Goal: Task Accomplishment & Management: Use online tool/utility

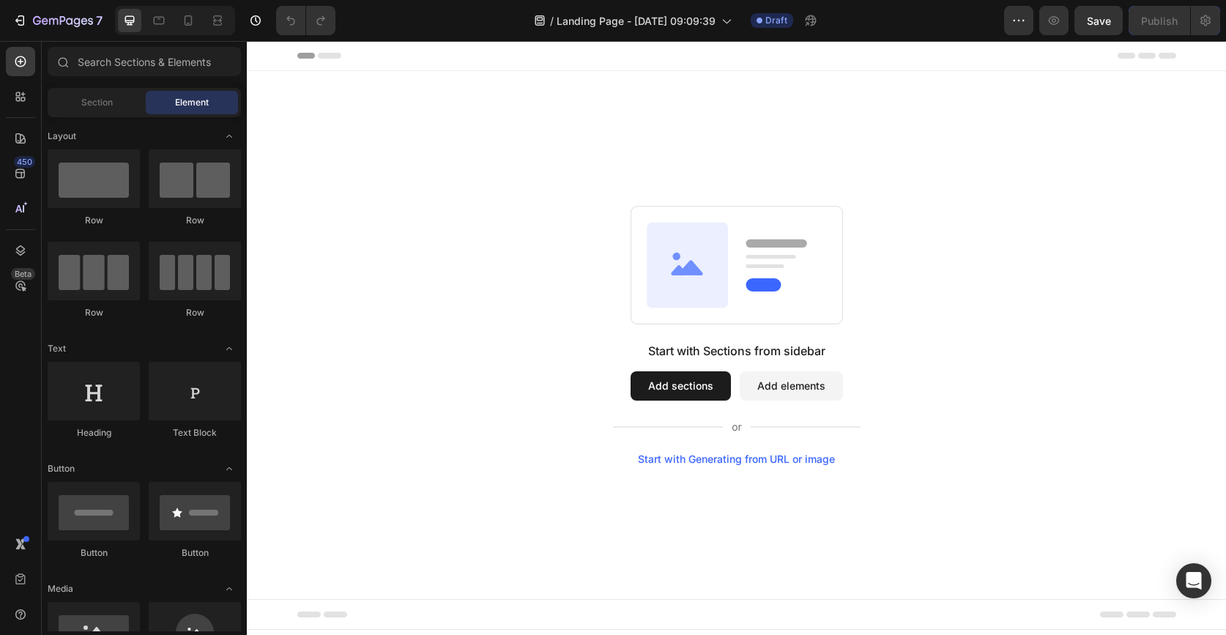
click at [698, 379] on button "Add sections" at bounding box center [681, 385] width 100 height 29
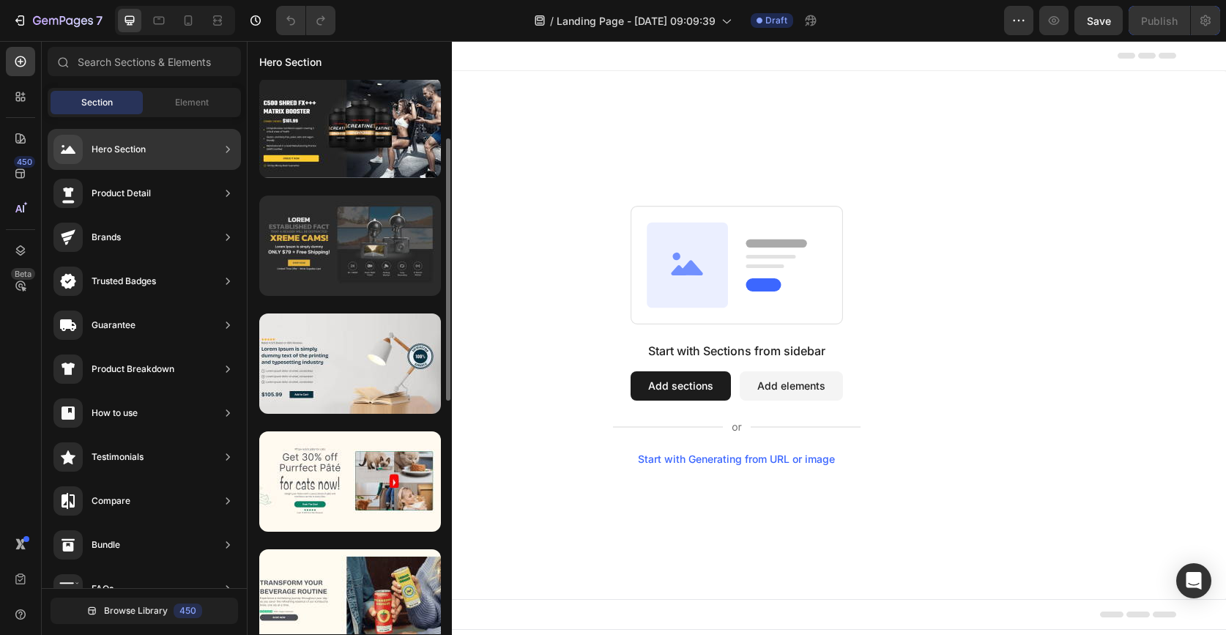
scroll to position [125, 0]
click at [328, 271] on div at bounding box center [350, 246] width 182 height 100
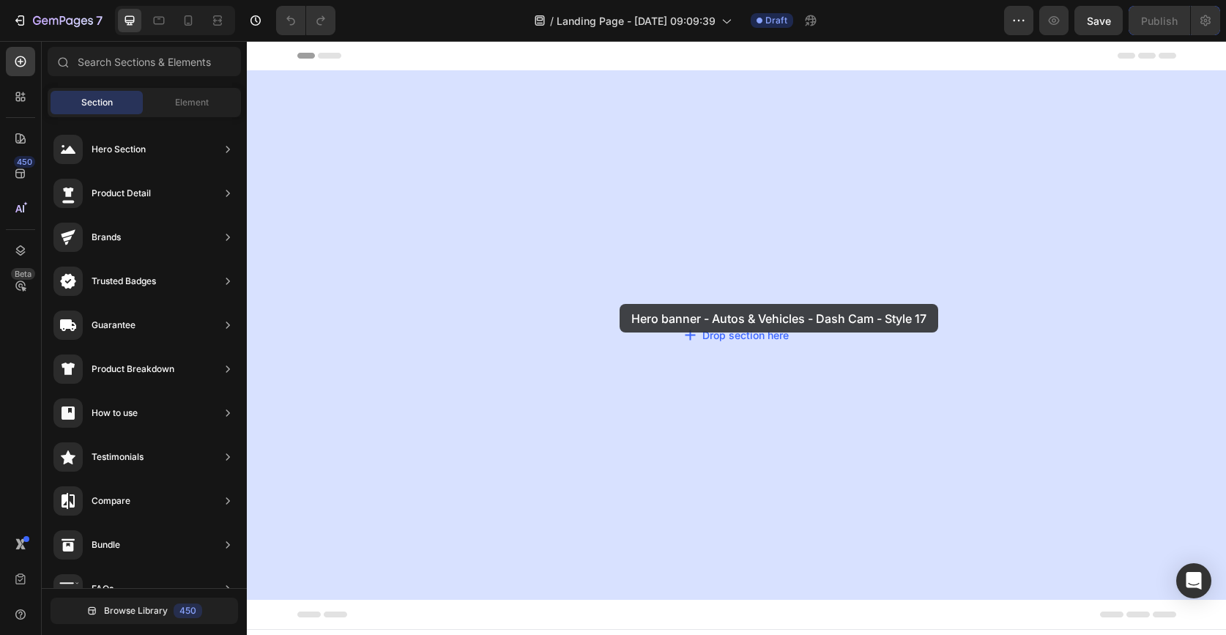
drag, startPoint x: 575, startPoint y: 312, endPoint x: 620, endPoint y: 304, distance: 45.4
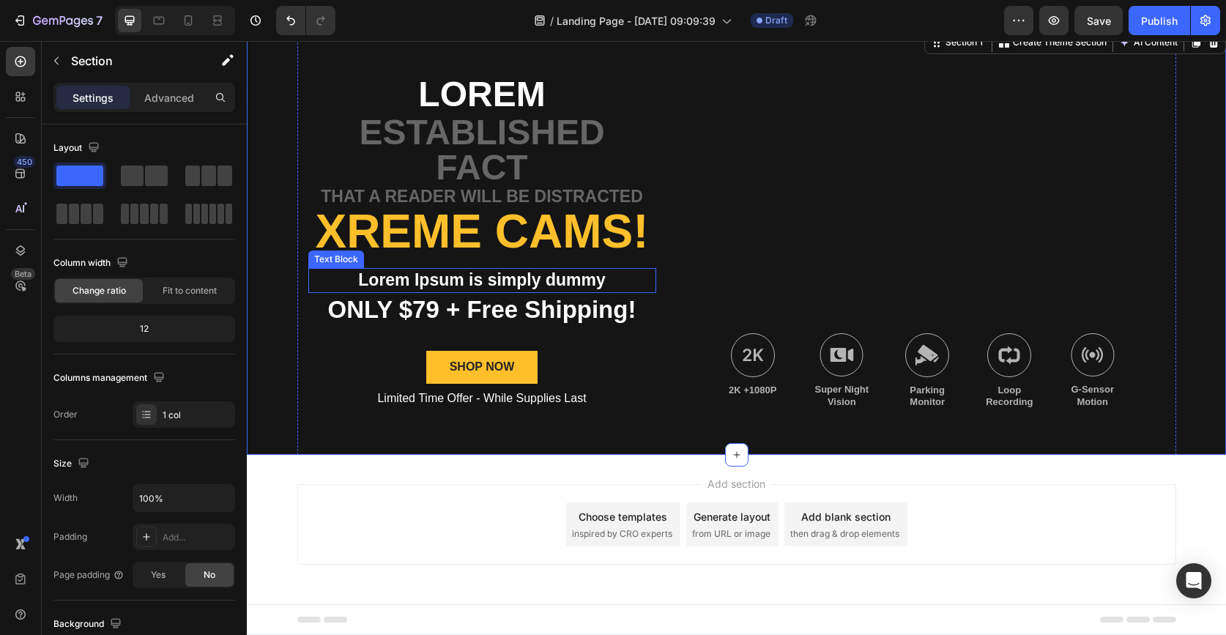
scroll to position [0, 0]
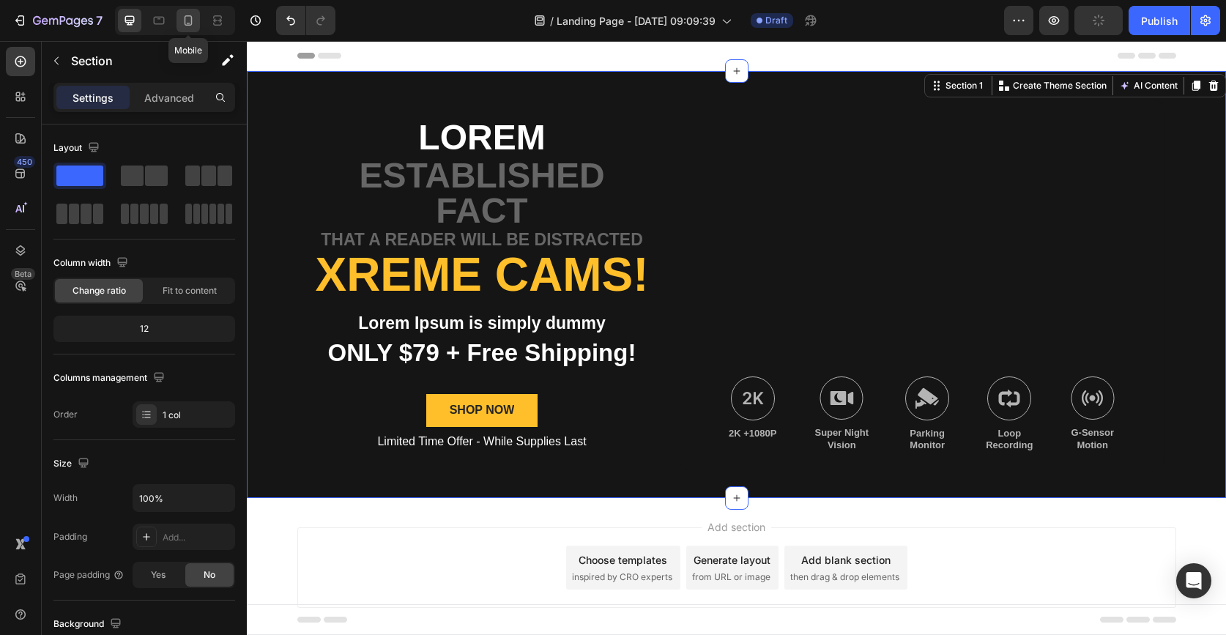
click at [185, 24] on icon at bounding box center [188, 20] width 15 height 15
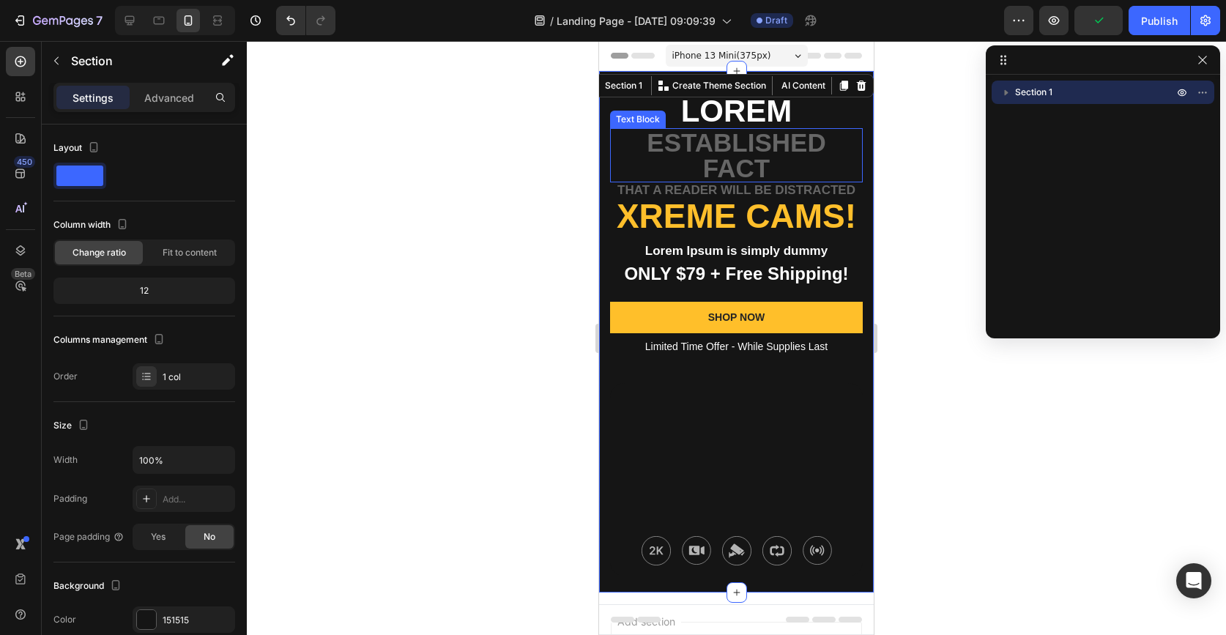
scroll to position [1, 0]
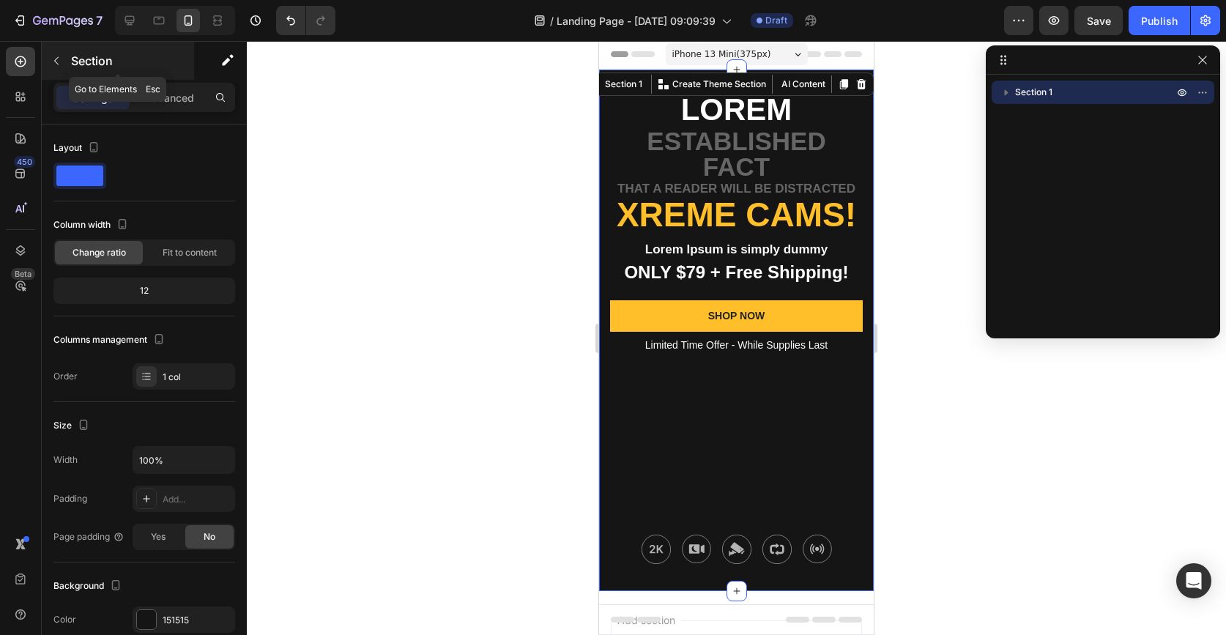
click at [56, 57] on icon "button" at bounding box center [57, 61] width 12 height 12
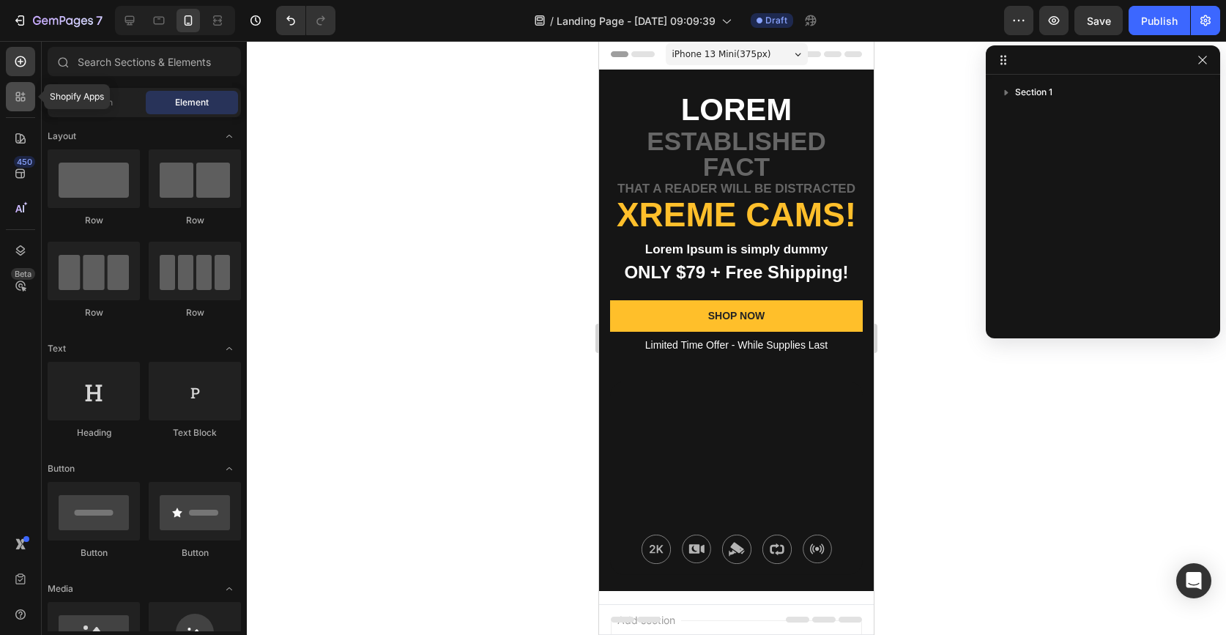
click at [24, 95] on icon at bounding box center [20, 96] width 15 height 15
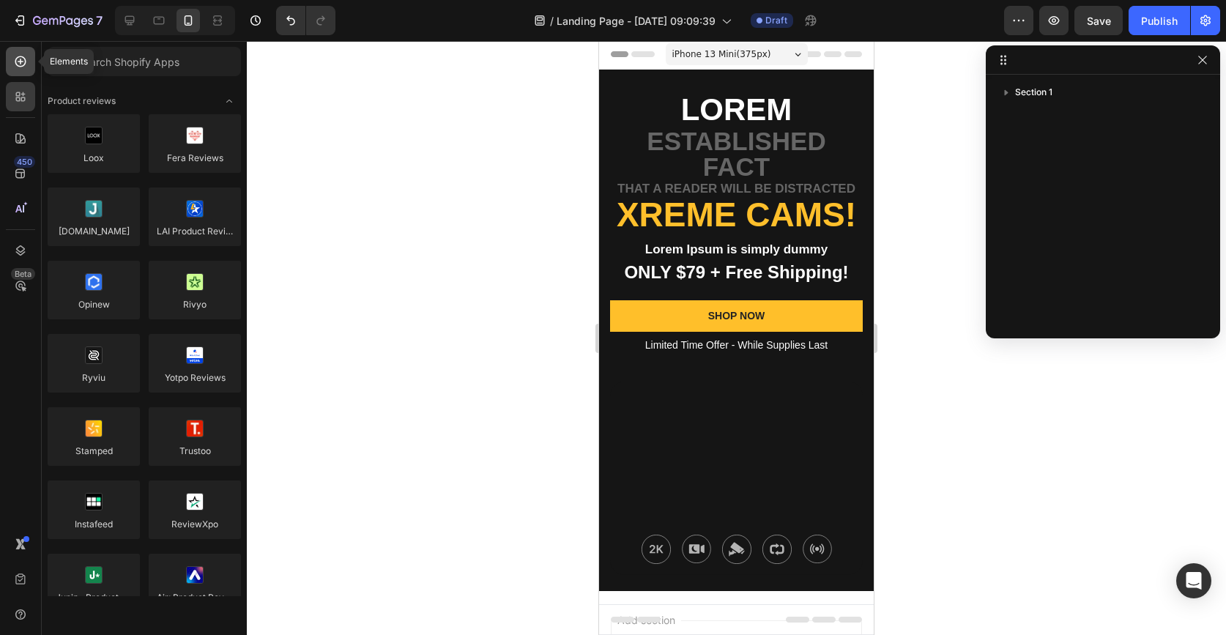
click at [17, 67] on icon at bounding box center [20, 61] width 15 height 15
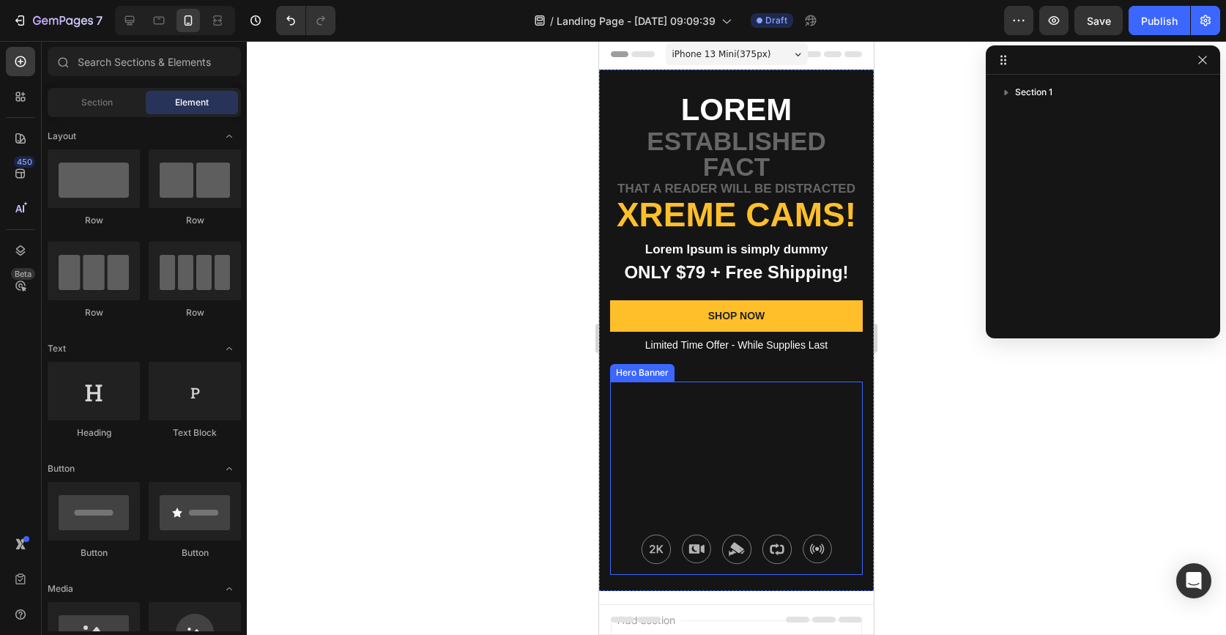
click at [787, 421] on div "Background Image" at bounding box center [736, 478] width 253 height 193
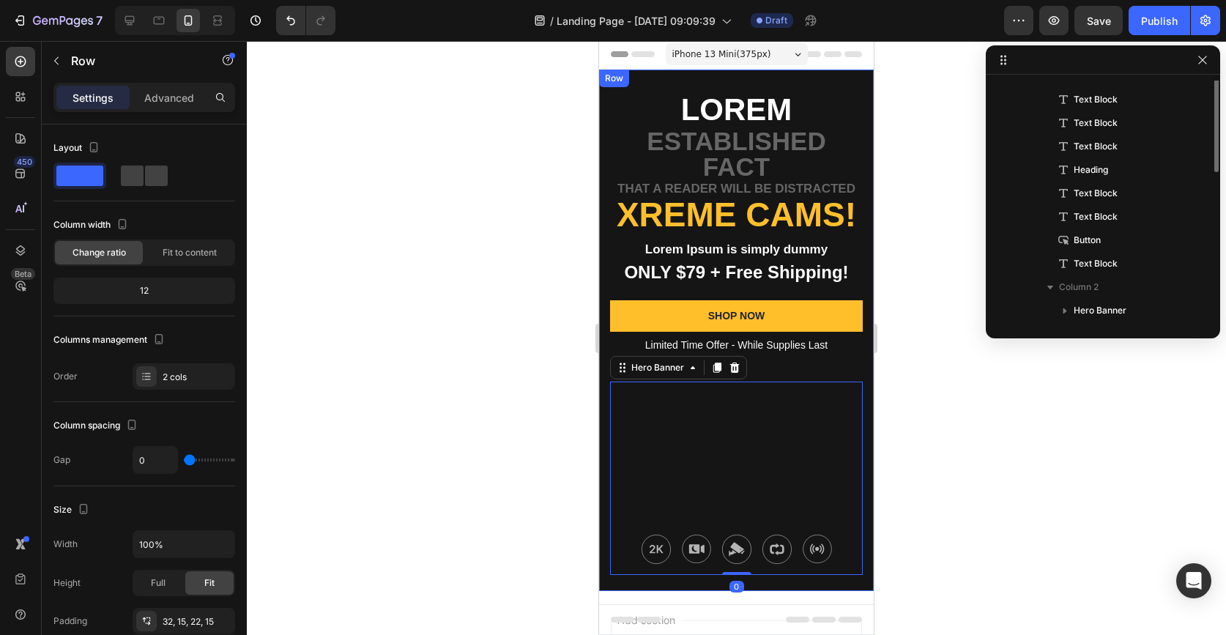
scroll to position [0, 0]
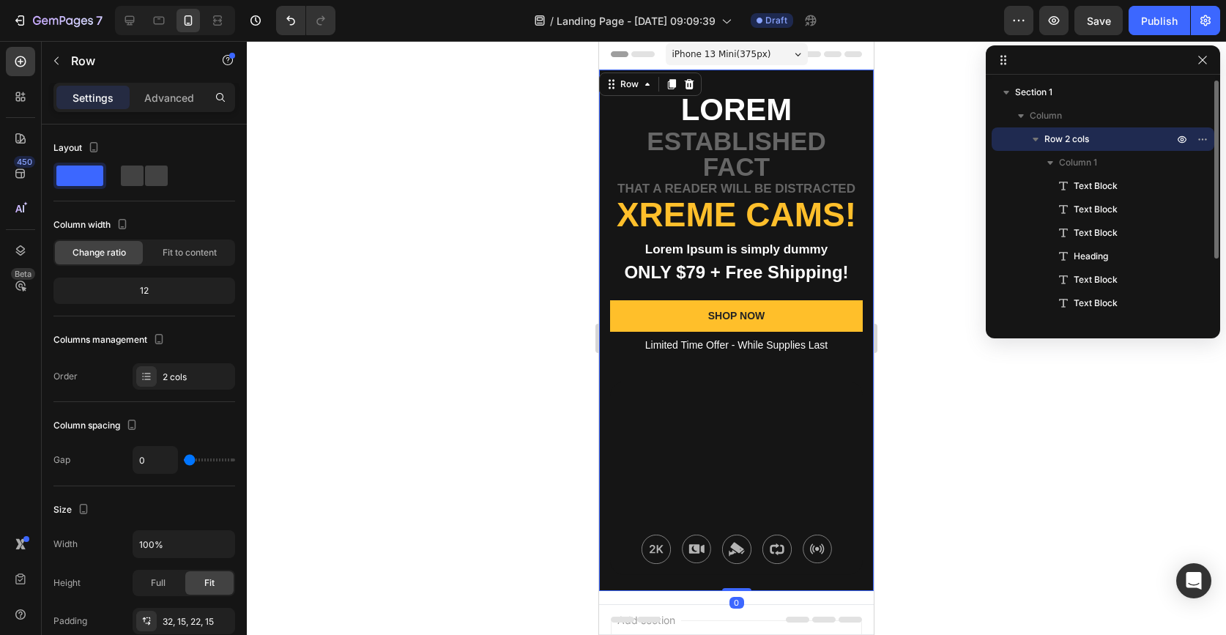
click at [765, 365] on div "Lorem Text Block established fact Text Block that a reader will be distracted T…" at bounding box center [736, 237] width 253 height 289
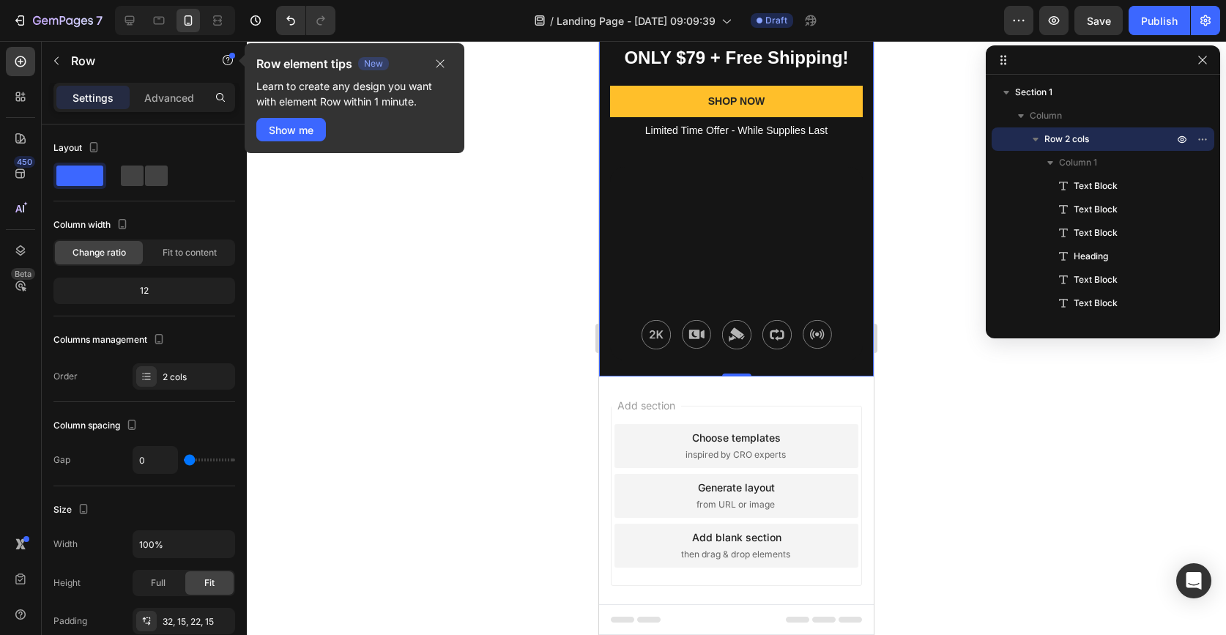
scroll to position [237, 0]
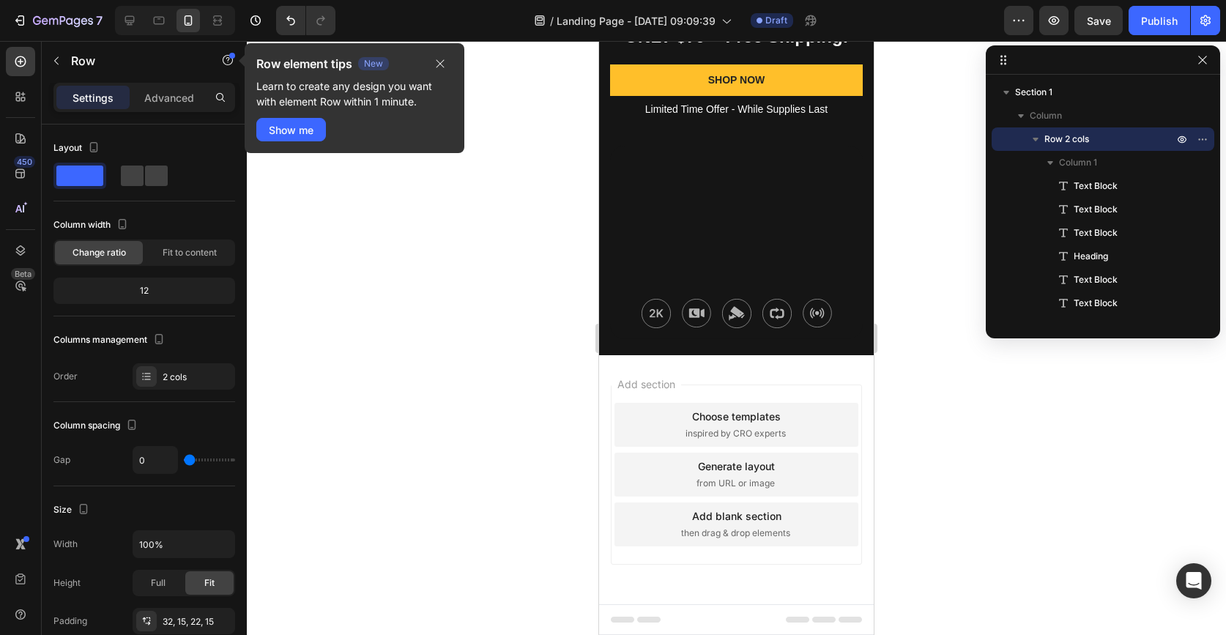
click at [749, 426] on div "Choose templates inspired by CRO experts" at bounding box center [737, 425] width 244 height 44
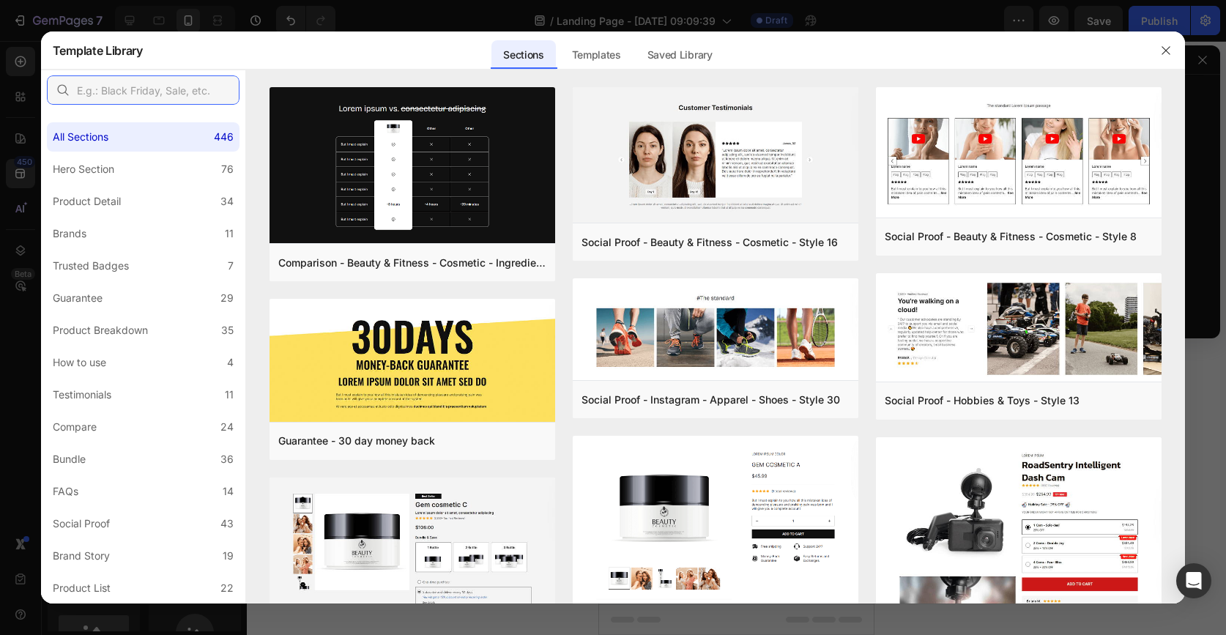
click at [148, 90] on input "text" at bounding box center [143, 89] width 193 height 29
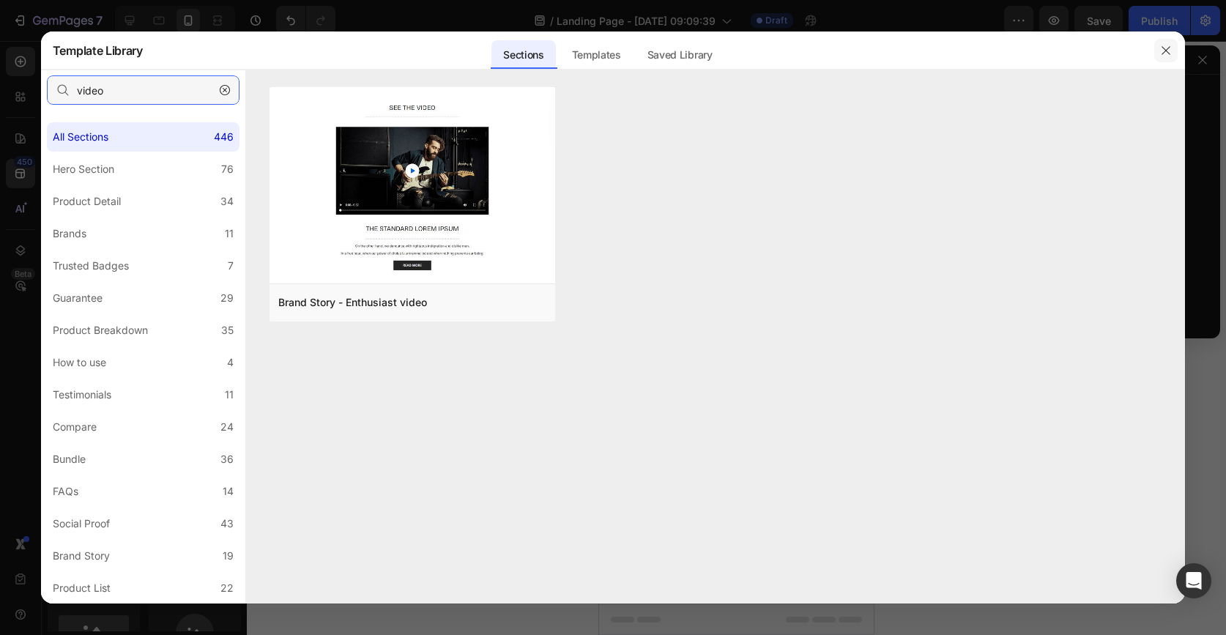
type input "video"
click at [1168, 51] on icon "button" at bounding box center [1166, 51] width 12 height 12
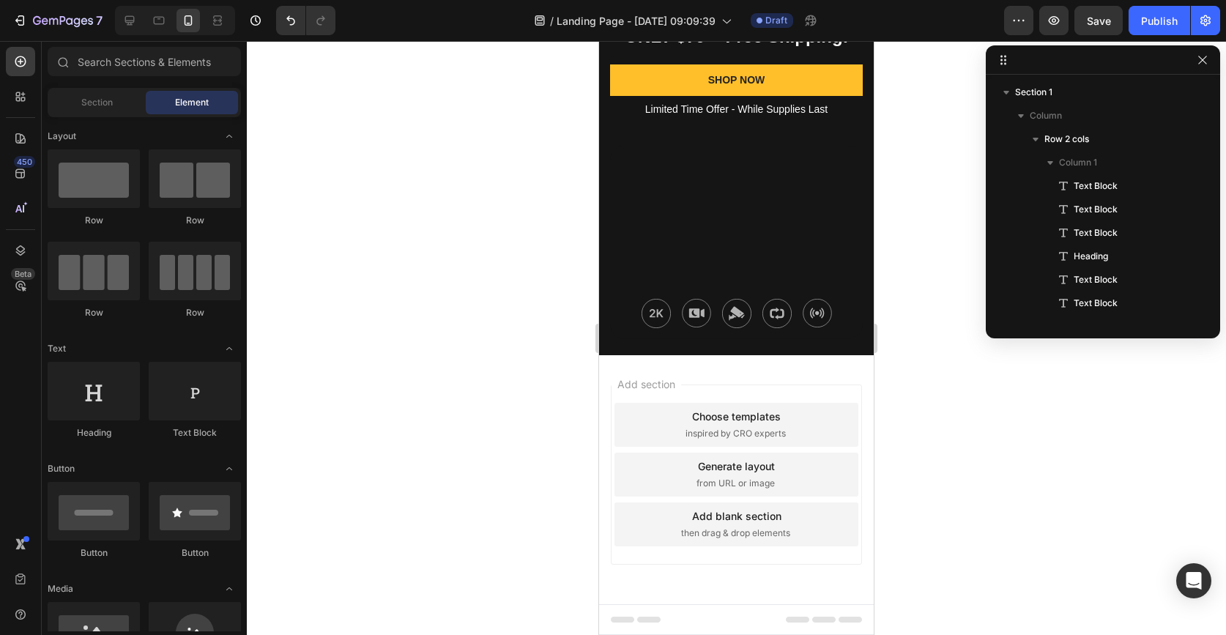
click at [724, 525] on div "Add blank section then drag & drop elements" at bounding box center [737, 524] width 244 height 44
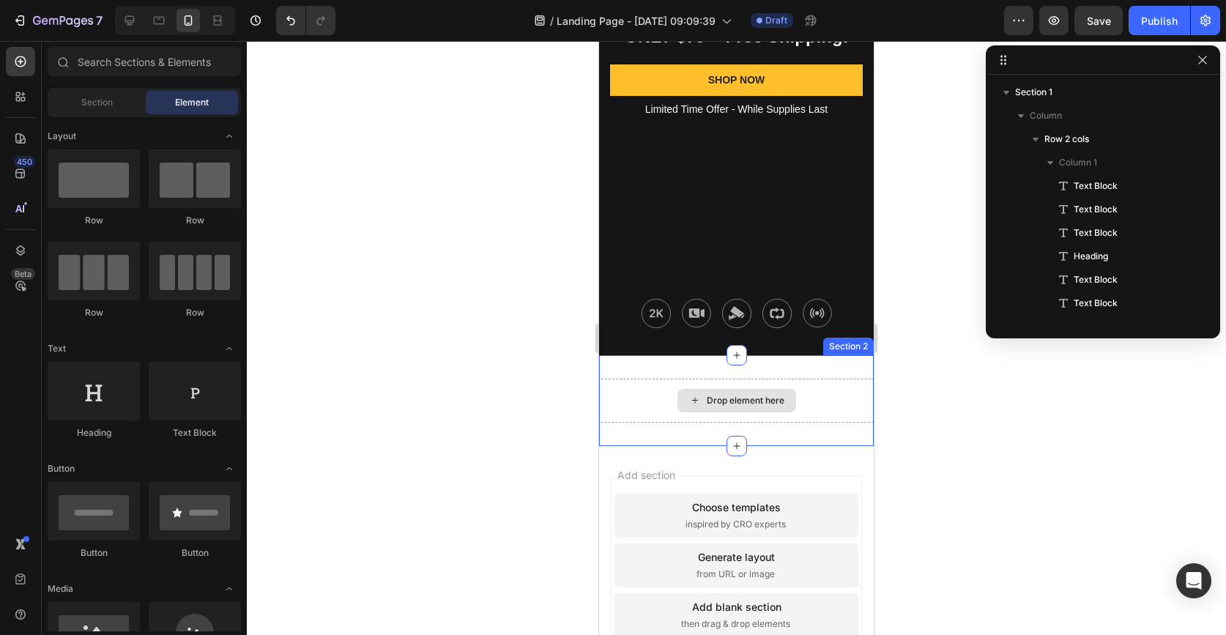
click at [750, 396] on div "Drop element here" at bounding box center [746, 401] width 78 height 12
click at [730, 406] on div "Drop element here" at bounding box center [746, 401] width 78 height 12
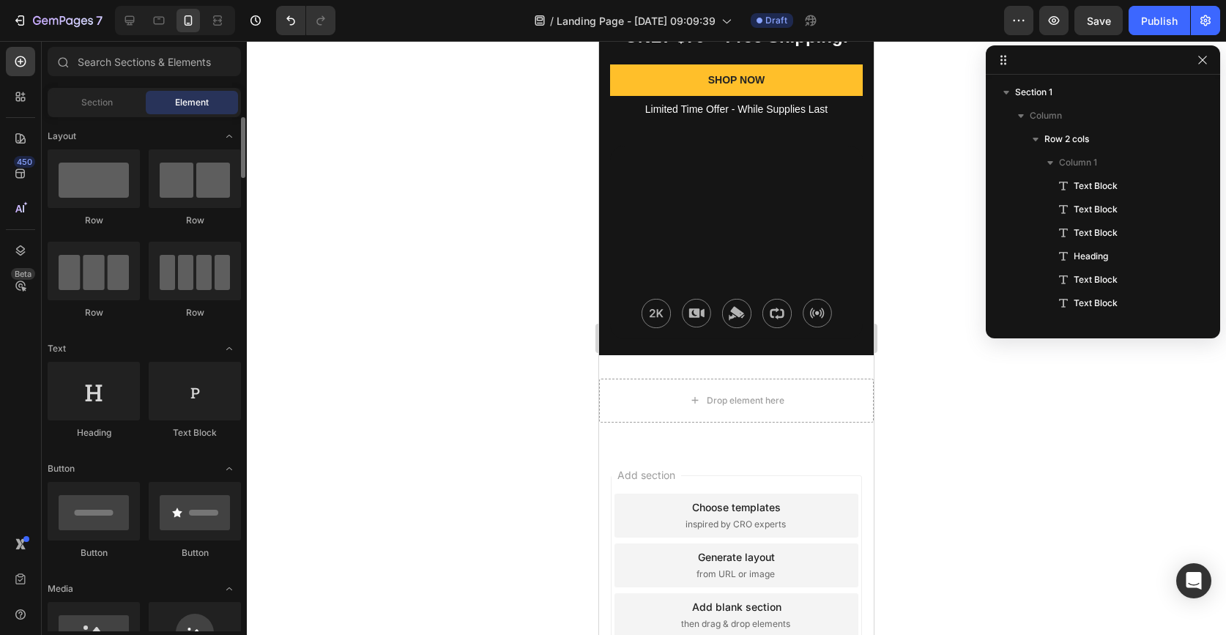
scroll to position [386, 0]
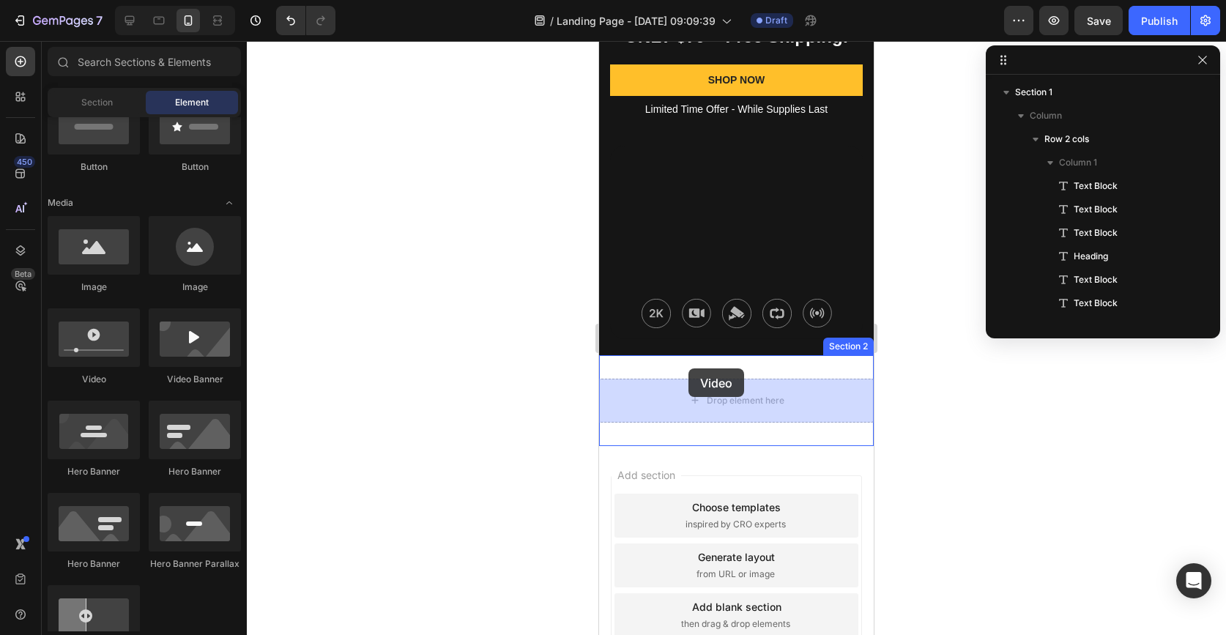
drag, startPoint x: 709, startPoint y: 390, endPoint x: 689, endPoint y: 368, distance: 30.1
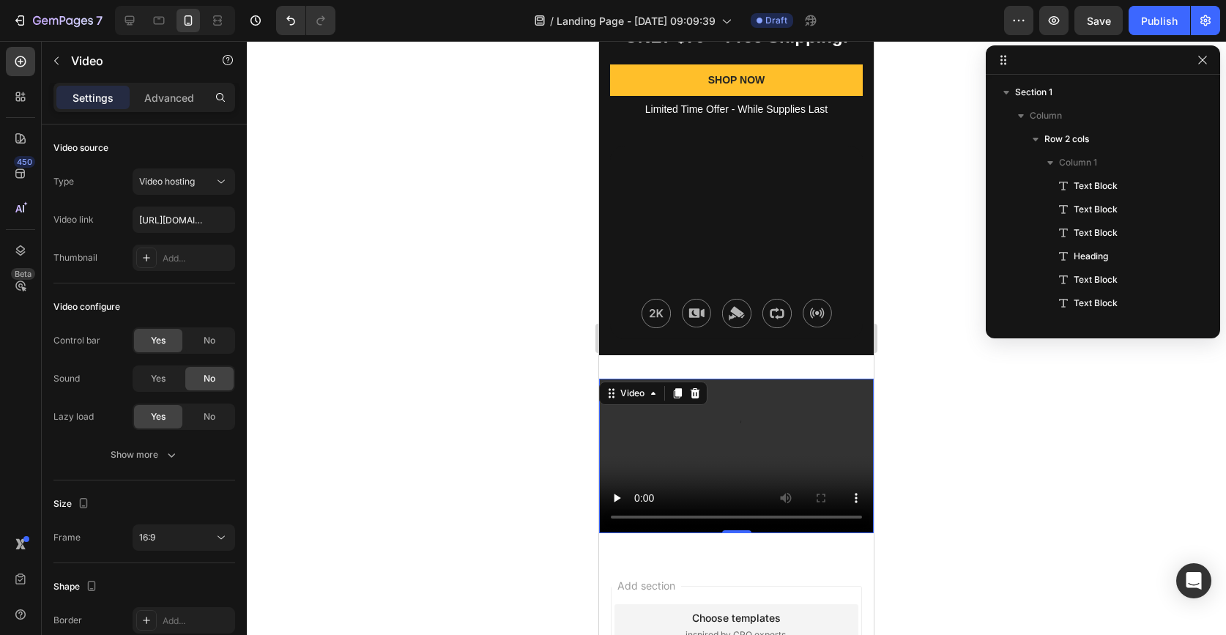
scroll to position [157, 0]
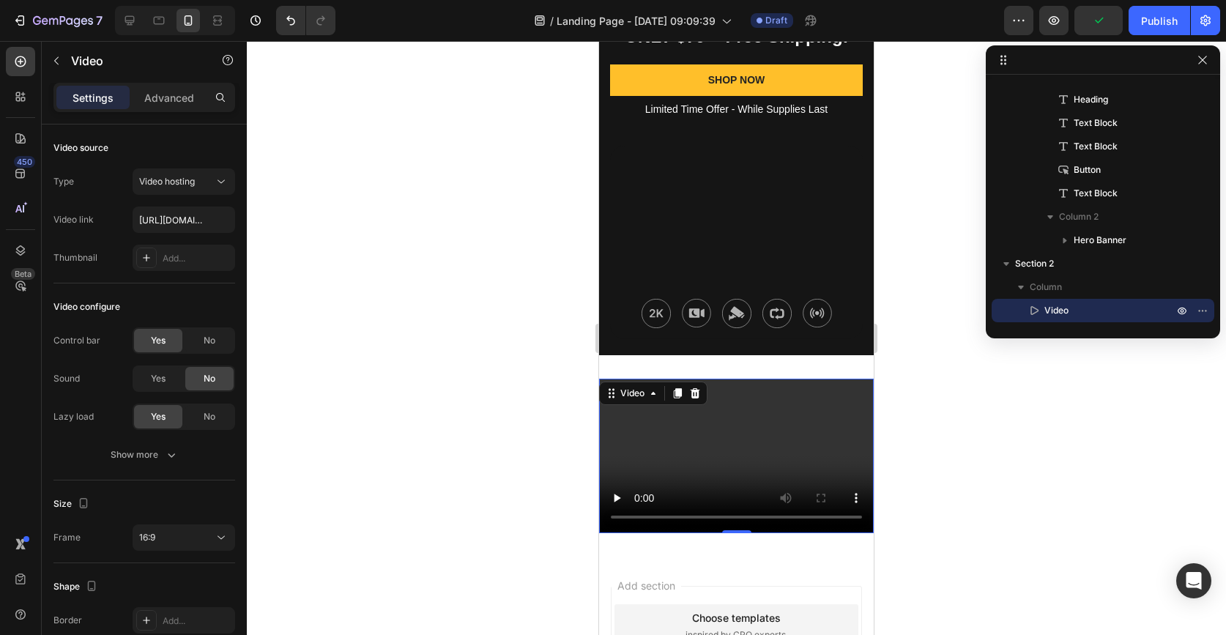
click at [727, 441] on video at bounding box center [736, 456] width 275 height 155
click at [743, 456] on video at bounding box center [736, 456] width 275 height 155
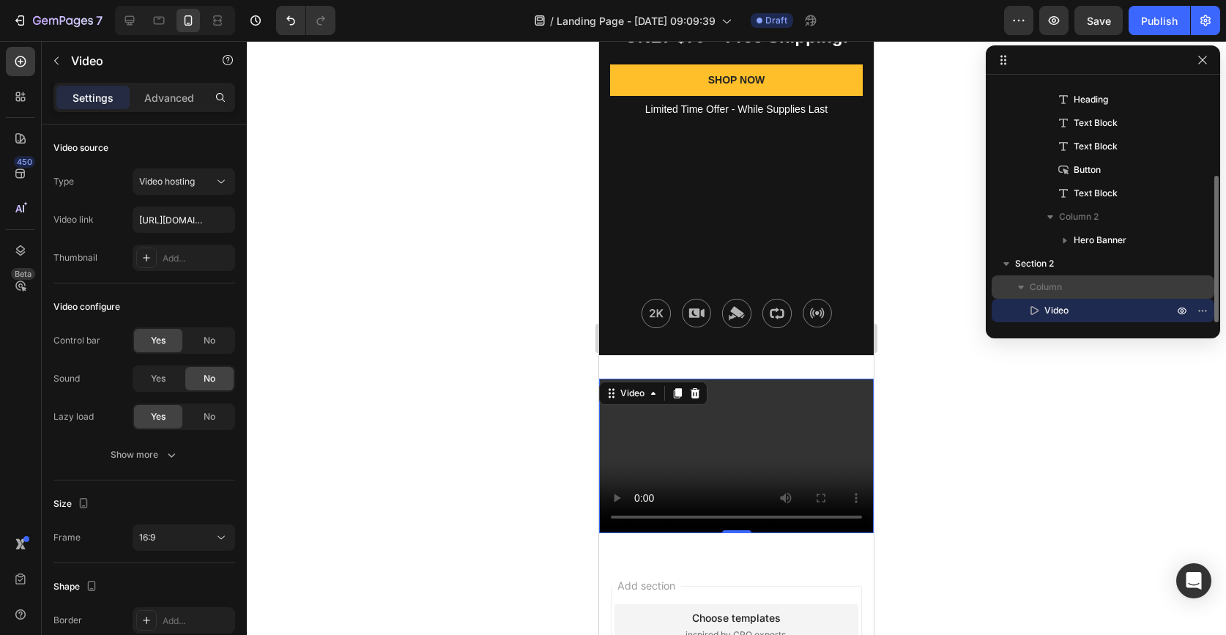
click at [1078, 290] on p "Column" at bounding box center [1103, 287] width 146 height 15
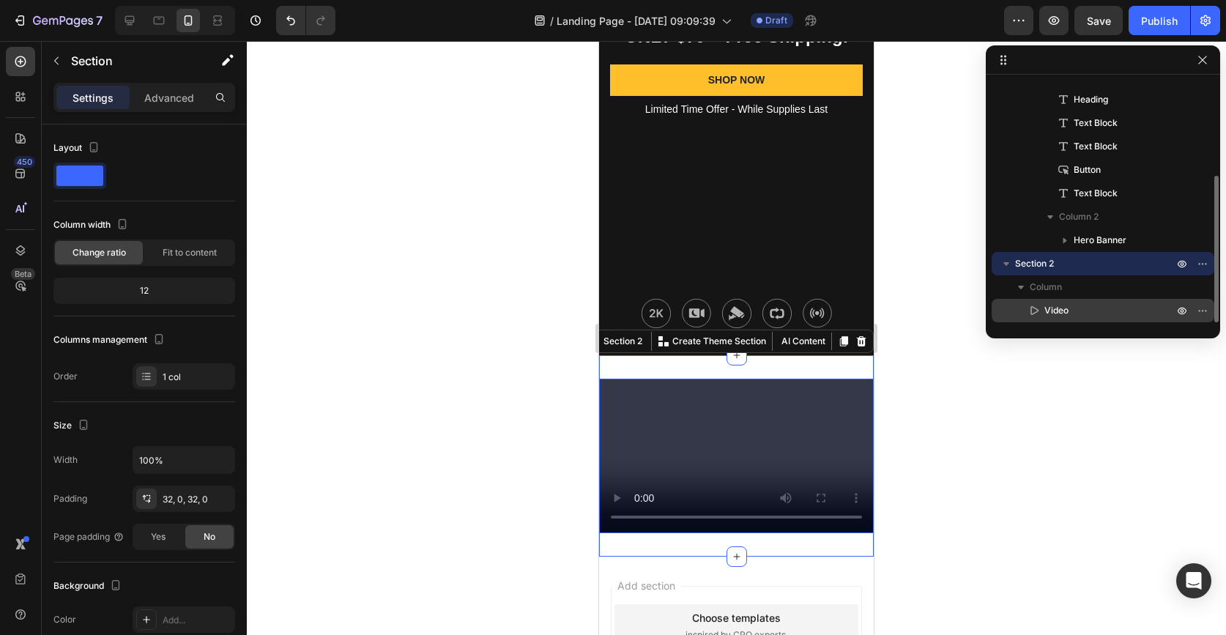
click at [1085, 312] on p "Video" at bounding box center [1093, 310] width 132 height 15
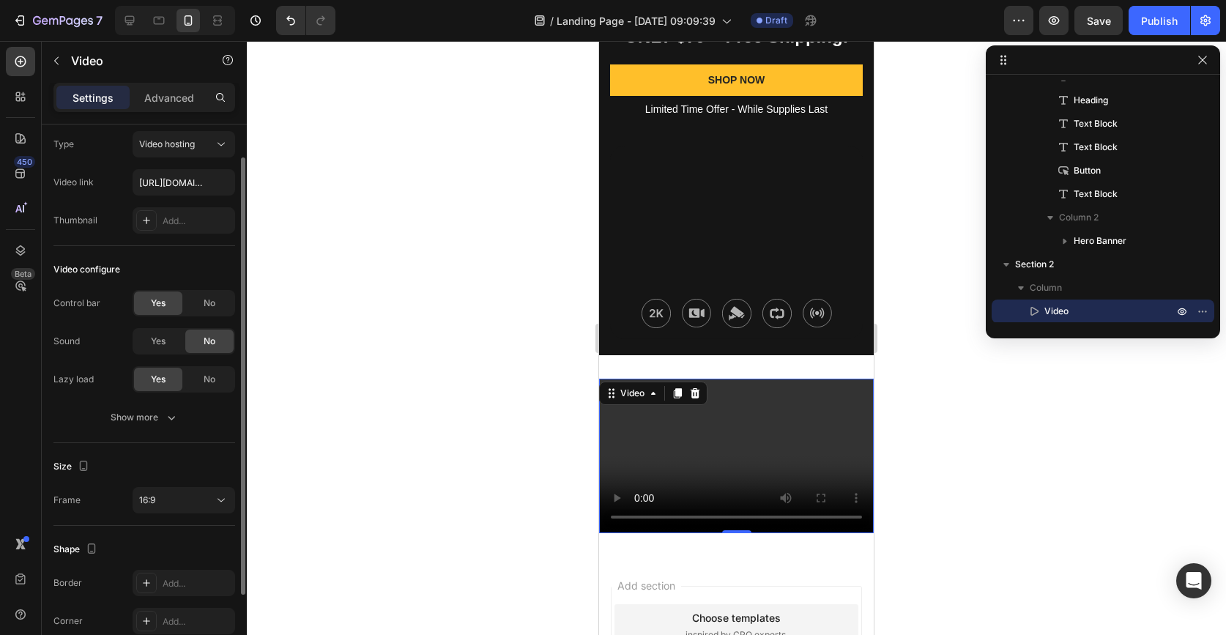
scroll to position [40, 0]
click at [183, 175] on input "[URL][DOMAIN_NAME]" at bounding box center [184, 180] width 103 height 26
click at [146, 178] on input "text" at bounding box center [184, 180] width 103 height 26
click at [212, 138] on div "Video hosting" at bounding box center [176, 142] width 75 height 13
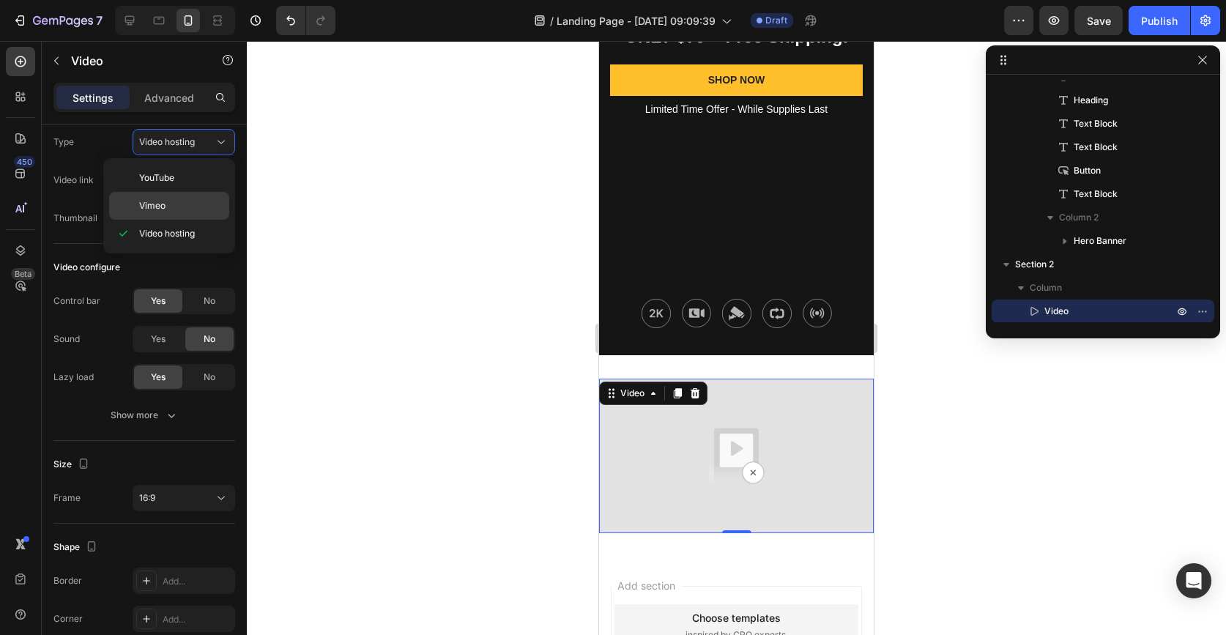
click at [181, 207] on p "Vimeo" at bounding box center [180, 205] width 83 height 13
type input "[URL][DOMAIN_NAME]"
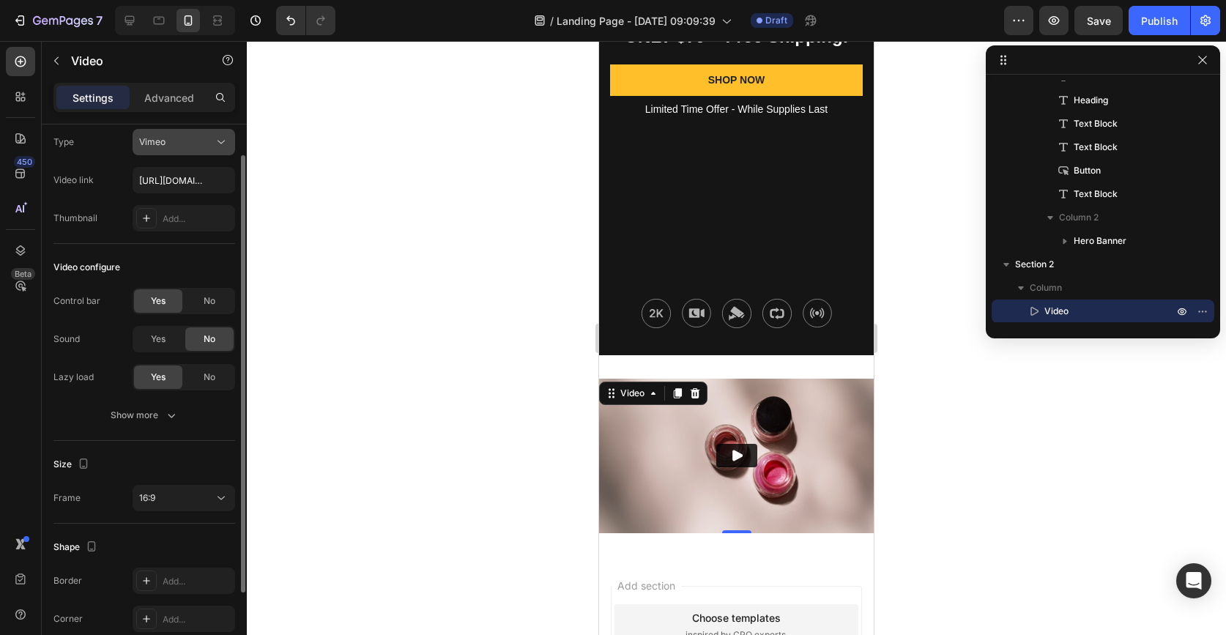
click at [191, 150] on button "Vimeo" at bounding box center [184, 142] width 103 height 26
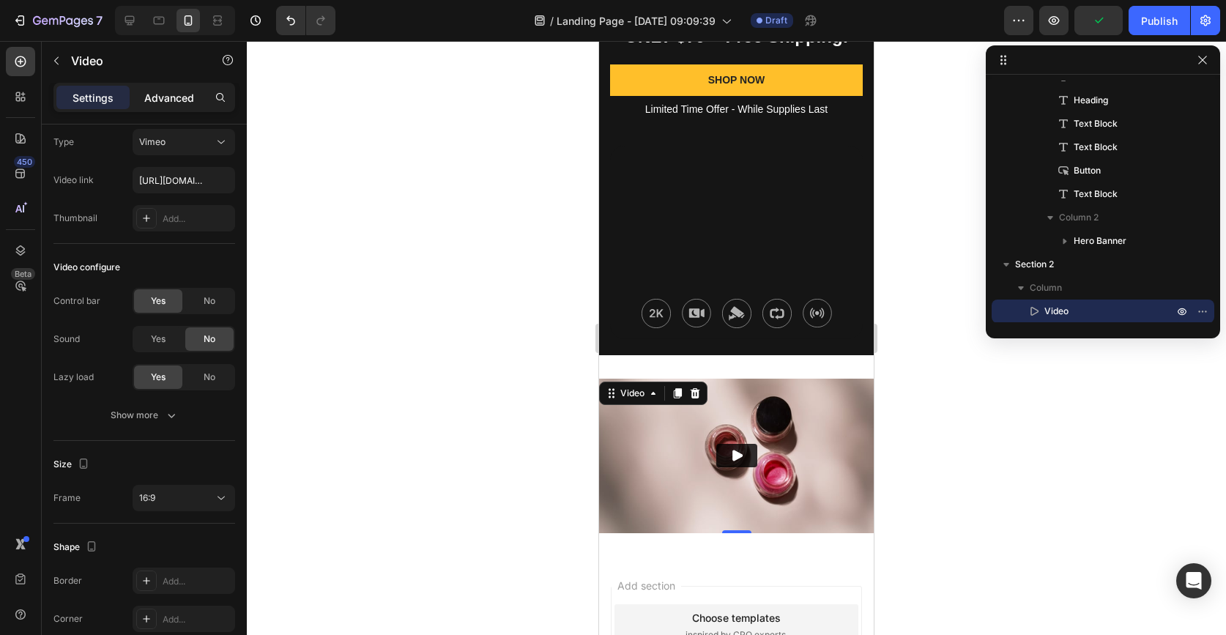
click at [193, 103] on p "Advanced" at bounding box center [169, 97] width 50 height 15
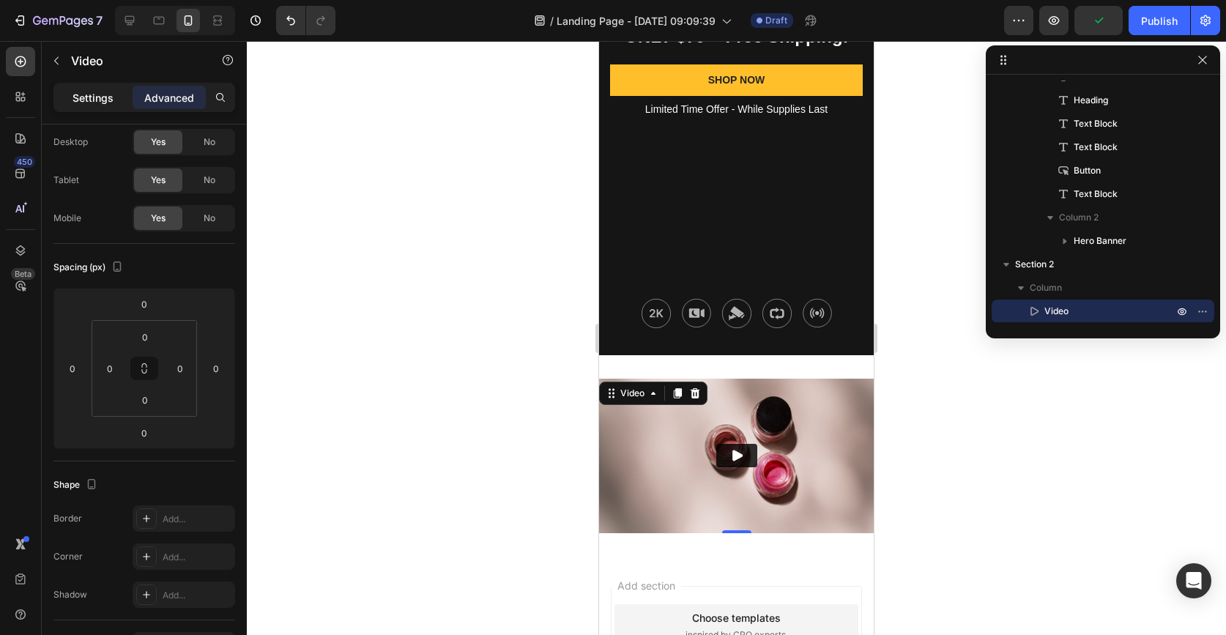
click at [116, 103] on div "Settings" at bounding box center [92, 97] width 73 height 23
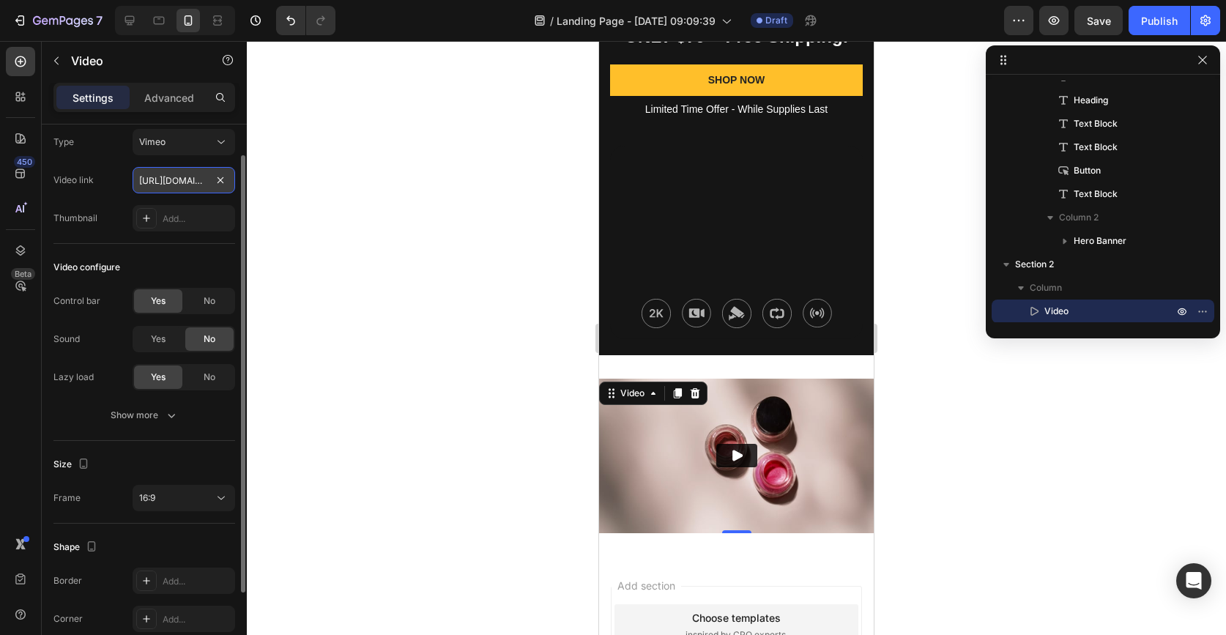
click at [204, 182] on input "[URL][DOMAIN_NAME]" at bounding box center [184, 180] width 103 height 26
paste input "[URL][DOMAIN_NAME]"
type input "[URL][DOMAIN_NAME]"
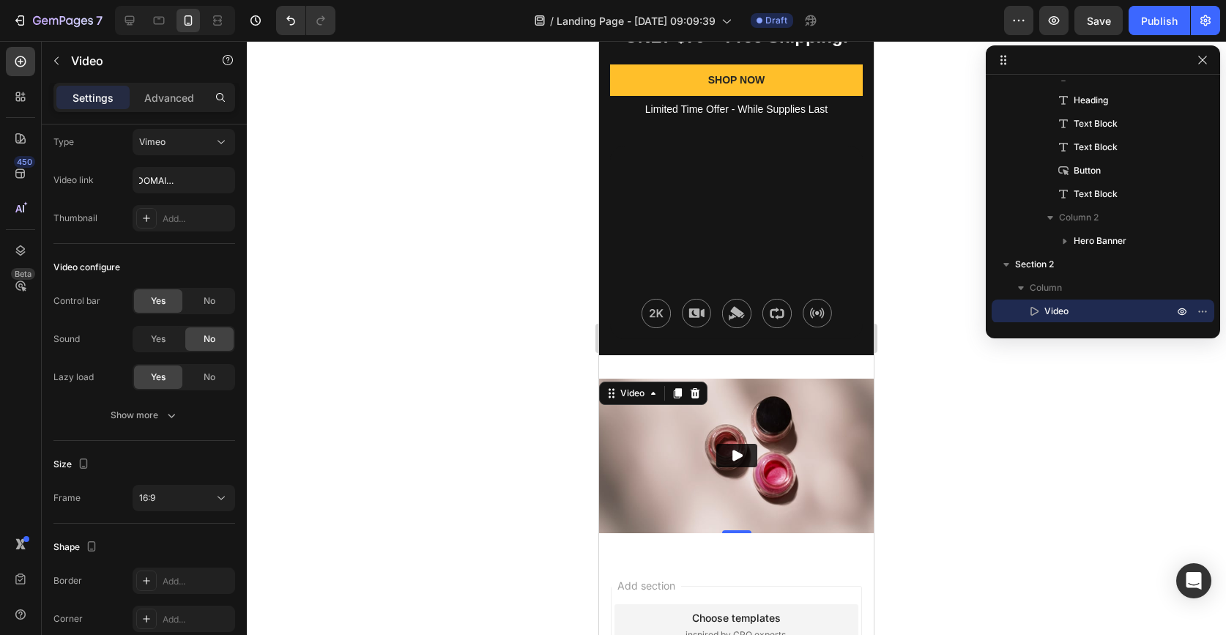
scroll to position [0, 0]
click at [404, 292] on div at bounding box center [736, 338] width 979 height 594
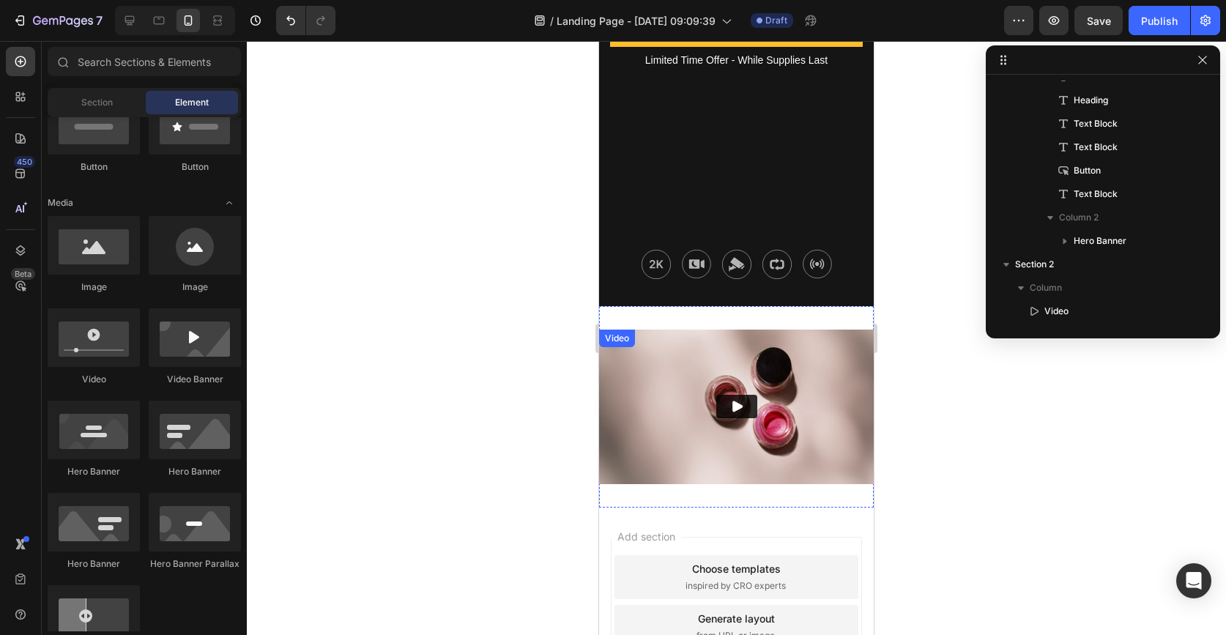
scroll to position [339, 0]
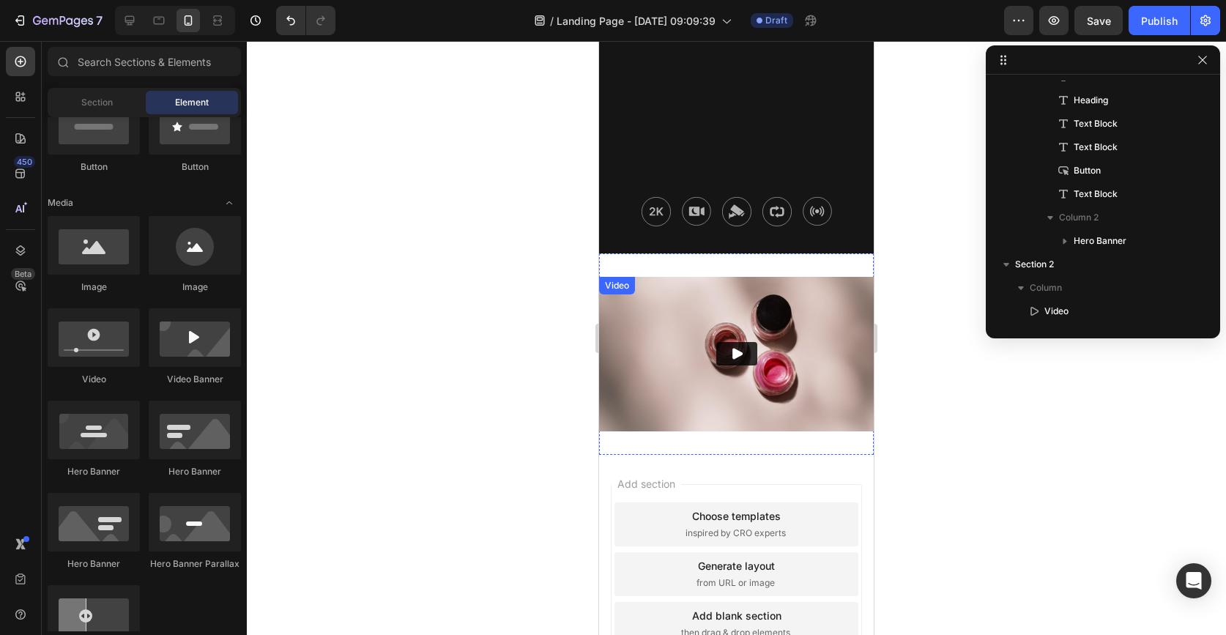
click at [683, 401] on img at bounding box center [736, 354] width 275 height 155
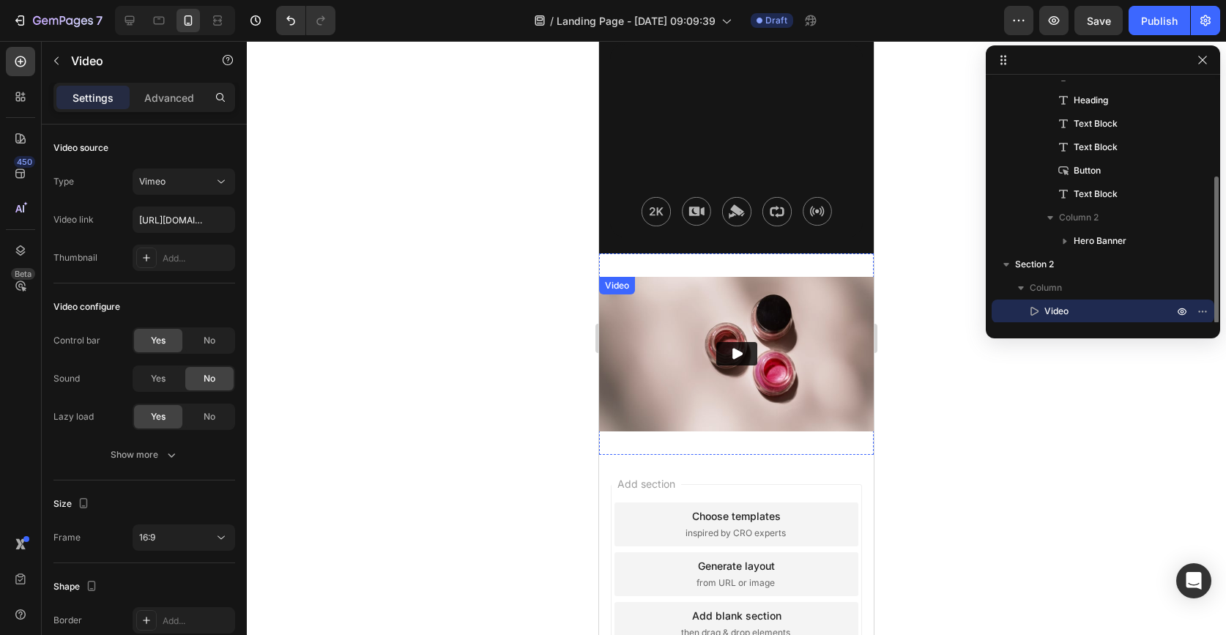
scroll to position [157, 0]
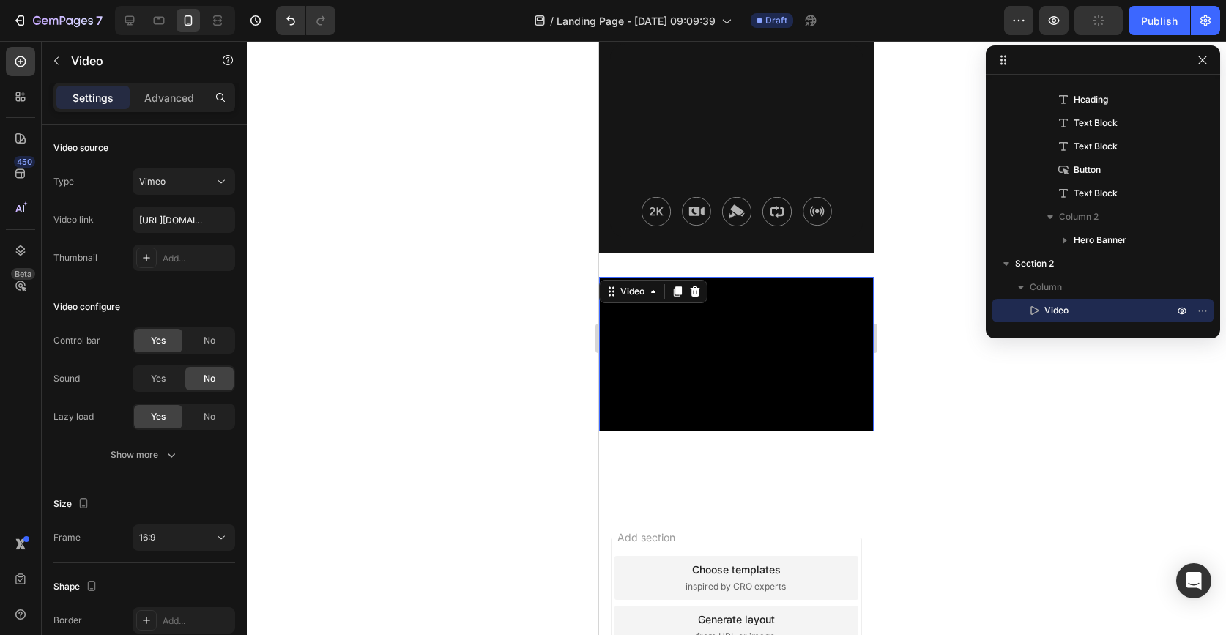
drag, startPoint x: 742, startPoint y: 430, endPoint x: 739, endPoint y: 483, distance: 53.5
click at [739, 483] on div "Video 73" at bounding box center [736, 381] width 275 height 208
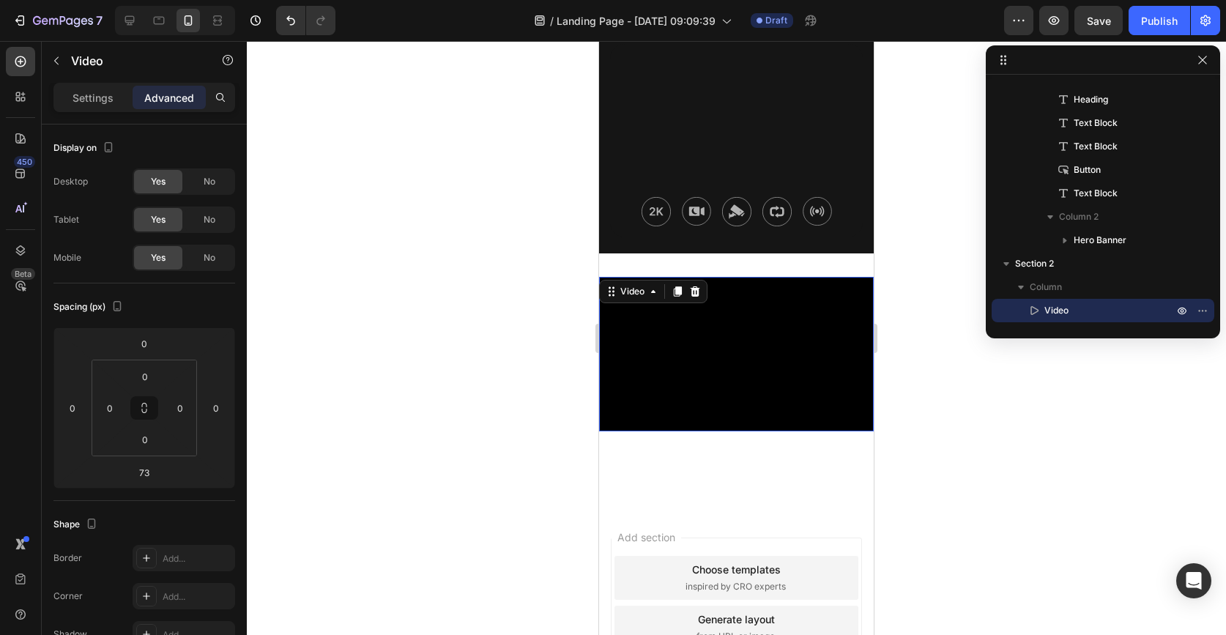
click at [923, 421] on div at bounding box center [736, 338] width 979 height 594
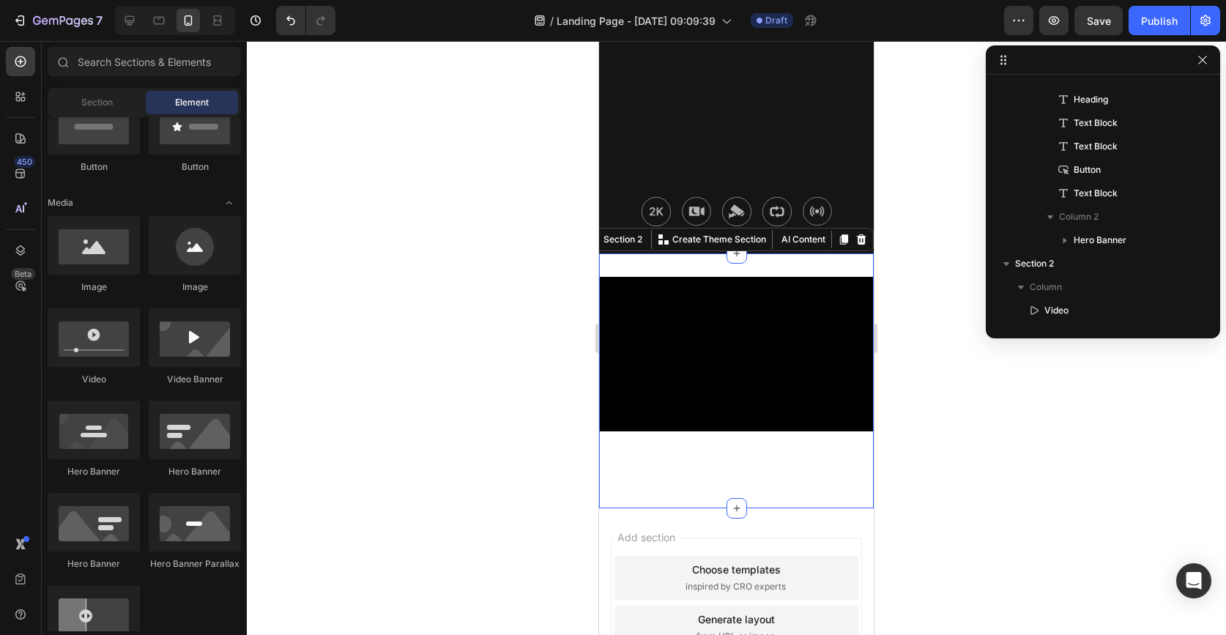
click at [761, 450] on div "Video" at bounding box center [736, 381] width 275 height 208
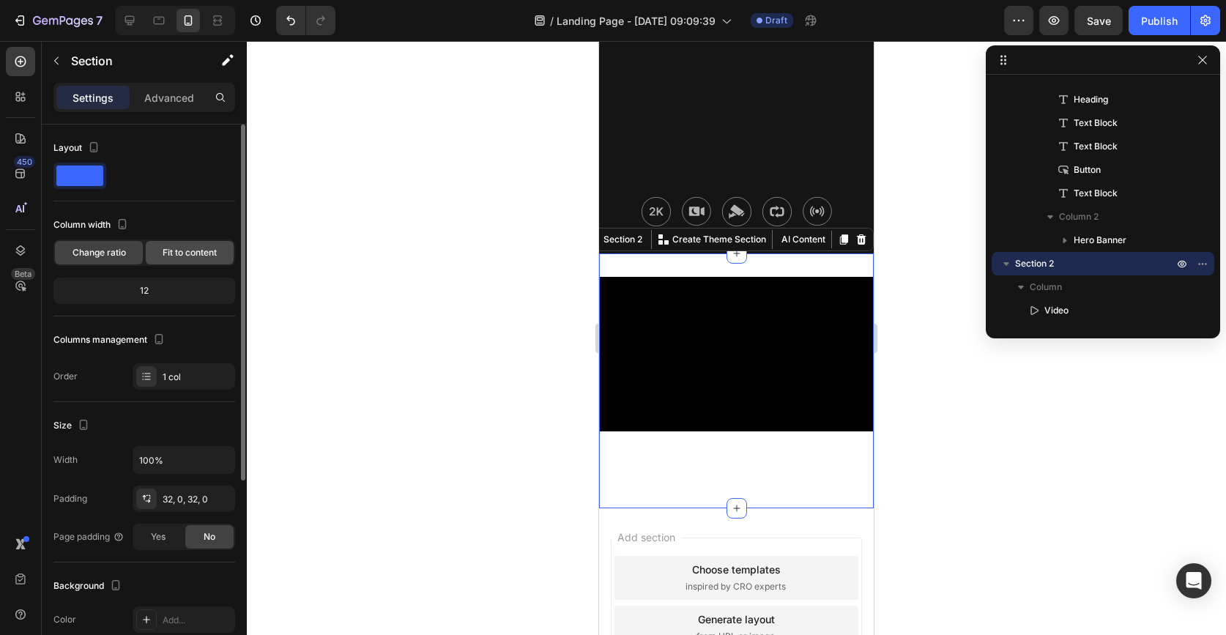
click at [173, 248] on span "Fit to content" at bounding box center [190, 252] width 54 height 13
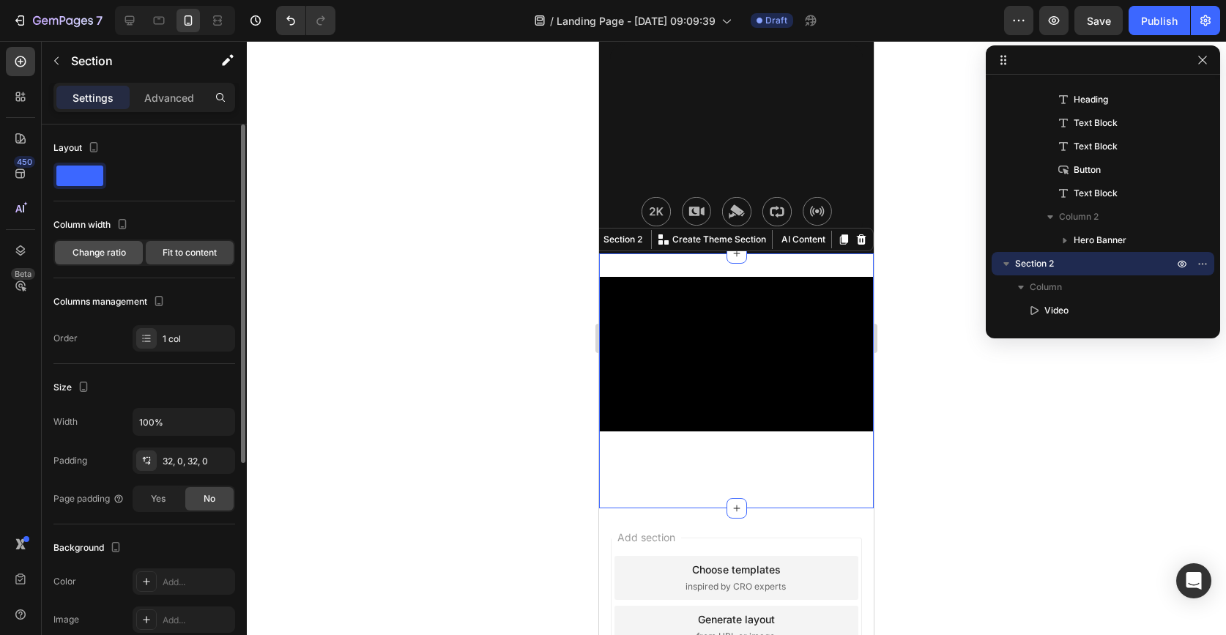
click at [132, 261] on div "Change ratio" at bounding box center [99, 252] width 88 height 23
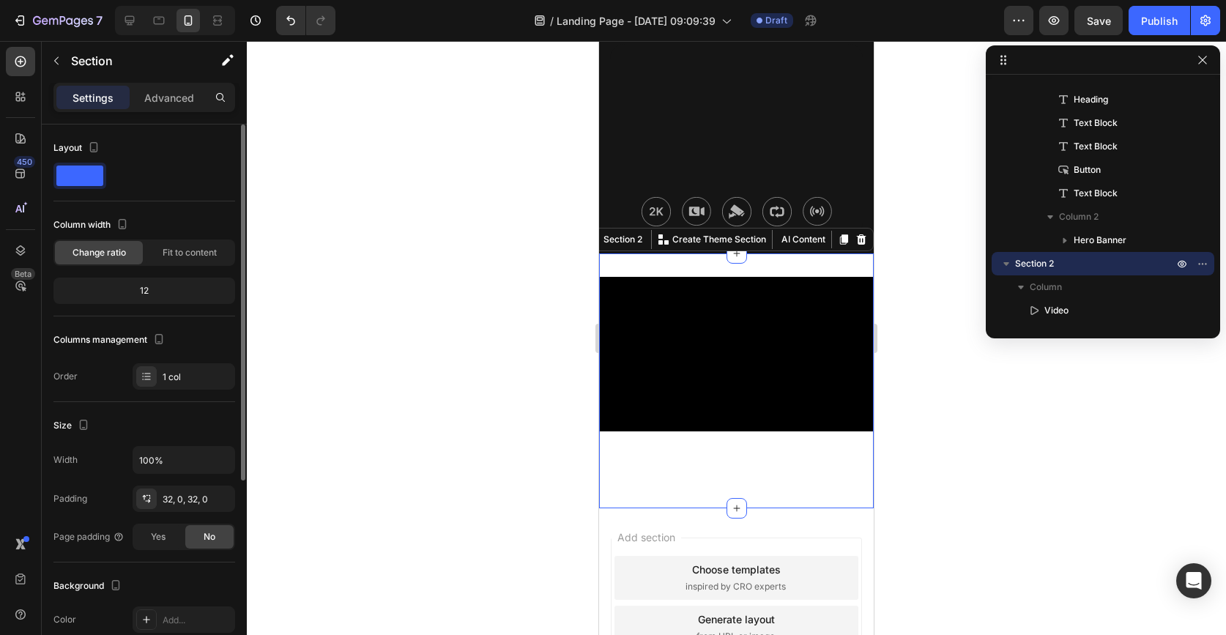
click at [96, 179] on span at bounding box center [79, 176] width 47 height 21
click at [95, 147] on icon "button" at bounding box center [93, 147] width 15 height 15
click at [98, 190] on icon "button" at bounding box center [96, 197] width 15 height 15
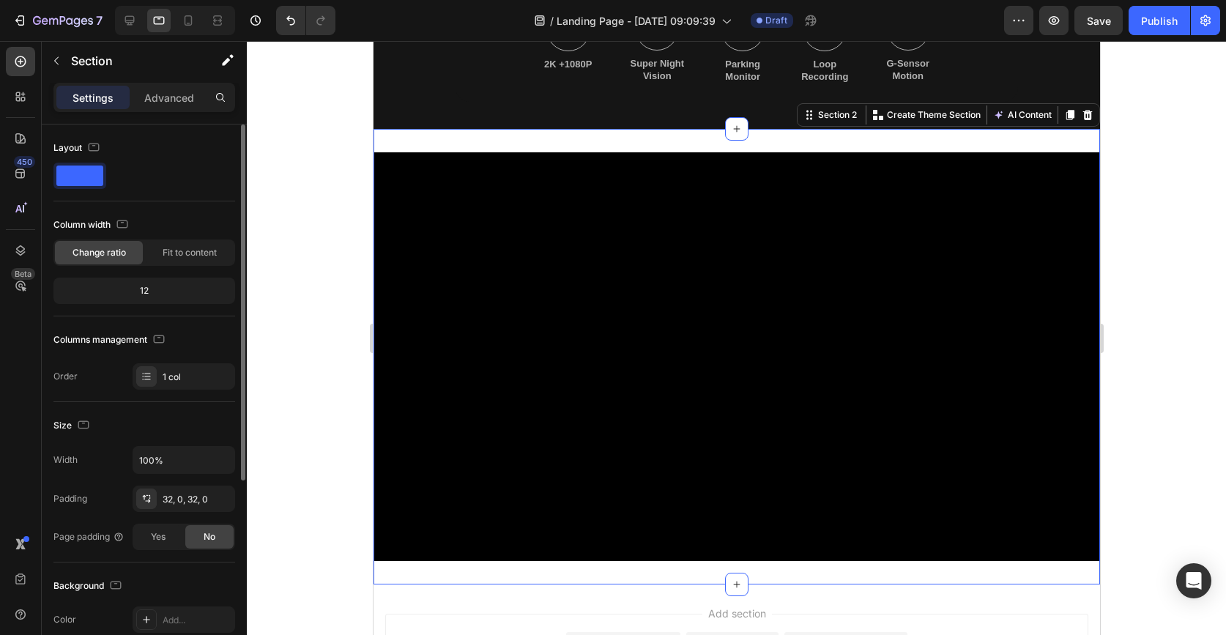
scroll to position [789, 0]
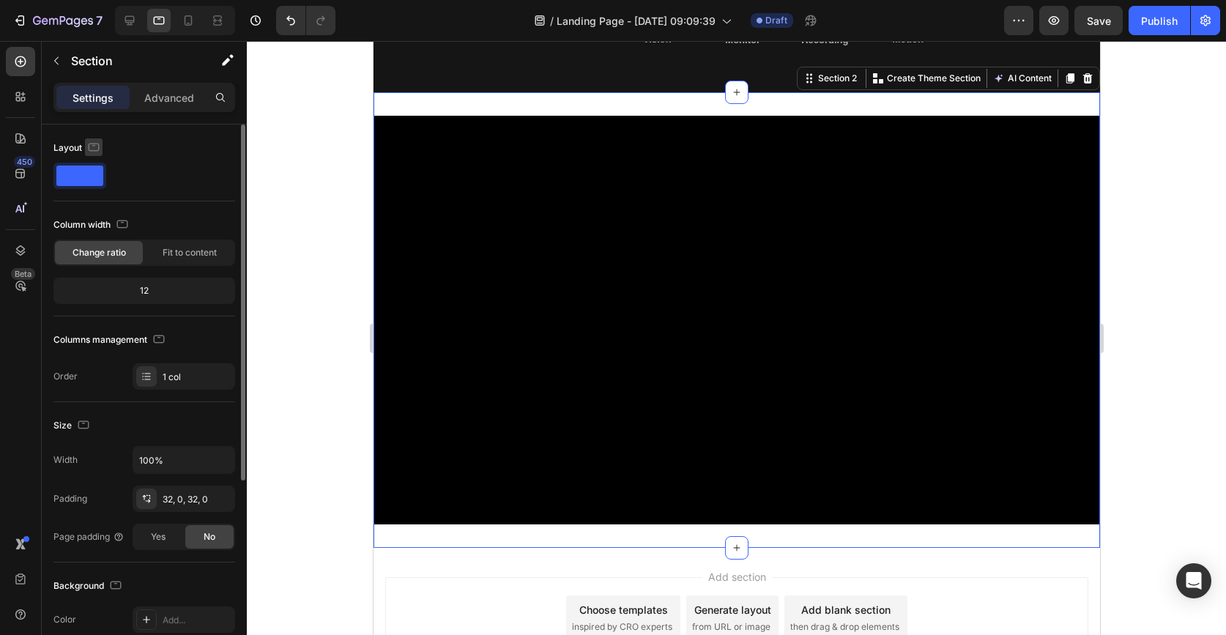
click at [99, 142] on icon "button" at bounding box center [93, 147] width 15 height 15
click at [99, 163] on icon "button" at bounding box center [96, 170] width 15 height 15
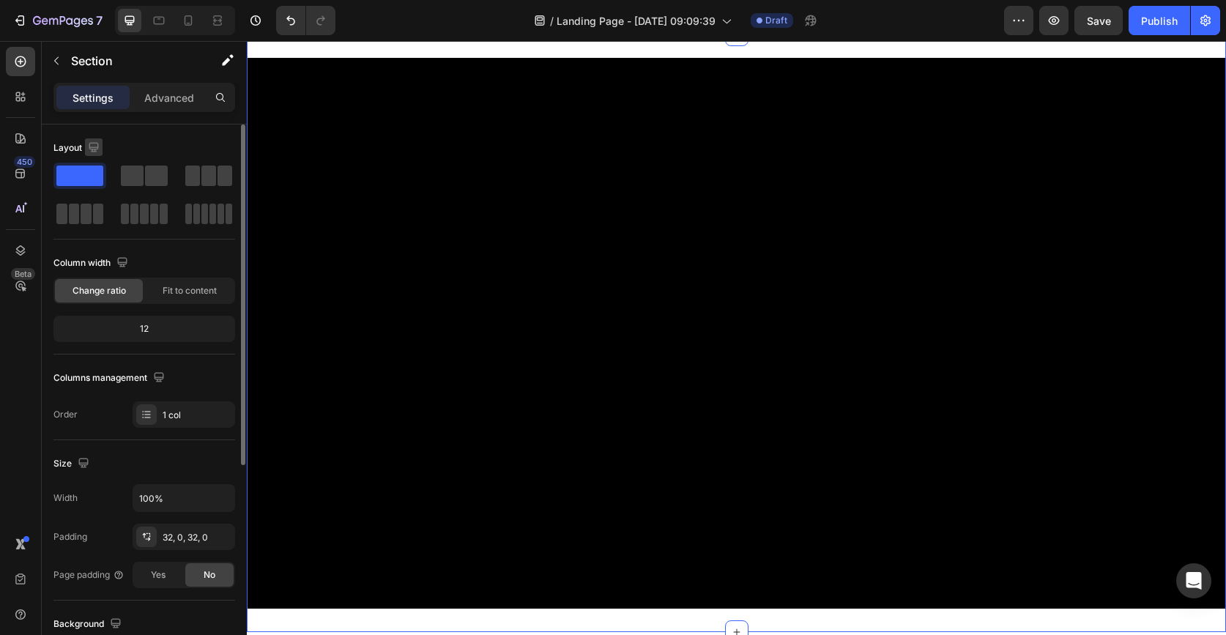
click at [95, 147] on icon "button" at bounding box center [93, 147] width 15 height 15
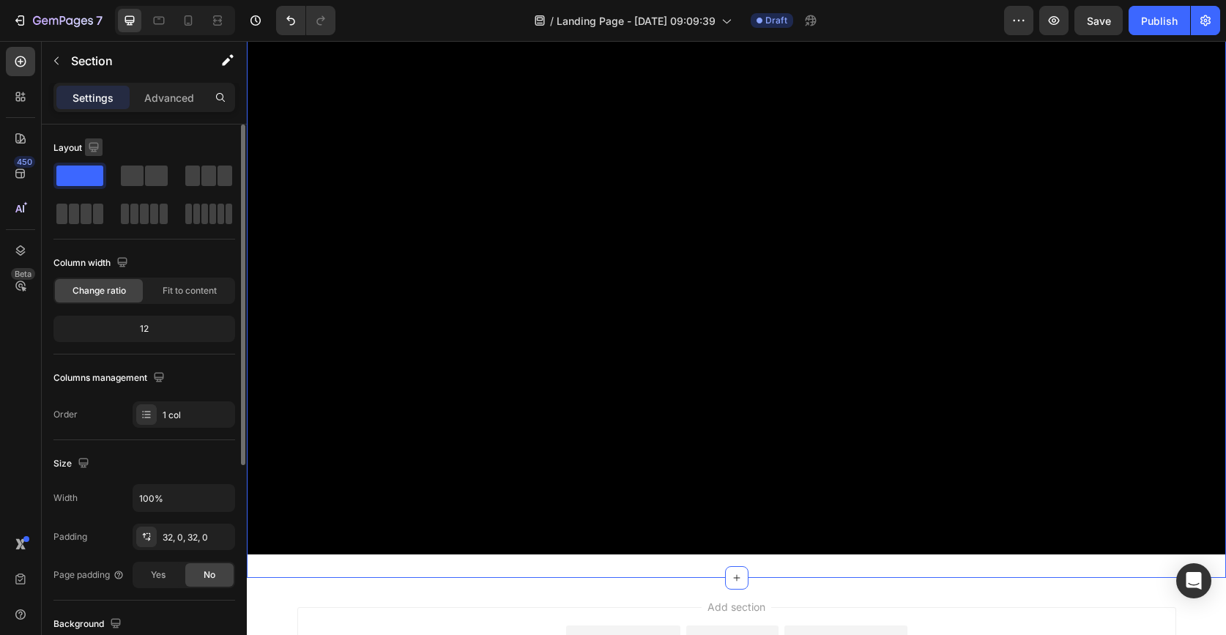
scroll to position [460, 0]
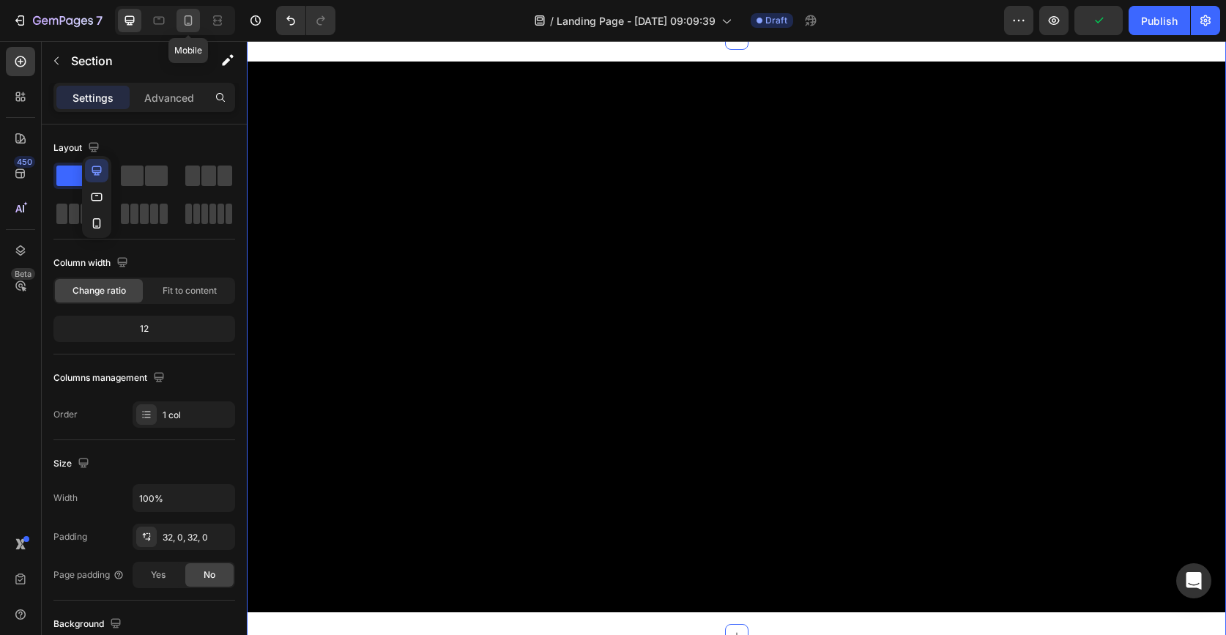
click at [186, 21] on icon at bounding box center [188, 20] width 15 height 15
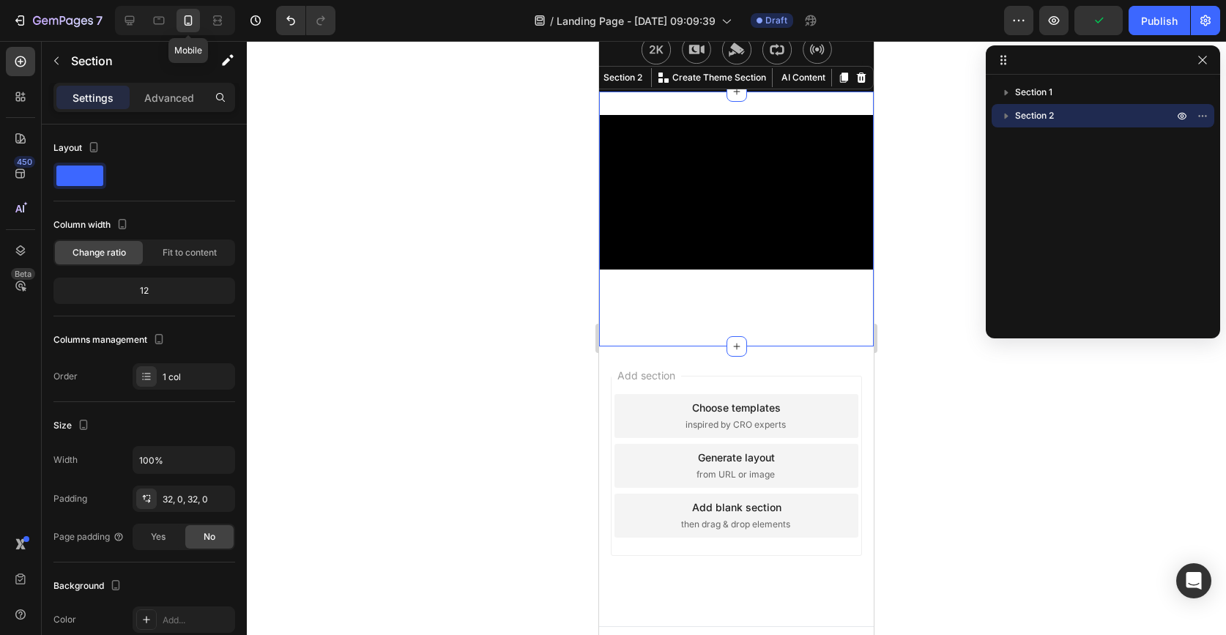
scroll to position [500, 0]
click at [160, 102] on p "Advanced" at bounding box center [169, 97] width 50 height 15
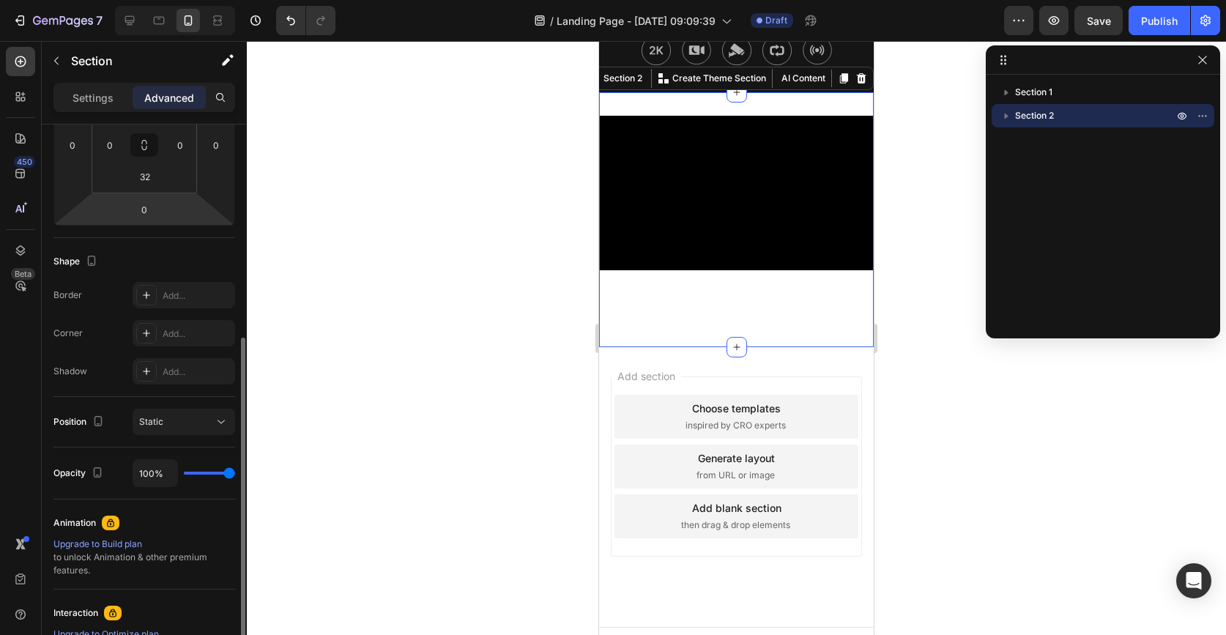
scroll to position [366, 0]
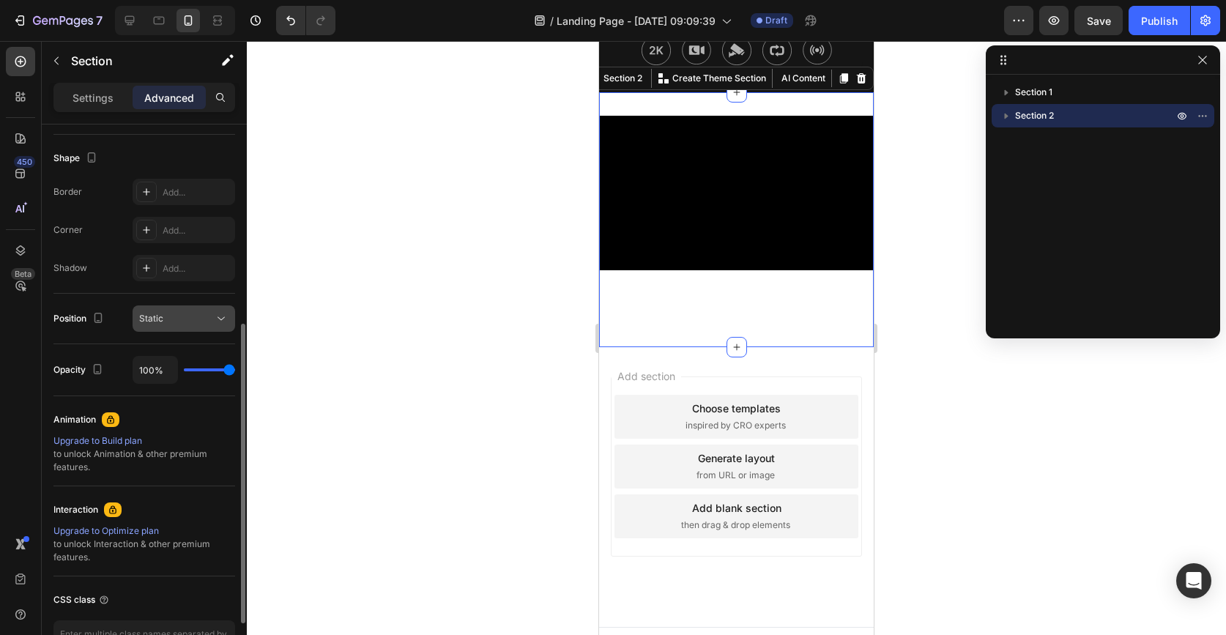
click at [171, 317] on div "Static" at bounding box center [176, 318] width 75 height 13
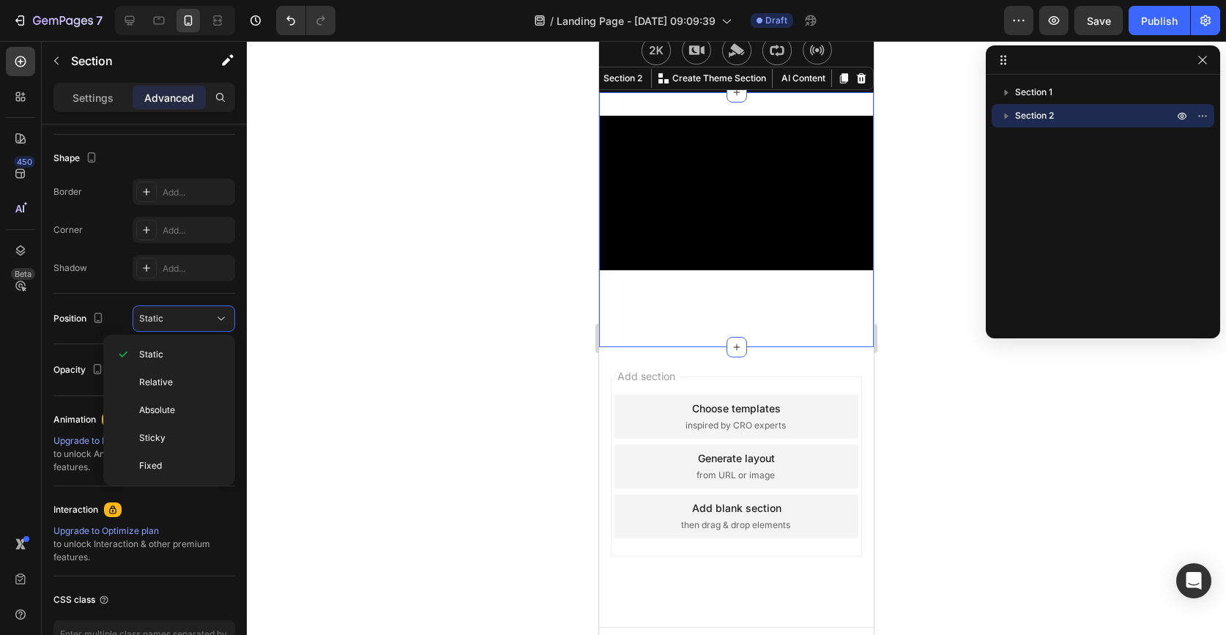
click at [292, 344] on div at bounding box center [736, 338] width 979 height 594
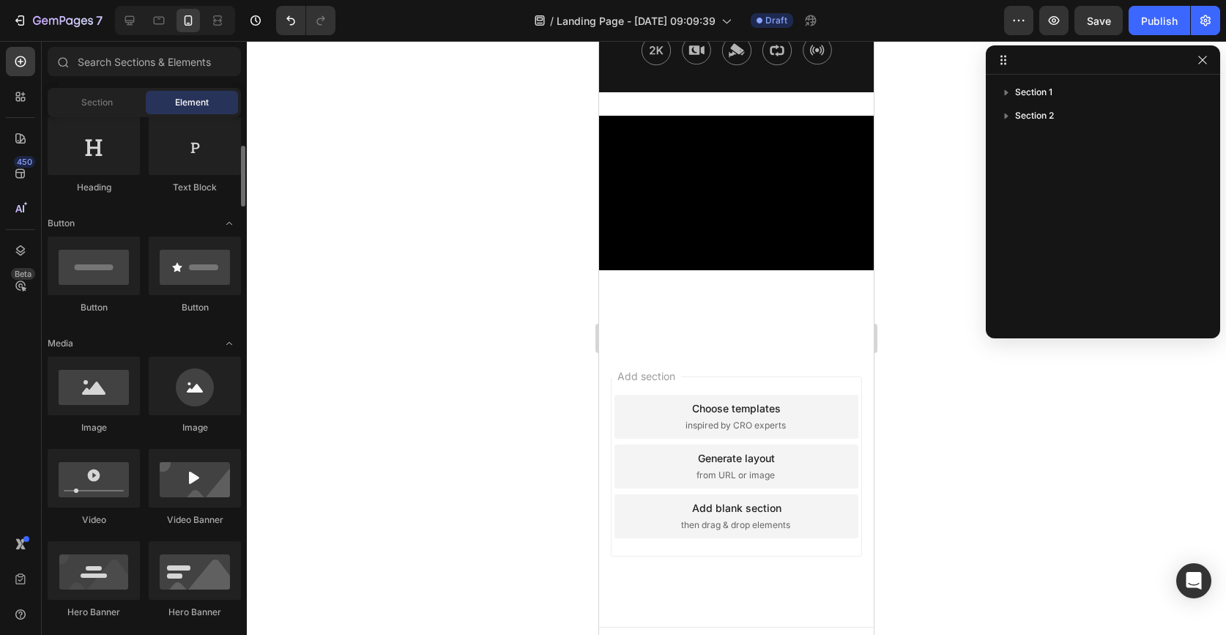
scroll to position [782, 0]
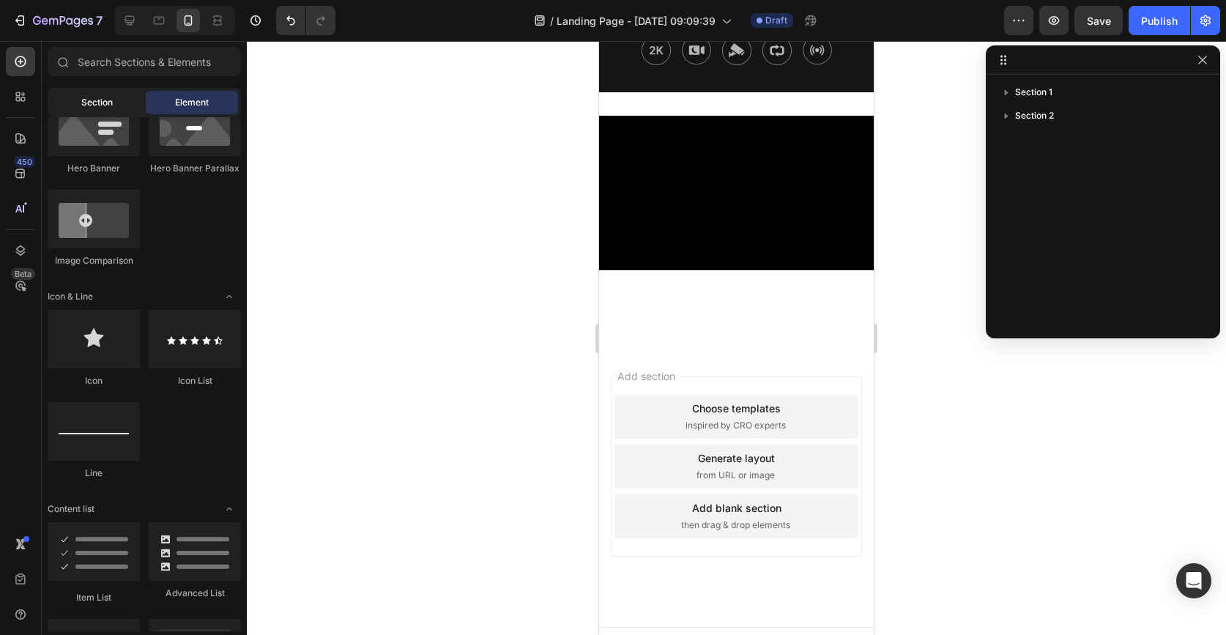
click at [116, 105] on div "Section" at bounding box center [97, 102] width 92 height 23
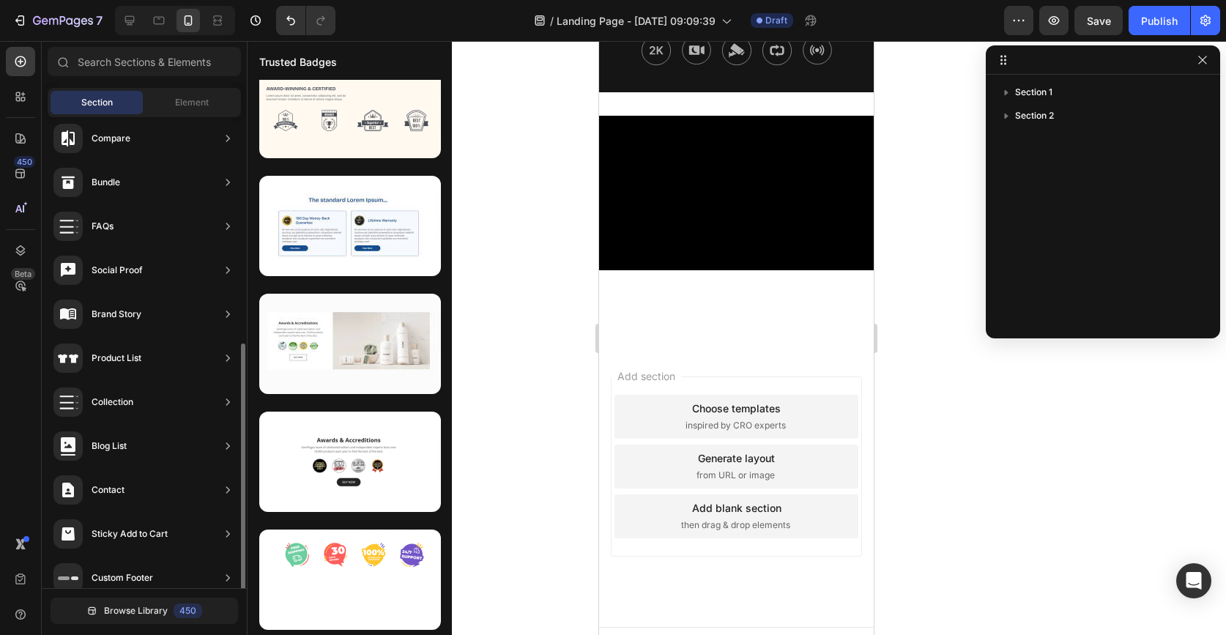
scroll to position [379, 0]
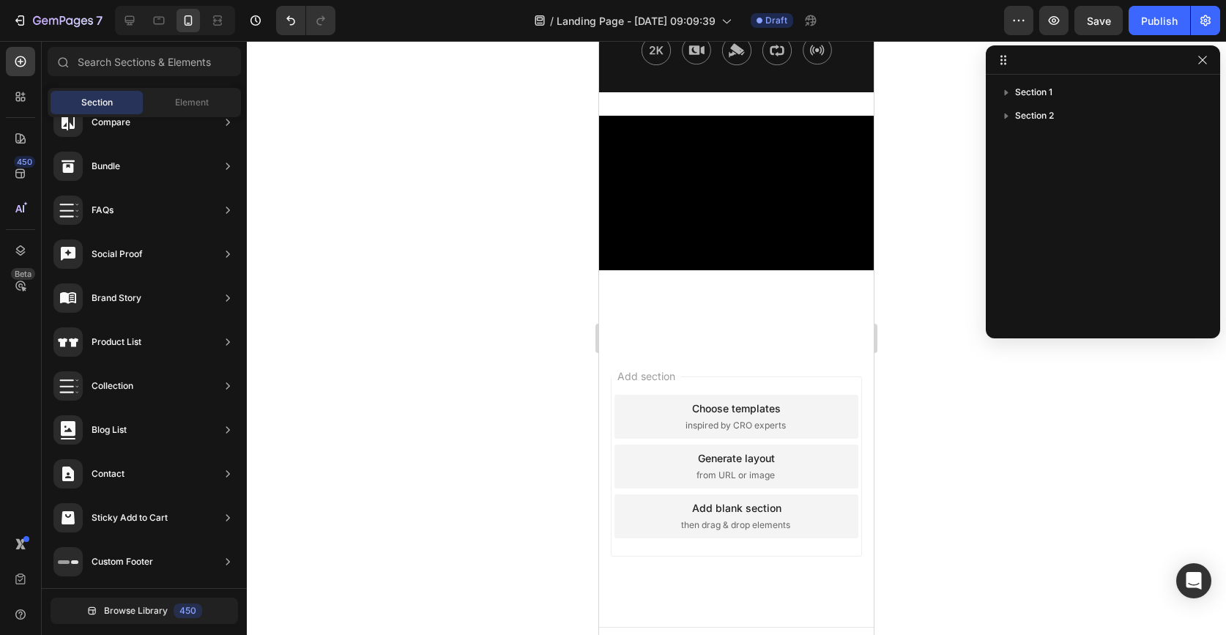
click at [914, 198] on div at bounding box center [736, 338] width 979 height 594
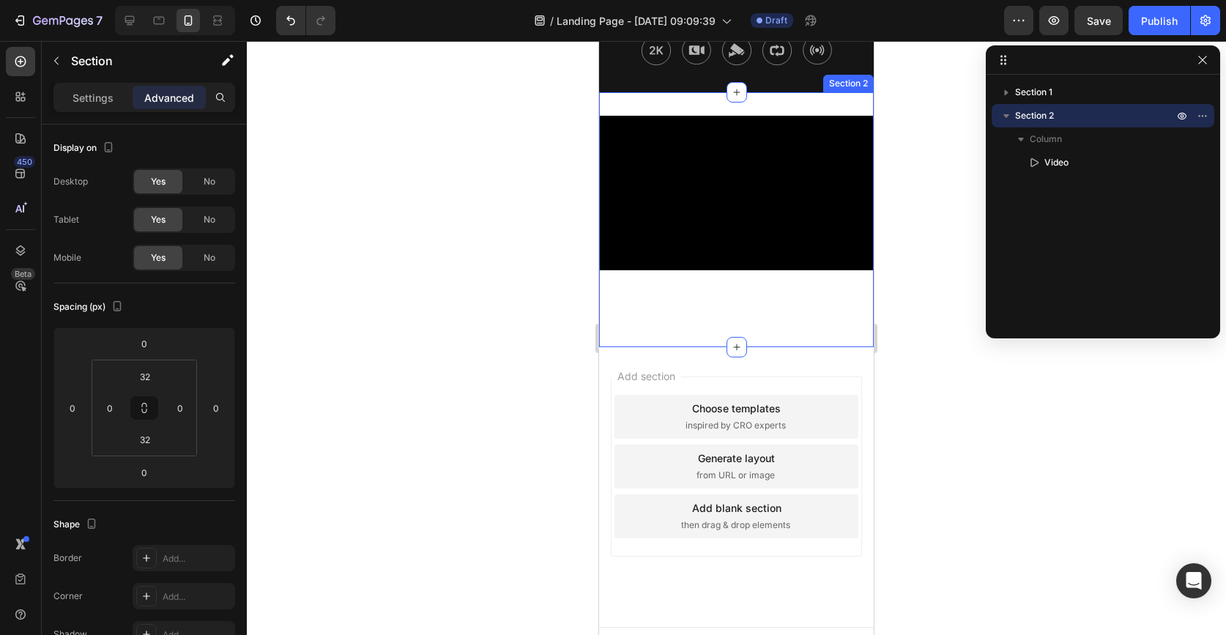
click at [762, 330] on div "Video Section 2" at bounding box center [736, 219] width 275 height 255
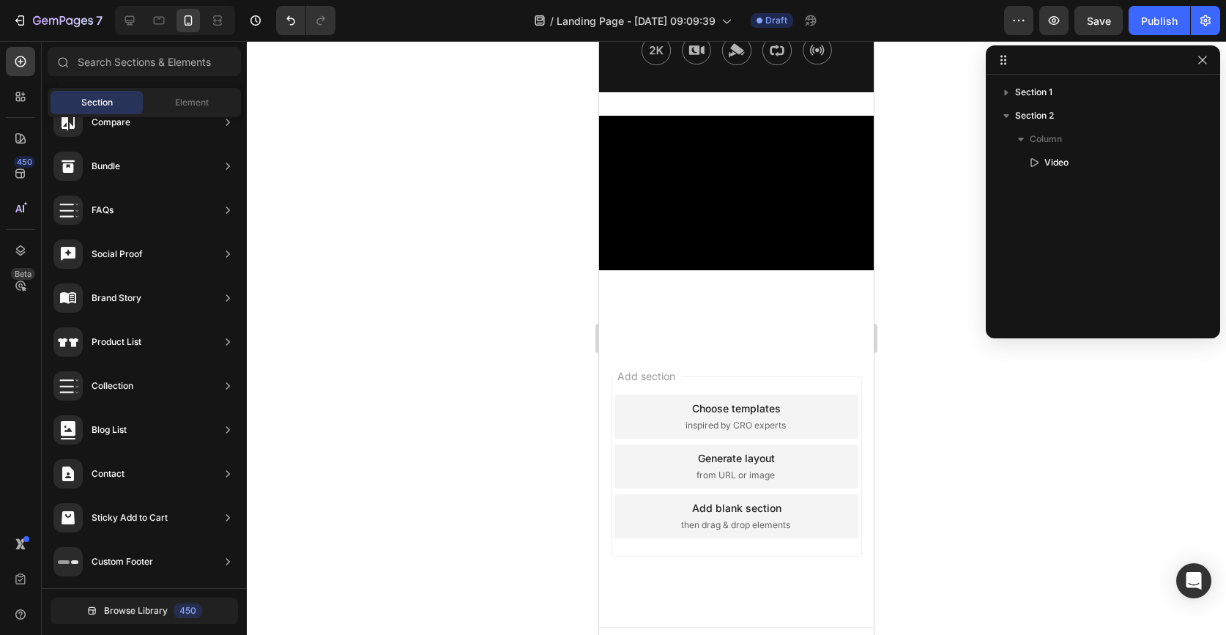
click at [913, 386] on div at bounding box center [736, 338] width 979 height 594
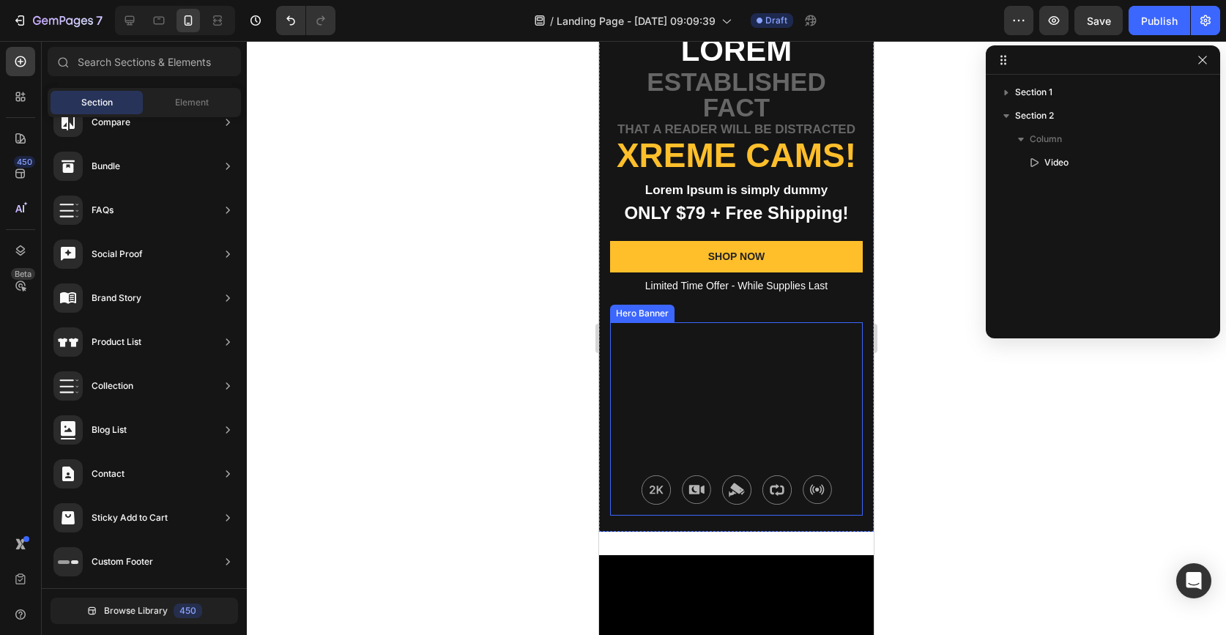
scroll to position [60, 0]
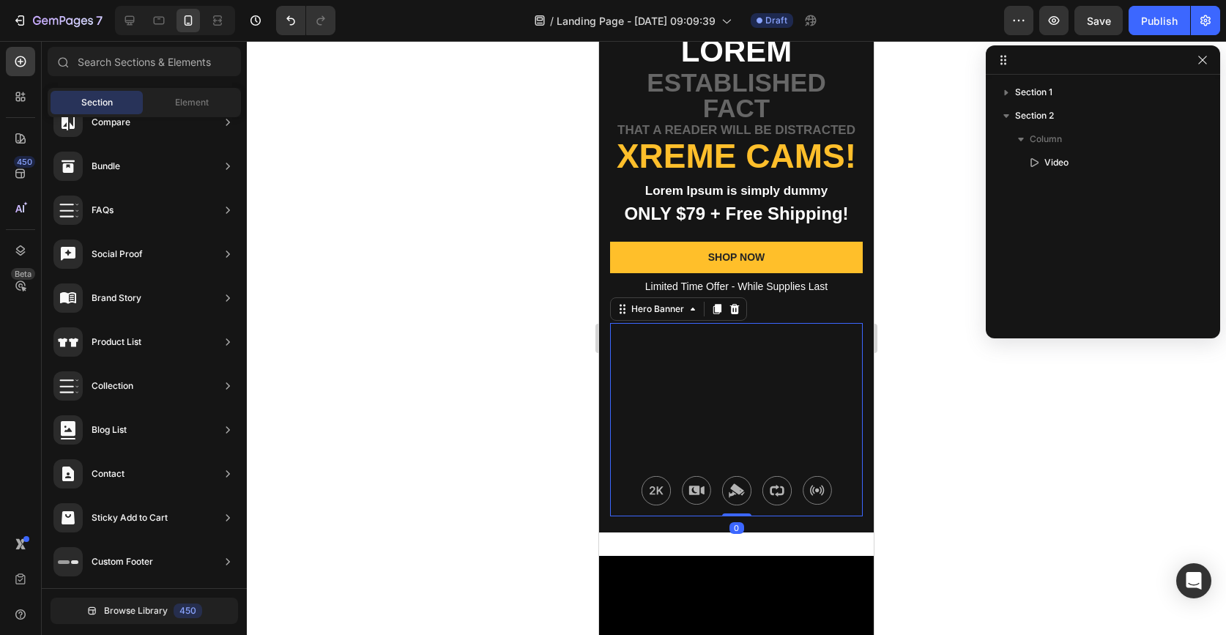
click at [757, 390] on div "Background Image" at bounding box center [736, 419] width 253 height 193
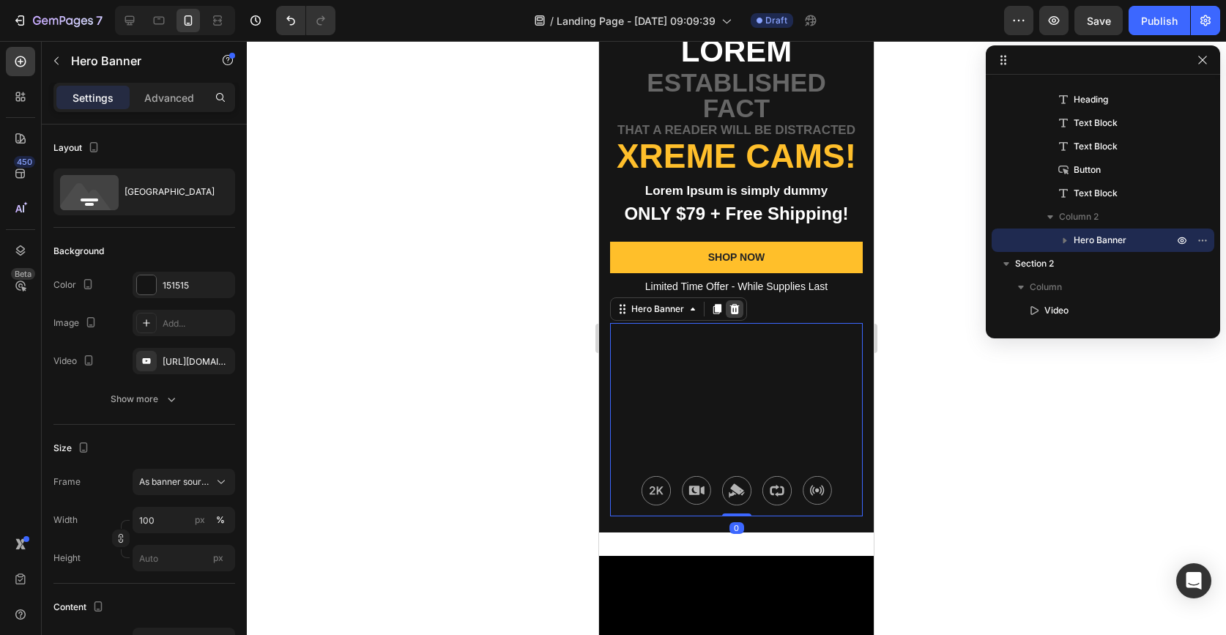
click at [735, 312] on icon at bounding box center [735, 309] width 10 height 10
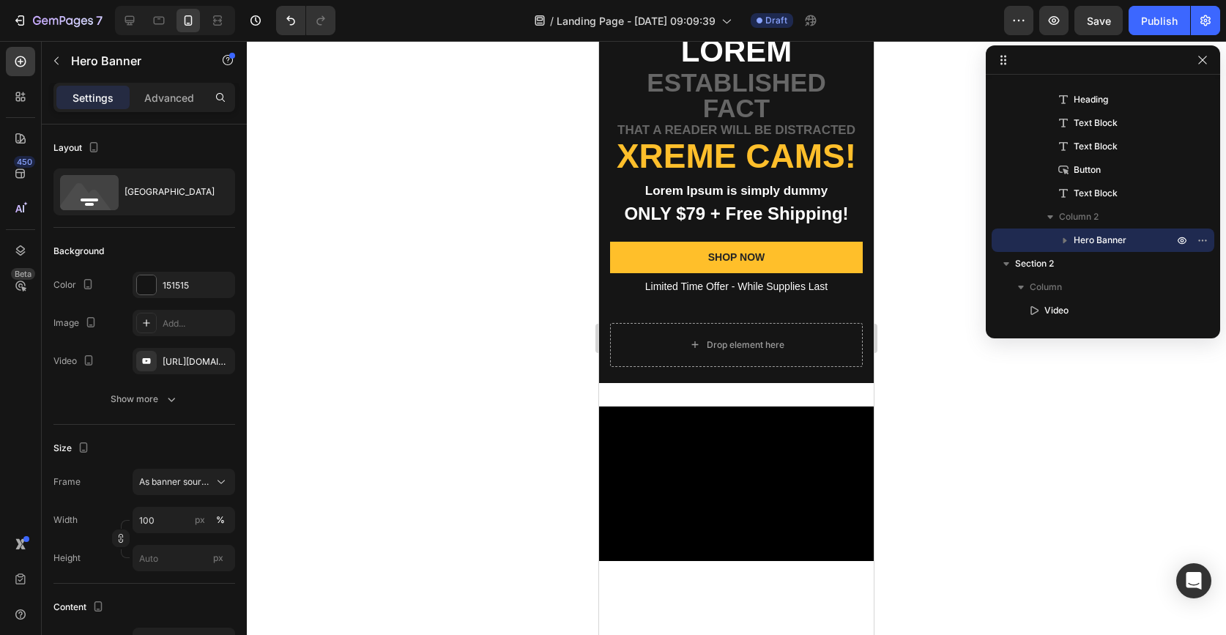
scroll to position [151, 0]
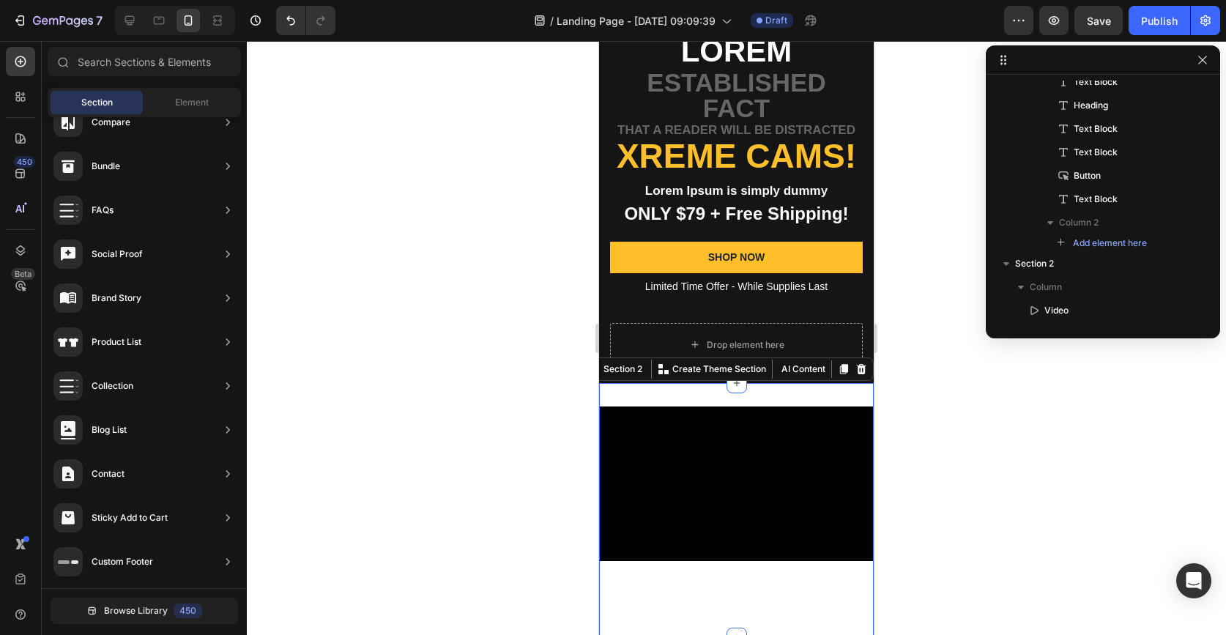
click at [702, 396] on div "Video Section 2 You can create reusable sections Create Theme Section AI Conten…" at bounding box center [736, 510] width 275 height 255
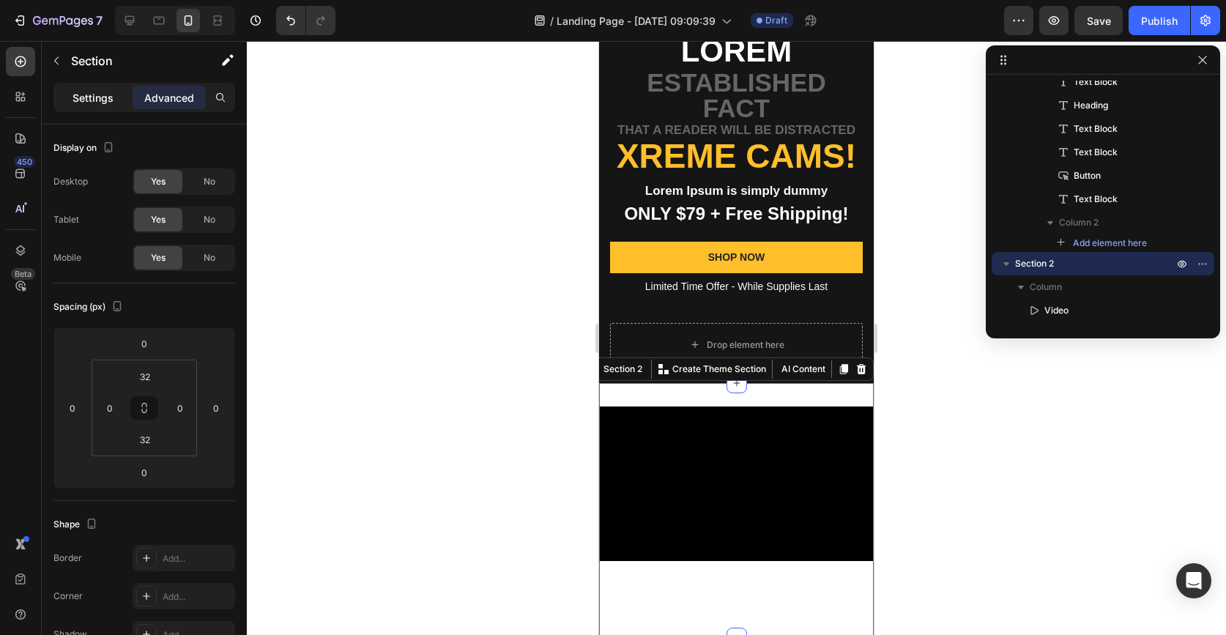
click at [104, 92] on p "Settings" at bounding box center [93, 97] width 41 height 15
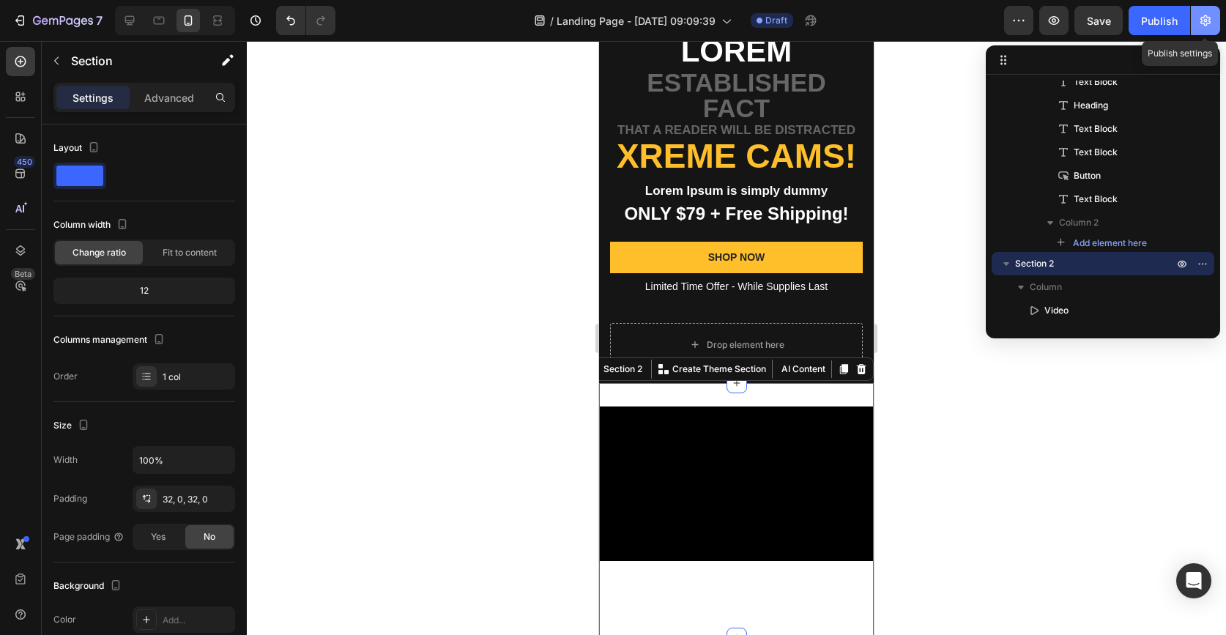
click at [1204, 23] on icon "button" at bounding box center [1205, 20] width 10 height 11
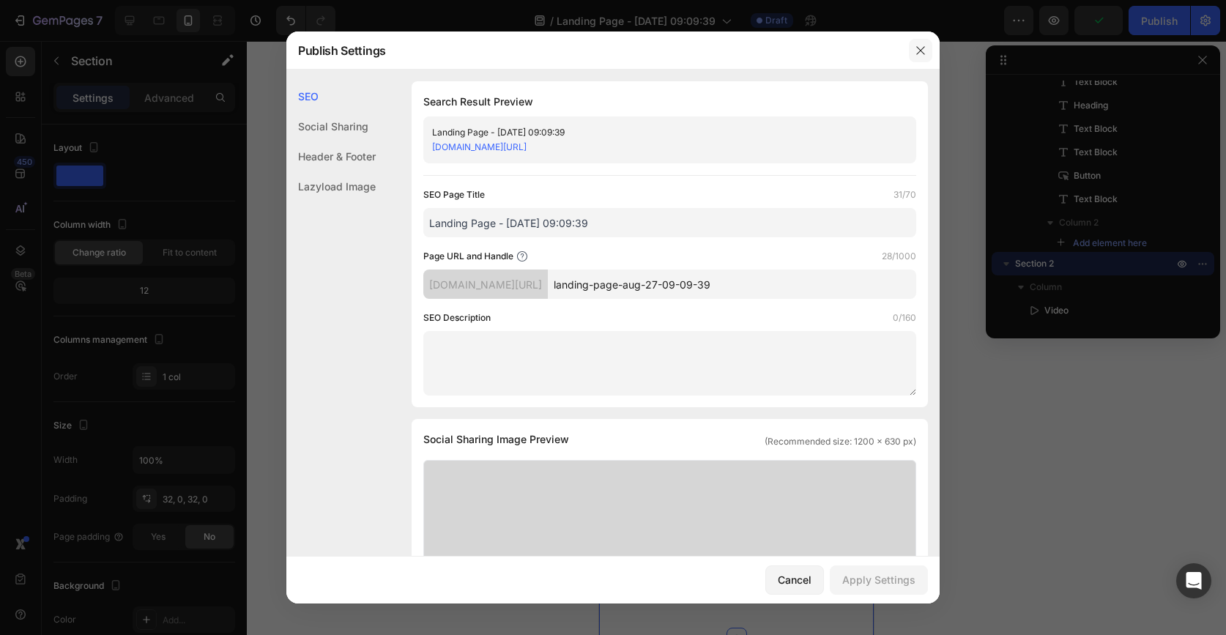
click at [921, 52] on icon "button" at bounding box center [921, 51] width 12 height 12
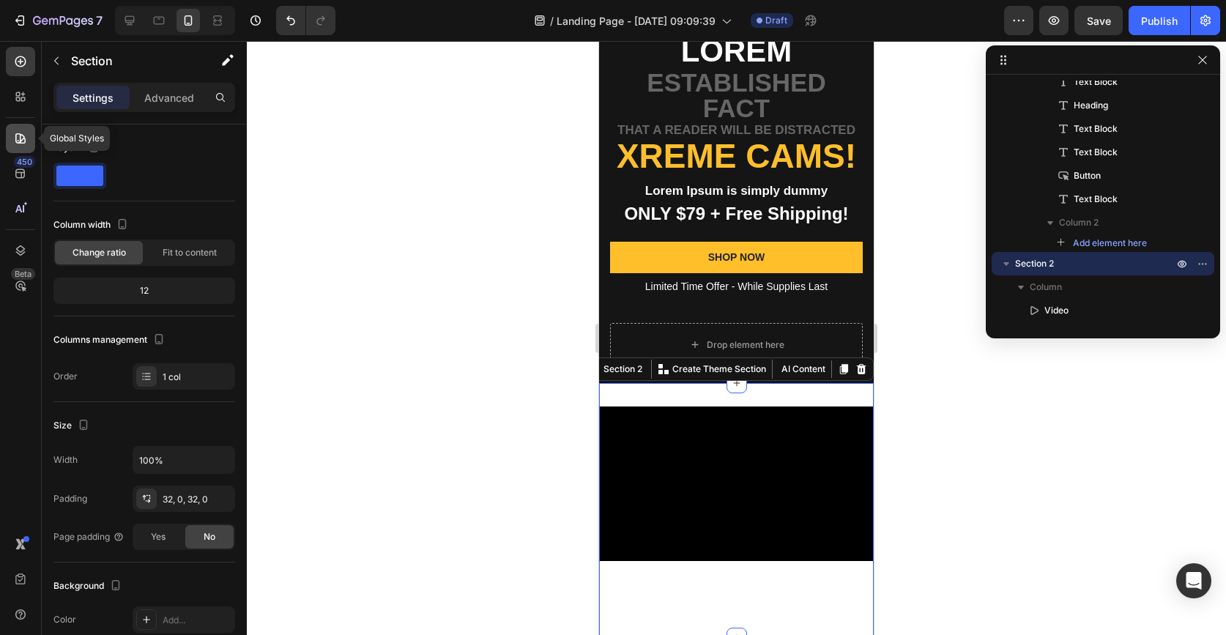
click at [15, 146] on div at bounding box center [20, 138] width 29 height 29
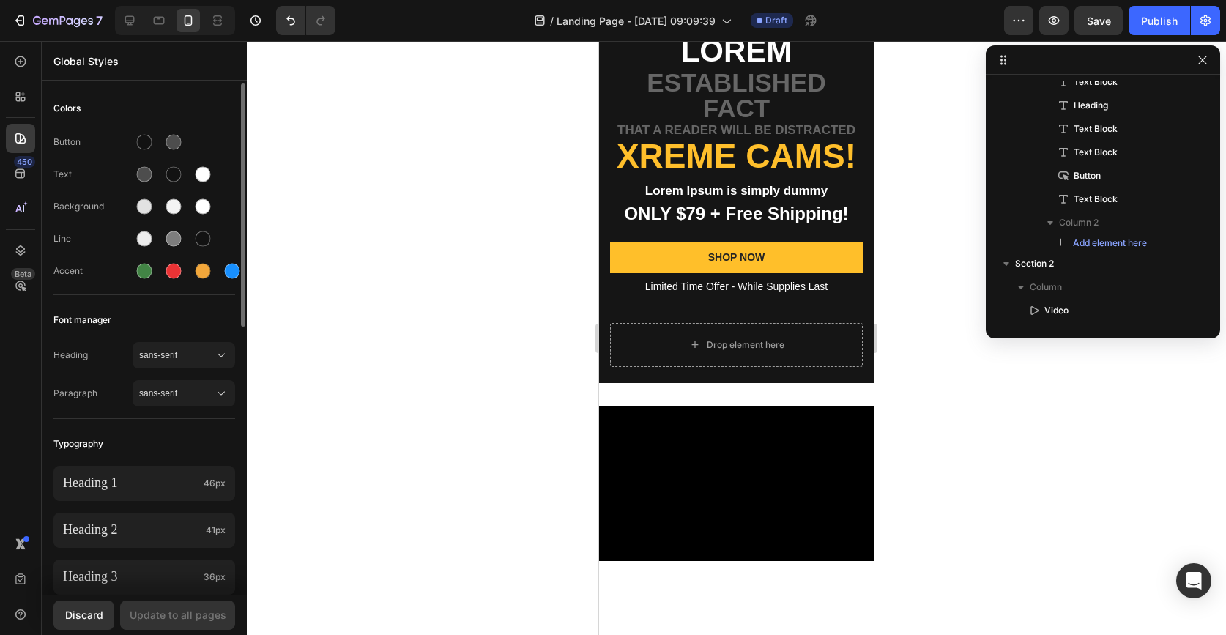
click at [94, 207] on div "Background" at bounding box center [92, 206] width 79 height 13
click at [142, 200] on div at bounding box center [144, 206] width 15 height 15
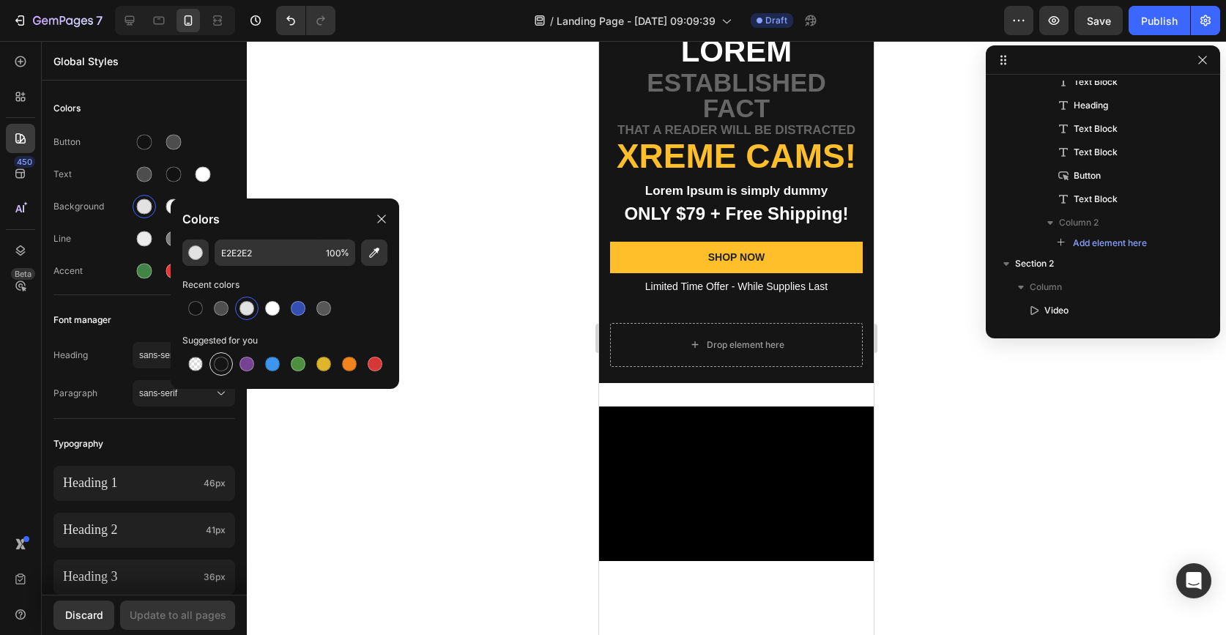
click at [224, 369] on div at bounding box center [221, 364] width 15 height 15
type input "151515"
click at [401, 176] on div at bounding box center [736, 338] width 979 height 594
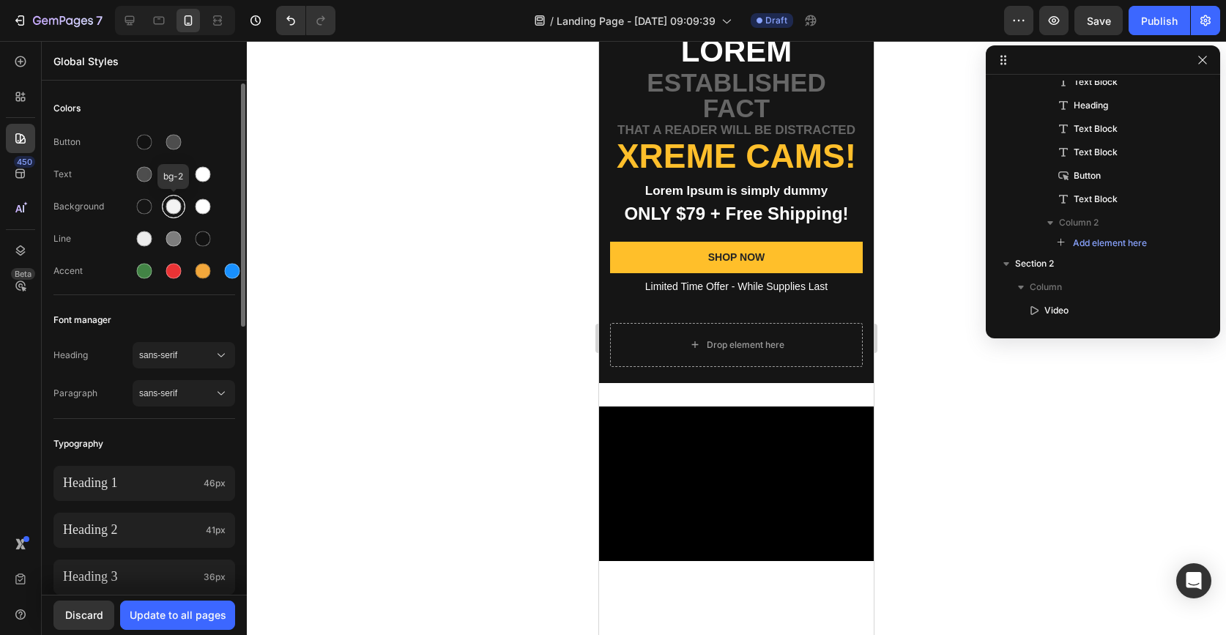
click at [177, 209] on div at bounding box center [173, 206] width 15 height 15
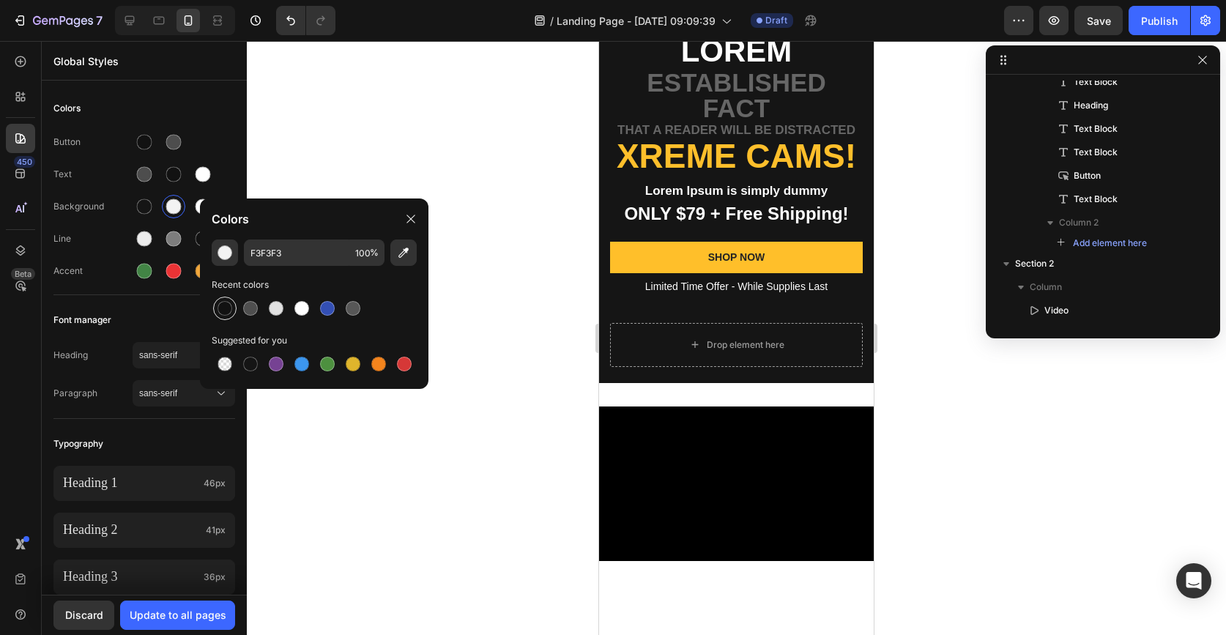
click at [229, 308] on div at bounding box center [225, 308] width 15 height 15
type input "121212"
click at [328, 117] on div at bounding box center [736, 338] width 979 height 594
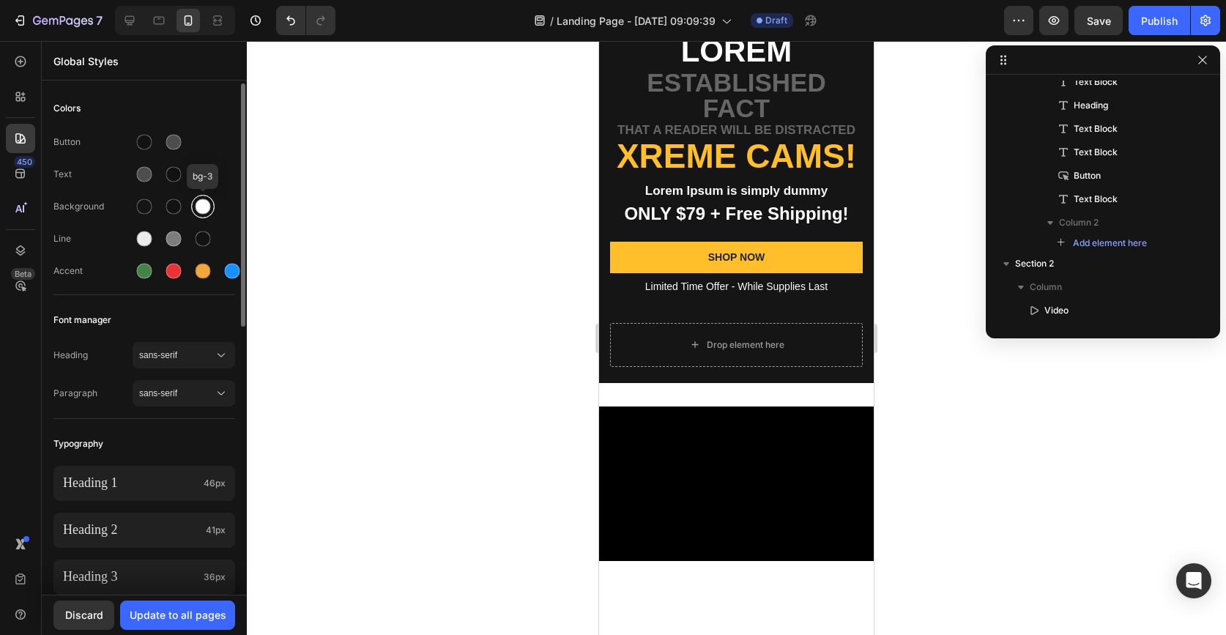
click at [207, 204] on div at bounding box center [203, 206] width 15 height 15
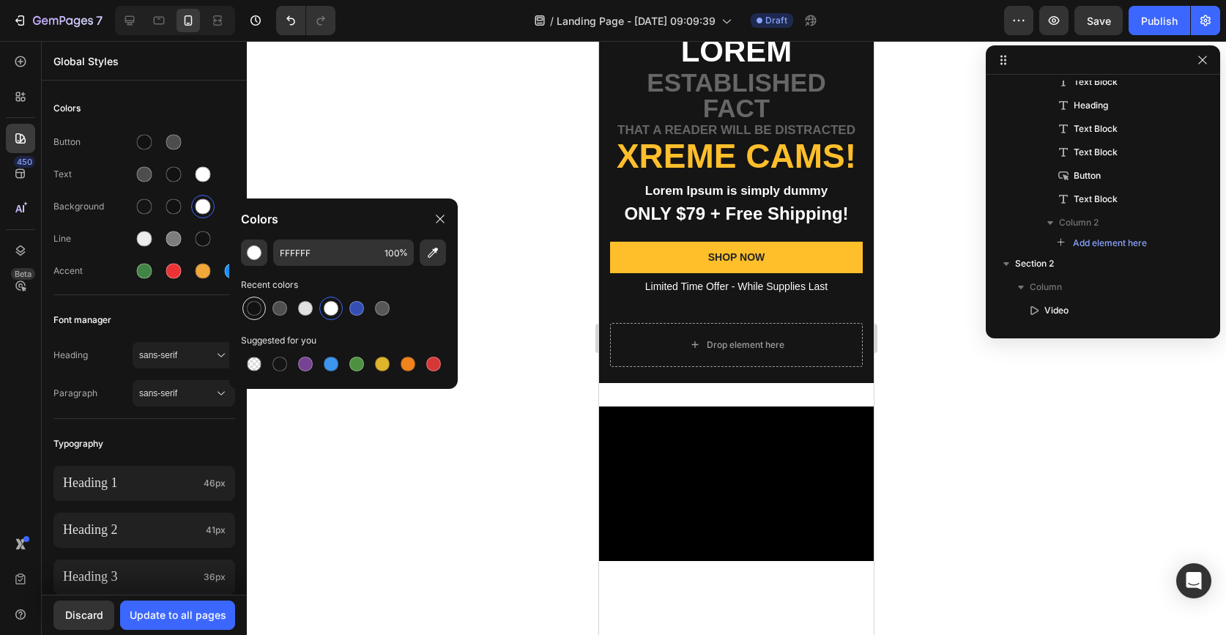
click at [249, 309] on div at bounding box center [254, 308] width 15 height 15
type input "121212"
click at [527, 437] on div at bounding box center [736, 338] width 979 height 594
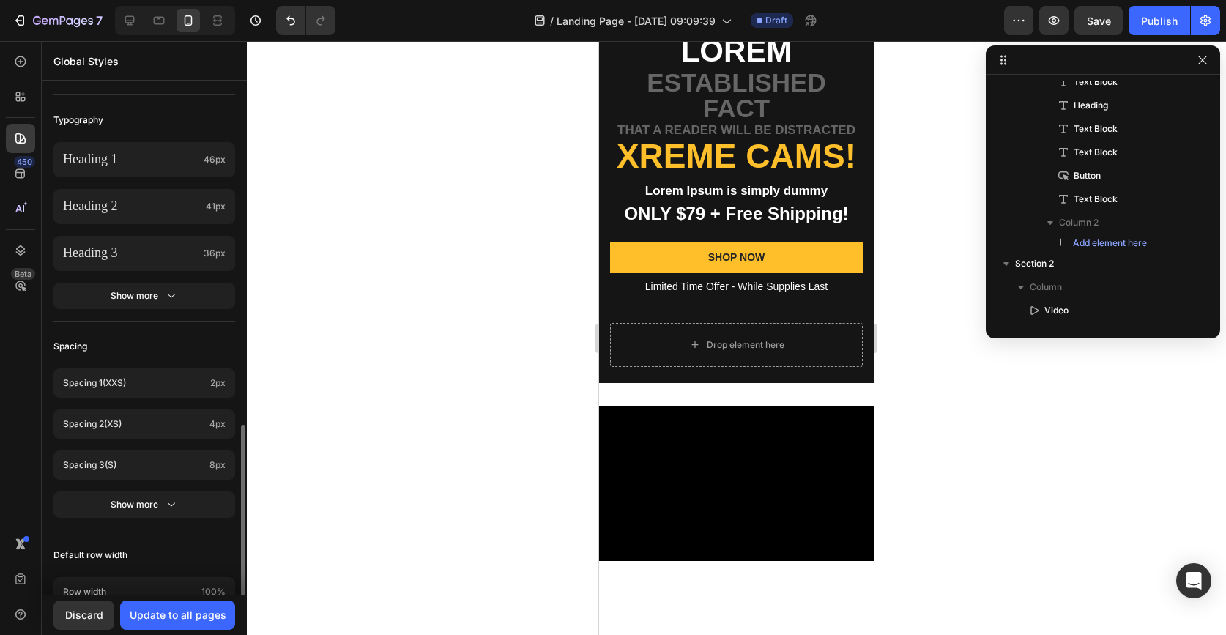
scroll to position [562, 0]
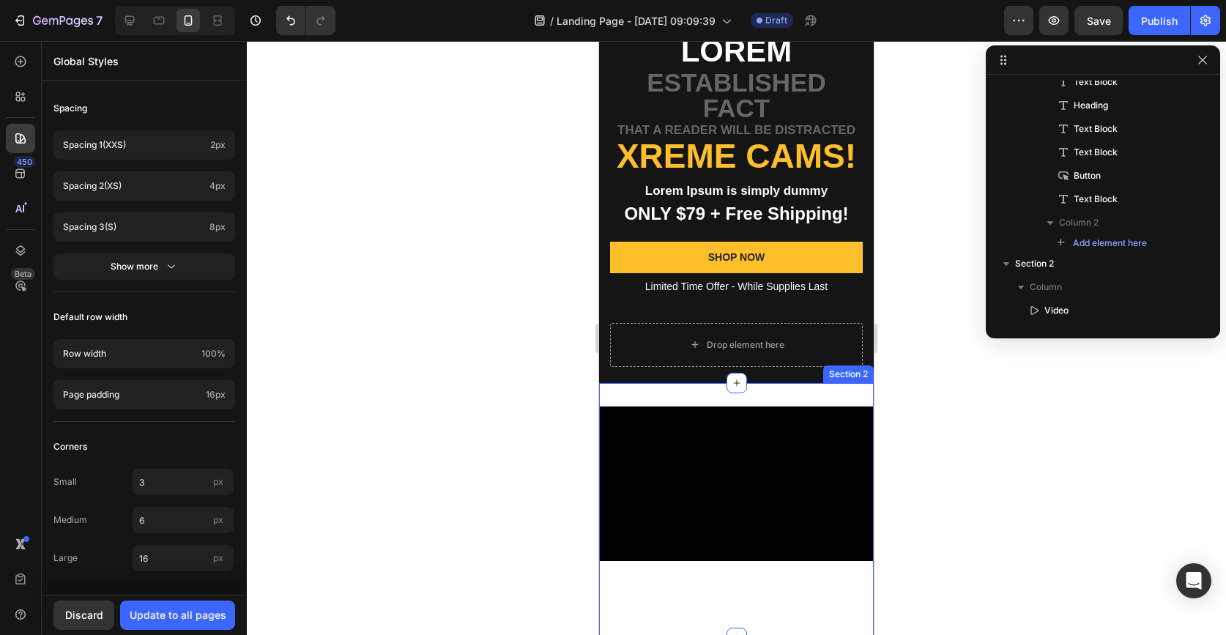
click at [638, 396] on div "Video Section 2" at bounding box center [736, 510] width 275 height 255
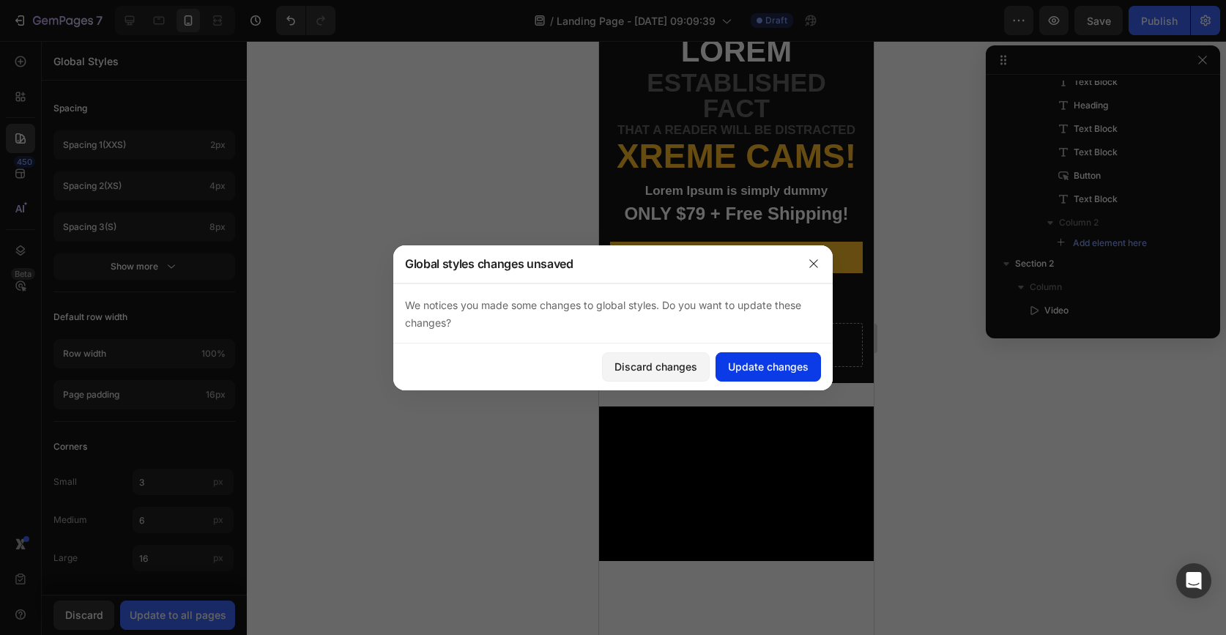
click at [800, 361] on div "Update changes" at bounding box center [768, 366] width 81 height 15
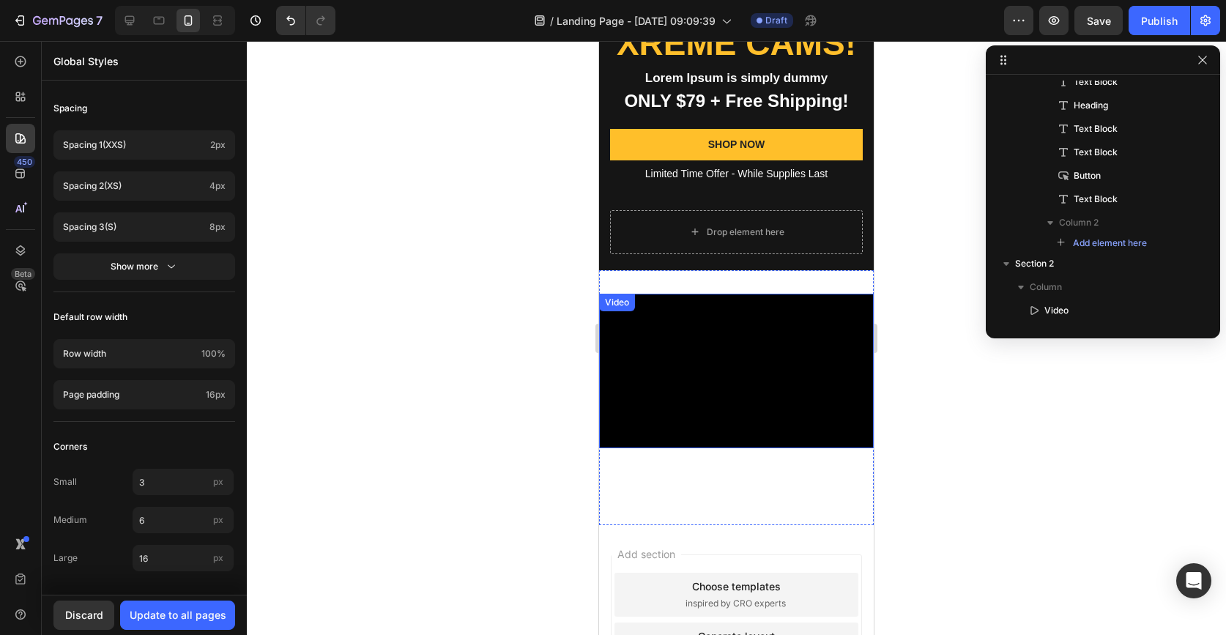
scroll to position [193, 0]
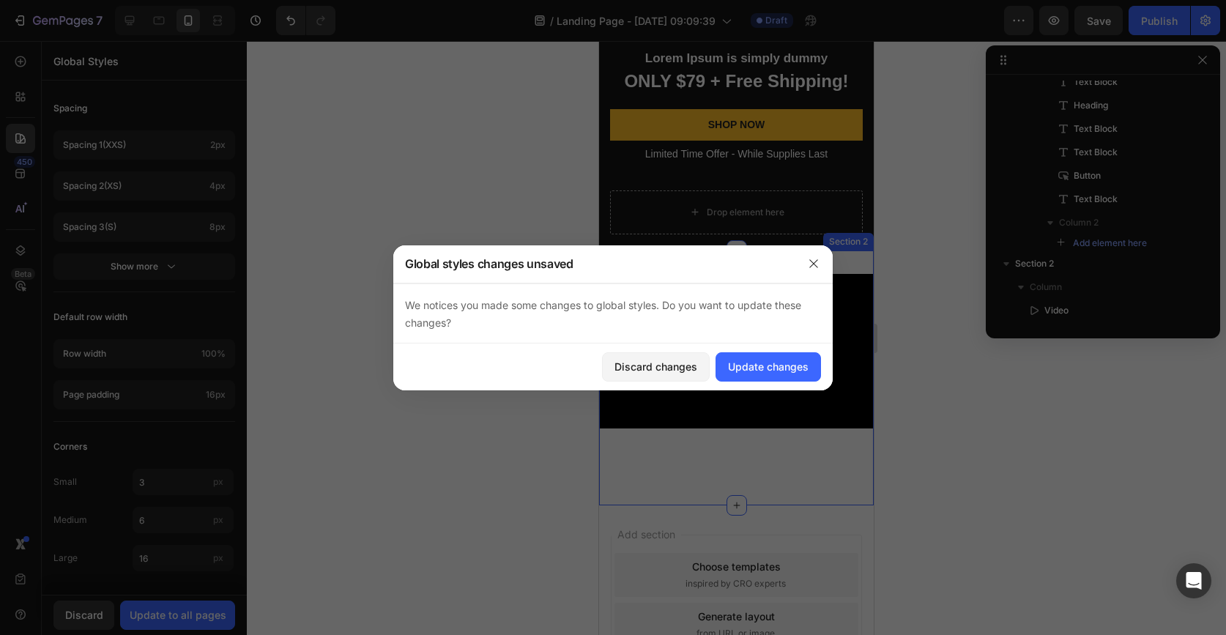
click at [658, 470] on div "Video" at bounding box center [736, 378] width 275 height 208
click at [782, 371] on div "Update changes" at bounding box center [768, 366] width 81 height 15
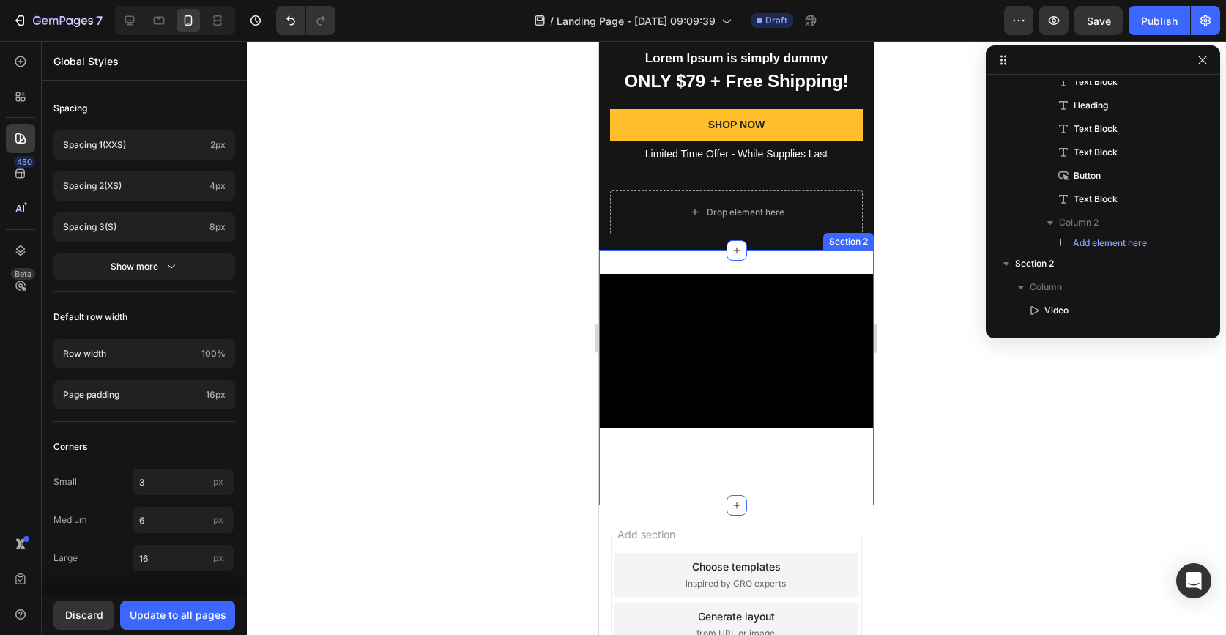
click at [705, 467] on div "Video" at bounding box center [736, 378] width 275 height 208
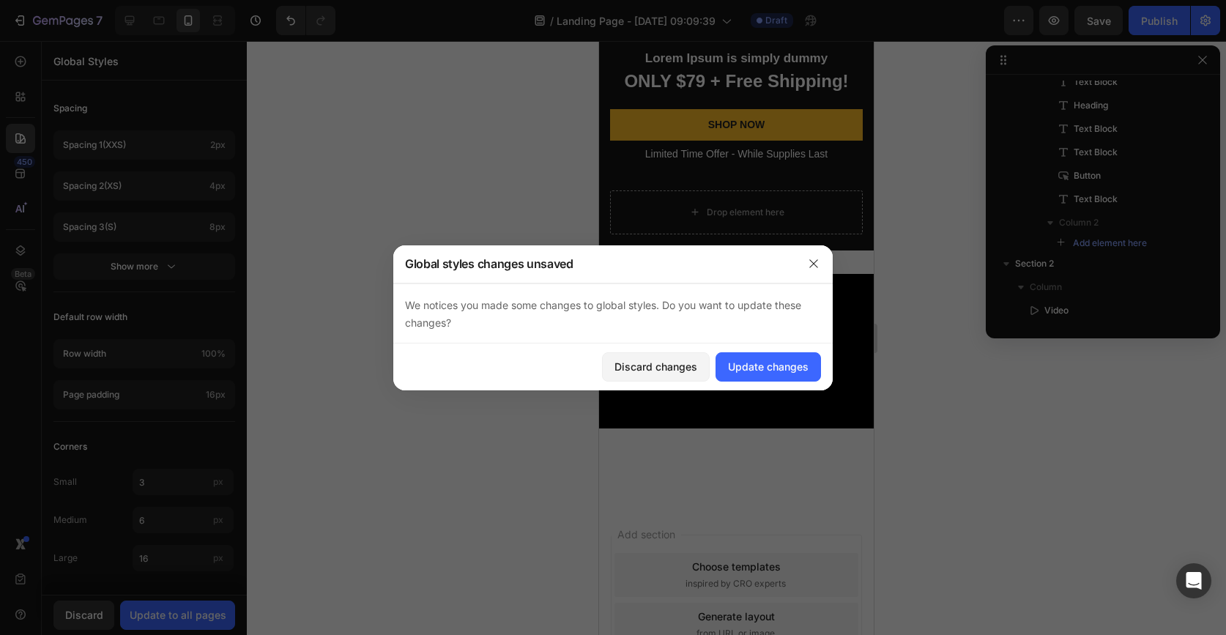
click at [686, 385] on div "Discard changes Update changes" at bounding box center [612, 367] width 439 height 47
click at [686, 369] on div "Discard changes" at bounding box center [656, 366] width 83 height 15
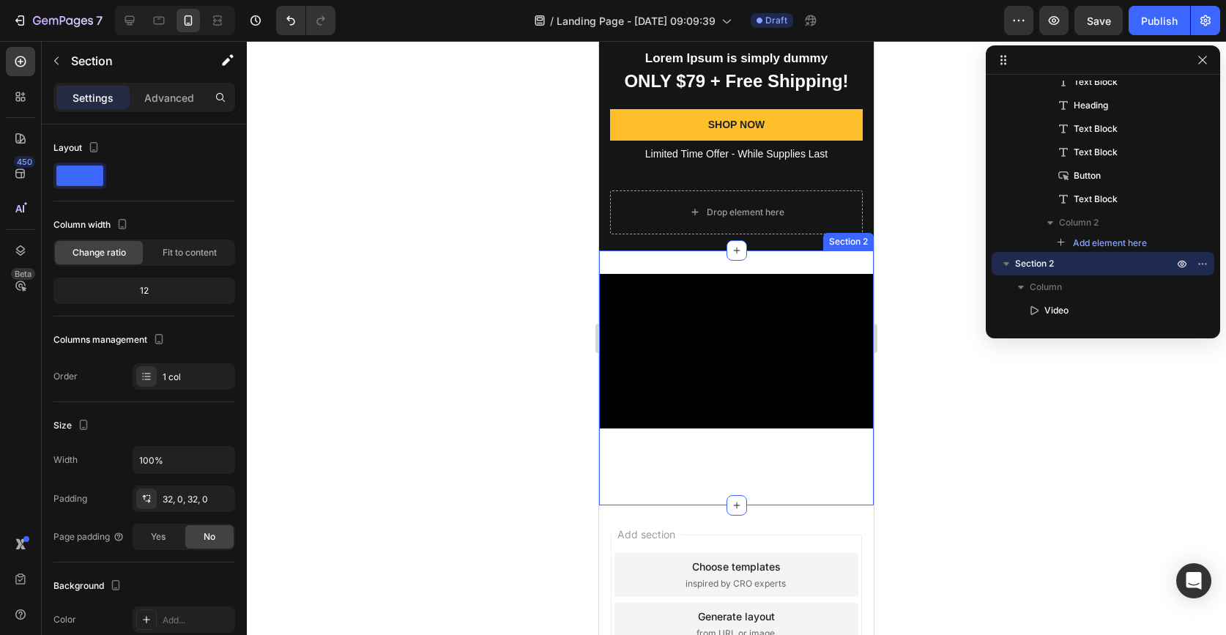
click at [674, 469] on div "Video" at bounding box center [736, 378] width 275 height 208
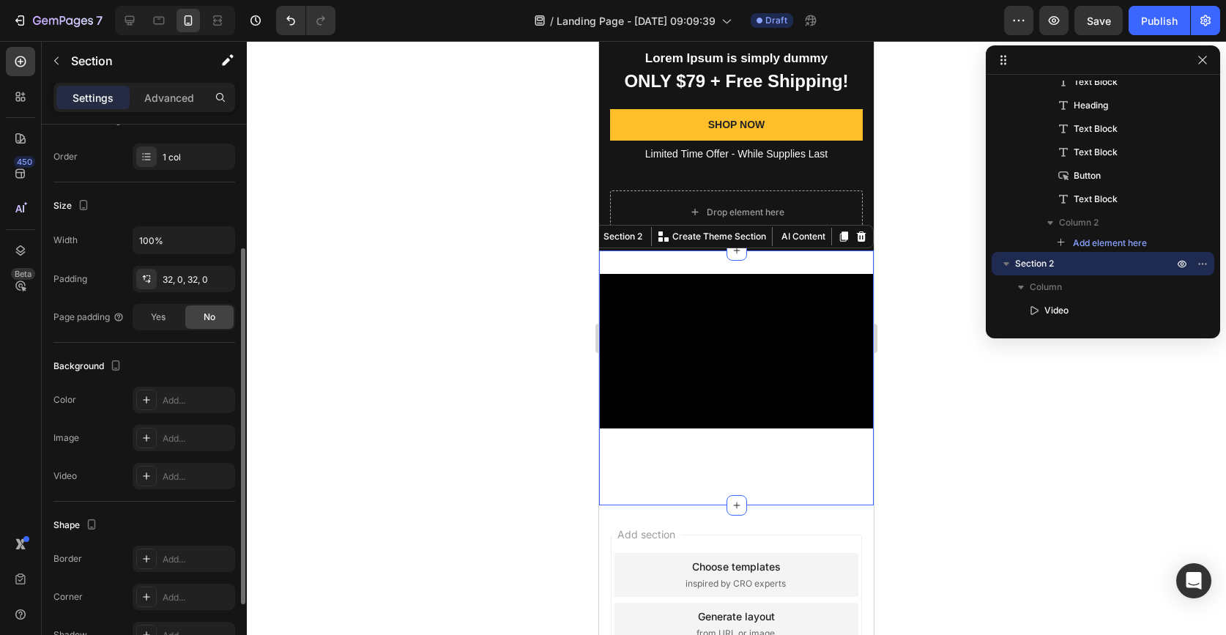
scroll to position [222, 0]
click at [182, 387] on div "Add..." at bounding box center [184, 398] width 103 height 26
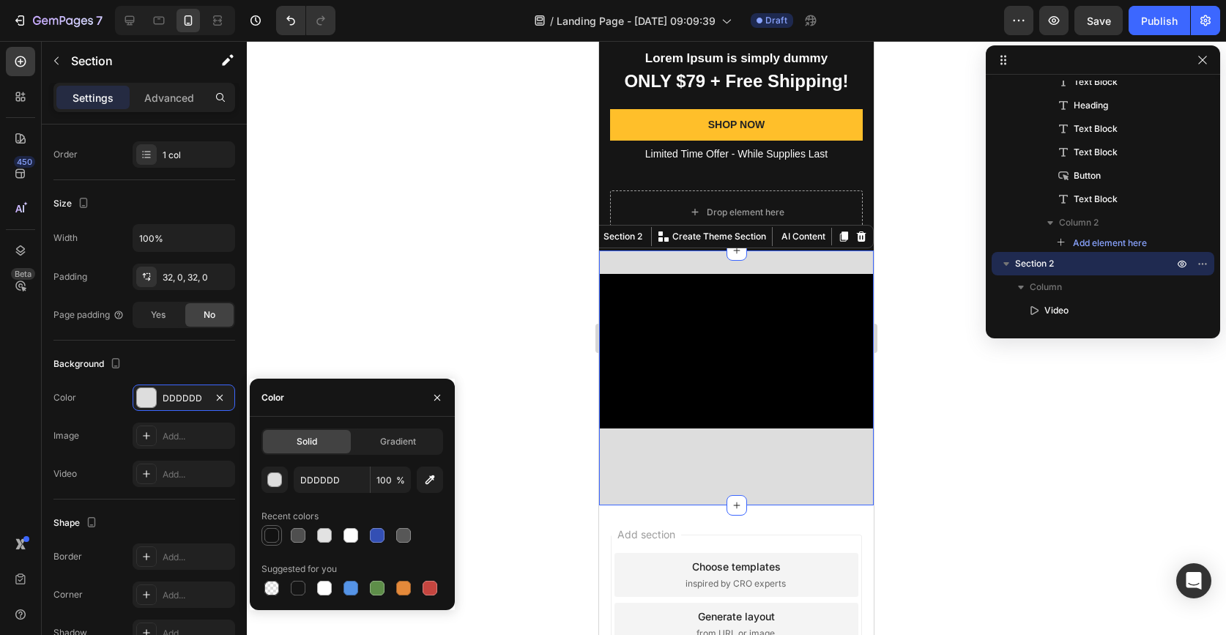
click at [266, 532] on div at bounding box center [271, 535] width 15 height 15
type input "121212"
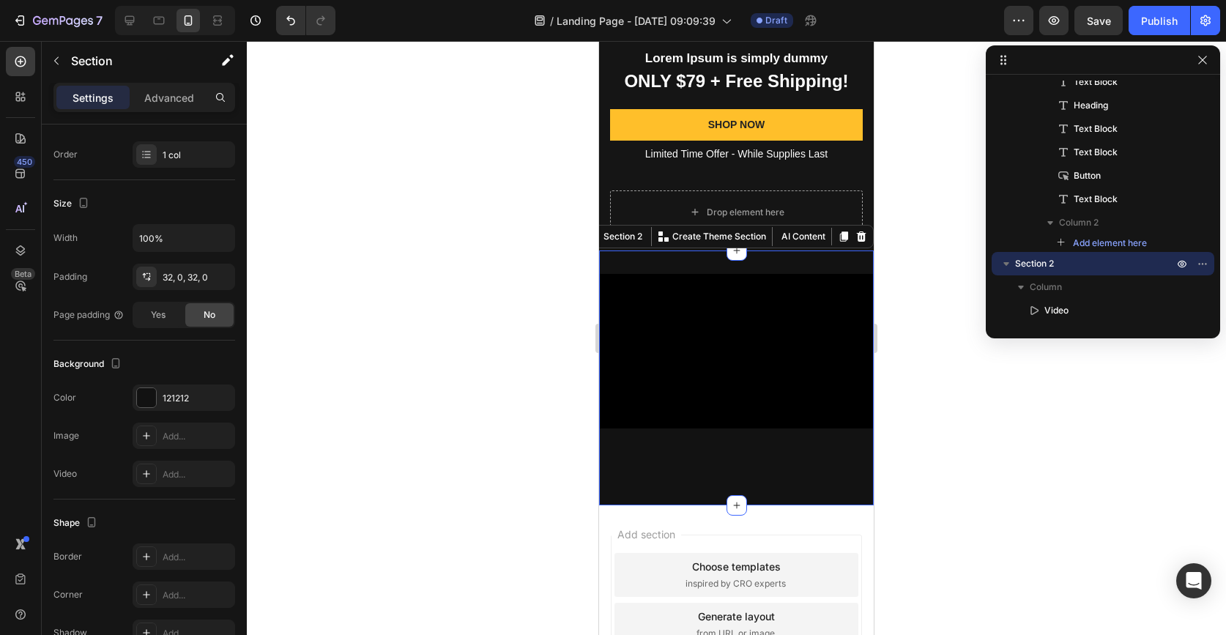
click at [355, 256] on div at bounding box center [736, 338] width 979 height 594
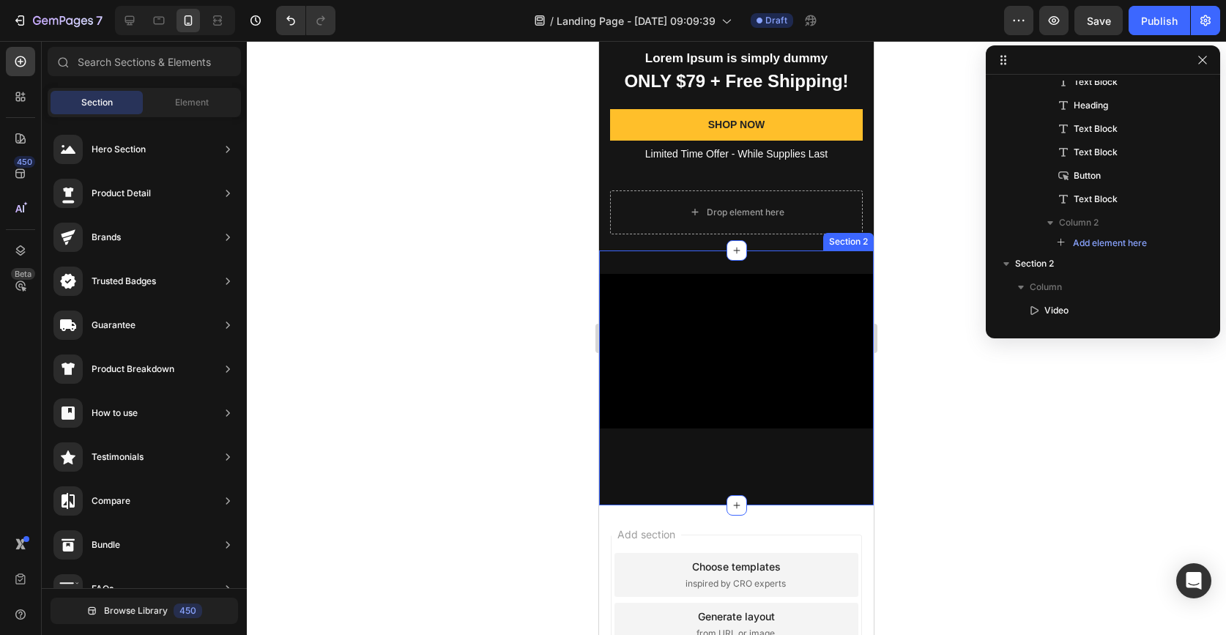
click at [637, 461] on div "Video" at bounding box center [736, 378] width 275 height 208
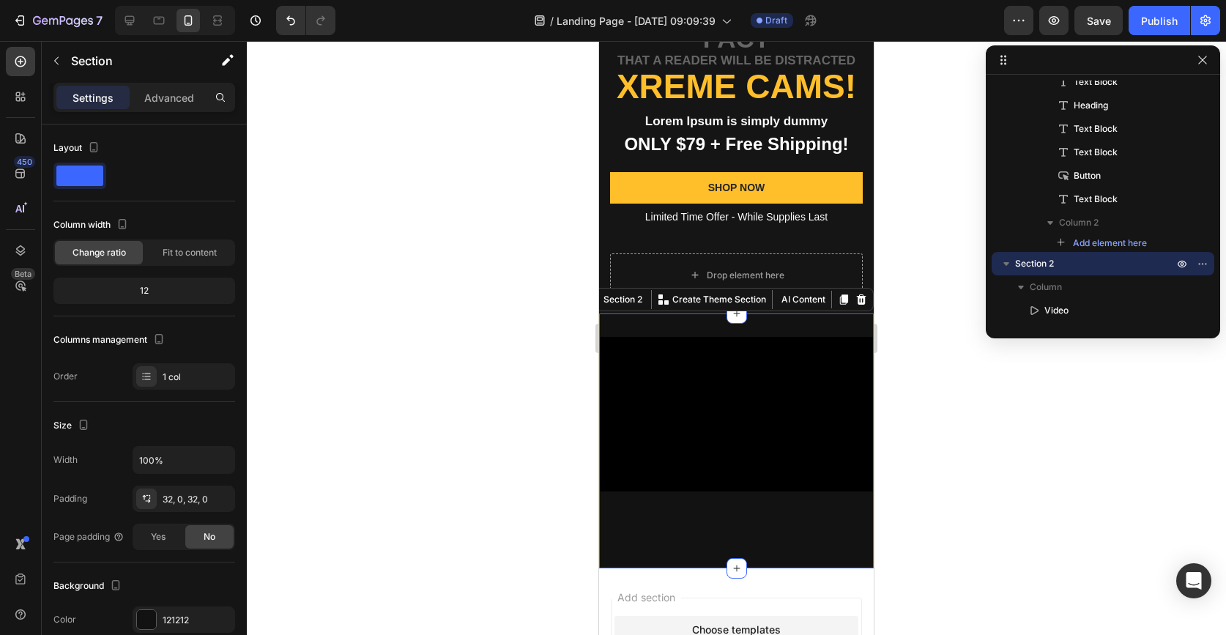
scroll to position [0, 0]
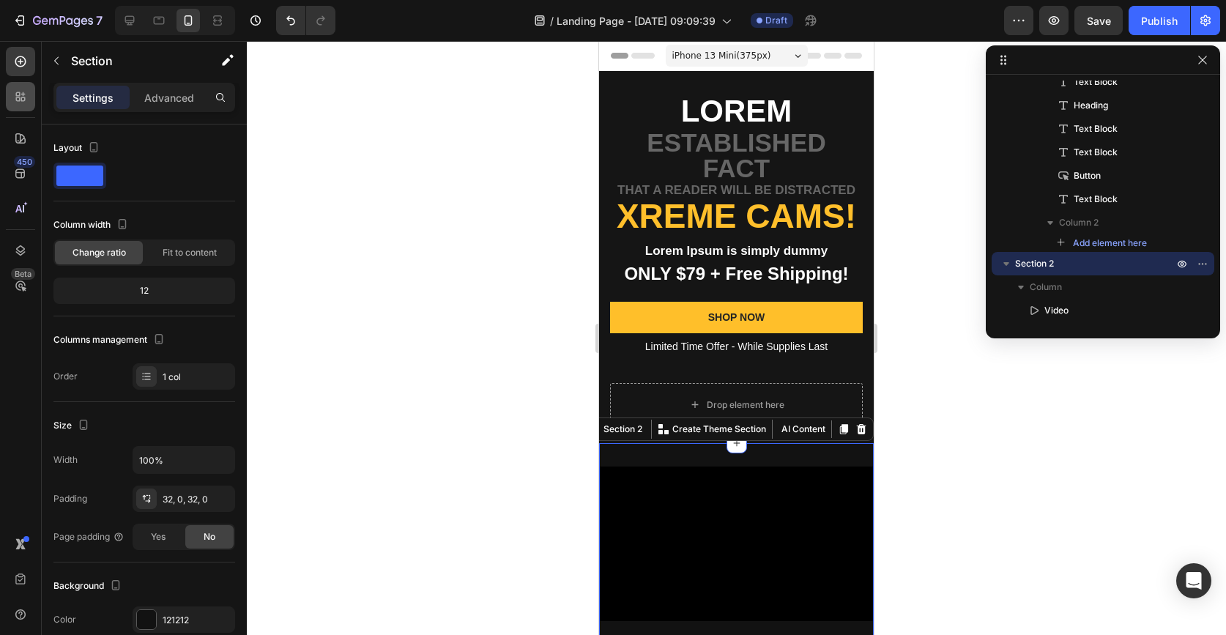
click at [32, 94] on div at bounding box center [20, 96] width 29 height 29
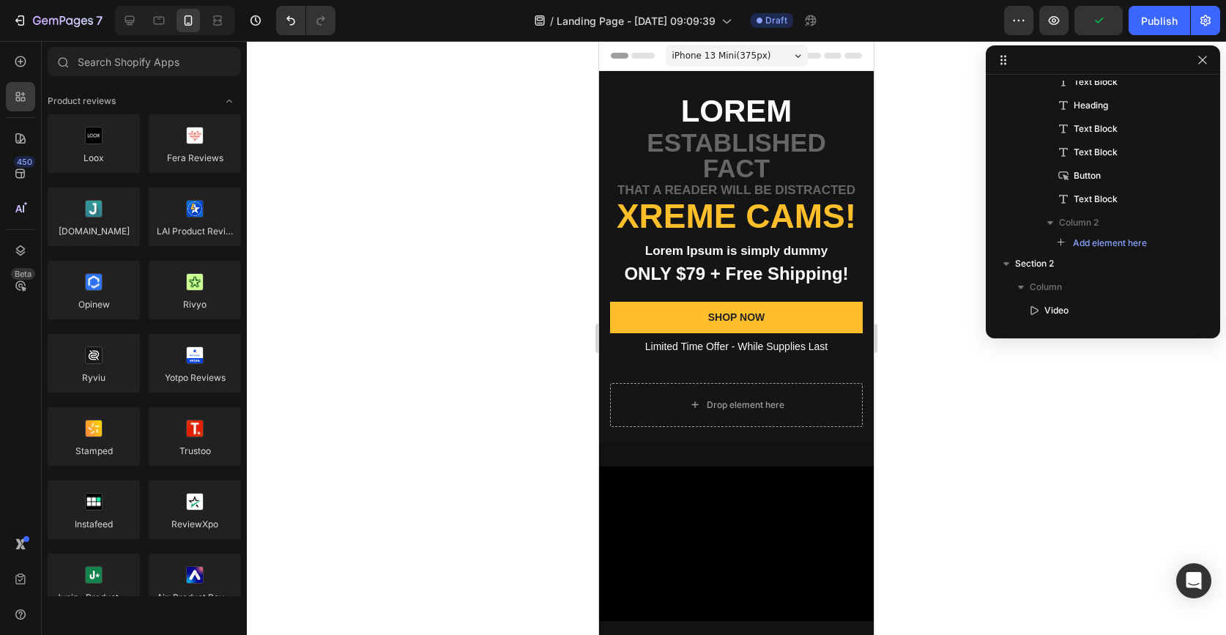
click at [18, 76] on div "450 Beta" at bounding box center [20, 288] width 29 height 483
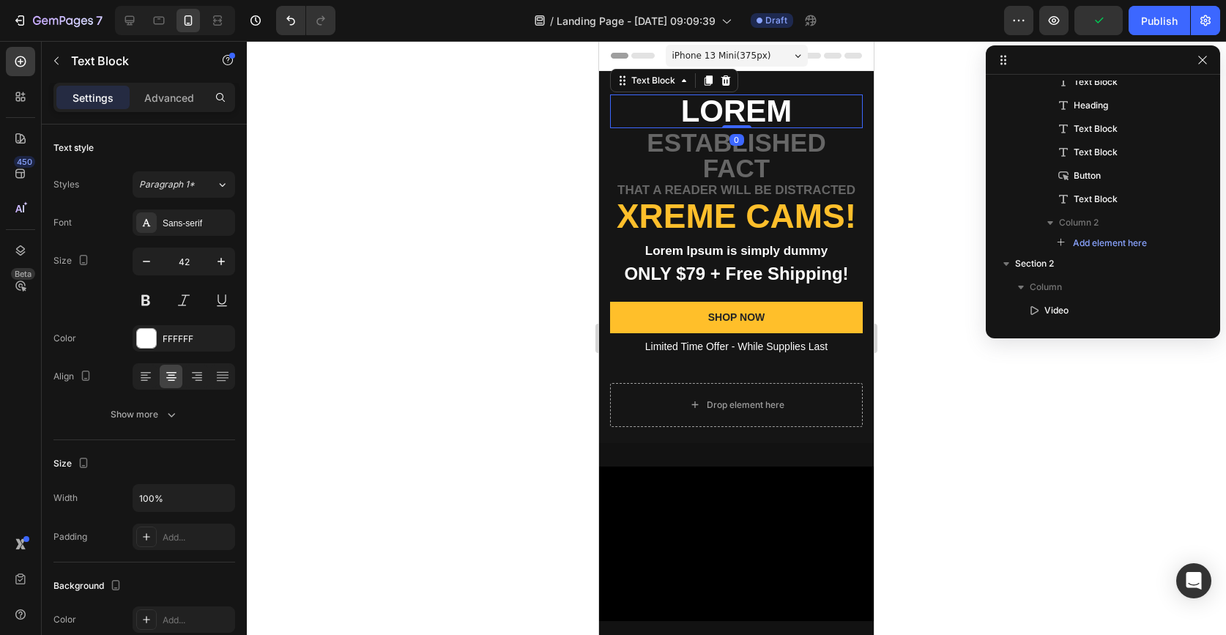
click at [620, 94] on div "Lorem" at bounding box center [736, 111] width 253 height 34
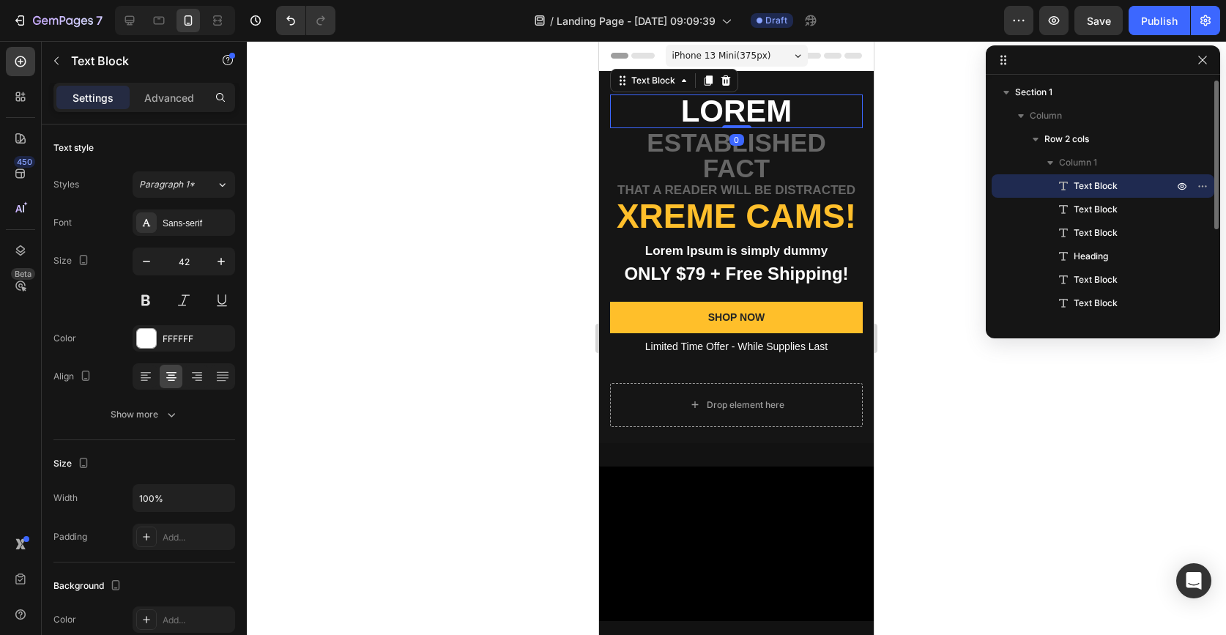
click at [412, 149] on div at bounding box center [736, 338] width 979 height 594
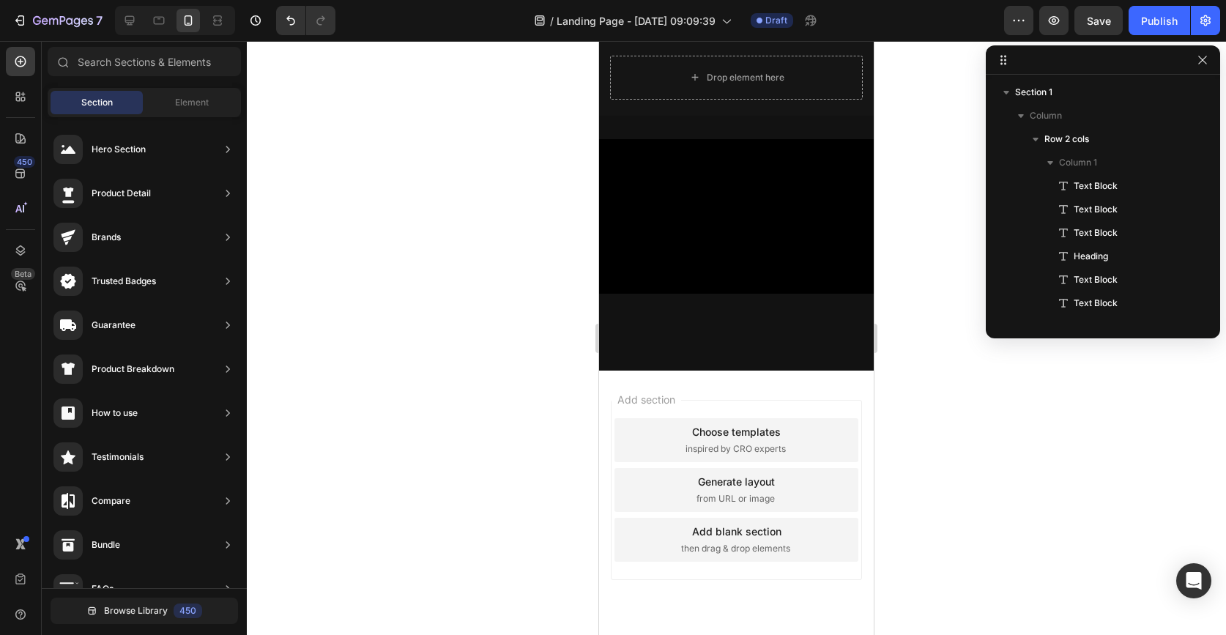
scroll to position [373, 0]
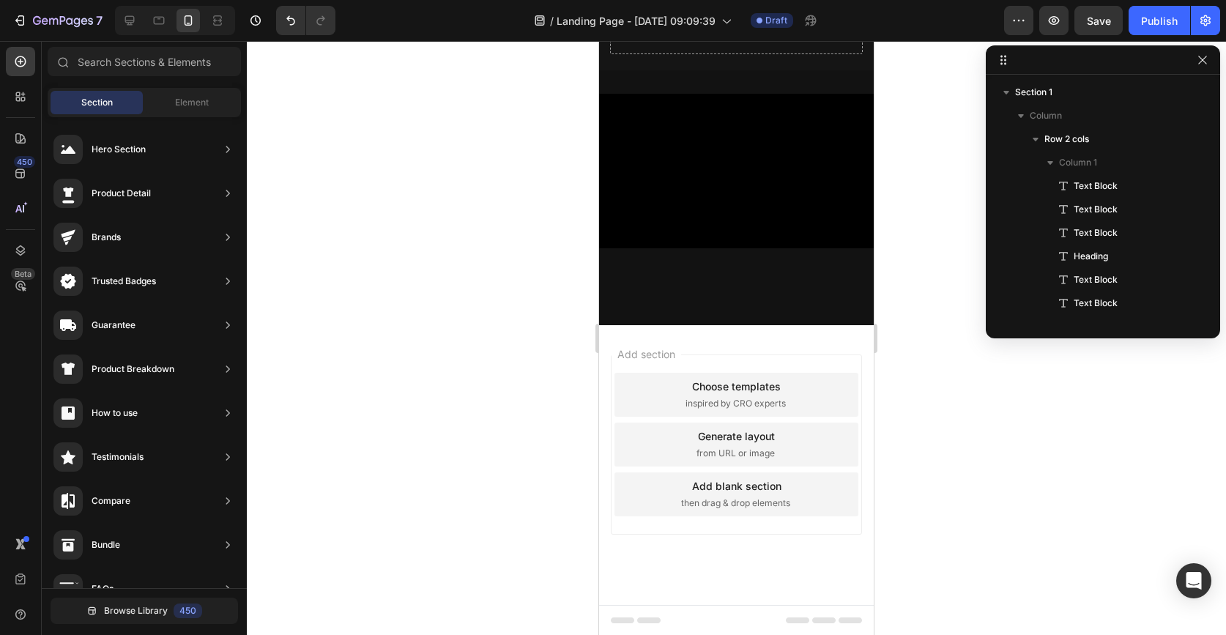
click at [741, 393] on div "Choose templates inspired by CRO experts" at bounding box center [737, 395] width 244 height 44
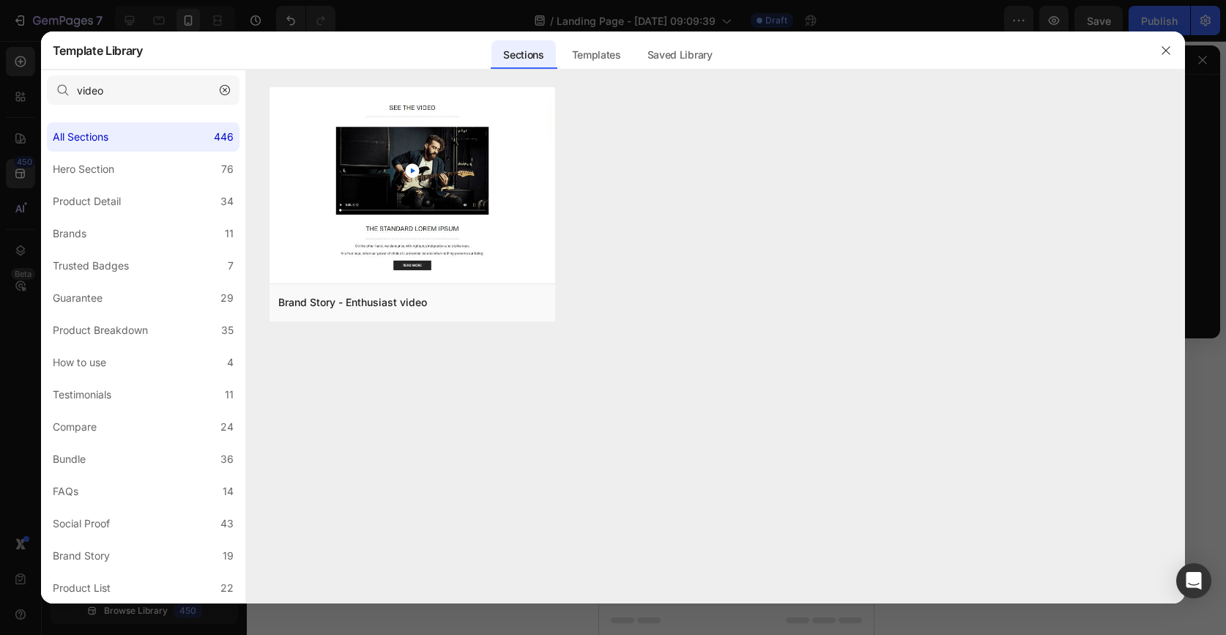
click at [227, 91] on icon "button" at bounding box center [225, 90] width 10 height 10
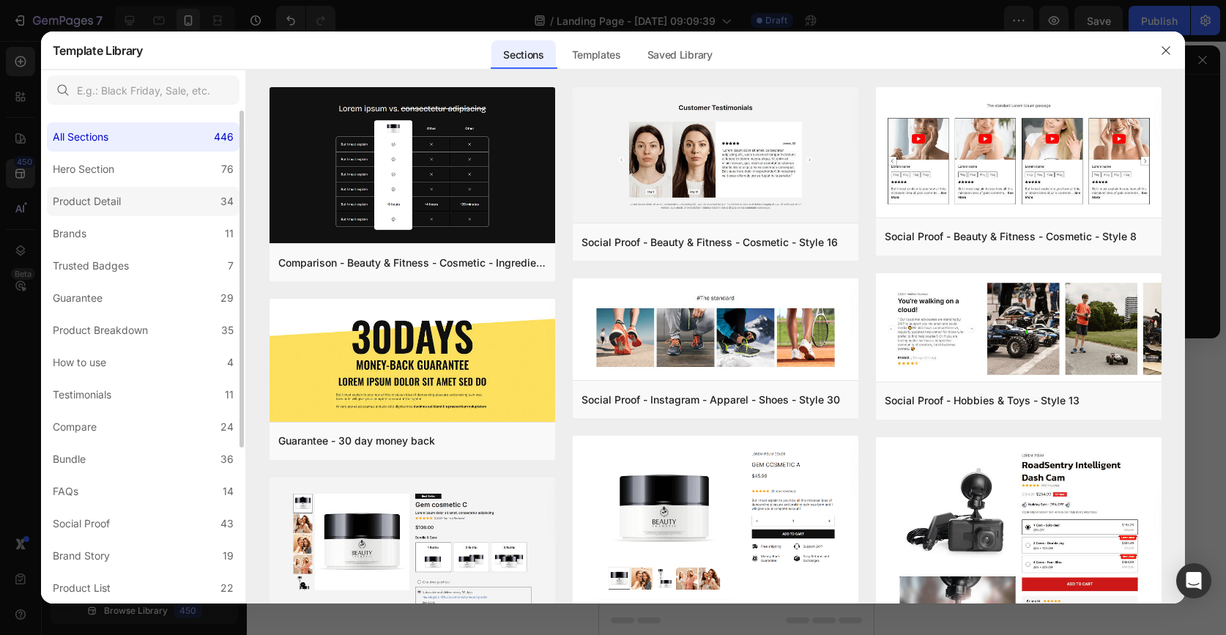
click at [141, 200] on label "Product Detail 34" at bounding box center [143, 201] width 193 height 29
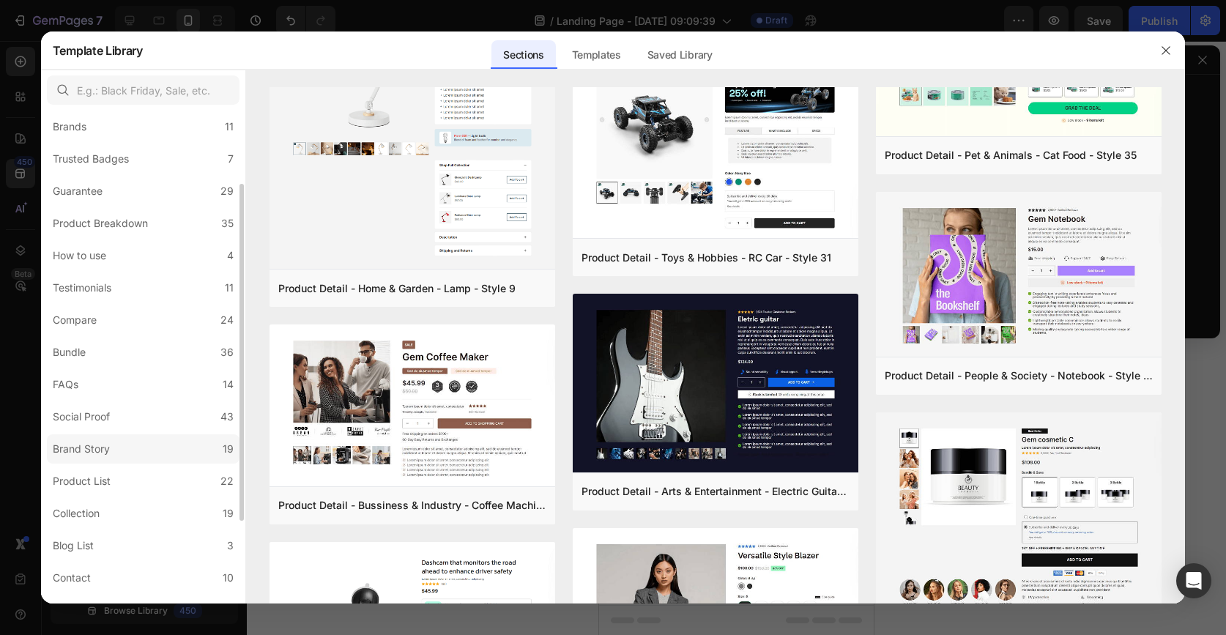
scroll to position [0, 0]
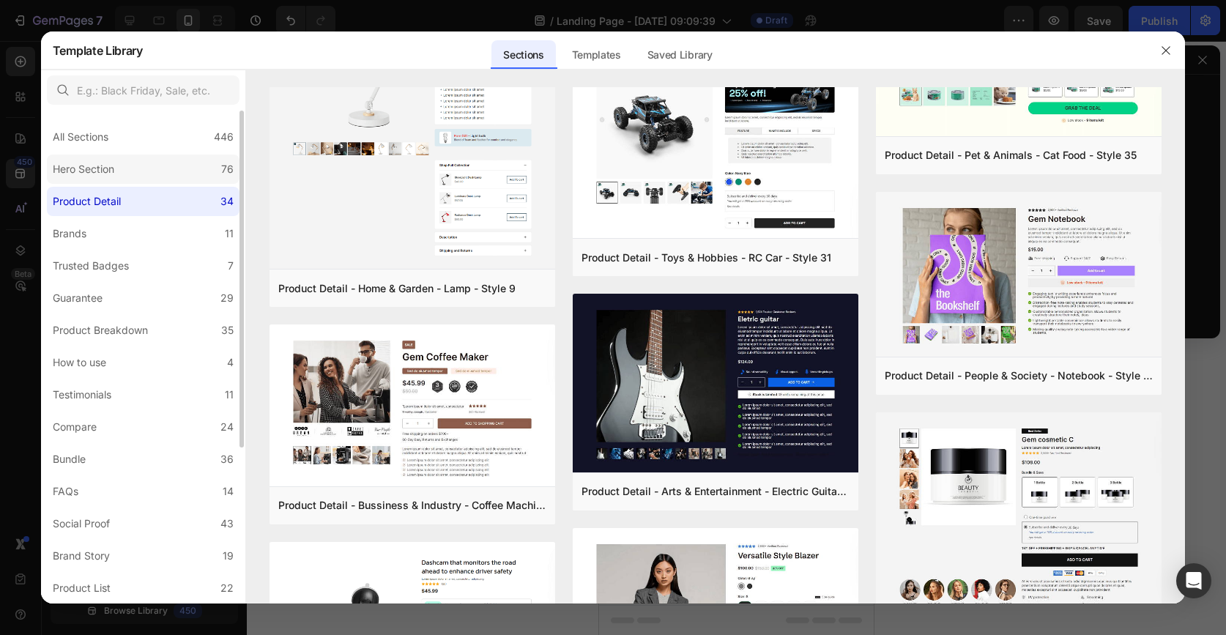
click at [120, 165] on div "Hero Section" at bounding box center [86, 169] width 67 height 18
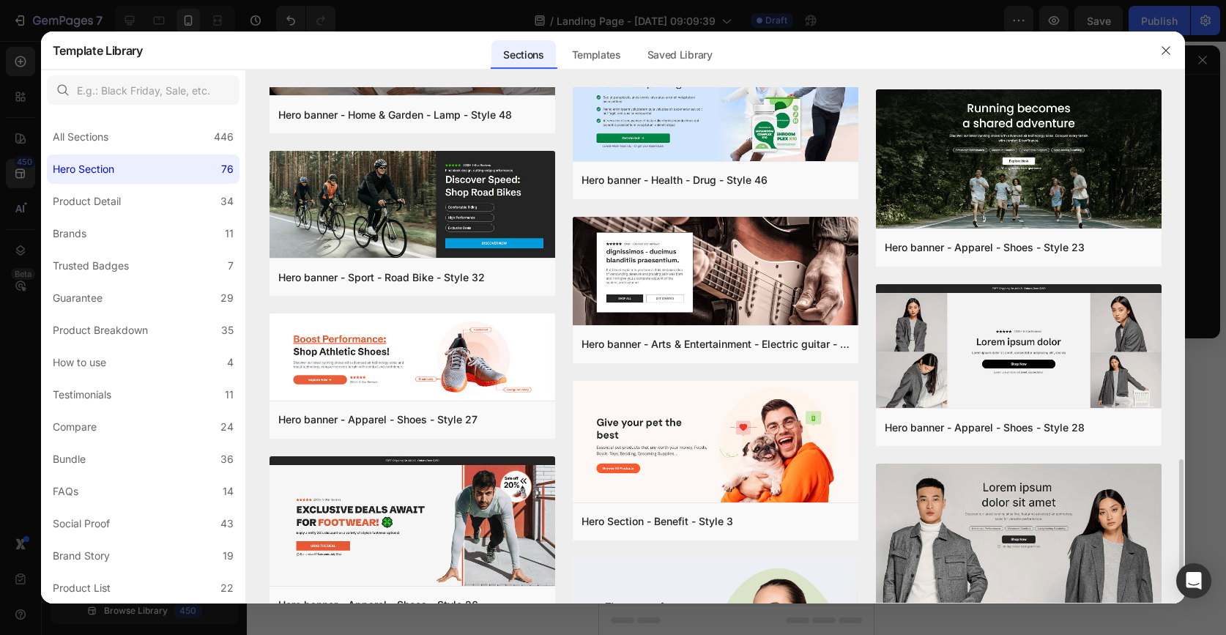
scroll to position [1544, 0]
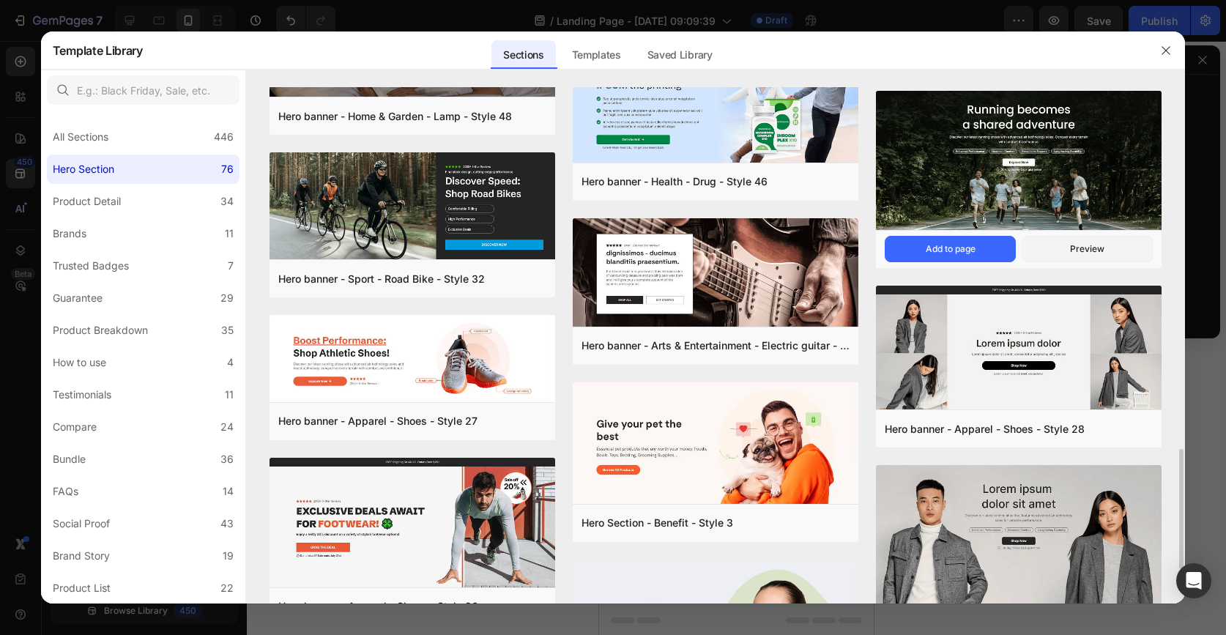
click at [937, 194] on img at bounding box center [1019, 161] width 286 height 141
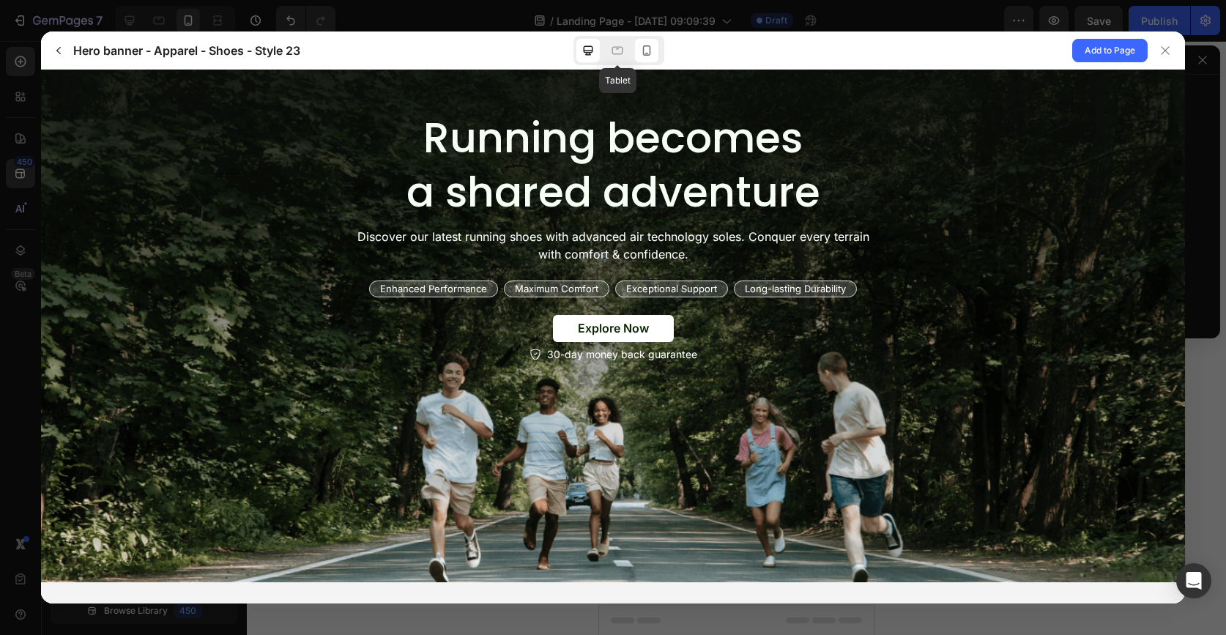
scroll to position [0, 0]
click at [653, 45] on icon at bounding box center [646, 50] width 15 height 15
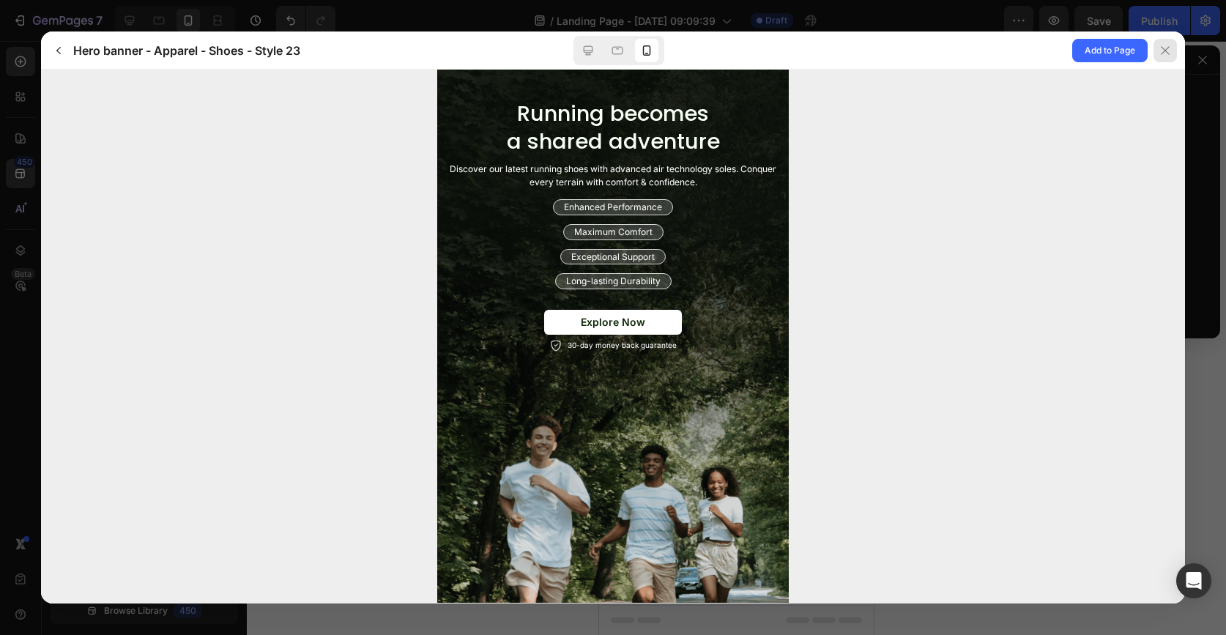
click at [1173, 55] on div at bounding box center [1165, 50] width 23 height 23
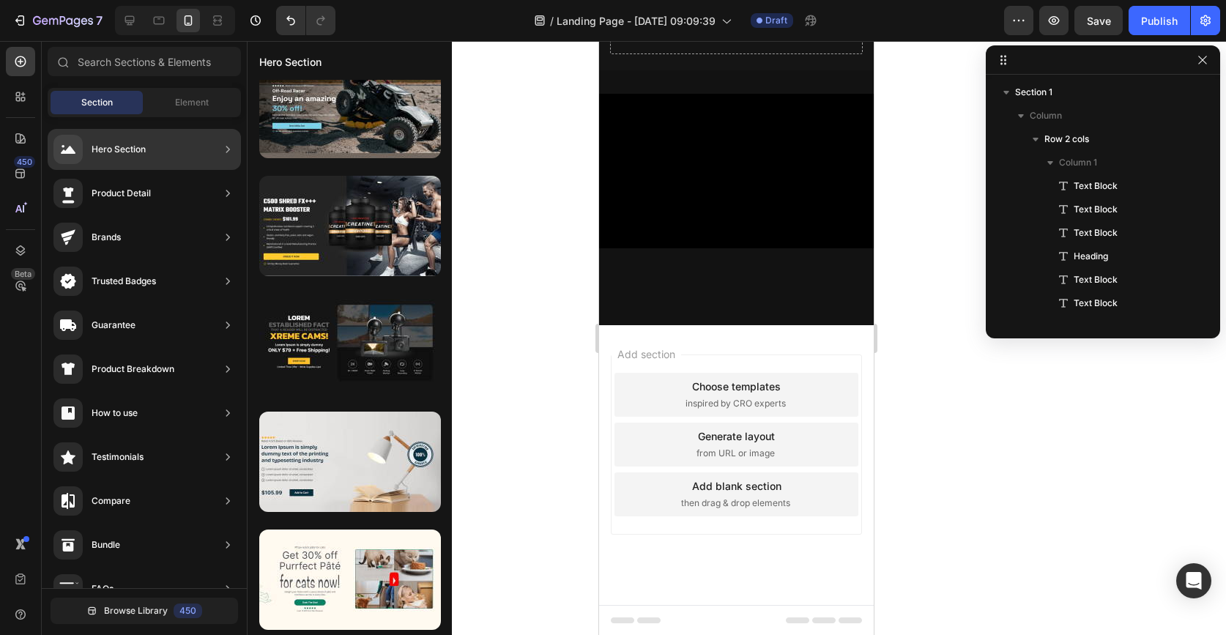
click at [163, 163] on div "Hero Section" at bounding box center [144, 149] width 193 height 41
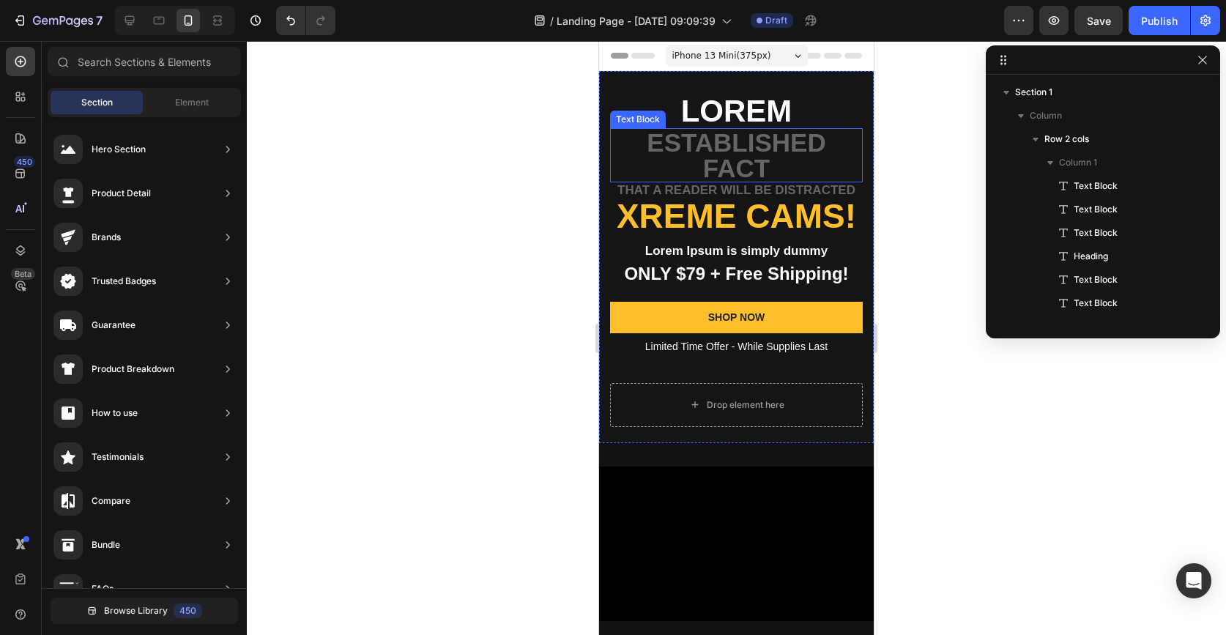
click at [786, 134] on p "established fact" at bounding box center [737, 155] width 250 height 51
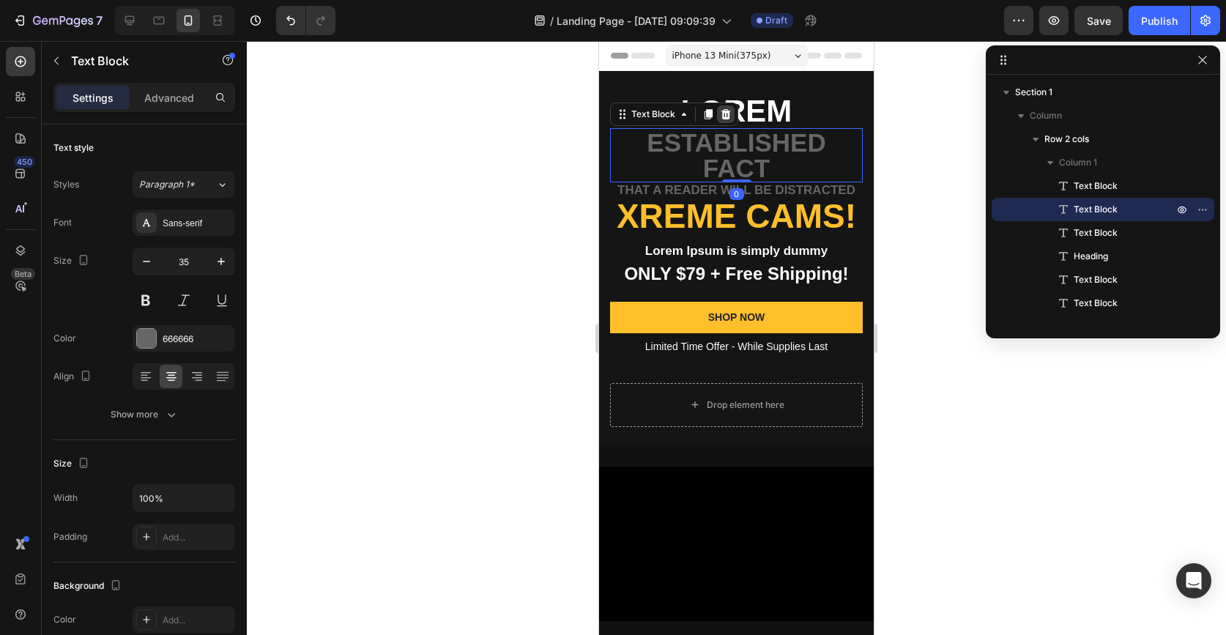
click at [727, 110] on icon at bounding box center [726, 114] width 12 height 12
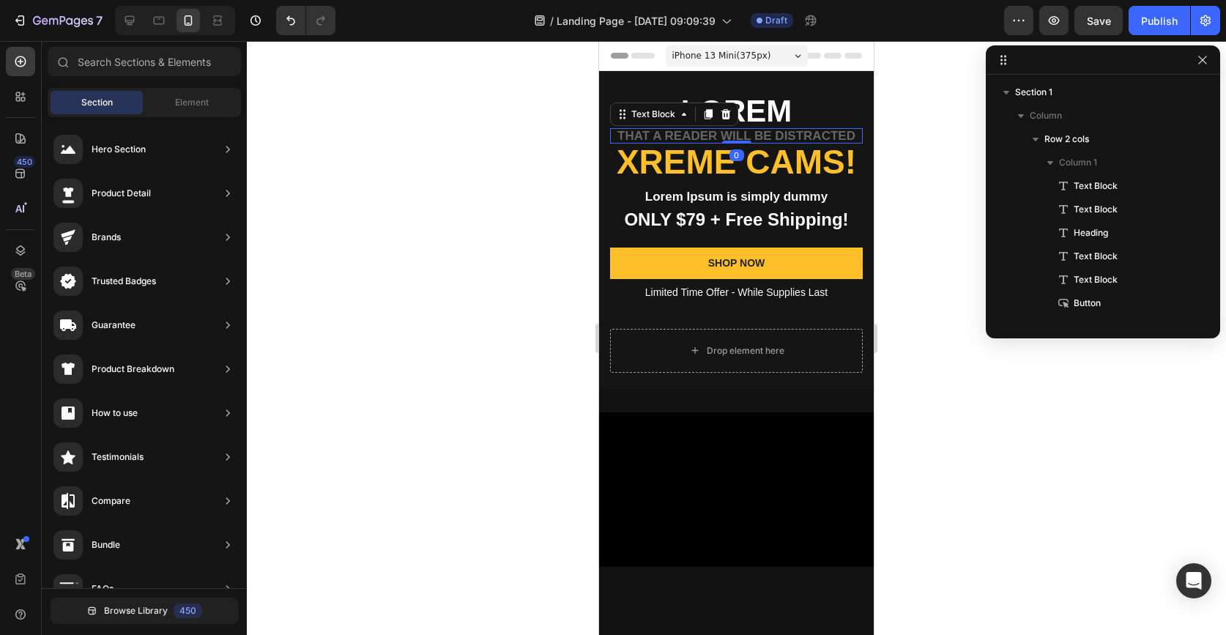
click at [754, 139] on p "that a reader will be distracted" at bounding box center [737, 136] width 250 height 12
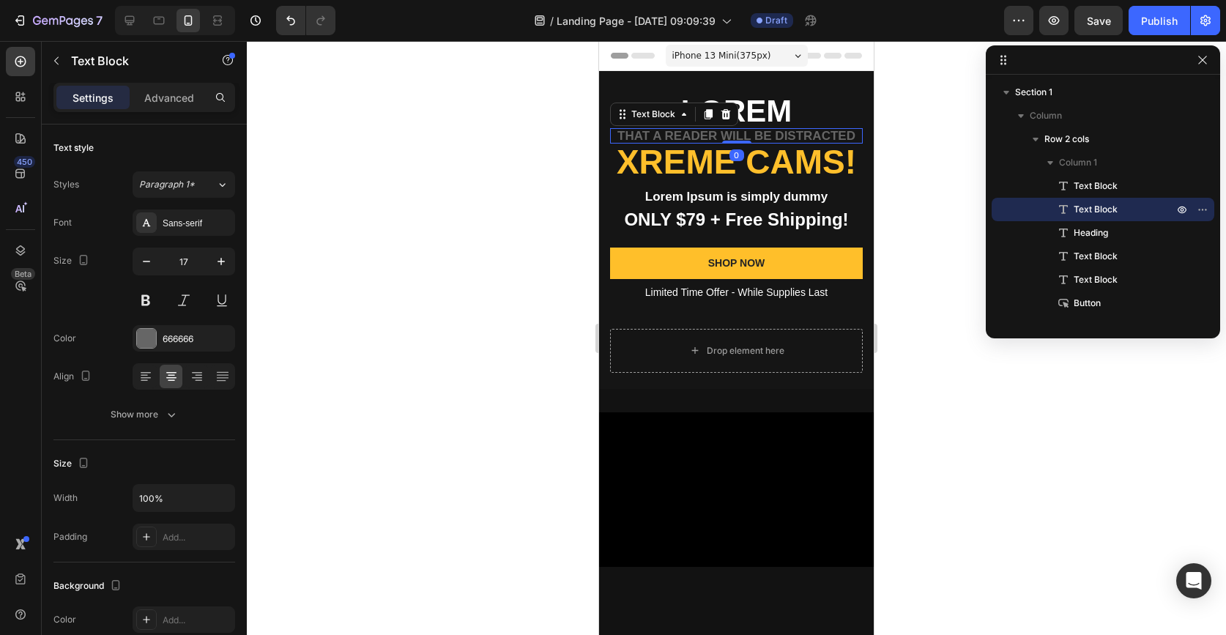
click at [940, 193] on div at bounding box center [736, 338] width 979 height 594
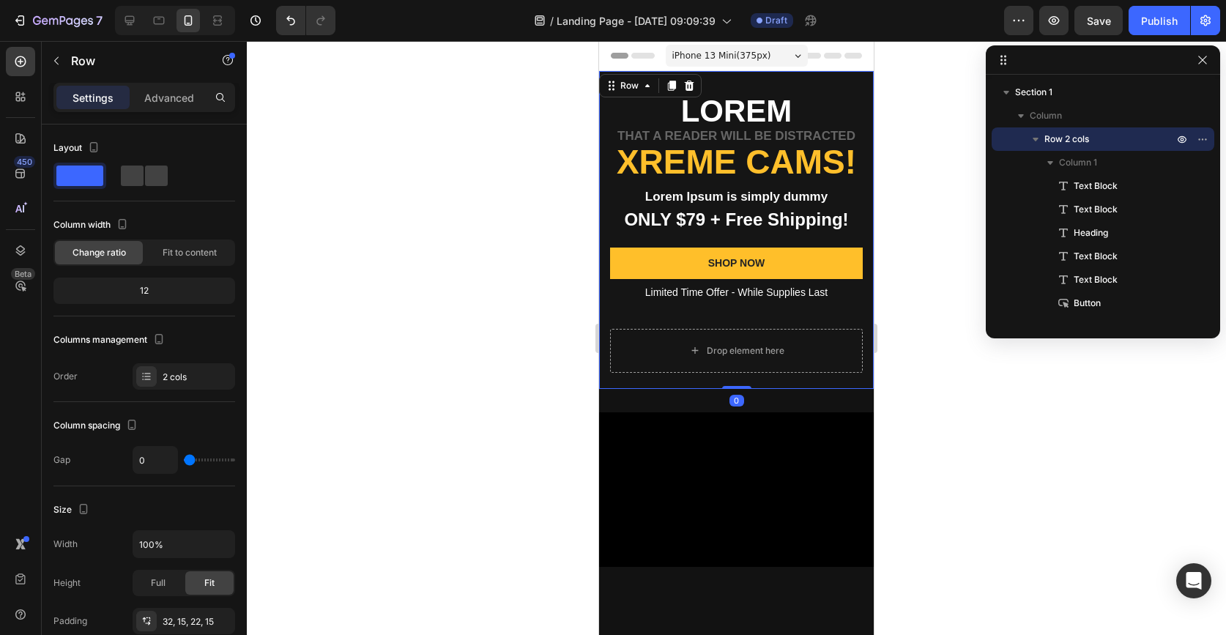
click at [839, 243] on div "Lorem Text Block that a reader will be distracted Text Block Xreme CAMs! Headin…" at bounding box center [736, 211] width 253 height 234
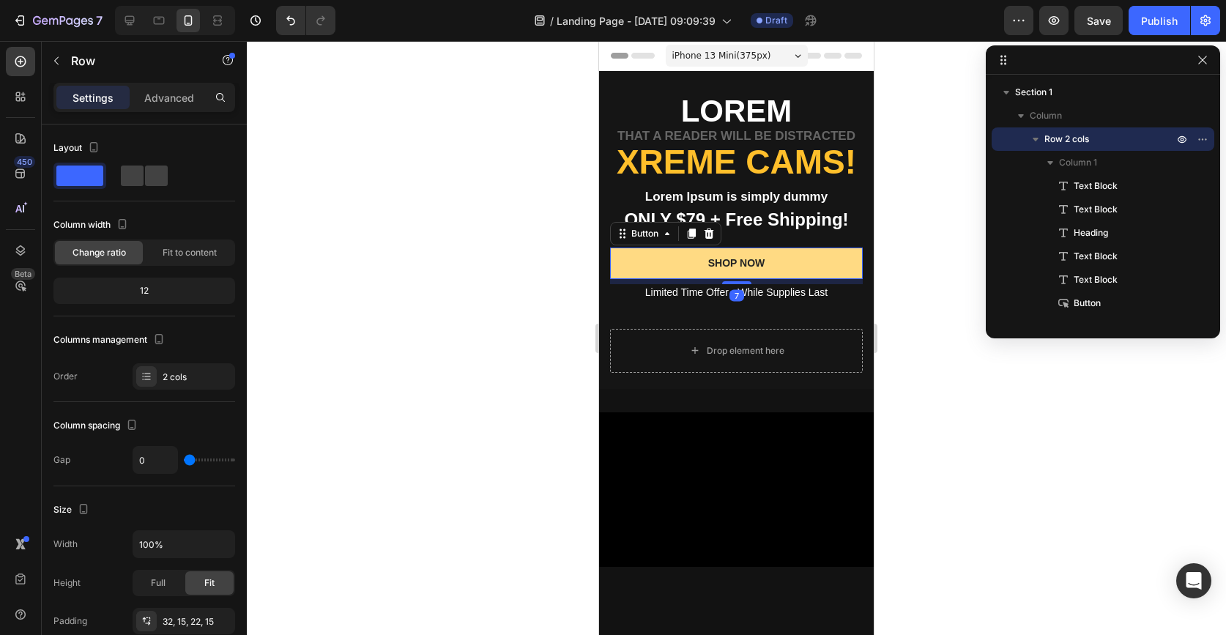
click at [839, 250] on button "SHOP NOW" at bounding box center [736, 263] width 253 height 31
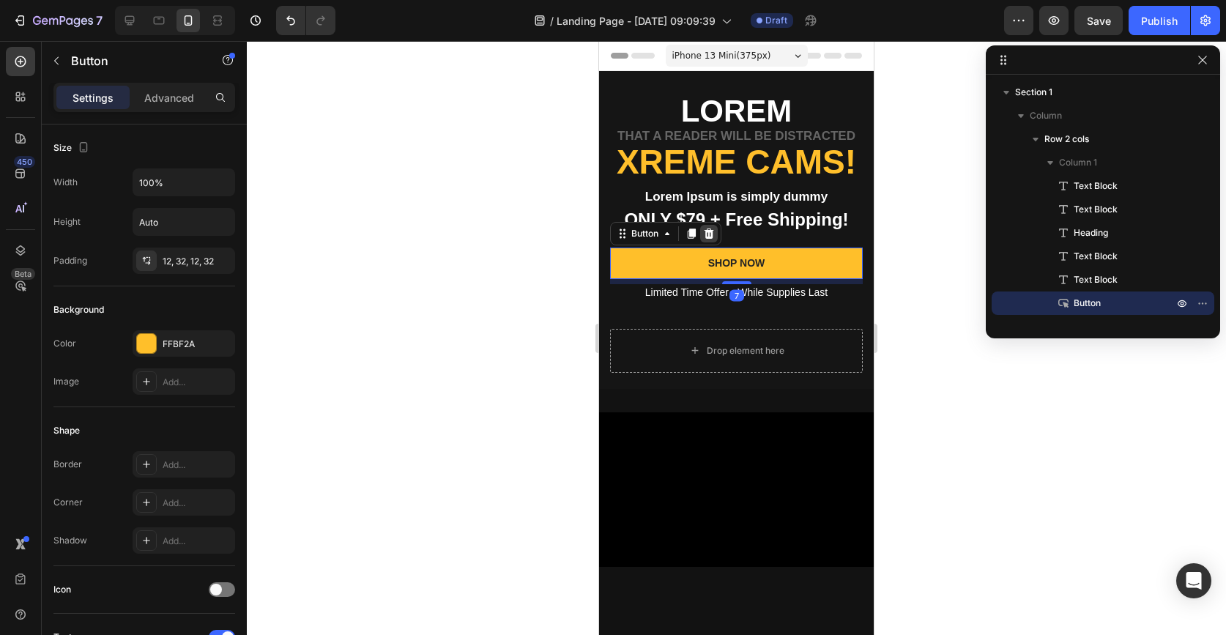
click at [710, 235] on icon at bounding box center [709, 234] width 12 height 12
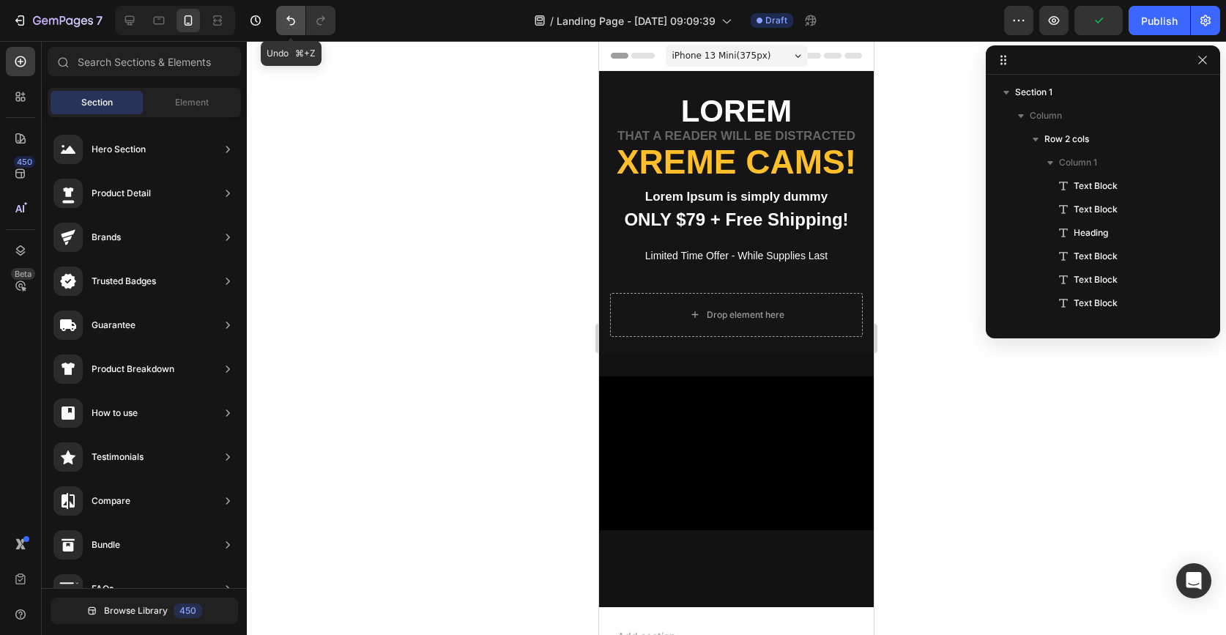
click at [296, 31] on button "Undo/Redo" at bounding box center [290, 20] width 29 height 29
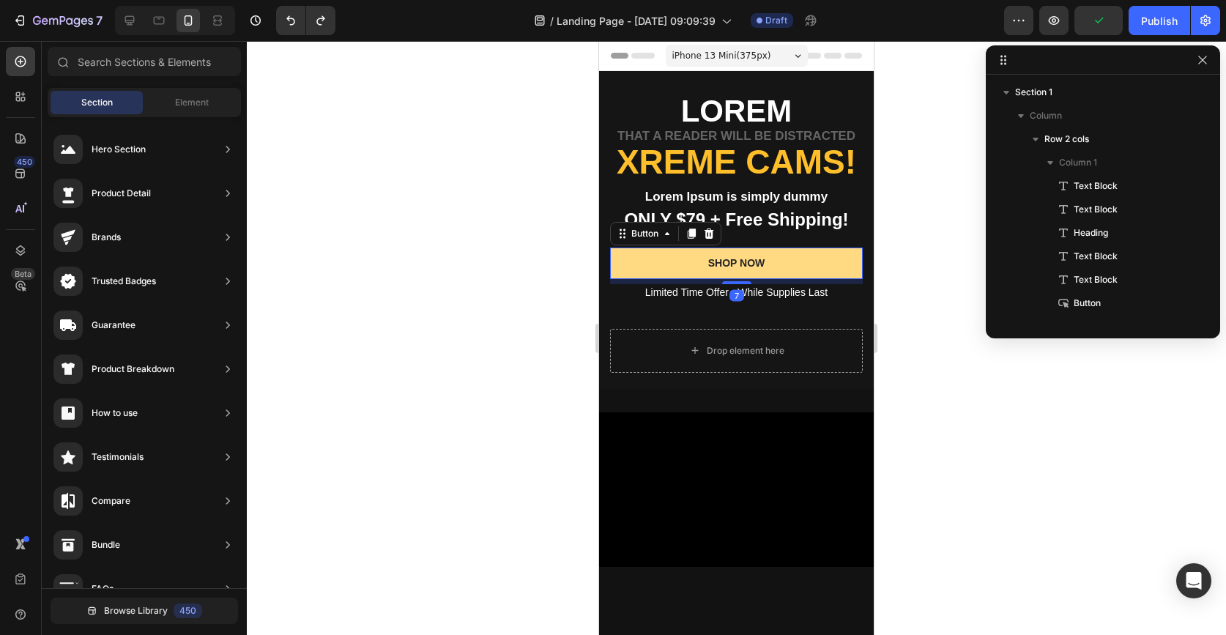
click at [799, 259] on button "SHOP NOW" at bounding box center [736, 263] width 253 height 31
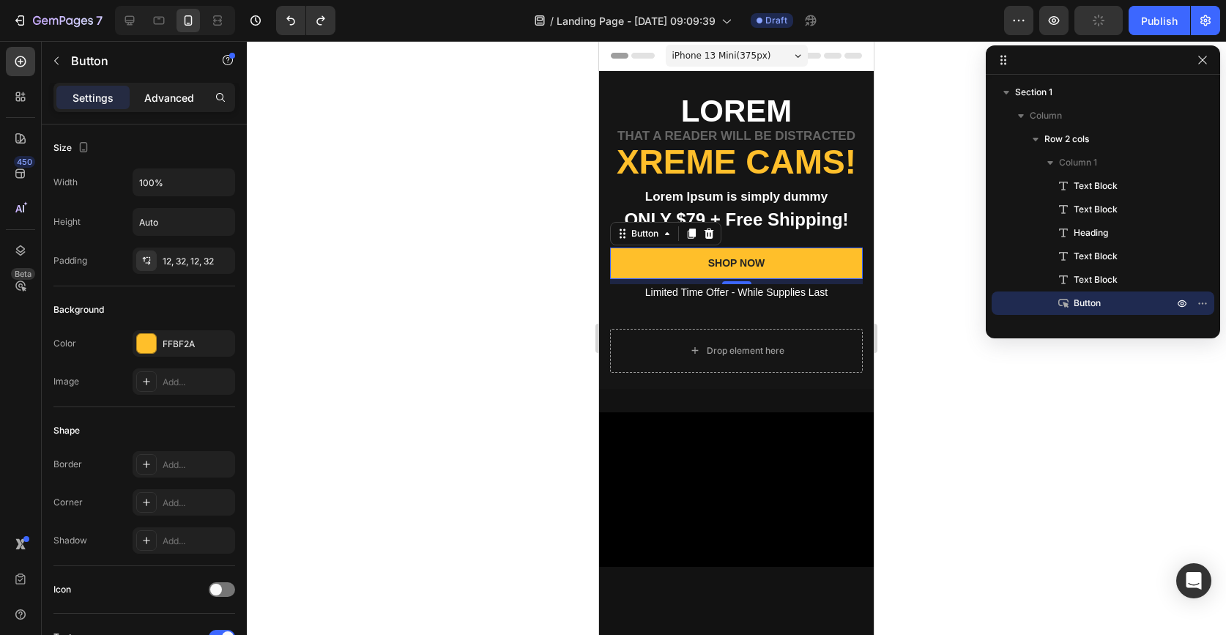
click at [170, 96] on p "Advanced" at bounding box center [169, 97] width 50 height 15
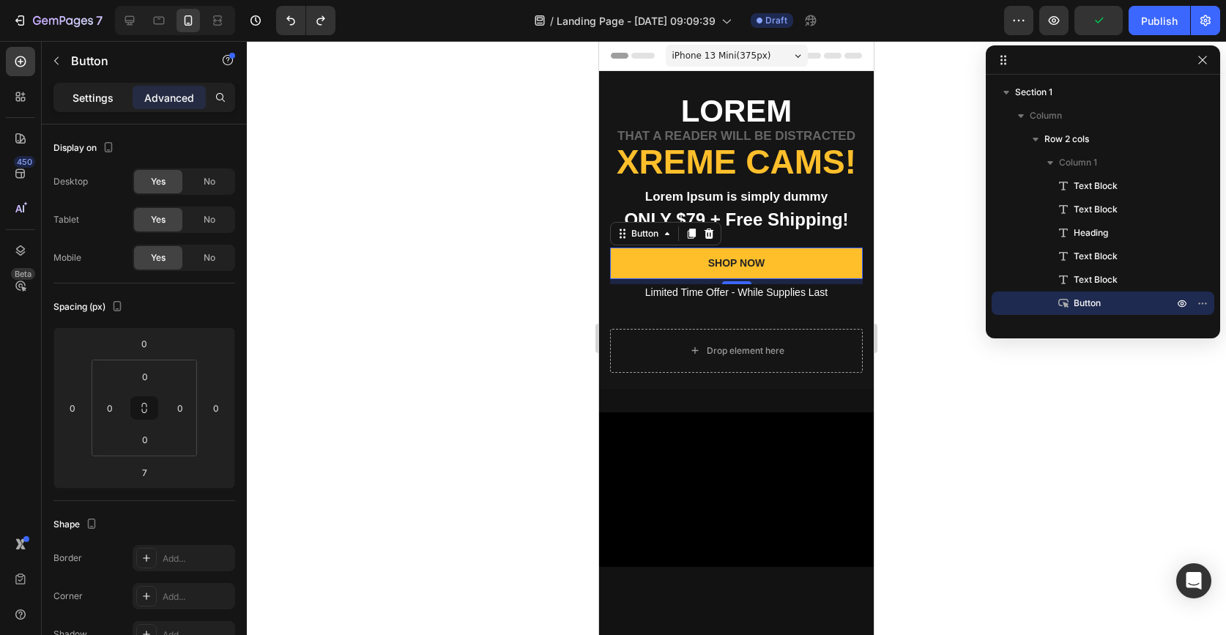
click at [99, 100] on p "Settings" at bounding box center [93, 97] width 41 height 15
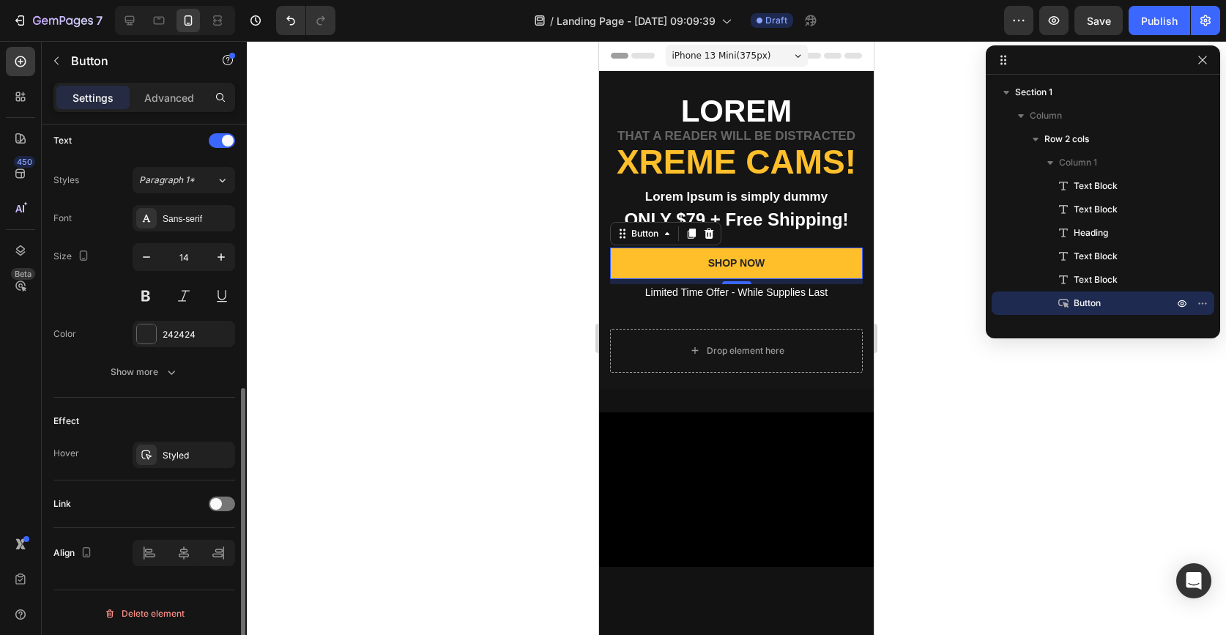
scroll to position [498, 0]
click at [146, 368] on div "Show more" at bounding box center [145, 370] width 68 height 15
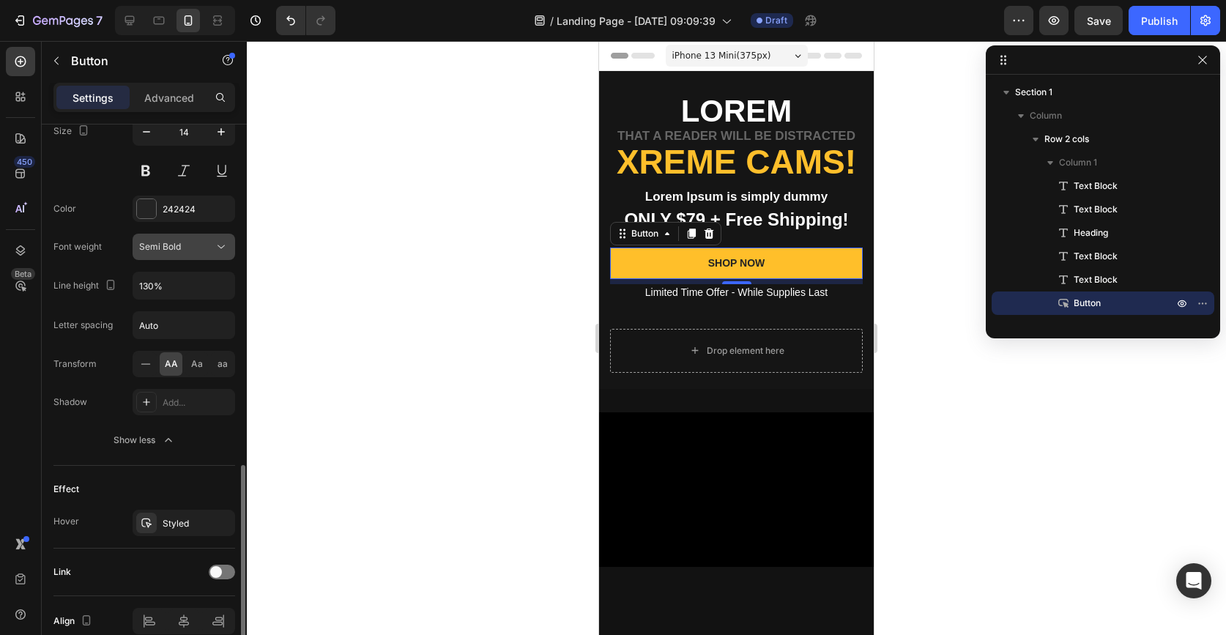
scroll to position [691, 0]
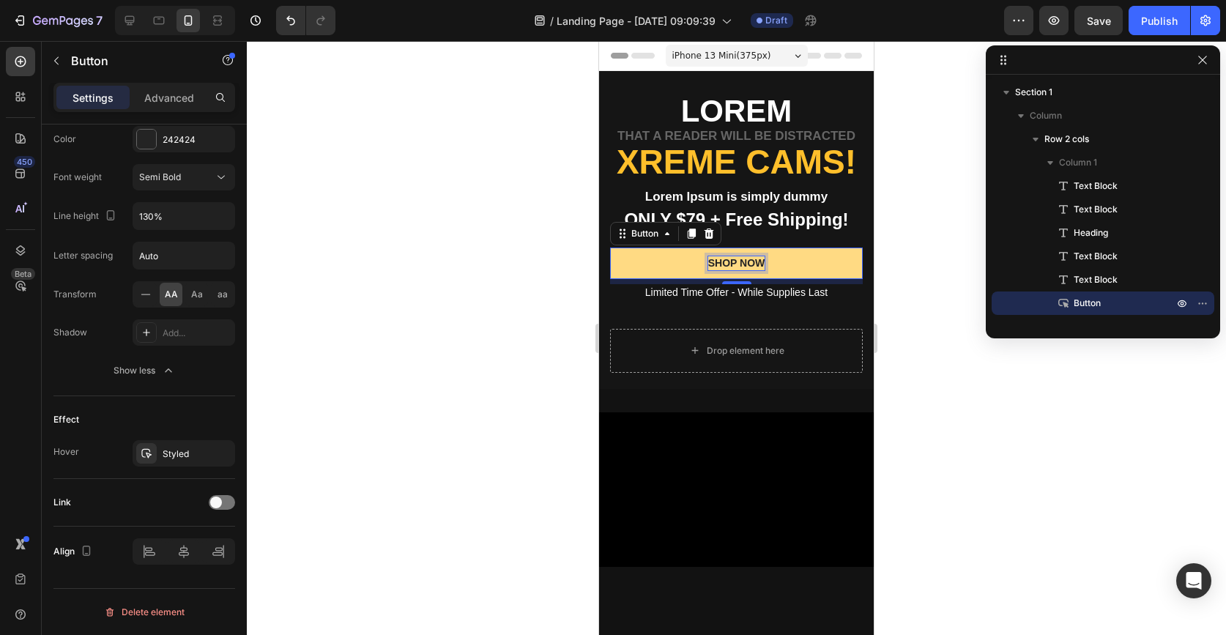
click at [732, 260] on div "SHOP NOW" at bounding box center [736, 262] width 57 height 13
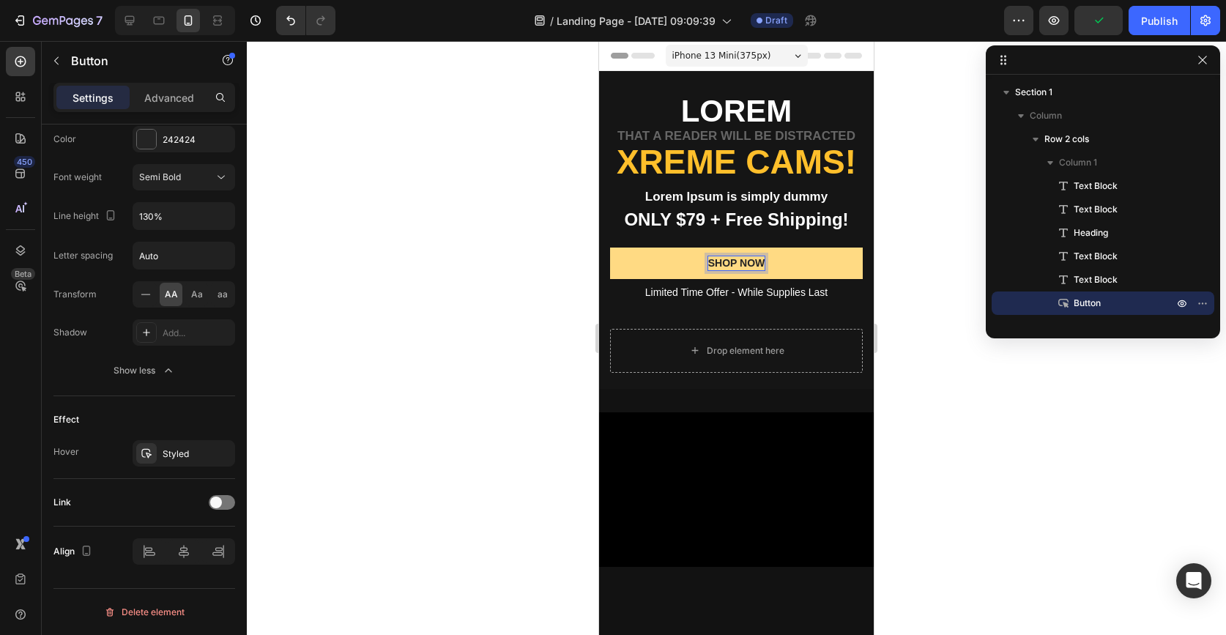
click at [754, 263] on p "SHOP NOW" at bounding box center [736, 262] width 57 height 13
click at [610, 248] on button "SIGN" at bounding box center [736, 263] width 253 height 31
click at [610, 248] on button "SIGN UP" at bounding box center [736, 263] width 253 height 31
click at [610, 248] on button "SIGN UP FOR" at bounding box center [736, 263] width 253 height 31
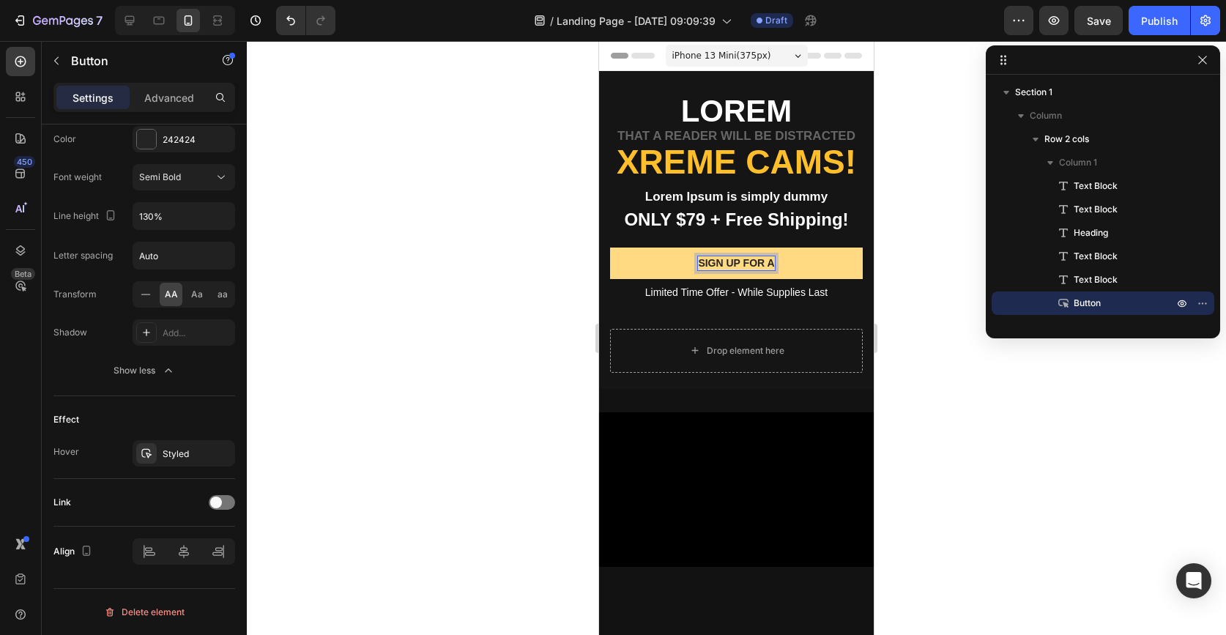
click at [610, 248] on button "SIGN UP FOR A" at bounding box center [736, 263] width 253 height 31
click at [761, 264] on p "SIGN UP FOR A CALL" at bounding box center [736, 262] width 106 height 13
click at [610, 248] on button "SIGN UP FOR A FREECALL" at bounding box center [736, 263] width 253 height 31
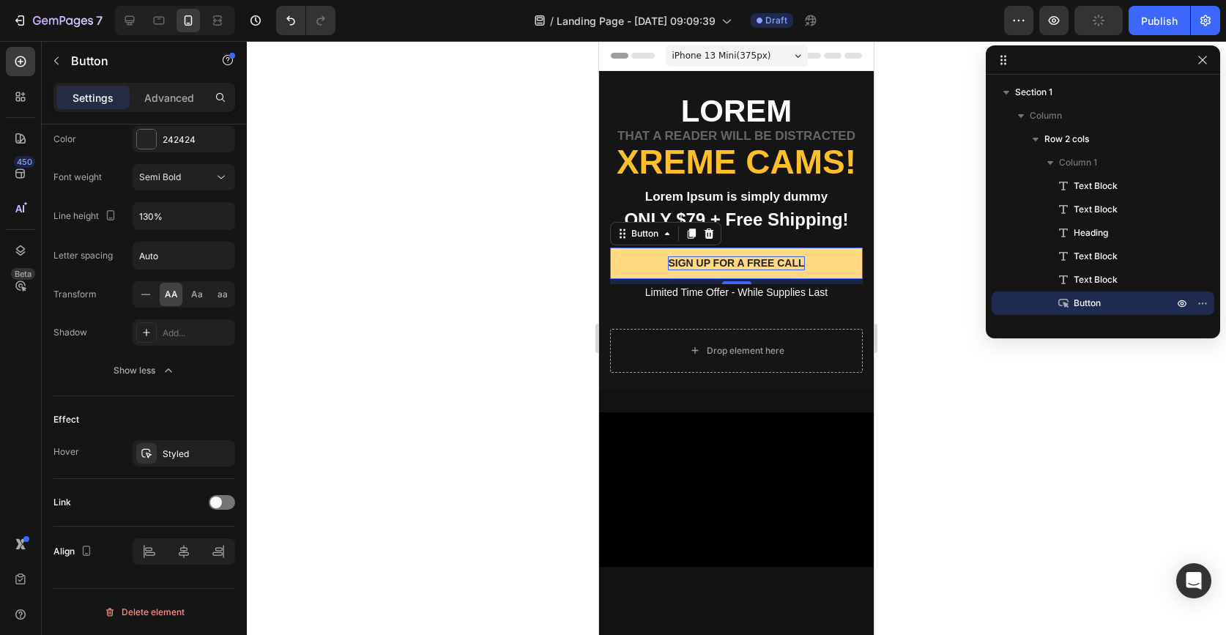
click at [939, 350] on div at bounding box center [736, 338] width 979 height 594
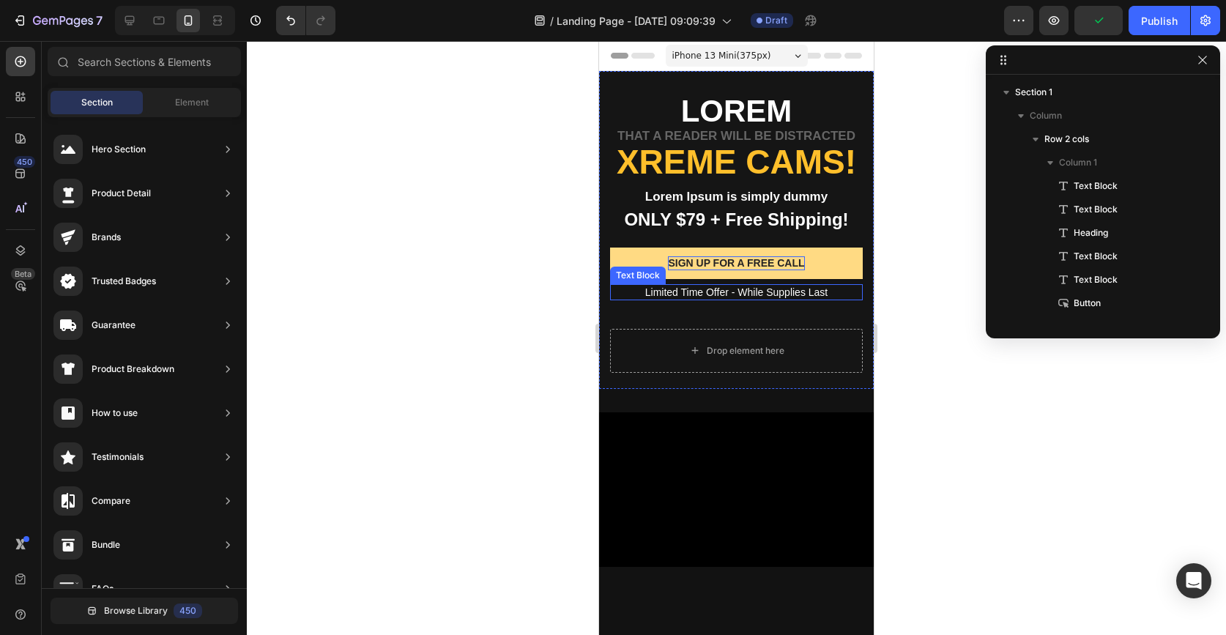
click at [781, 293] on p "Limited Time Offer - While Supplies Last" at bounding box center [737, 292] width 250 height 13
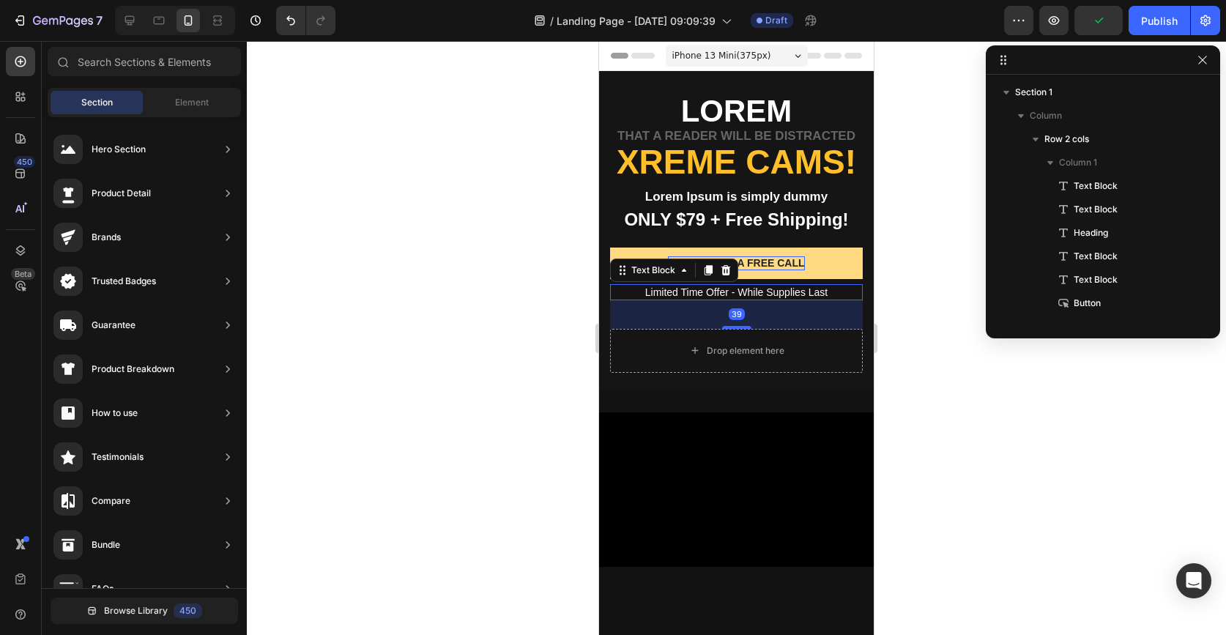
scroll to position [127, 0]
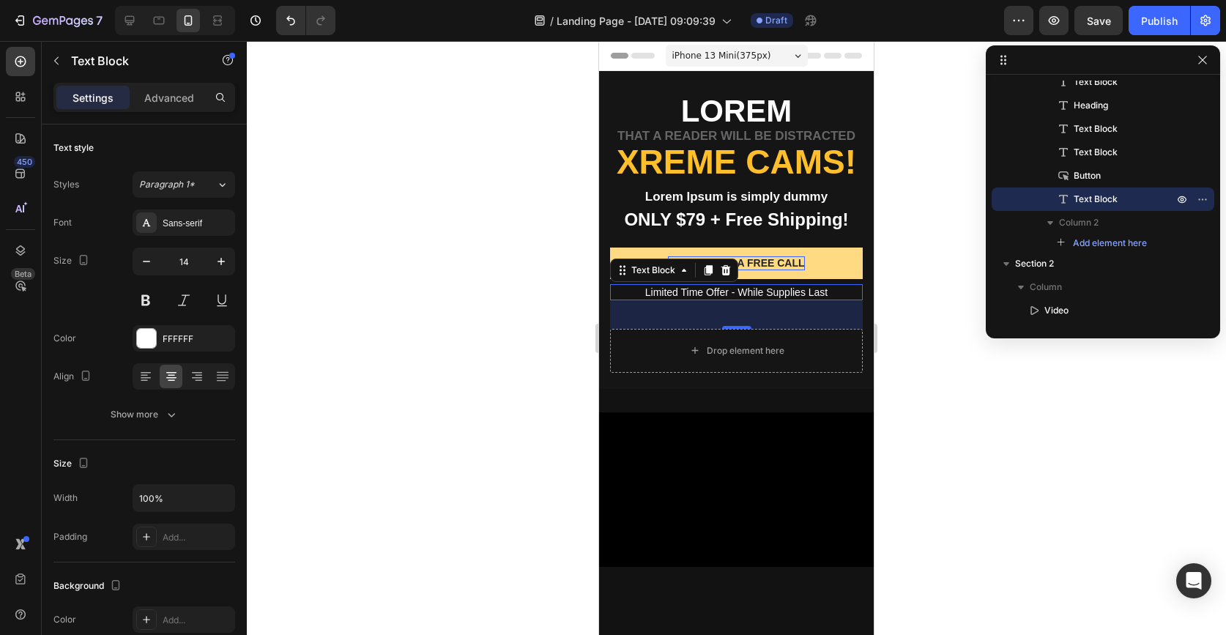
click at [913, 297] on div at bounding box center [736, 338] width 979 height 594
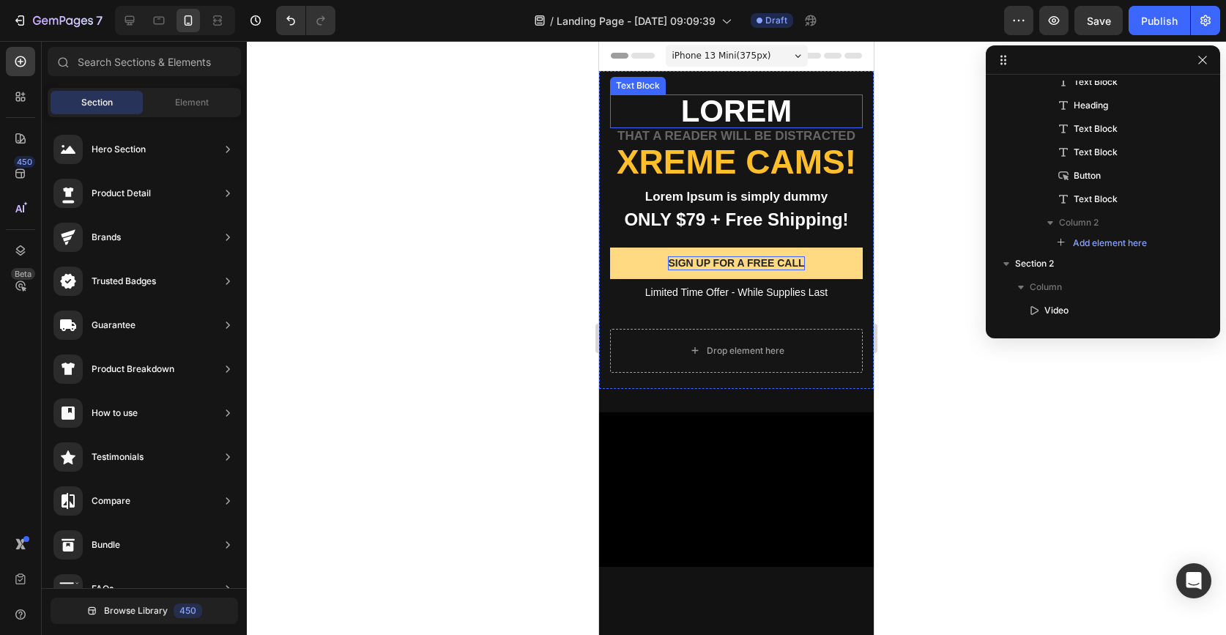
click at [780, 106] on p "Lorem" at bounding box center [737, 111] width 250 height 31
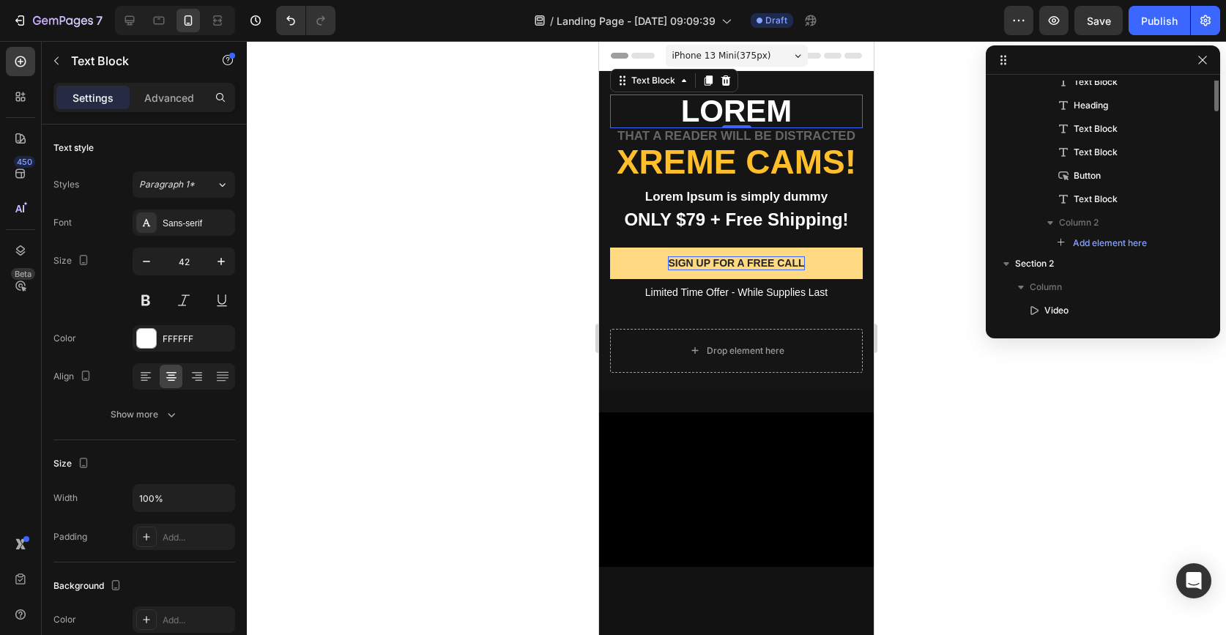
scroll to position [0, 0]
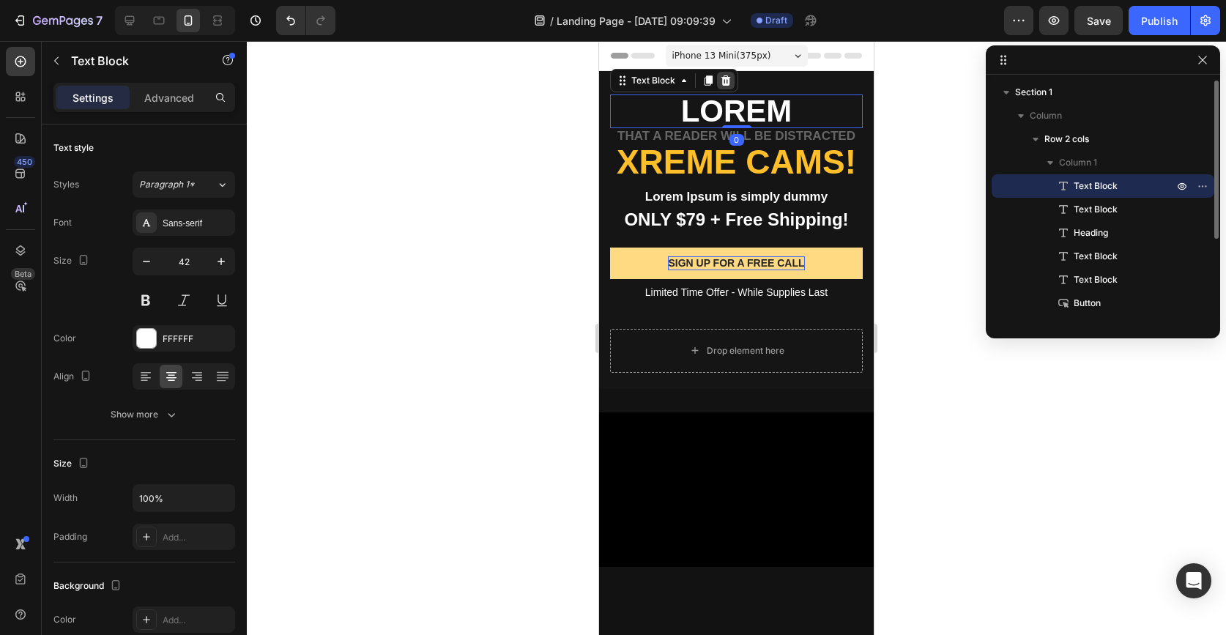
click at [731, 85] on icon at bounding box center [726, 81] width 12 height 12
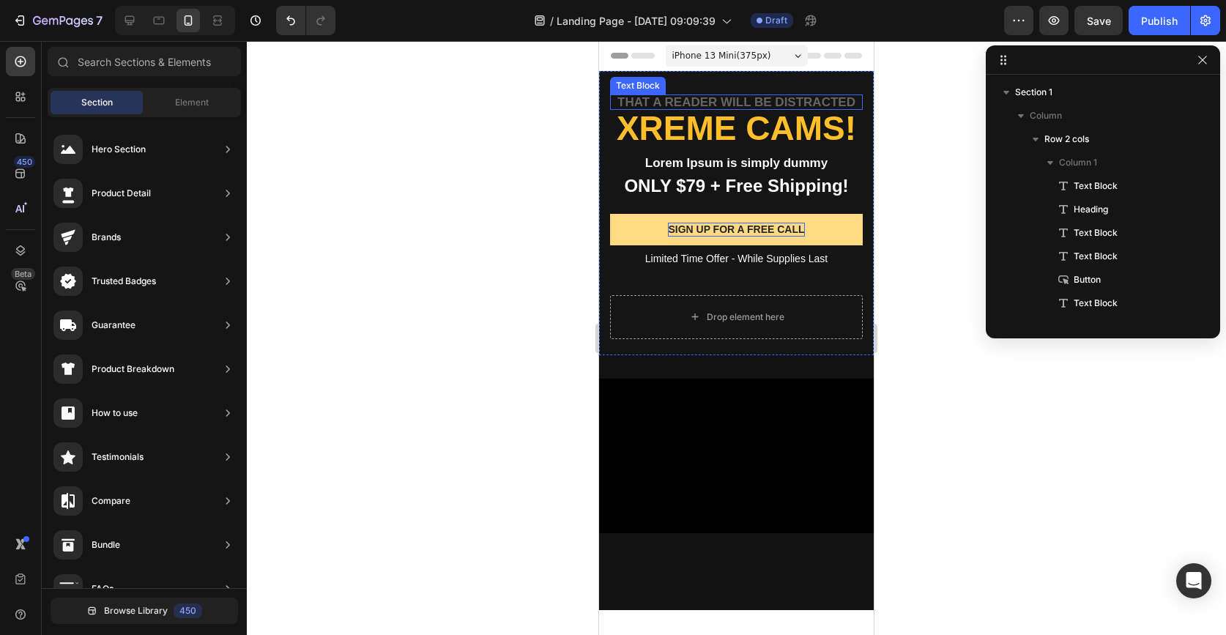
click at [739, 98] on p "that a reader will be distracted" at bounding box center [737, 102] width 250 height 12
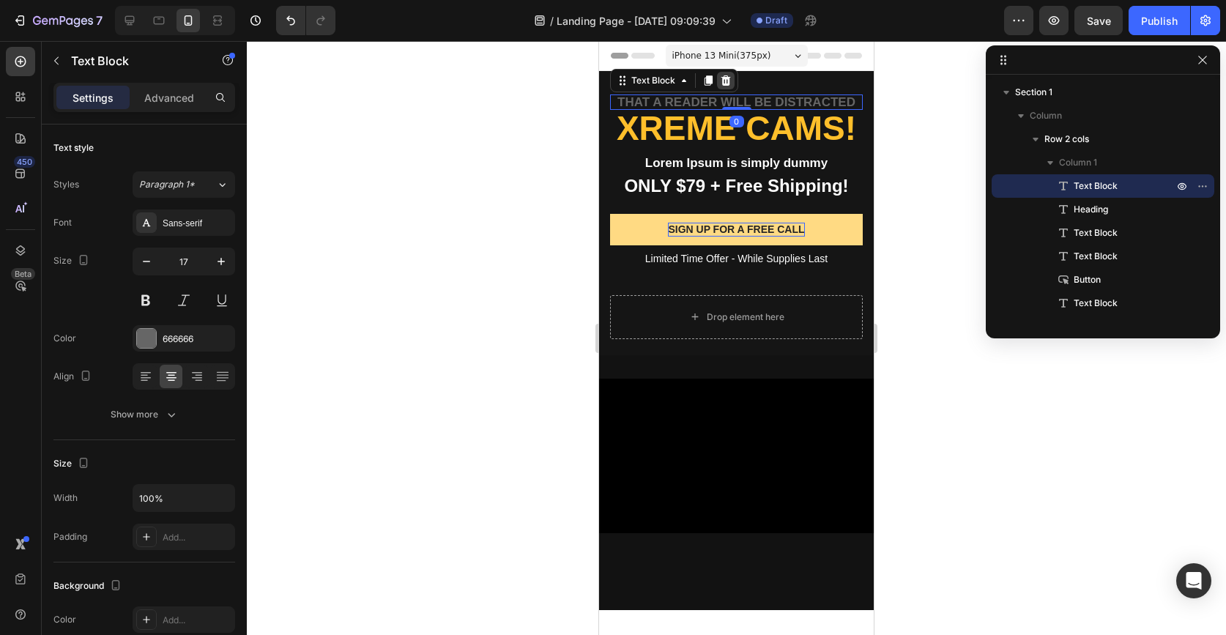
click at [726, 83] on icon at bounding box center [726, 80] width 10 height 10
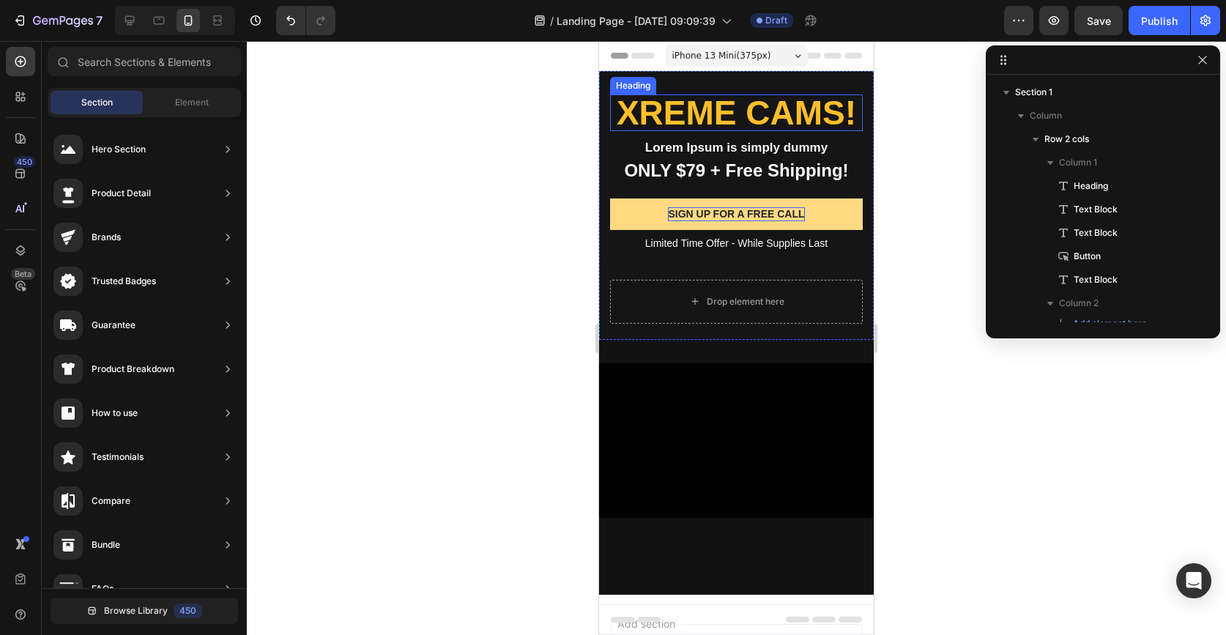
click at [734, 109] on h2 "Xreme CAMs!" at bounding box center [736, 112] width 253 height 37
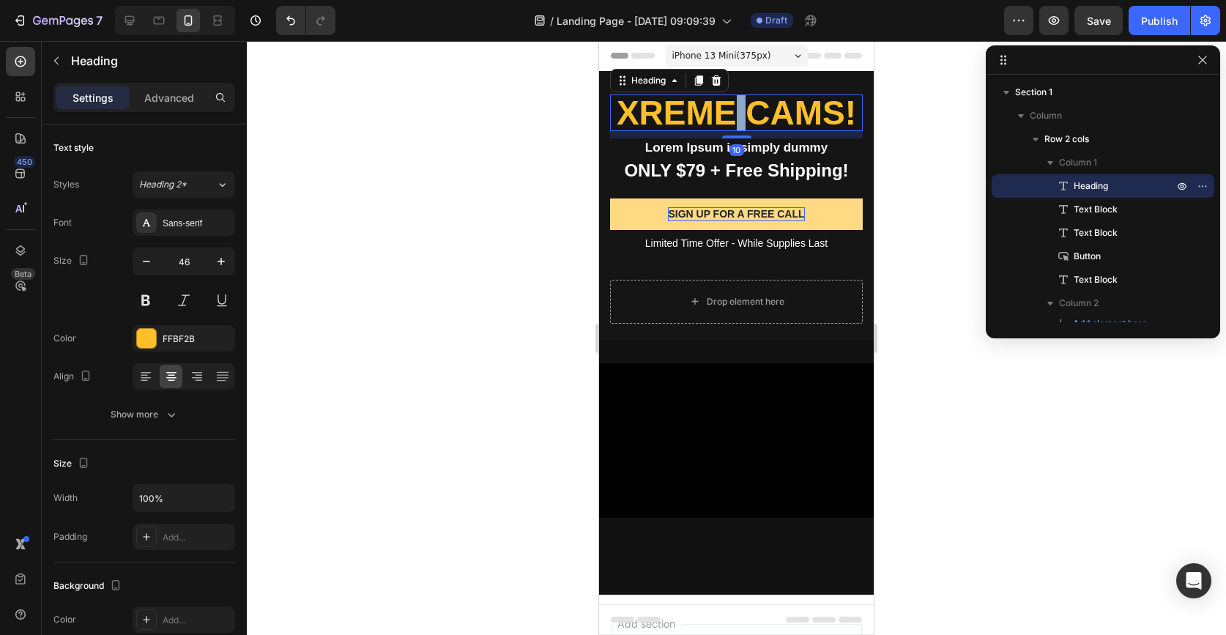
click at [734, 109] on h2 "Xreme CAMs!" at bounding box center [736, 112] width 253 height 37
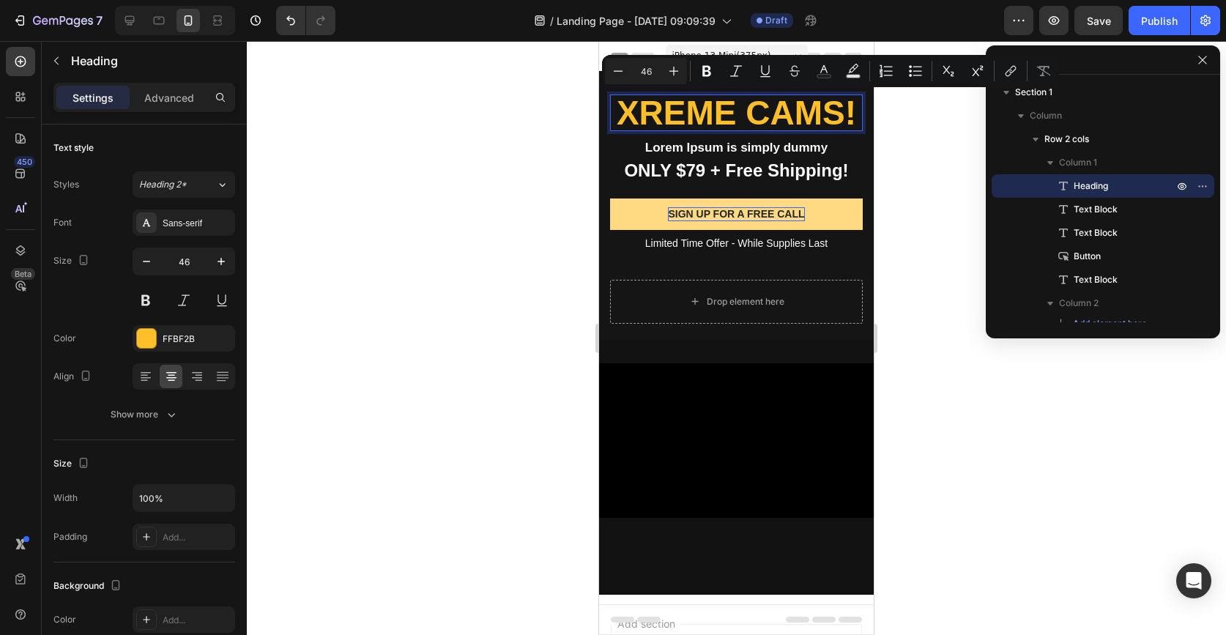
click at [684, 110] on p "Xreme CAMs!" at bounding box center [737, 113] width 250 height 34
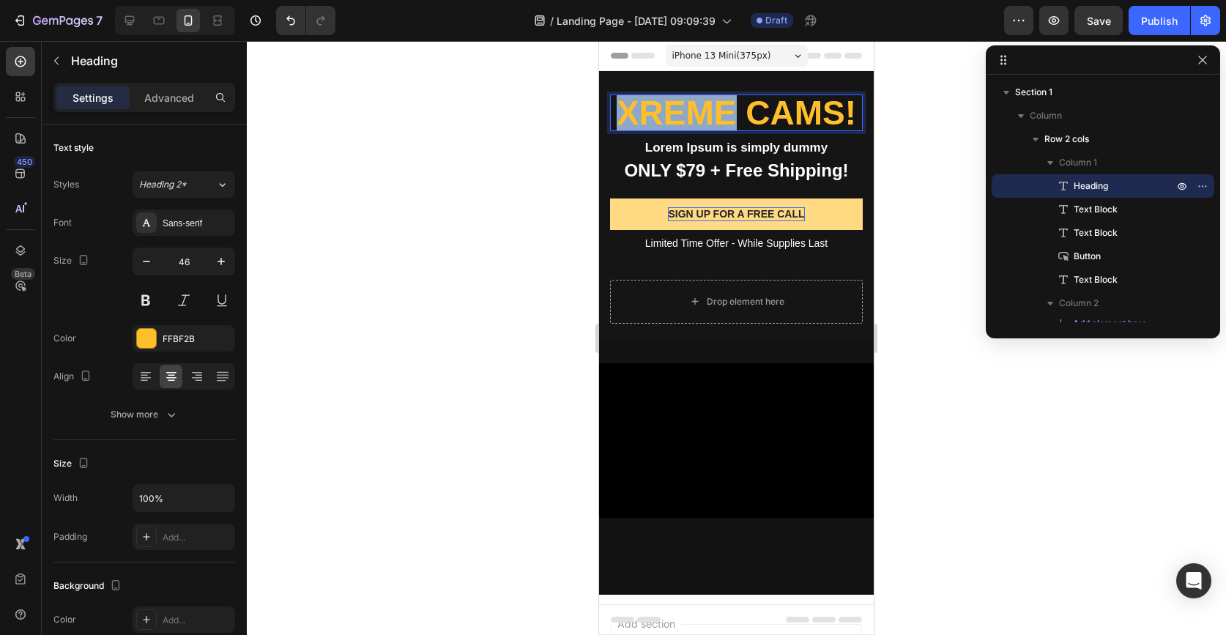
click at [684, 110] on p "Xreme CAMs!" at bounding box center [737, 113] width 250 height 34
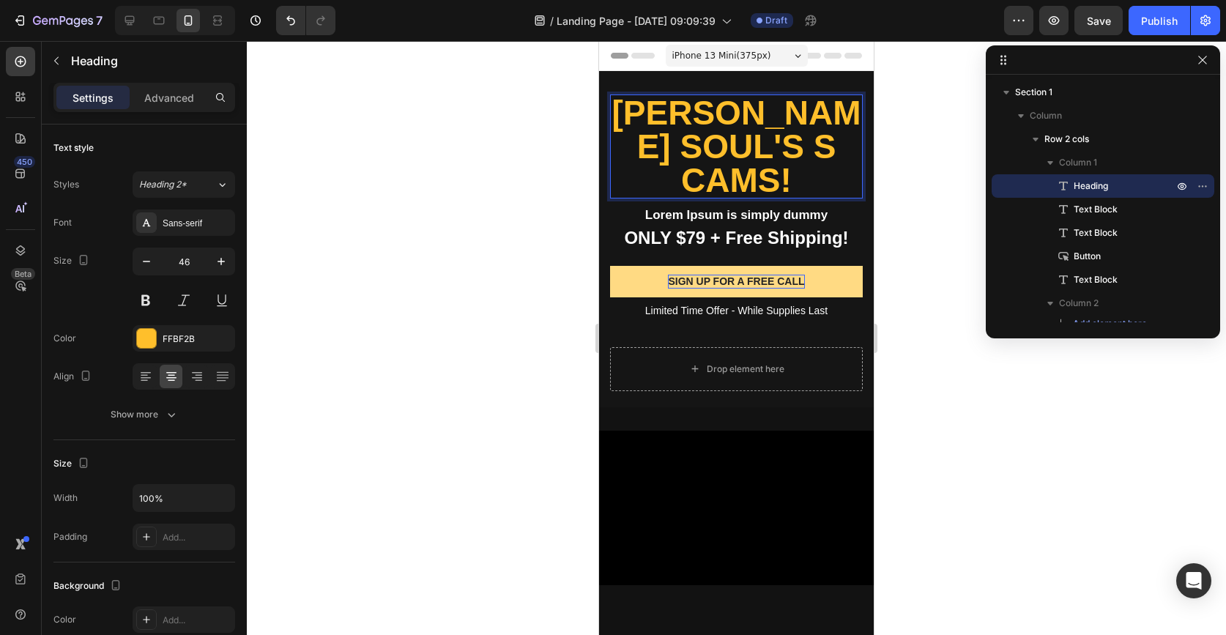
scroll to position [1, 0]
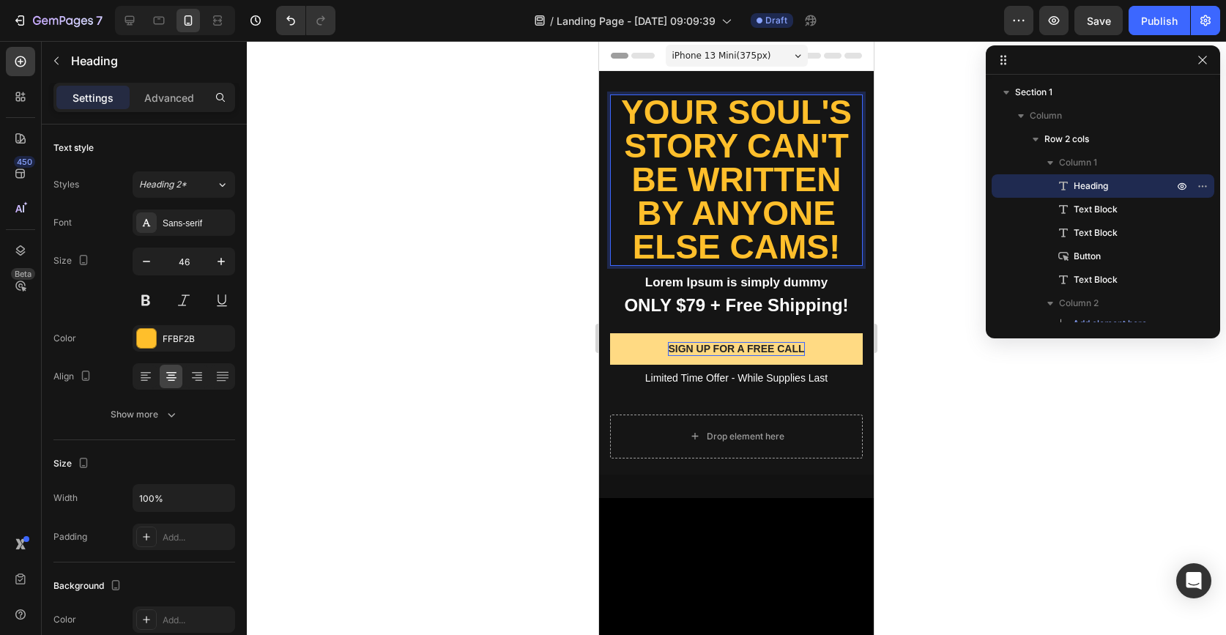
click at [829, 246] on p "YOur soul's story can't be written by anyone else CAMs!" at bounding box center [737, 179] width 250 height 168
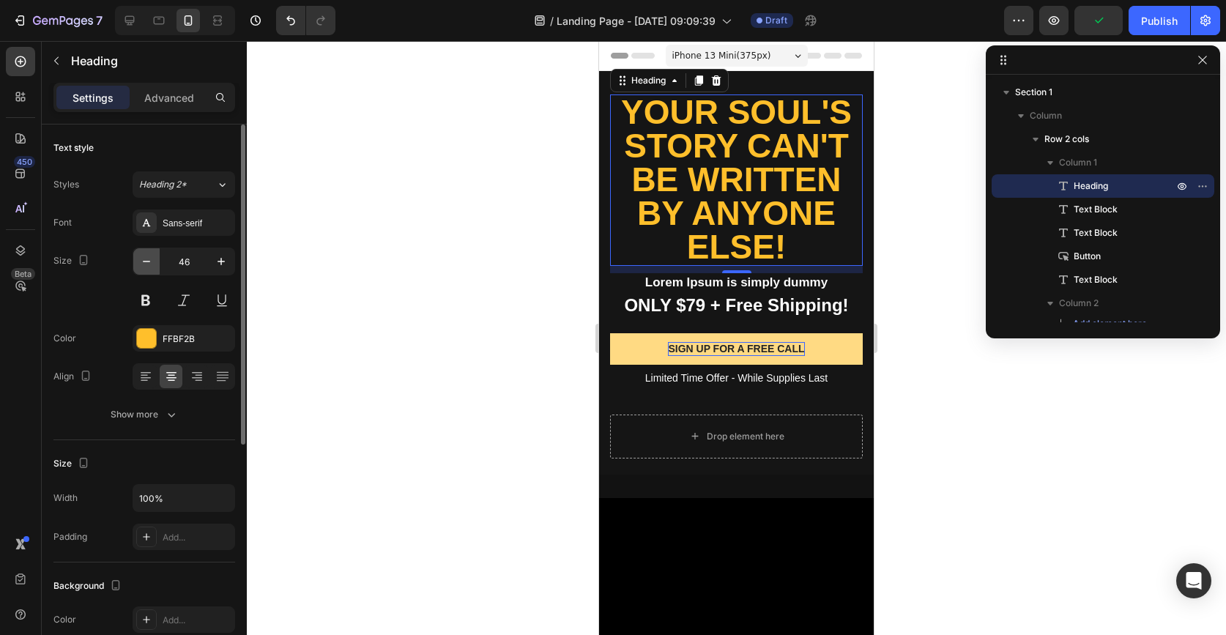
click at [154, 263] on button "button" at bounding box center [146, 261] width 26 height 26
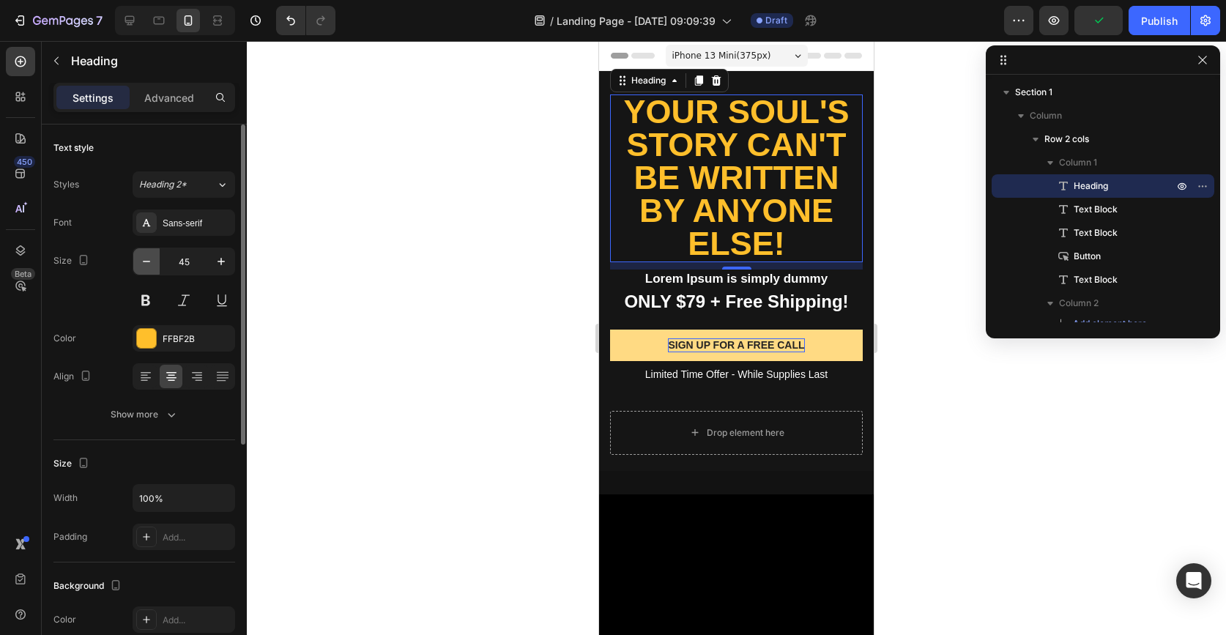
click at [153, 263] on icon "button" at bounding box center [146, 261] width 15 height 15
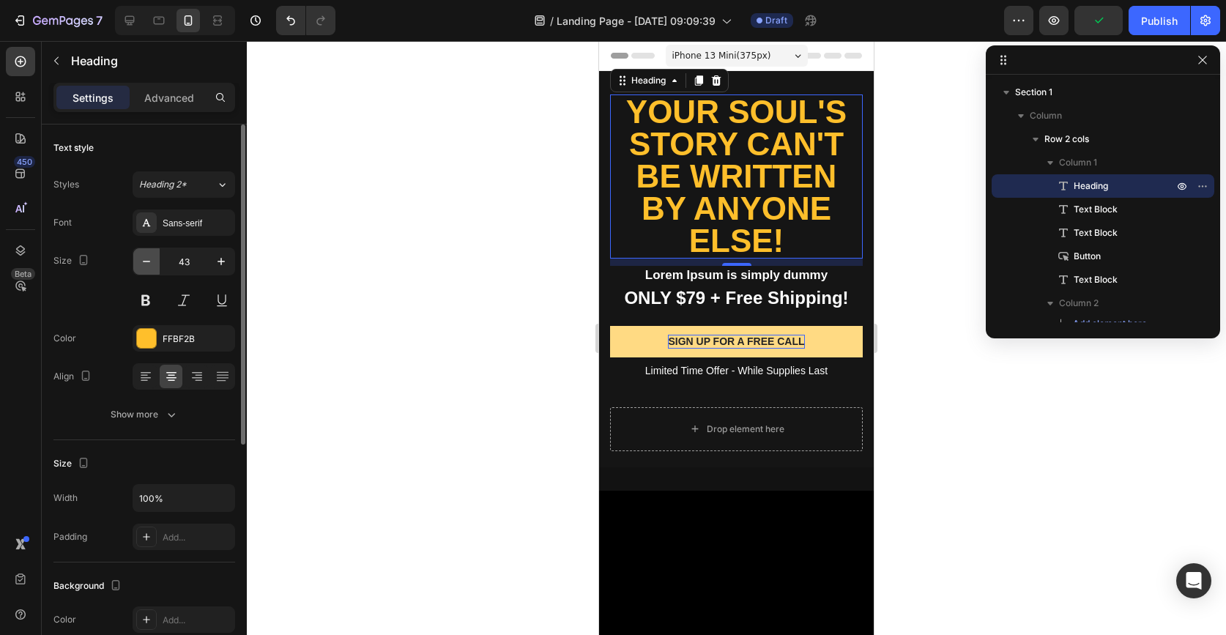
click at [153, 263] on icon "button" at bounding box center [146, 261] width 15 height 15
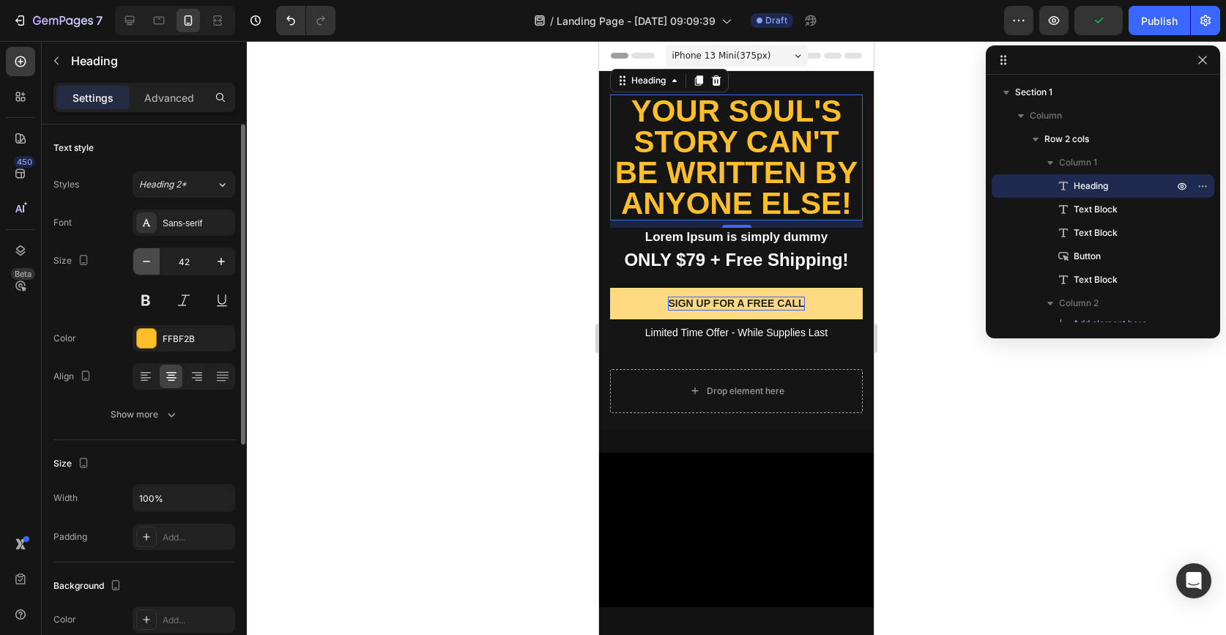
click at [153, 263] on icon "button" at bounding box center [146, 261] width 15 height 15
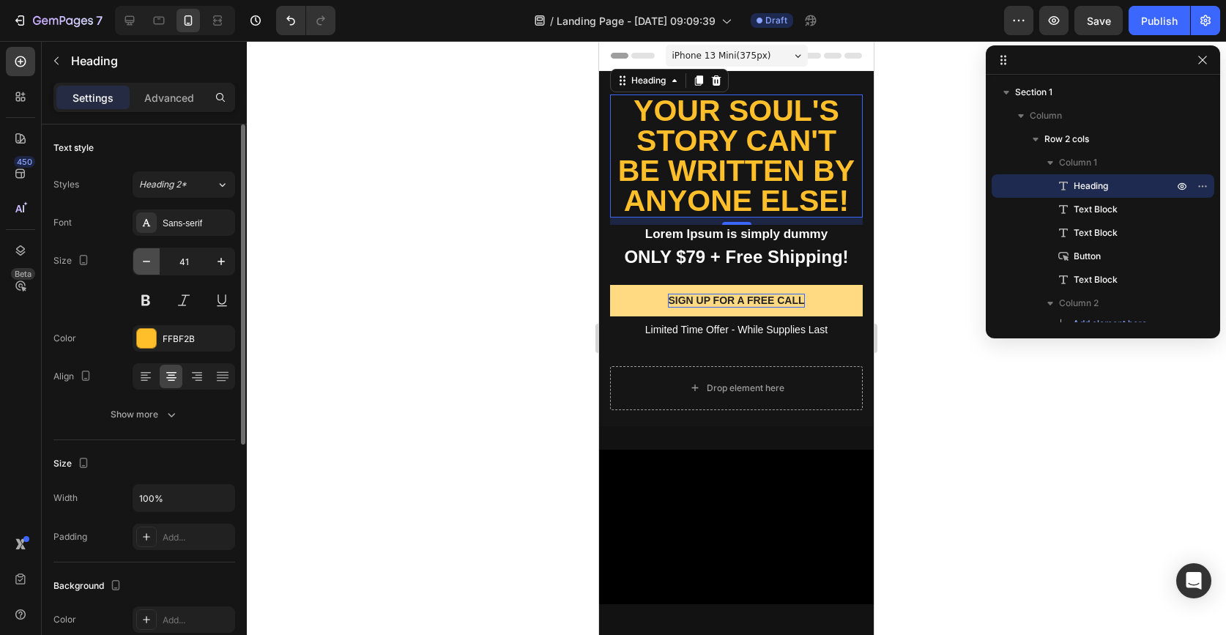
click at [153, 263] on icon "button" at bounding box center [146, 261] width 15 height 15
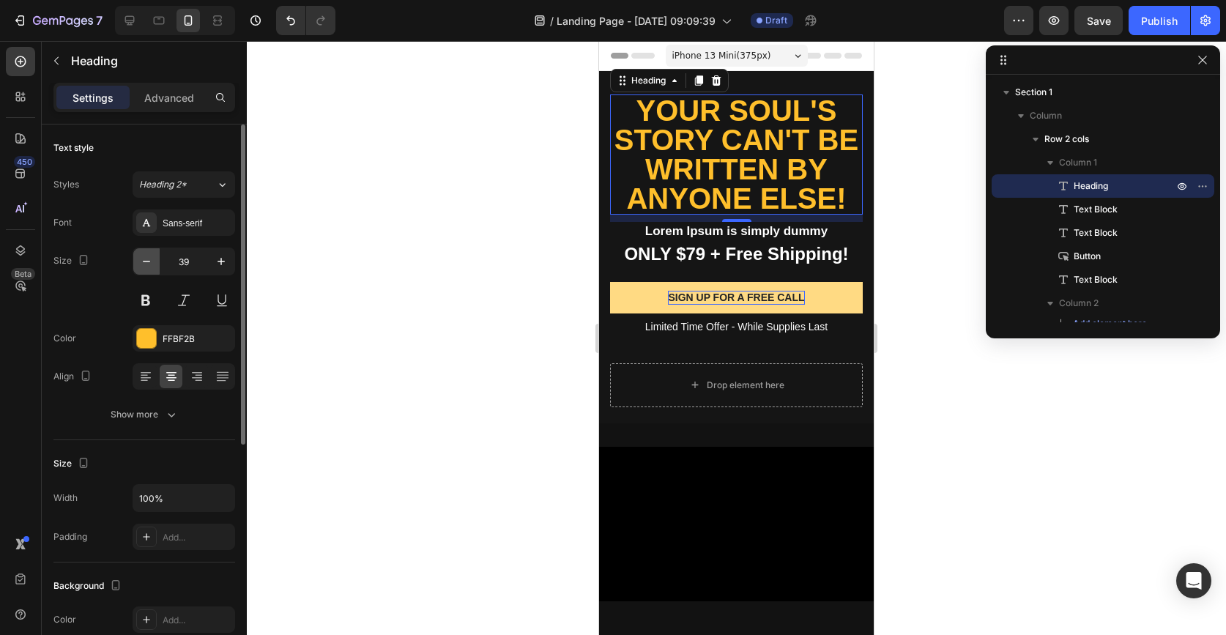
click at [153, 263] on icon "button" at bounding box center [146, 261] width 15 height 15
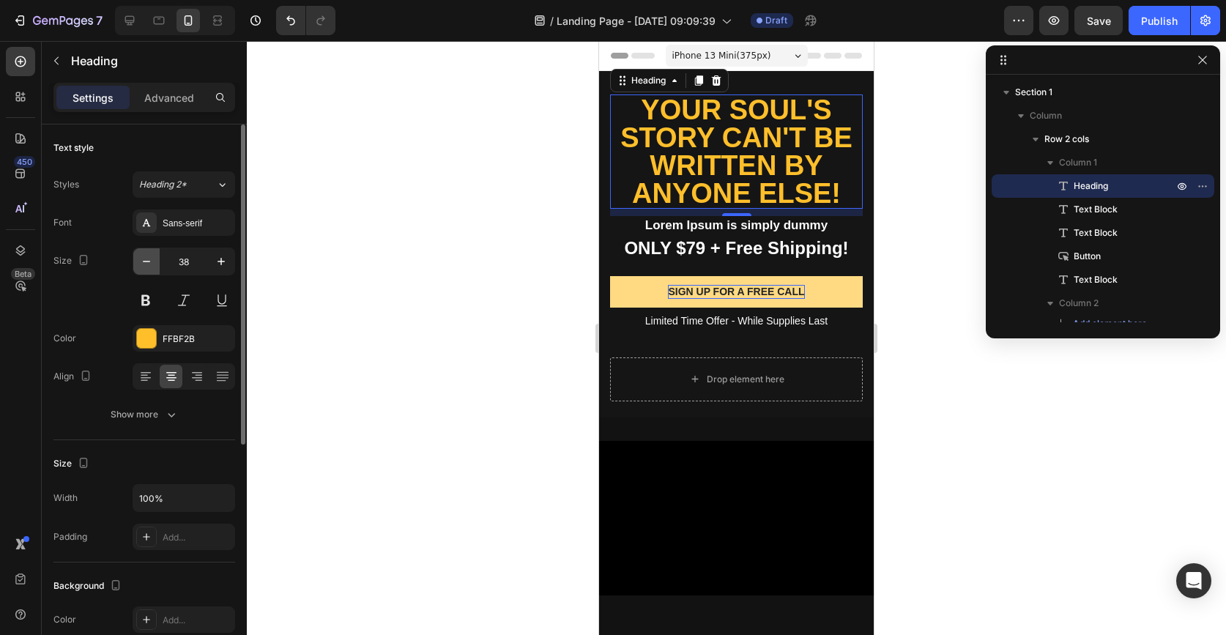
click at [153, 263] on icon "button" at bounding box center [146, 261] width 15 height 15
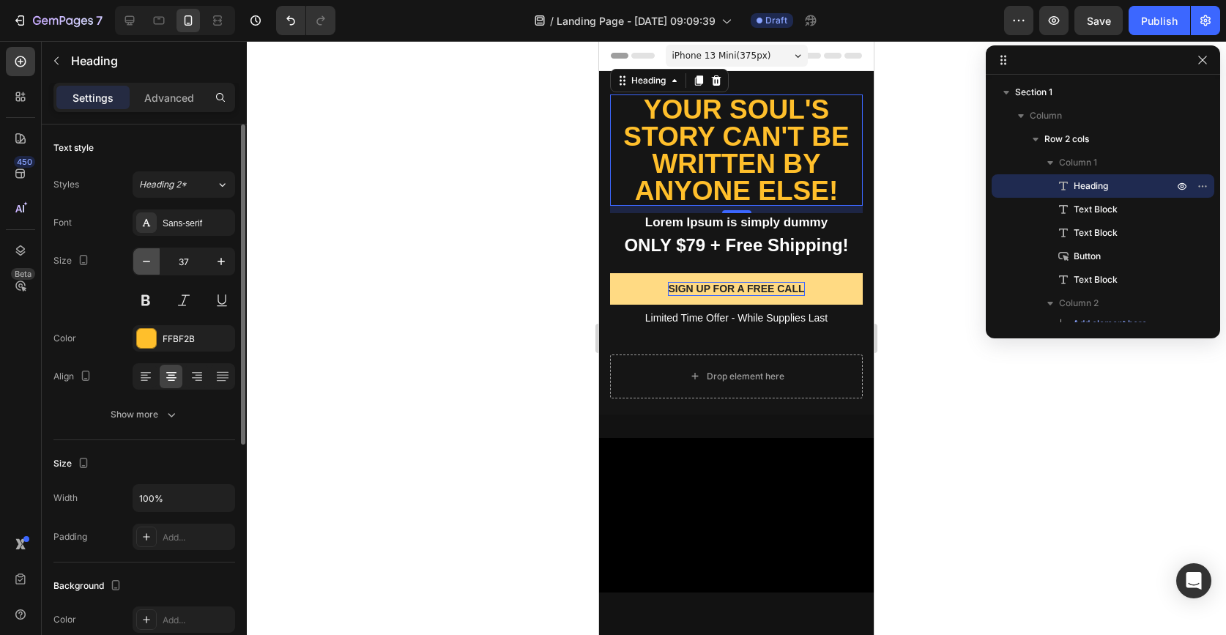
click at [153, 263] on icon "button" at bounding box center [146, 261] width 15 height 15
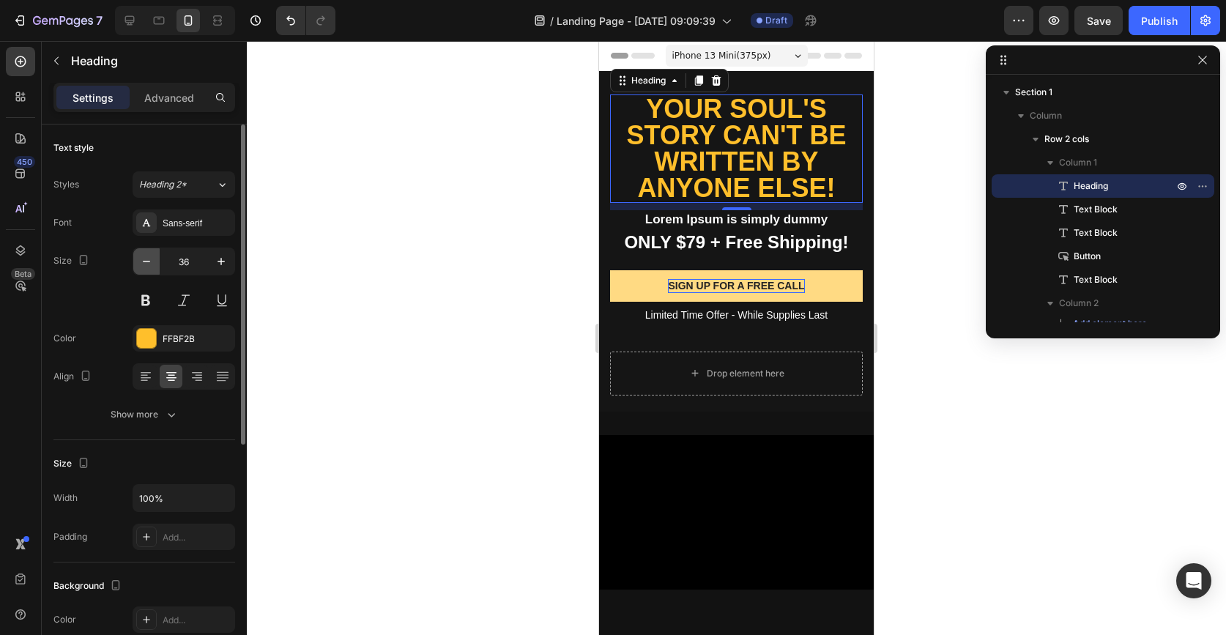
click at [153, 263] on icon "button" at bounding box center [146, 261] width 15 height 15
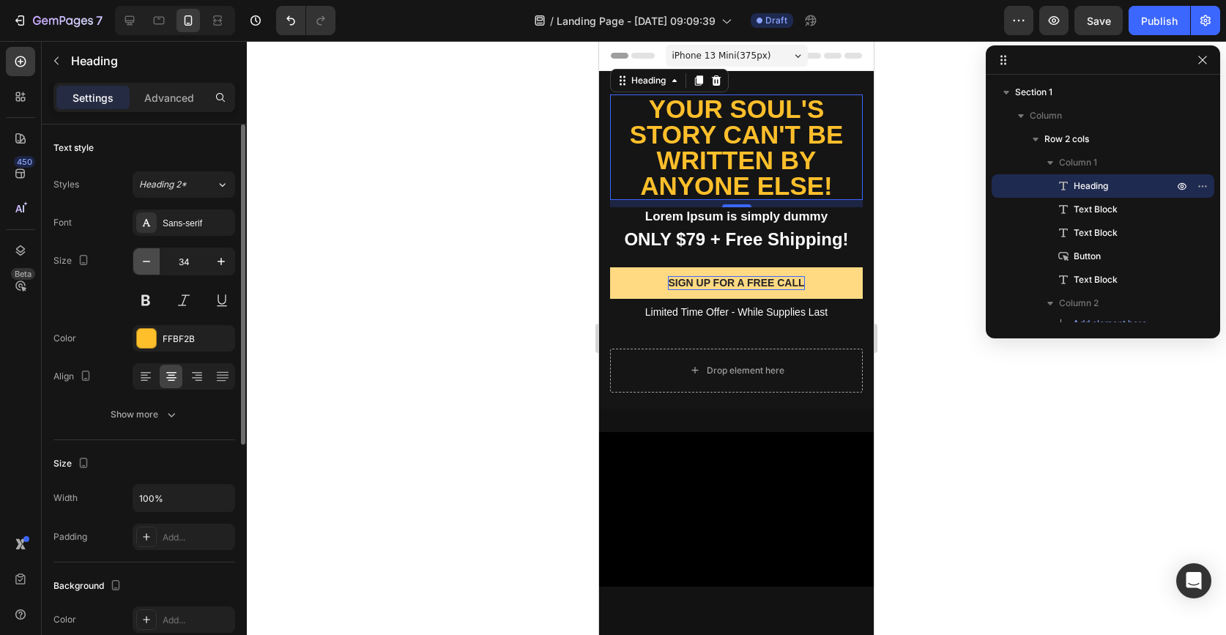
click at [153, 263] on icon "button" at bounding box center [146, 261] width 15 height 15
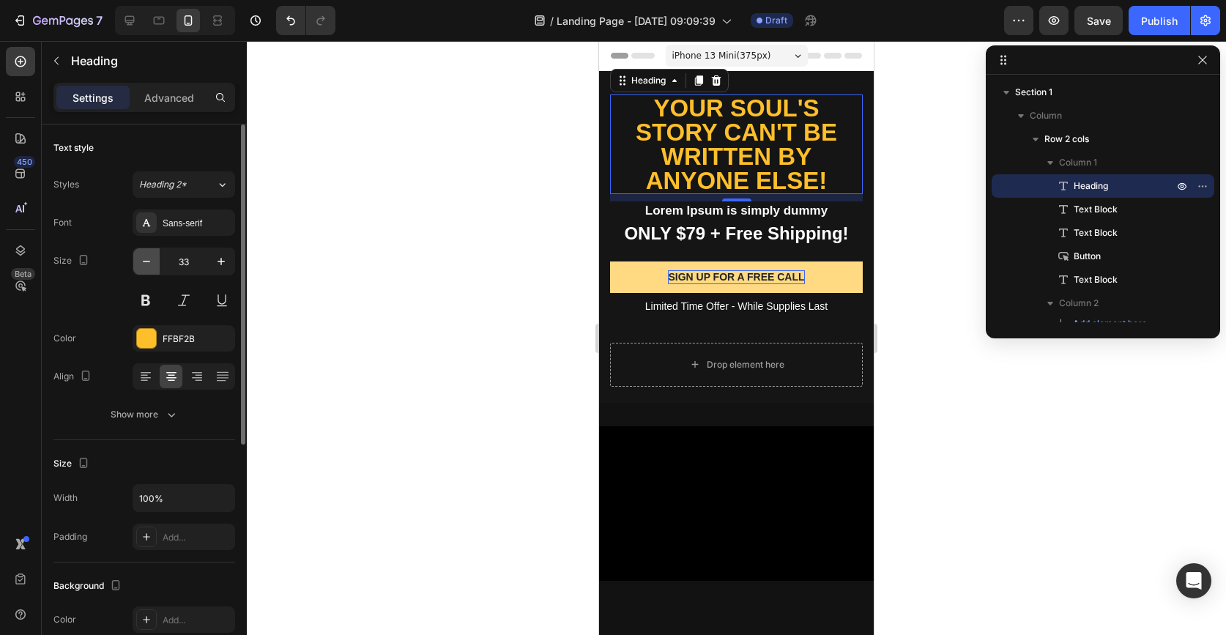
click at [153, 263] on icon "button" at bounding box center [146, 261] width 15 height 15
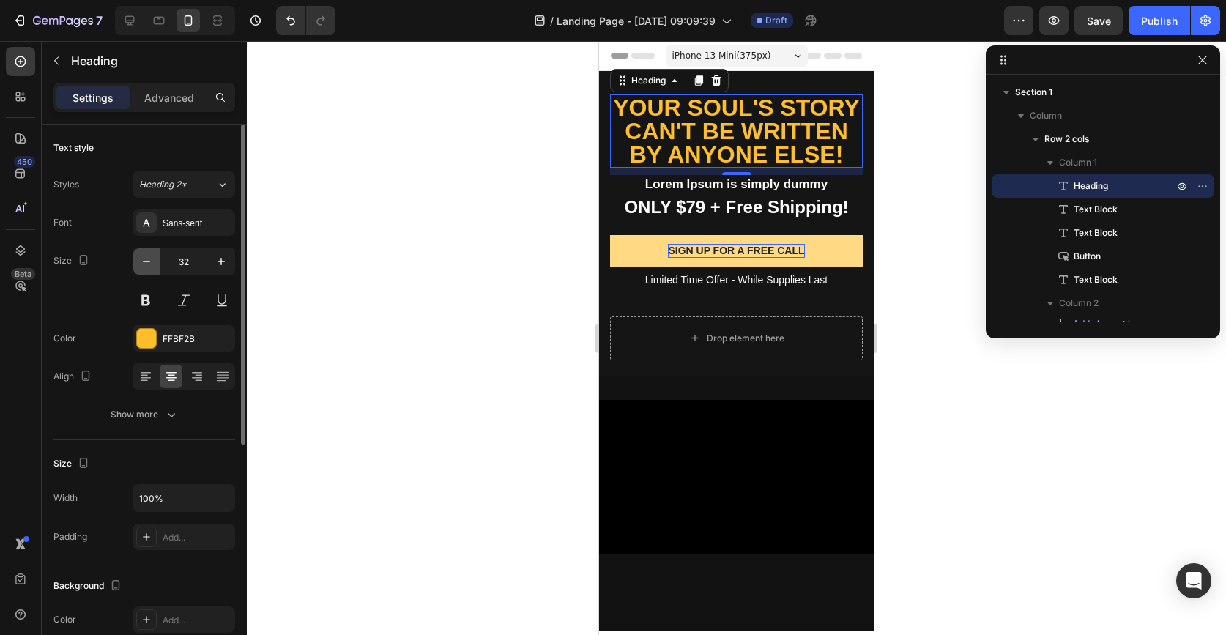
click at [153, 263] on icon "button" at bounding box center [146, 261] width 15 height 15
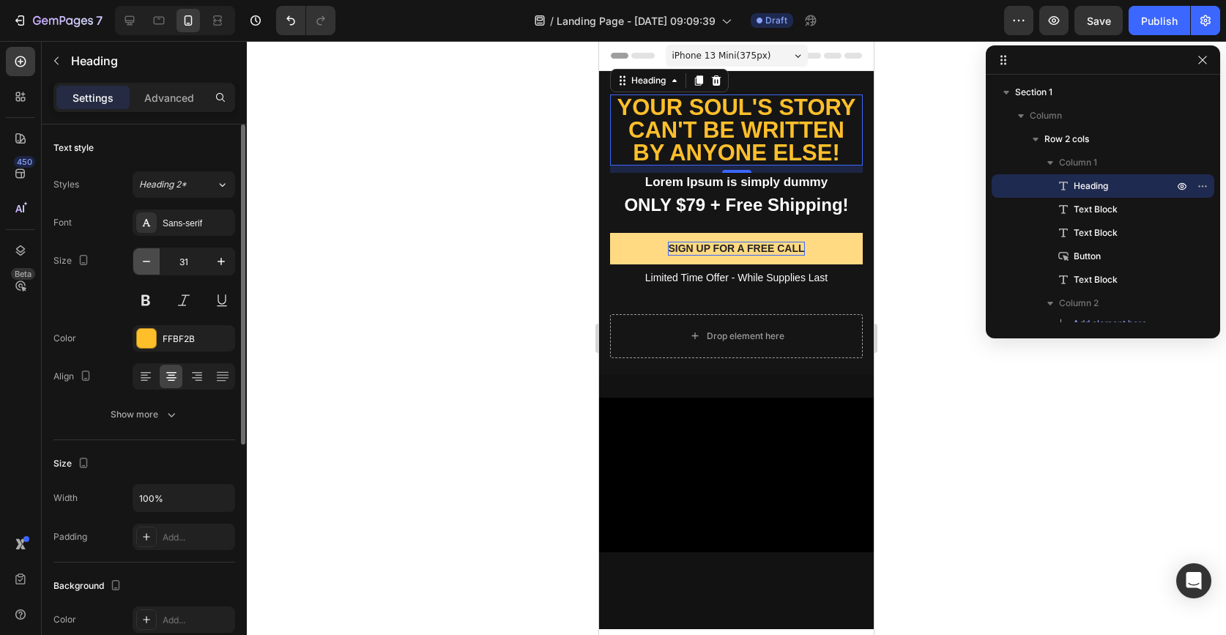
click at [153, 263] on icon "button" at bounding box center [146, 261] width 15 height 15
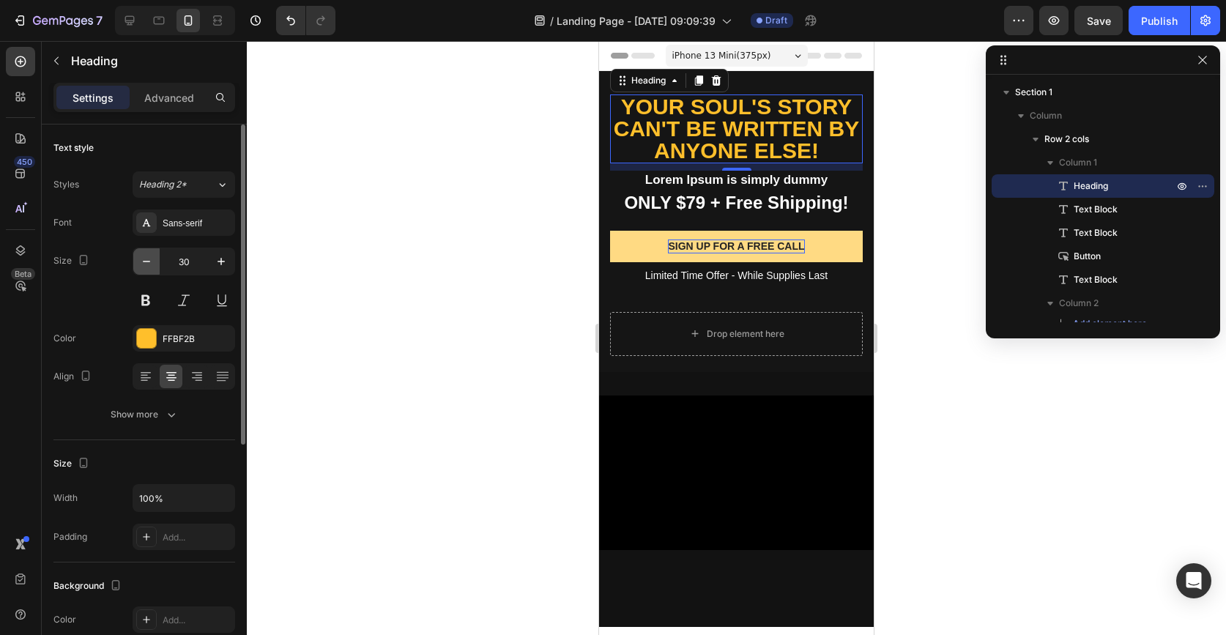
click at [153, 263] on icon "button" at bounding box center [146, 261] width 15 height 15
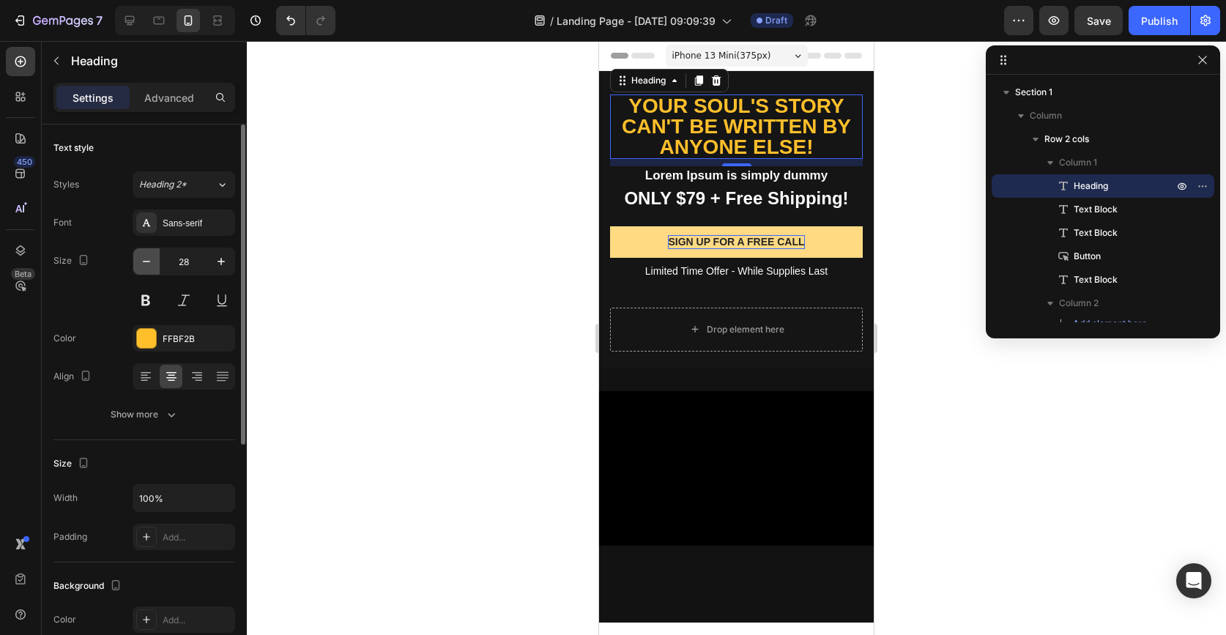
click at [153, 263] on icon "button" at bounding box center [146, 261] width 15 height 15
type input "27"
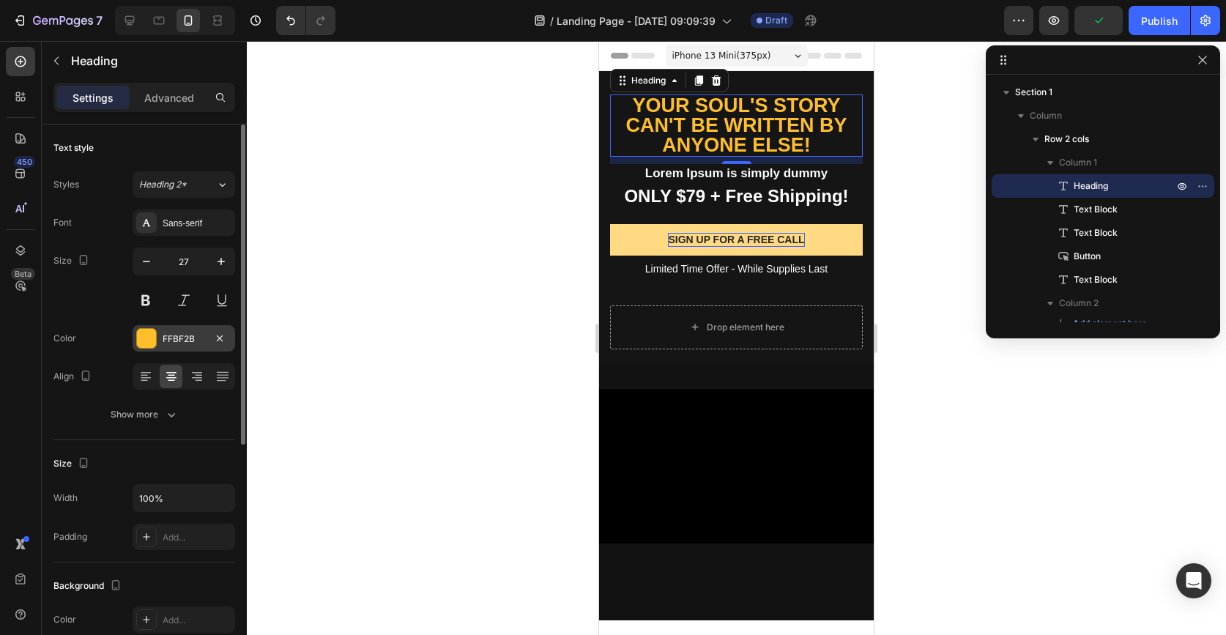
click at [145, 342] on div at bounding box center [146, 338] width 19 height 19
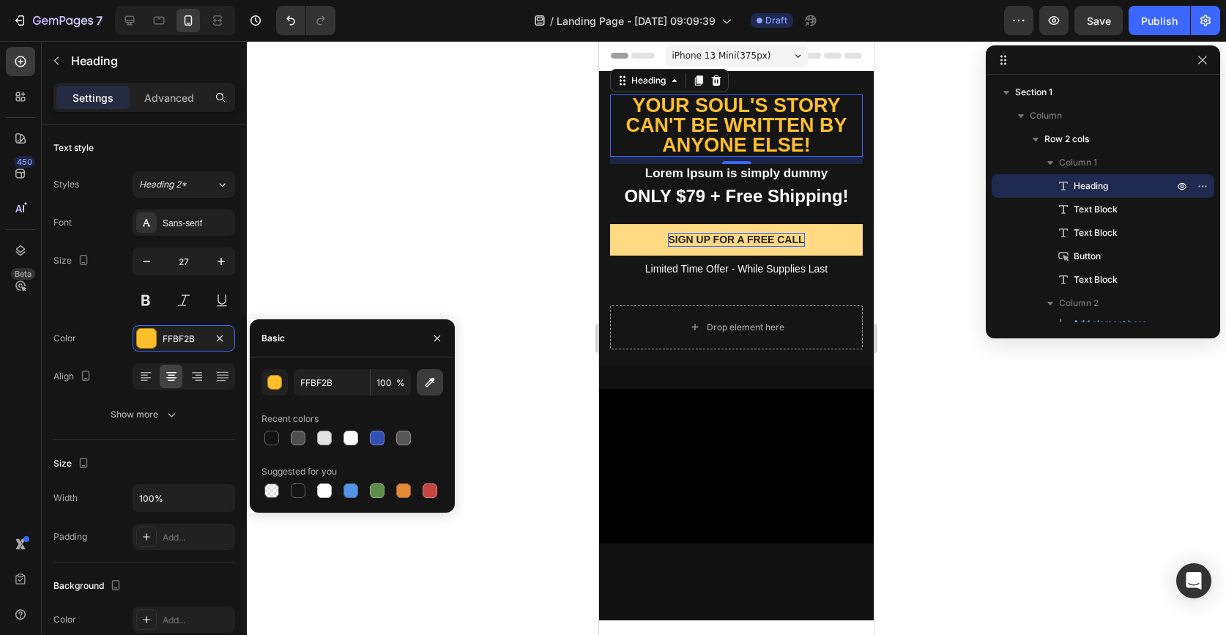
click at [431, 385] on icon "button" at bounding box center [430, 382] width 15 height 15
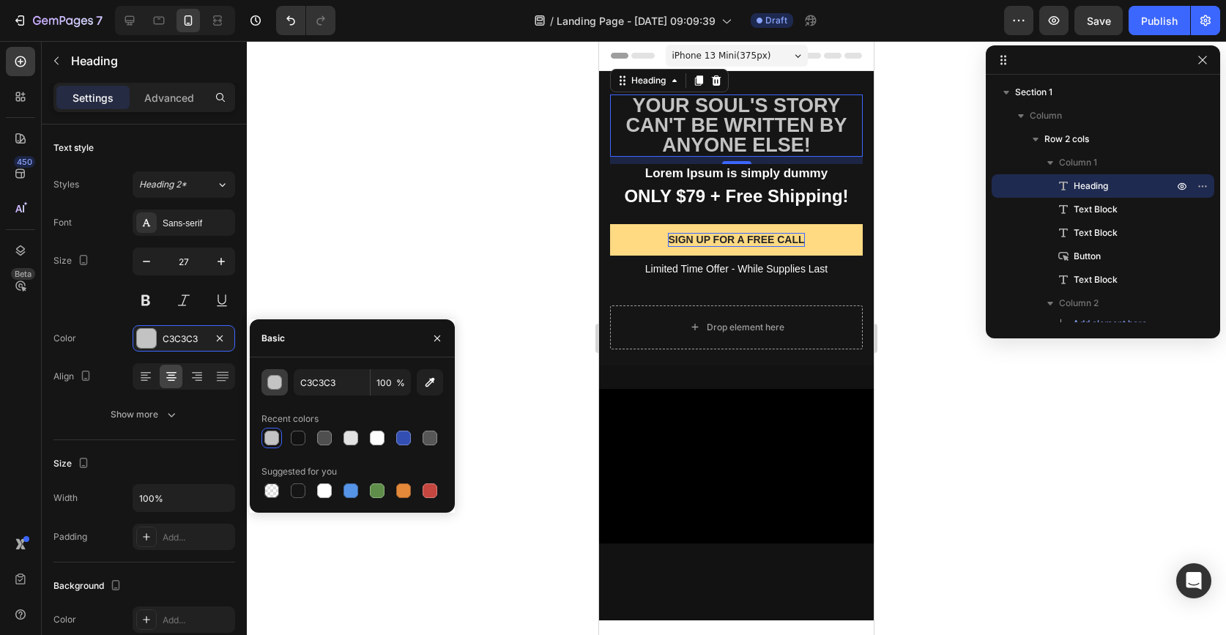
click at [271, 386] on div "button" at bounding box center [275, 383] width 15 height 15
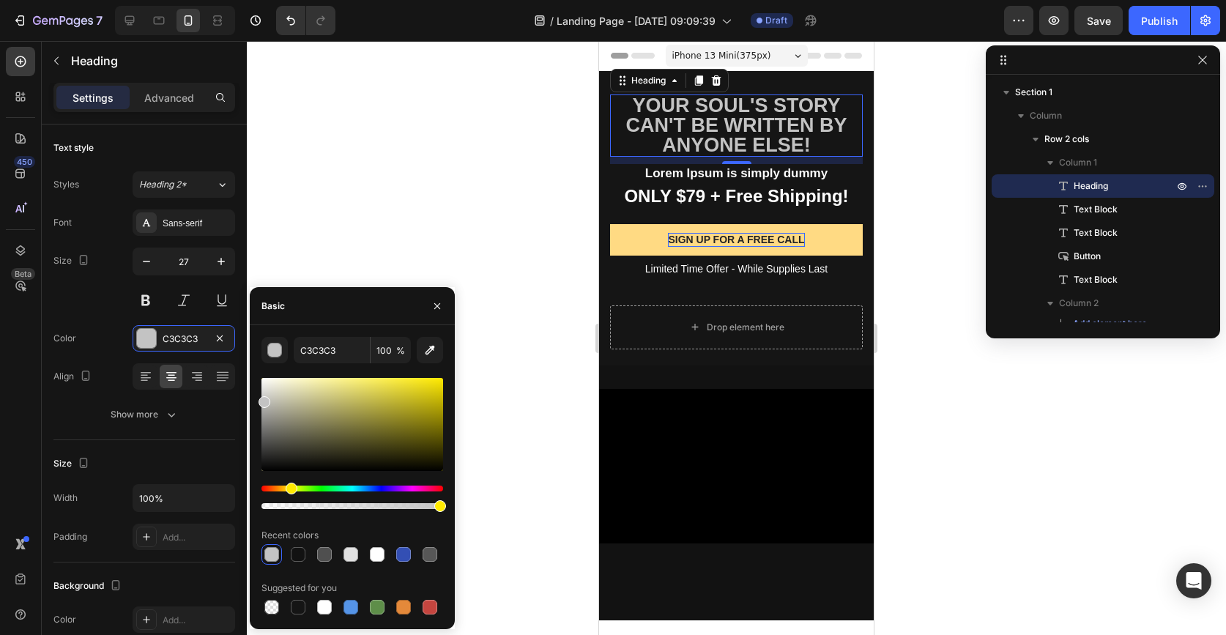
drag, startPoint x: 275, startPoint y: 489, endPoint x: 289, endPoint y: 489, distance: 13.9
click at [289, 489] on div "Hue" at bounding box center [352, 489] width 182 height 6
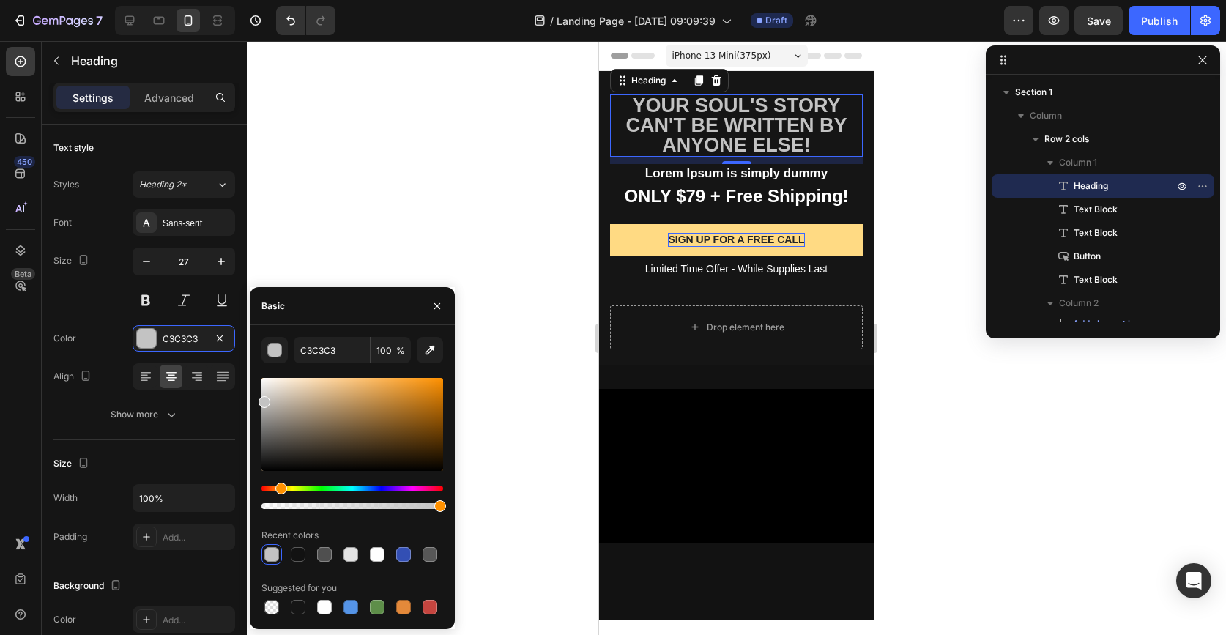
drag, startPoint x: 290, startPoint y: 489, endPoint x: 280, endPoint y: 488, distance: 10.3
click at [280, 488] on div "Hue" at bounding box center [281, 489] width 12 height 12
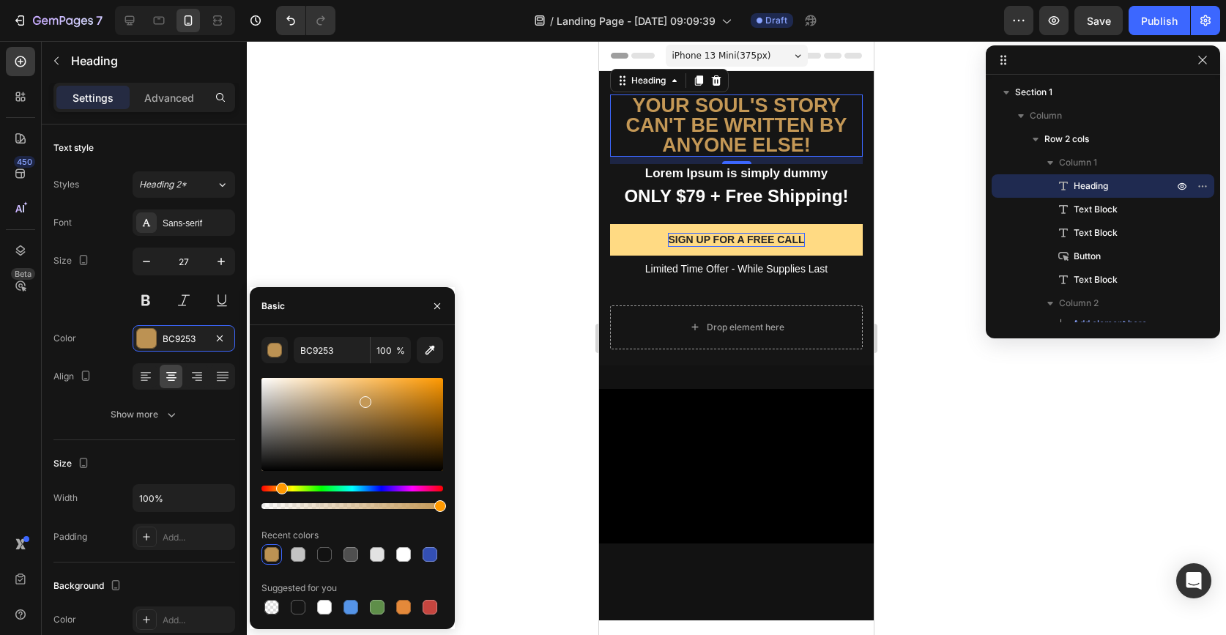
drag, startPoint x: 385, startPoint y: 409, endPoint x: 364, endPoint y: 399, distance: 22.6
click at [364, 399] on div at bounding box center [352, 424] width 182 height 93
type input "C49856"
click at [730, 174] on div "10" at bounding box center [737, 176] width 15 height 12
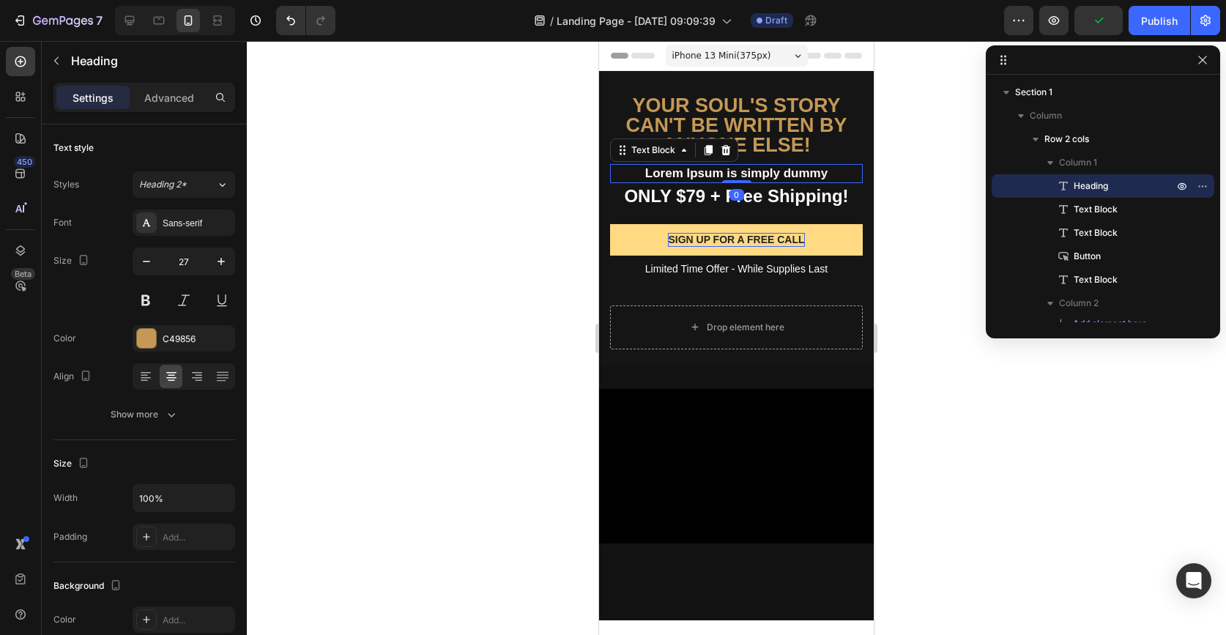
click at [716, 177] on p "Lorem Ipsum is simply dummy" at bounding box center [737, 174] width 250 height 16
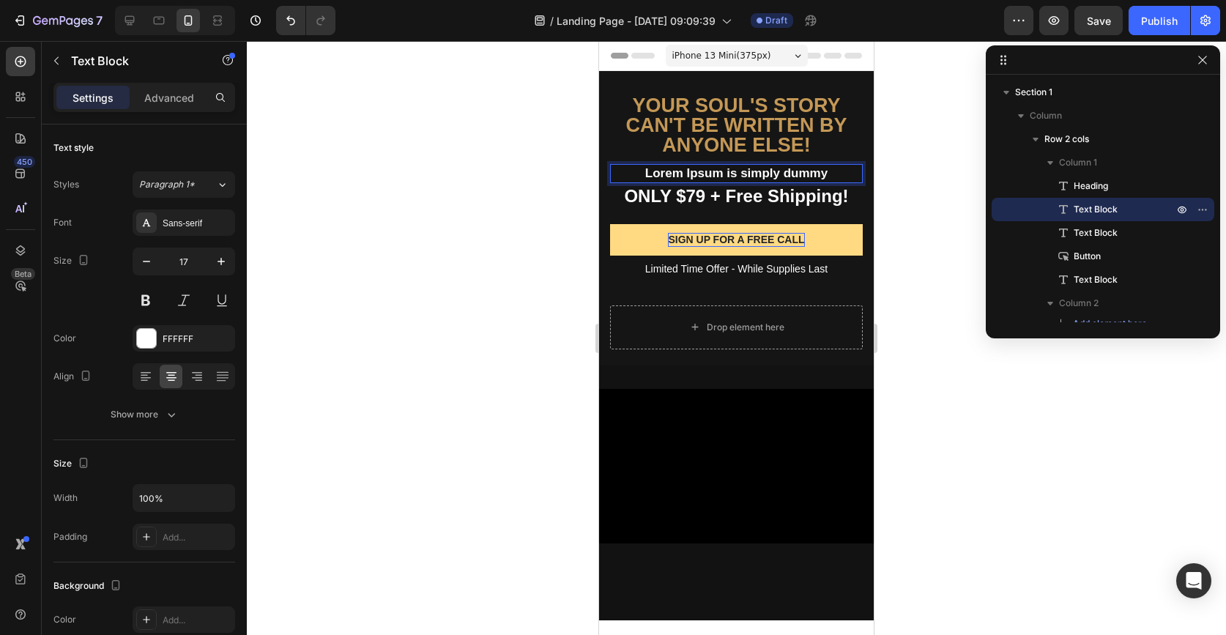
click at [716, 176] on p "Lorem Ipsum is simply dummy" at bounding box center [737, 174] width 250 height 16
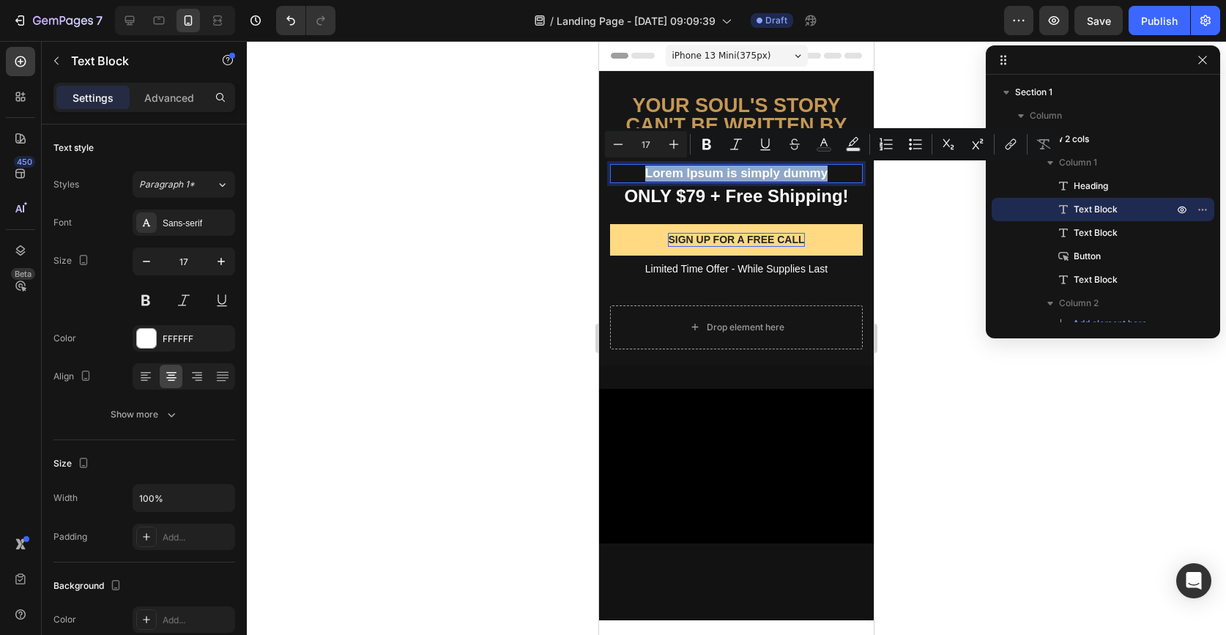
drag, startPoint x: 838, startPoint y: 173, endPoint x: 647, endPoint y: 179, distance: 191.3
click at [647, 180] on p "Lorem Ipsum is simply dummy" at bounding box center [737, 174] width 250 height 16
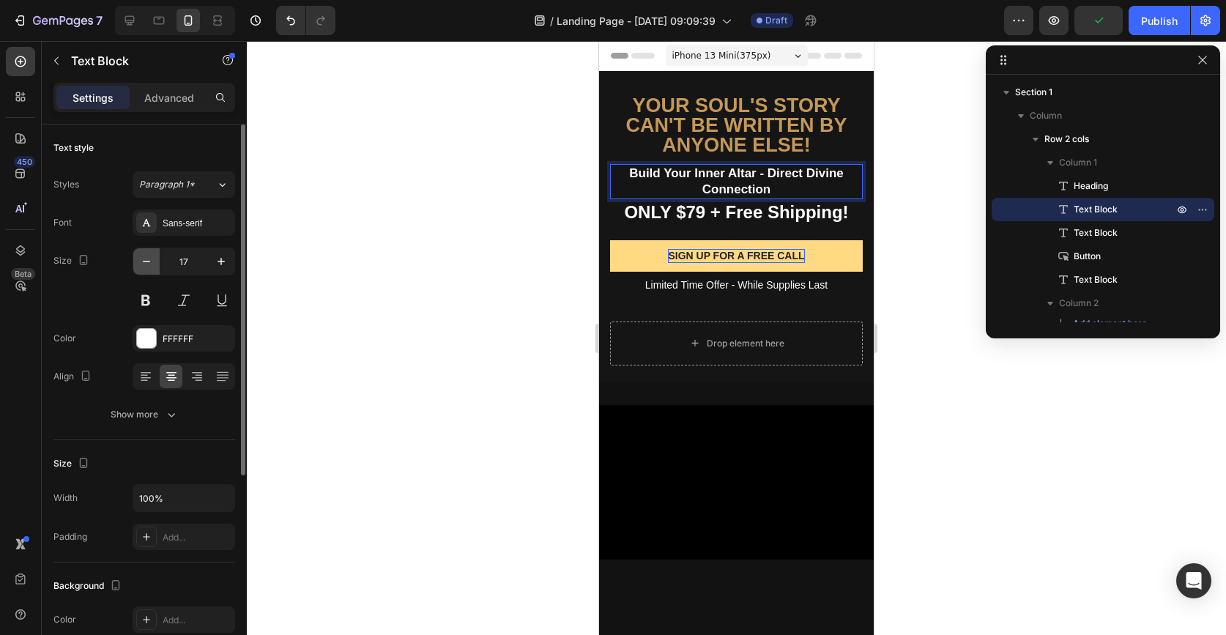
click at [146, 269] on button "button" at bounding box center [146, 261] width 26 height 26
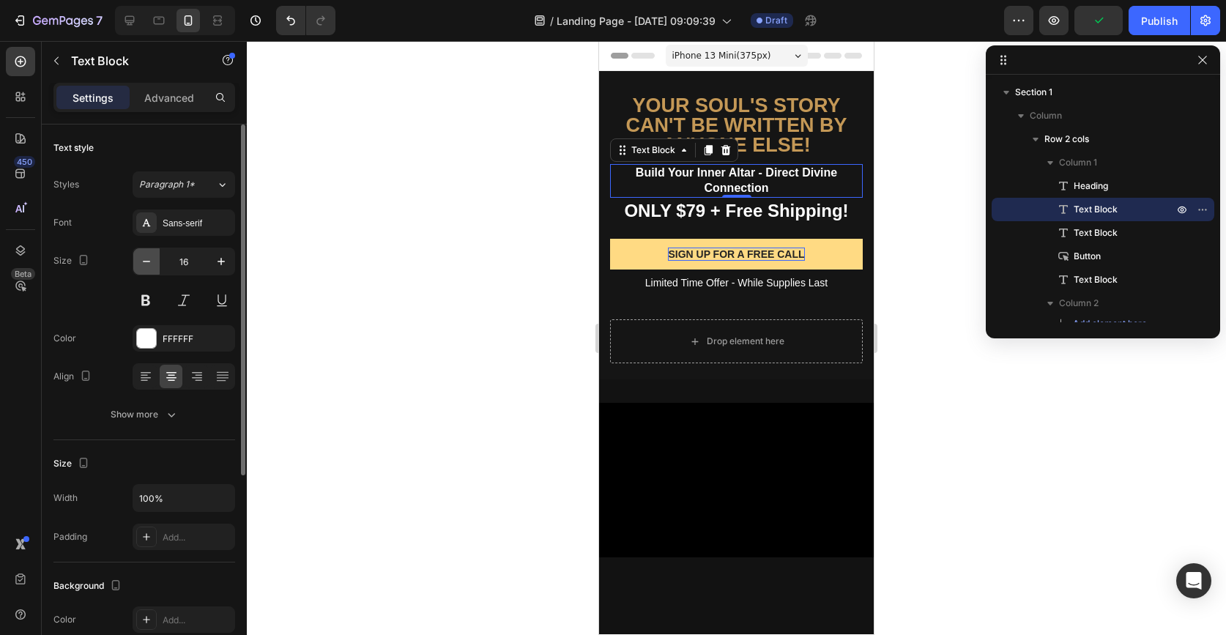
click at [146, 269] on button "button" at bounding box center [146, 261] width 26 height 26
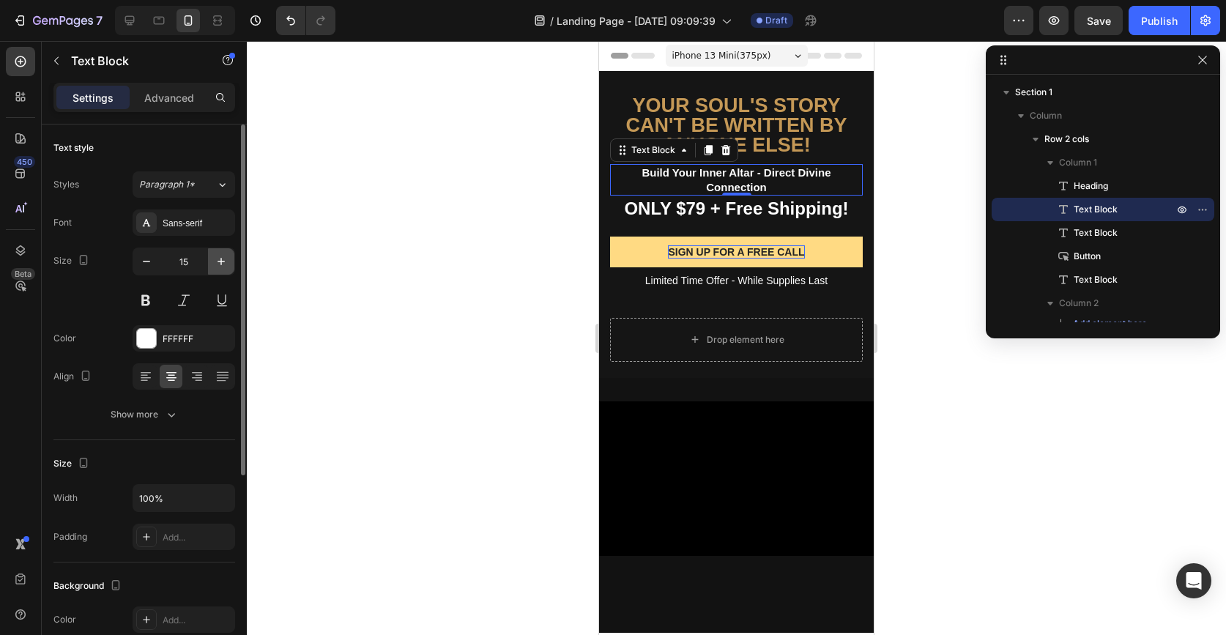
click at [217, 262] on icon "button" at bounding box center [221, 261] width 15 height 15
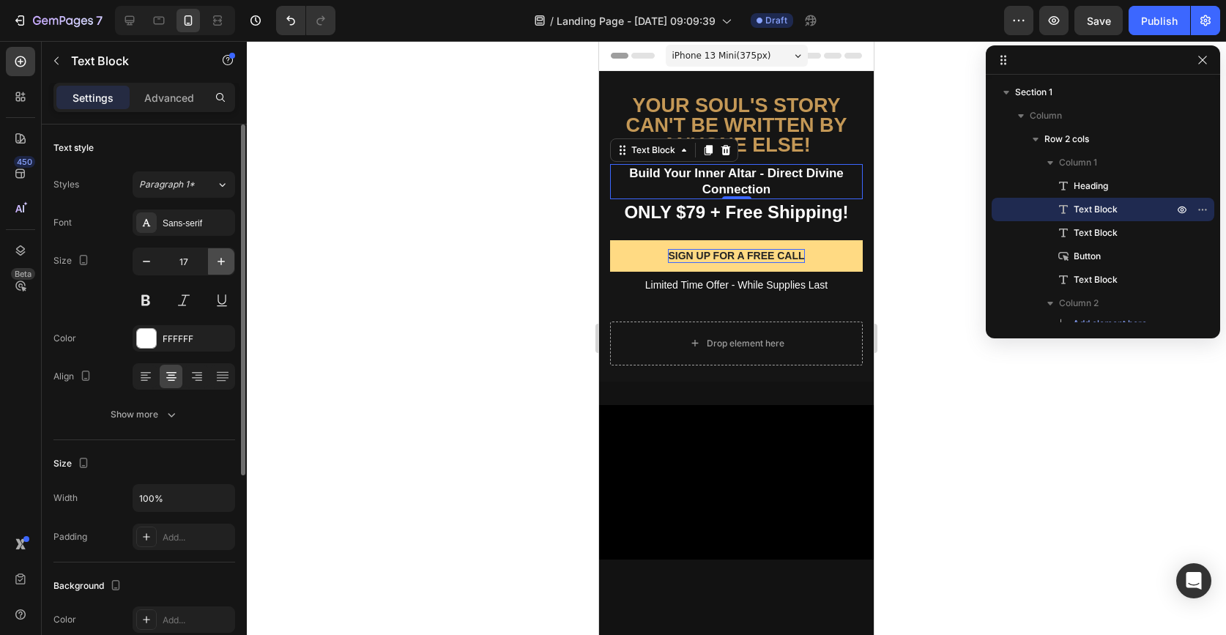
click at [217, 262] on icon "button" at bounding box center [221, 261] width 15 height 15
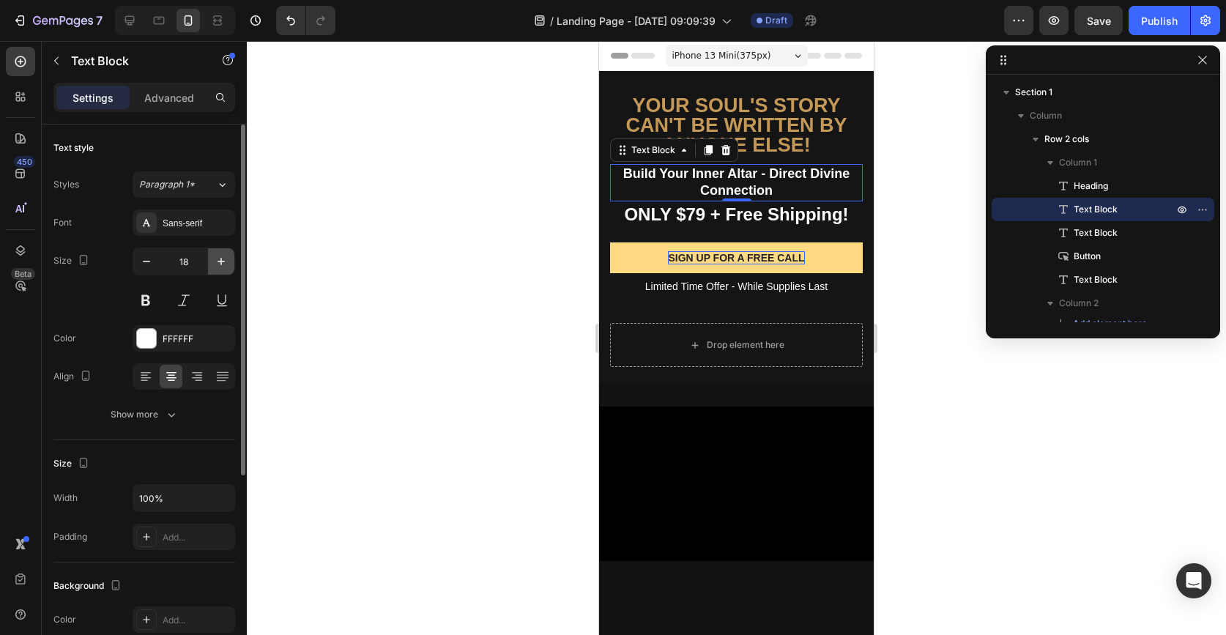
click at [217, 262] on icon "button" at bounding box center [221, 261] width 15 height 15
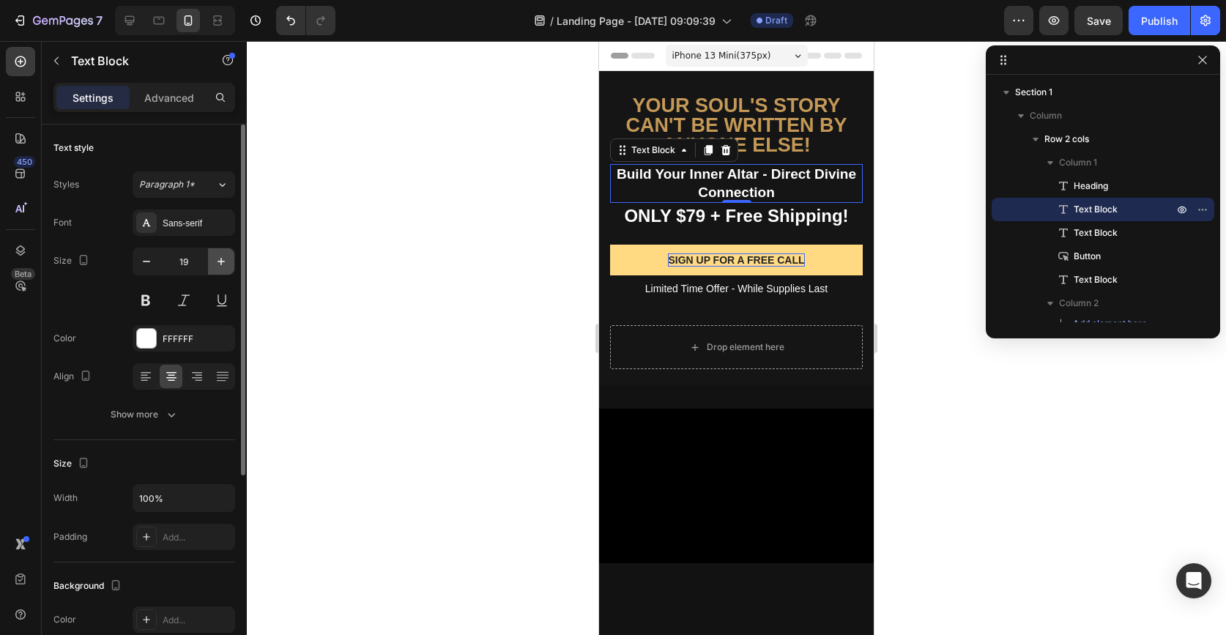
click at [217, 262] on icon "button" at bounding box center [221, 261] width 15 height 15
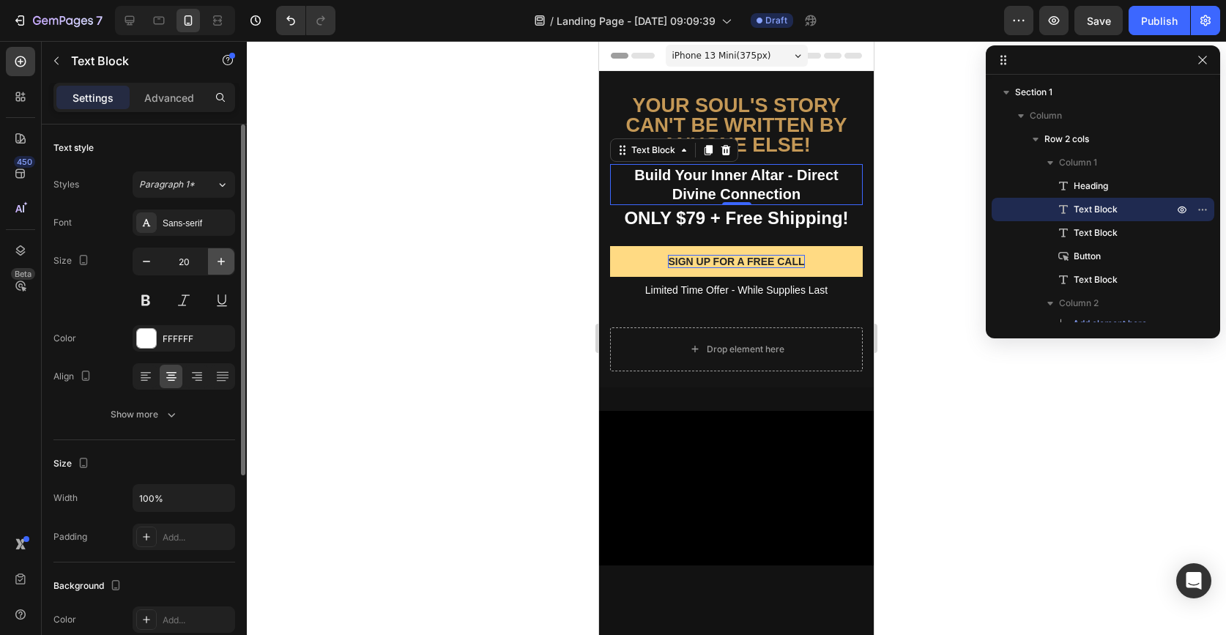
click at [217, 262] on icon "button" at bounding box center [221, 261] width 15 height 15
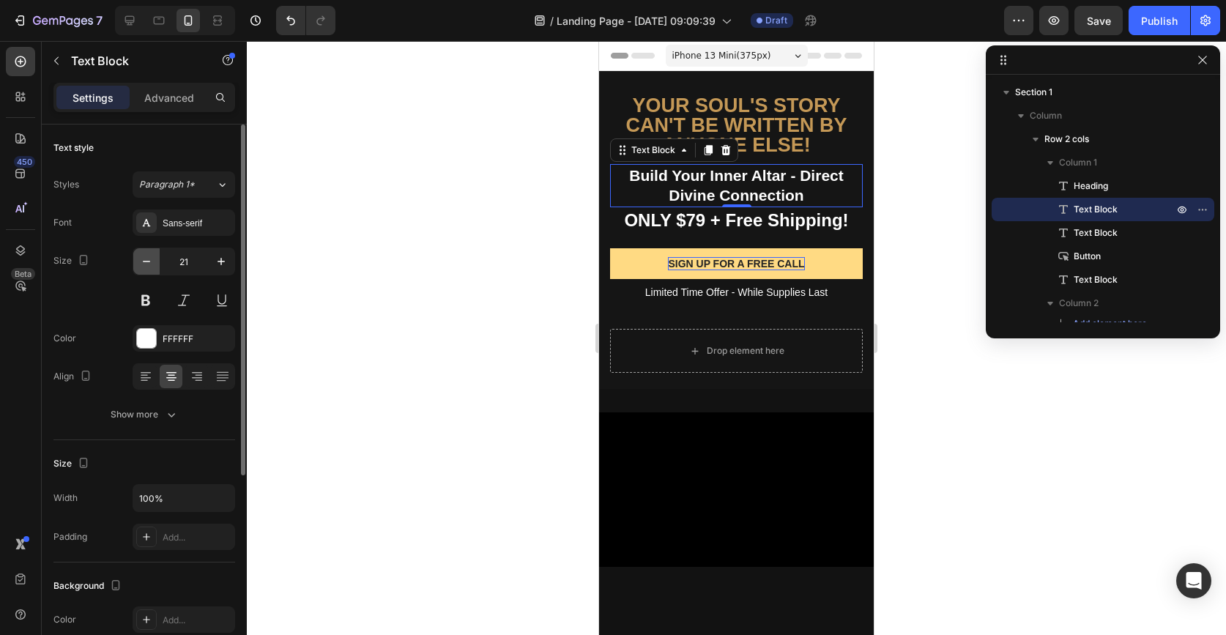
click at [152, 261] on icon "button" at bounding box center [146, 261] width 15 height 15
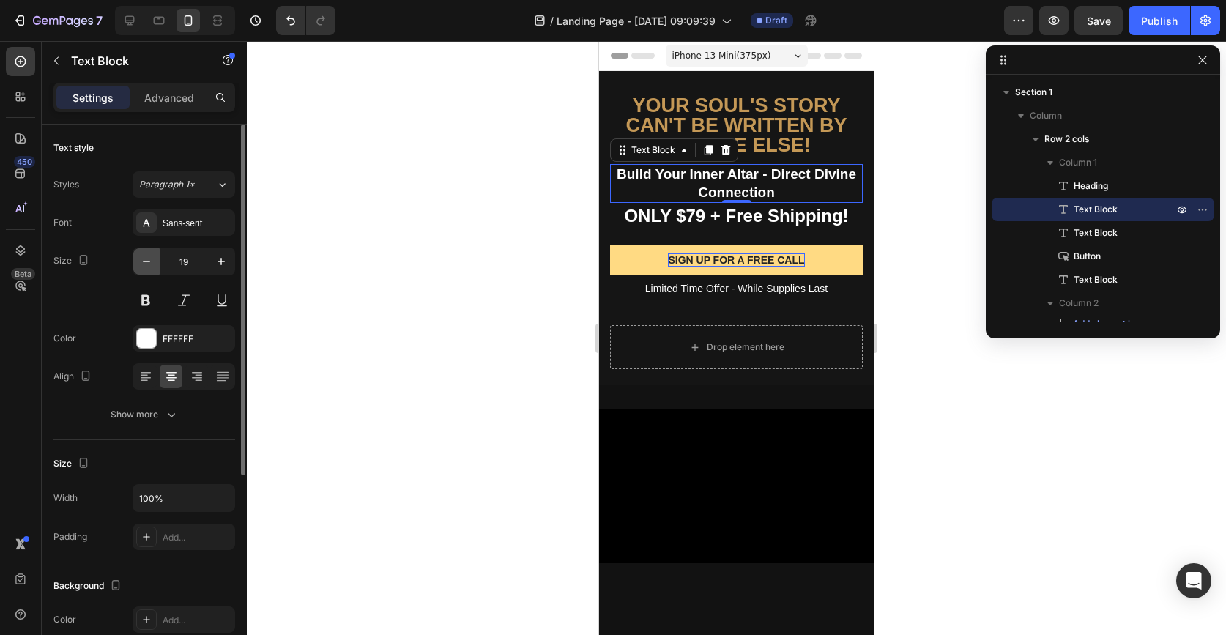
click at [152, 261] on icon "button" at bounding box center [146, 261] width 15 height 15
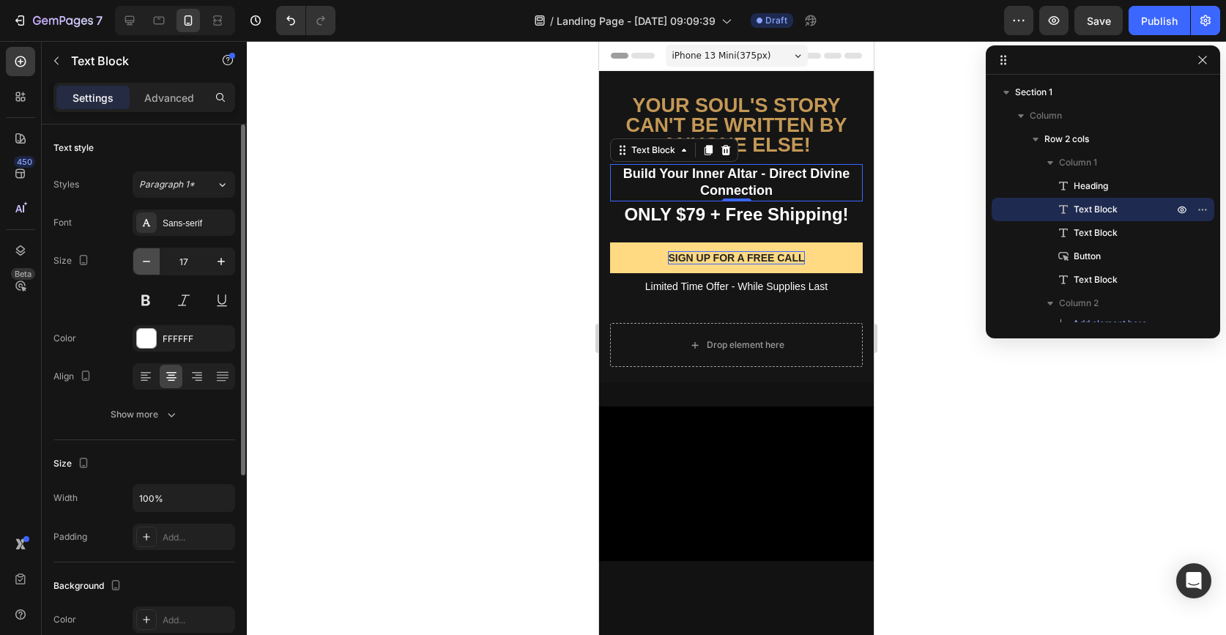
click at [152, 261] on icon "button" at bounding box center [146, 261] width 15 height 15
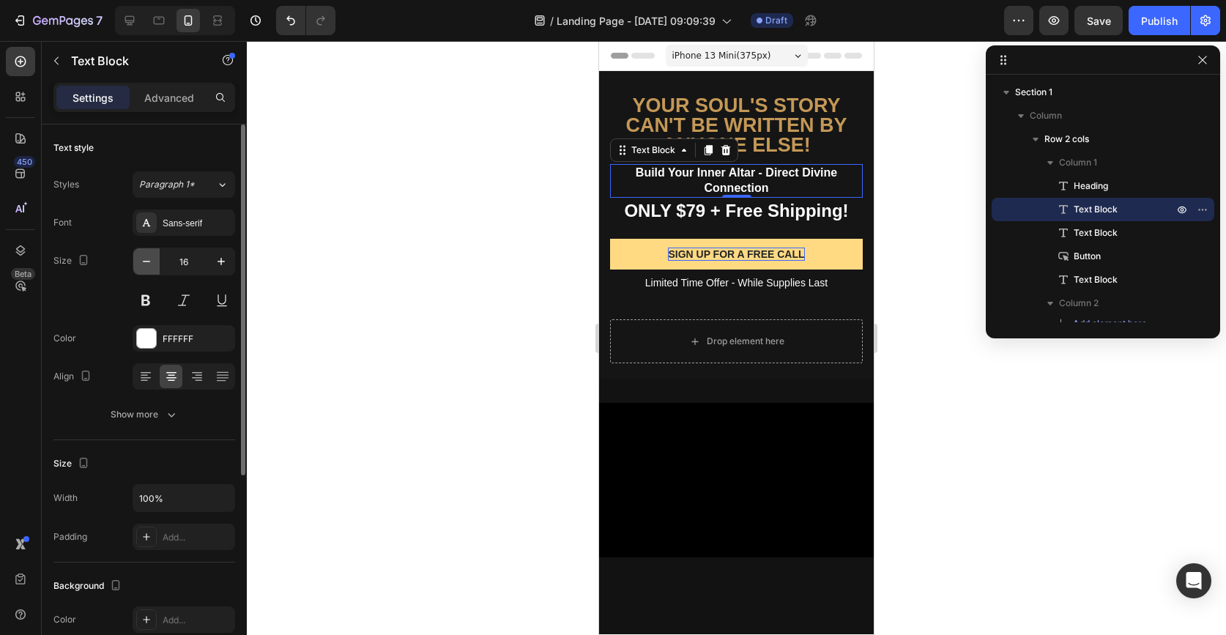
click at [152, 261] on icon "button" at bounding box center [146, 261] width 15 height 15
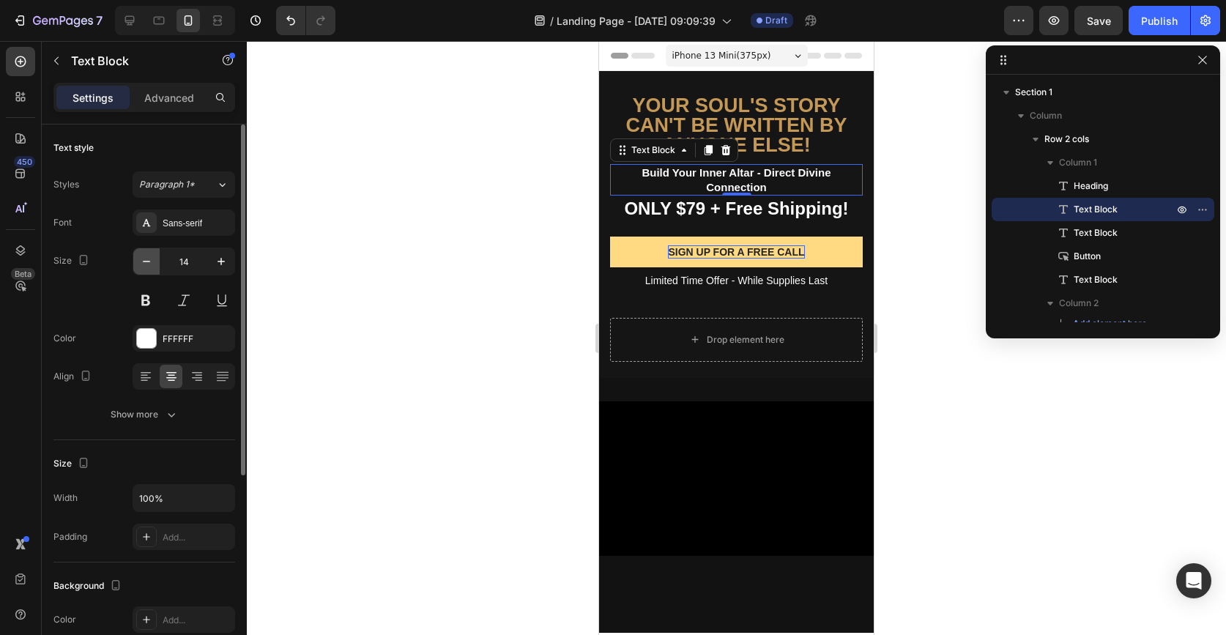
click at [152, 261] on icon "button" at bounding box center [146, 261] width 15 height 15
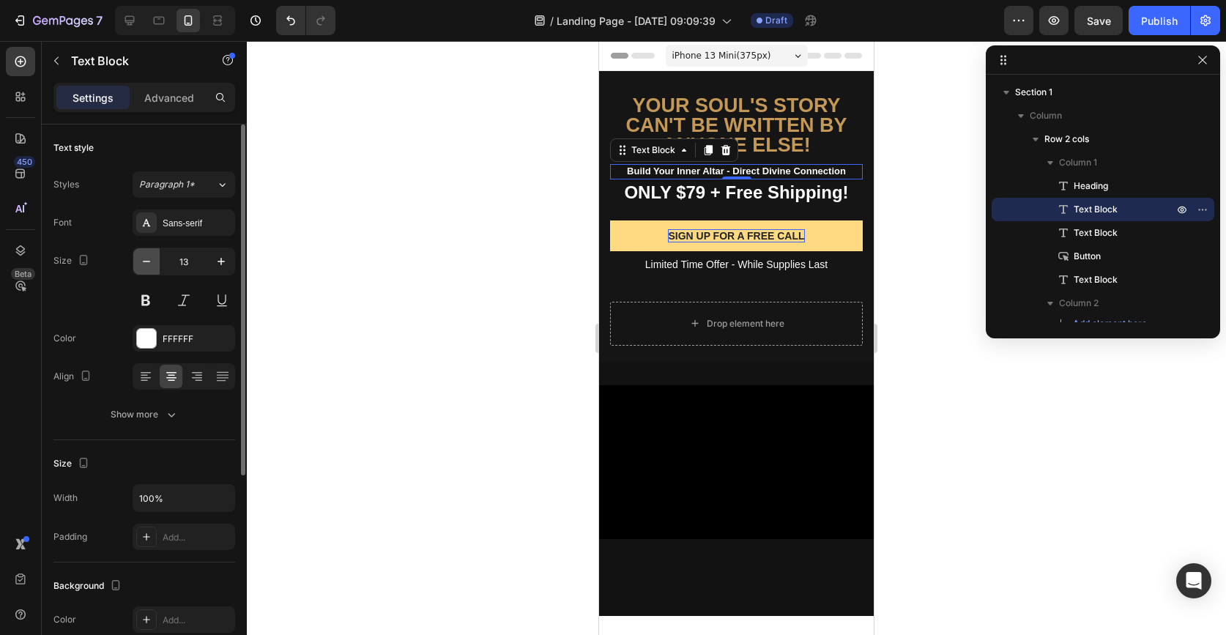
click at [152, 261] on icon "button" at bounding box center [146, 261] width 15 height 15
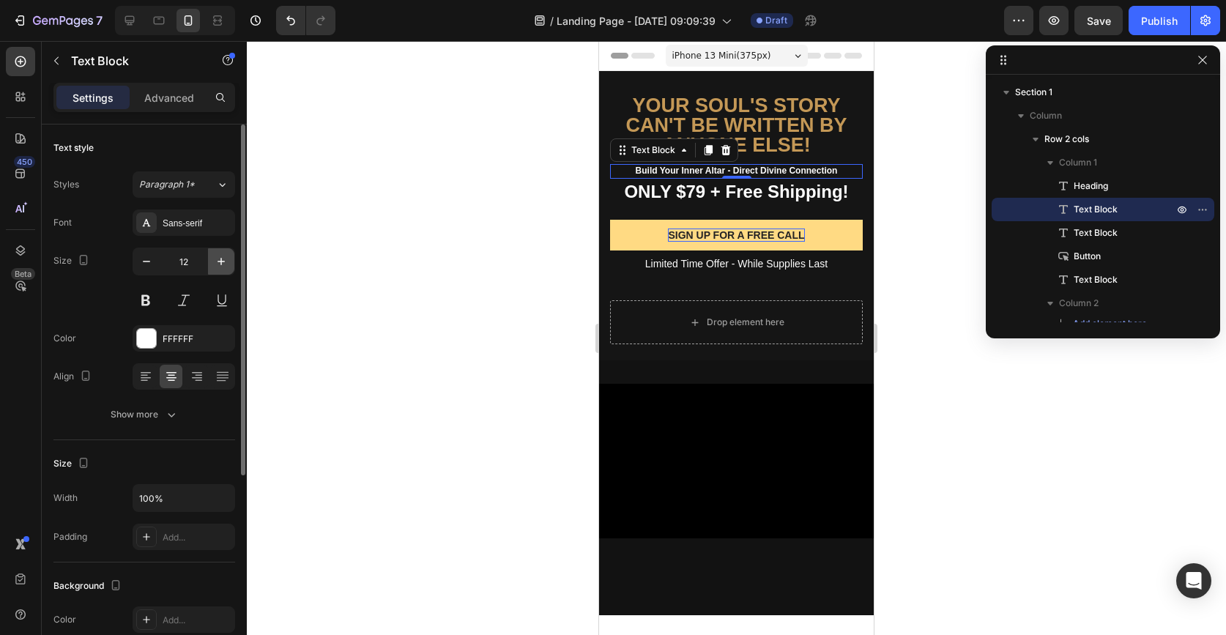
click at [214, 264] on icon "button" at bounding box center [221, 261] width 15 height 15
type input "13"
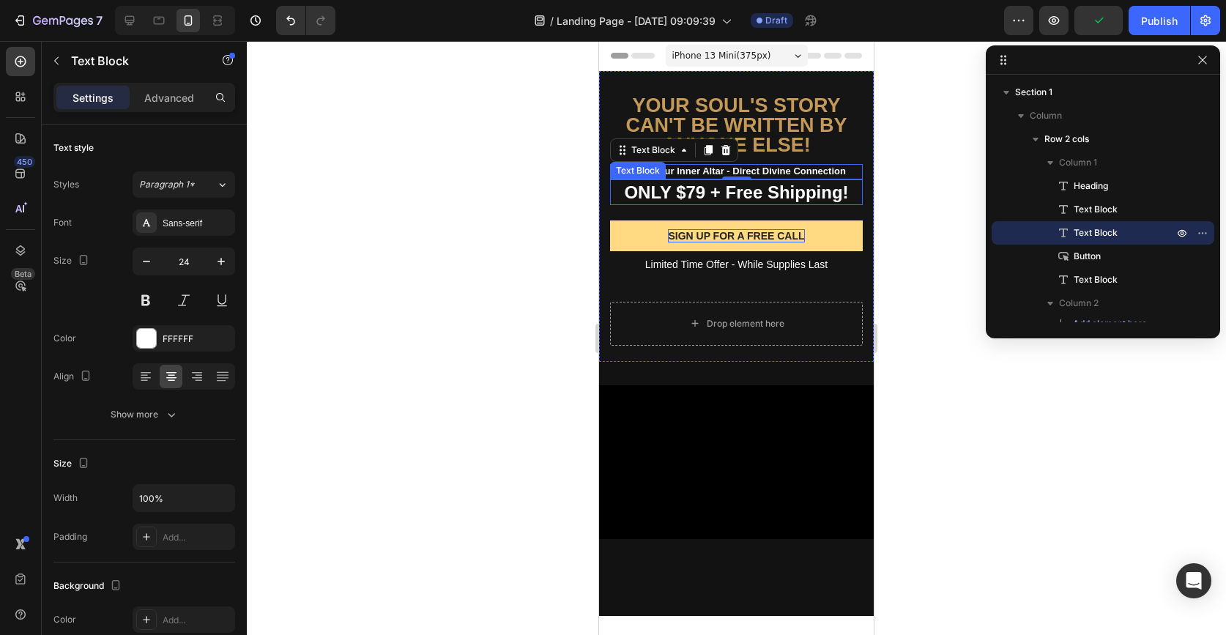
click at [655, 194] on p "ONLY $79 + Free Shipping!" at bounding box center [737, 192] width 250 height 23
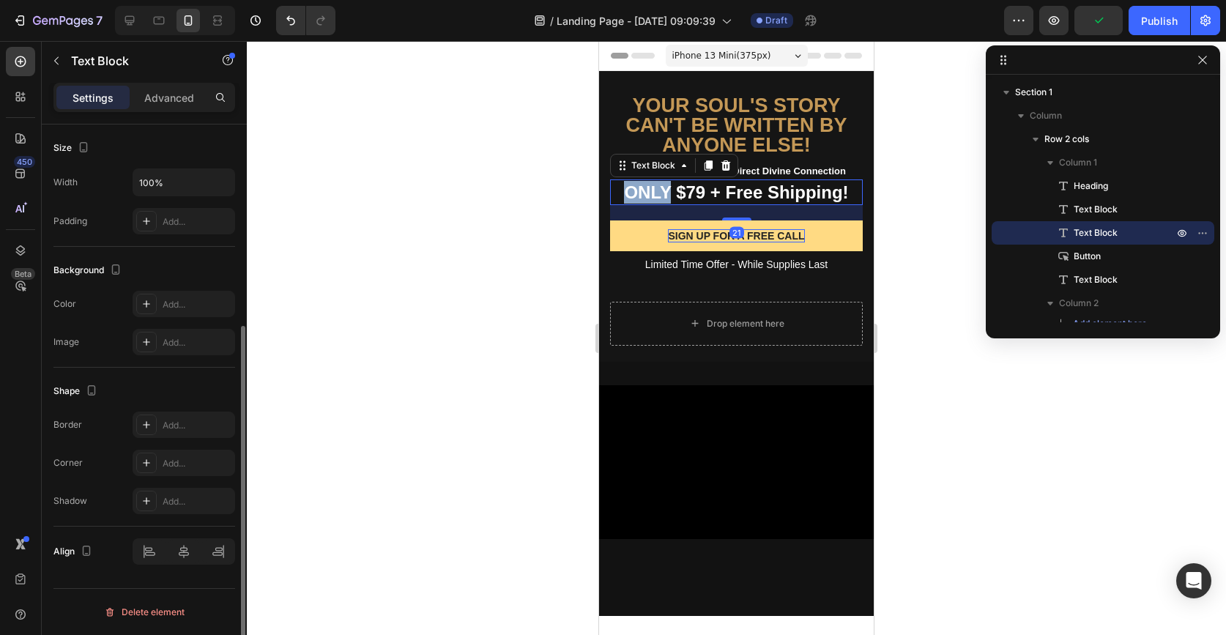
click at [655, 194] on p "ONLY $79 + Free Shipping!" at bounding box center [737, 192] width 250 height 23
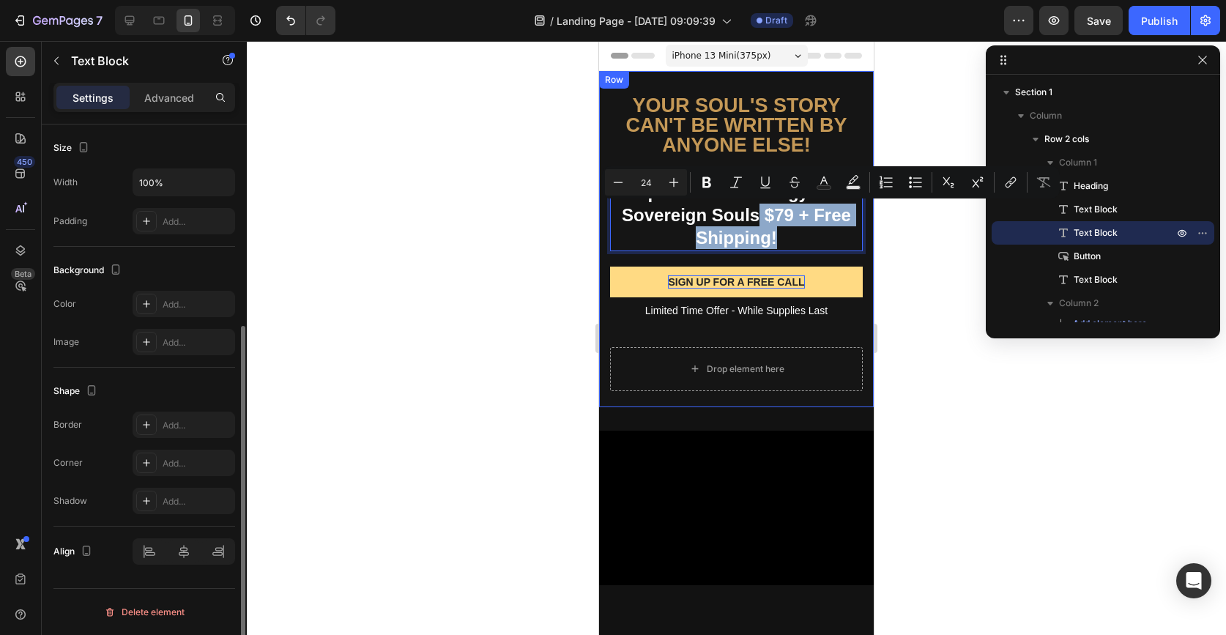
drag, startPoint x: 761, startPoint y: 213, endPoint x: 804, endPoint y: 252, distance: 57.5
click at [804, 252] on div "YOur soul's story can't be written by anyone else! Heading Build Your Inner Alt…" at bounding box center [736, 220] width 253 height 253
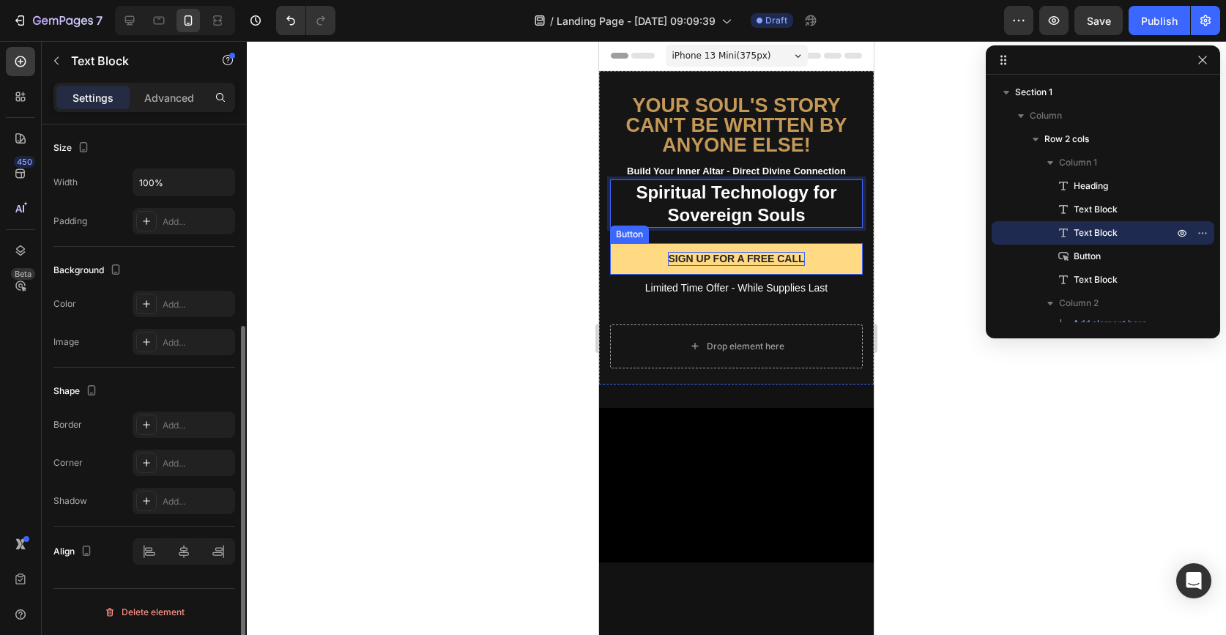
click at [926, 264] on div at bounding box center [736, 338] width 979 height 594
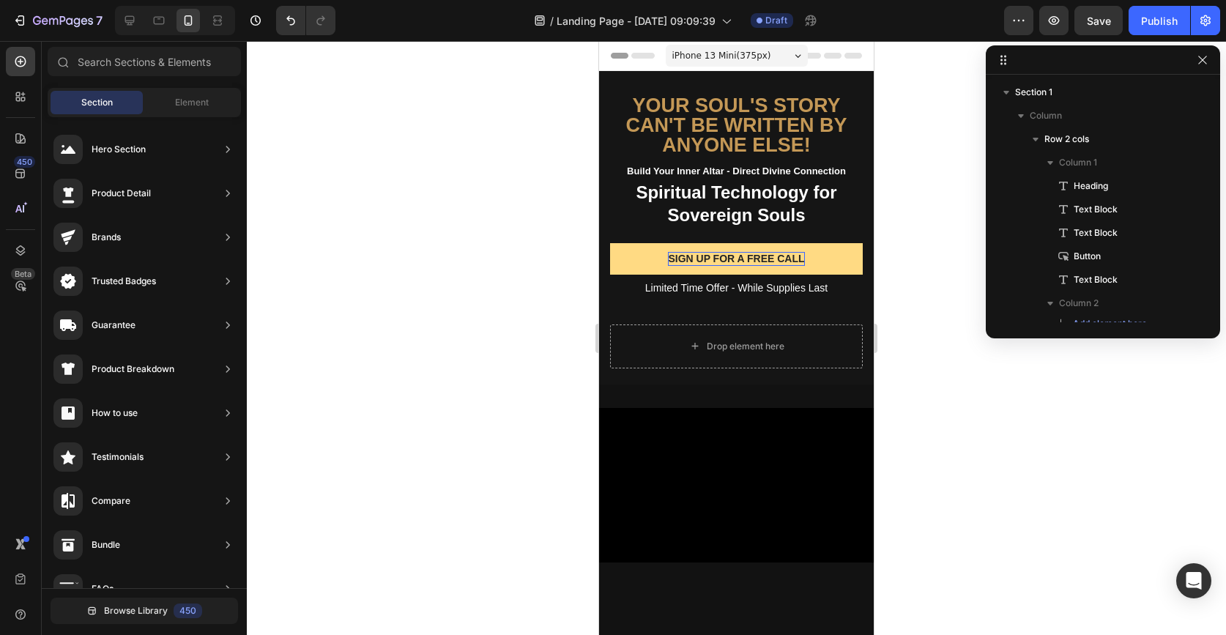
scroll to position [26, 0]
click at [118, 103] on div "Section" at bounding box center [97, 102] width 92 height 23
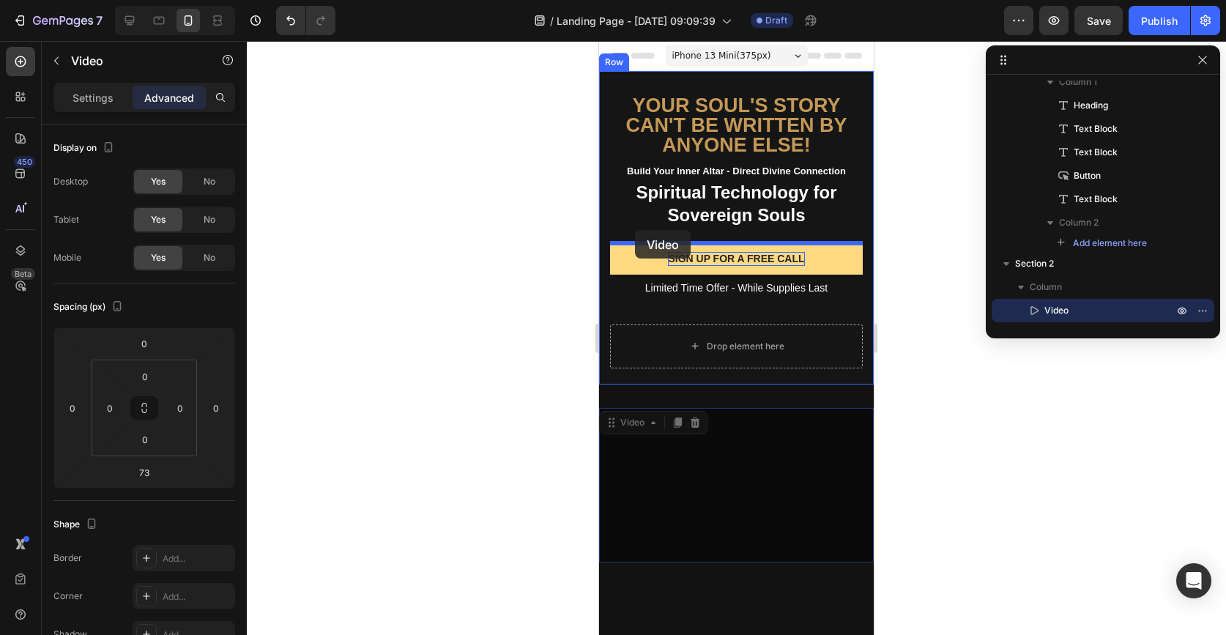
drag, startPoint x: 622, startPoint y: 417, endPoint x: 635, endPoint y: 231, distance: 187.2
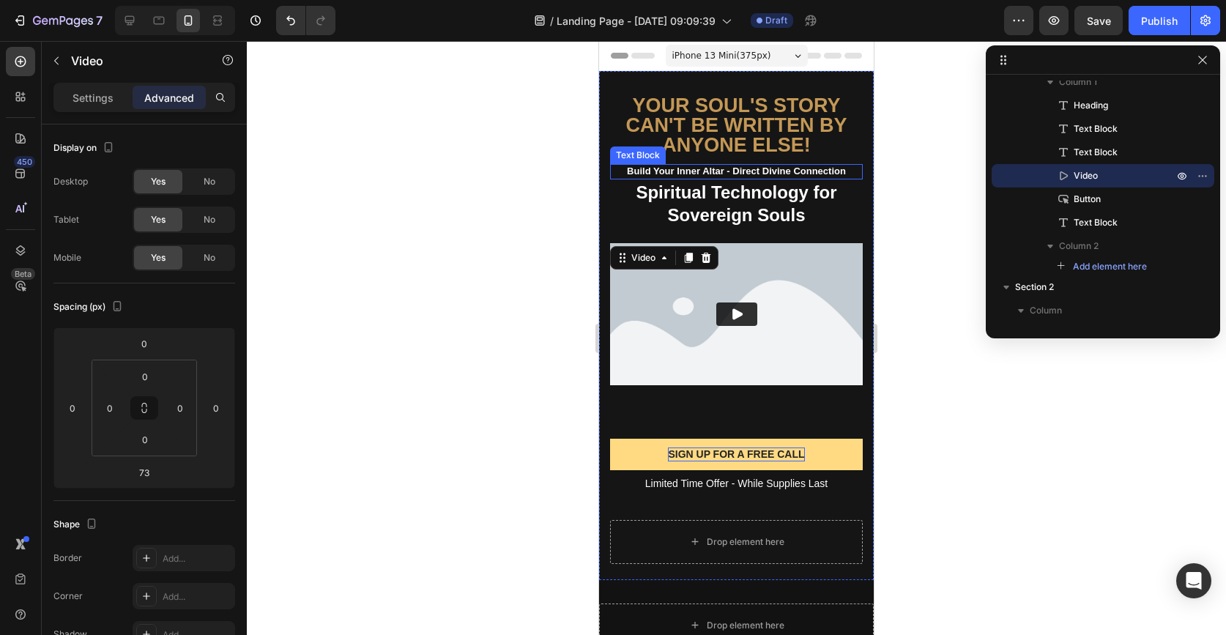
click at [777, 170] on p "Build Your Inner Altar - Direct Divine Connection" at bounding box center [737, 172] width 250 height 12
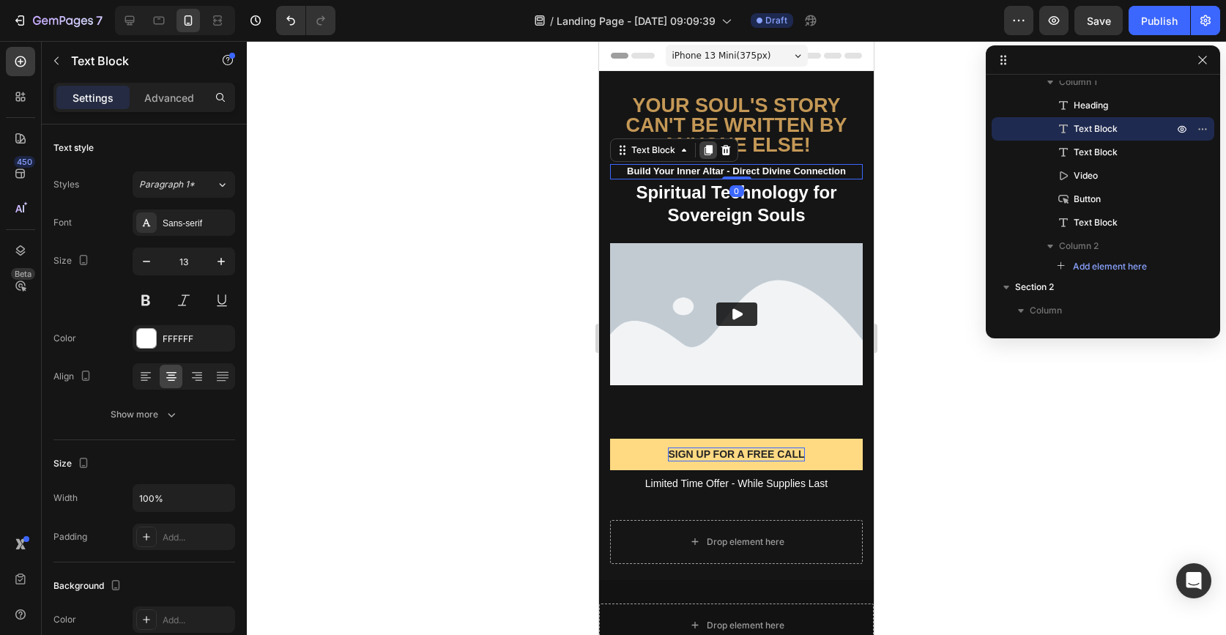
click at [710, 152] on icon at bounding box center [709, 150] width 8 height 10
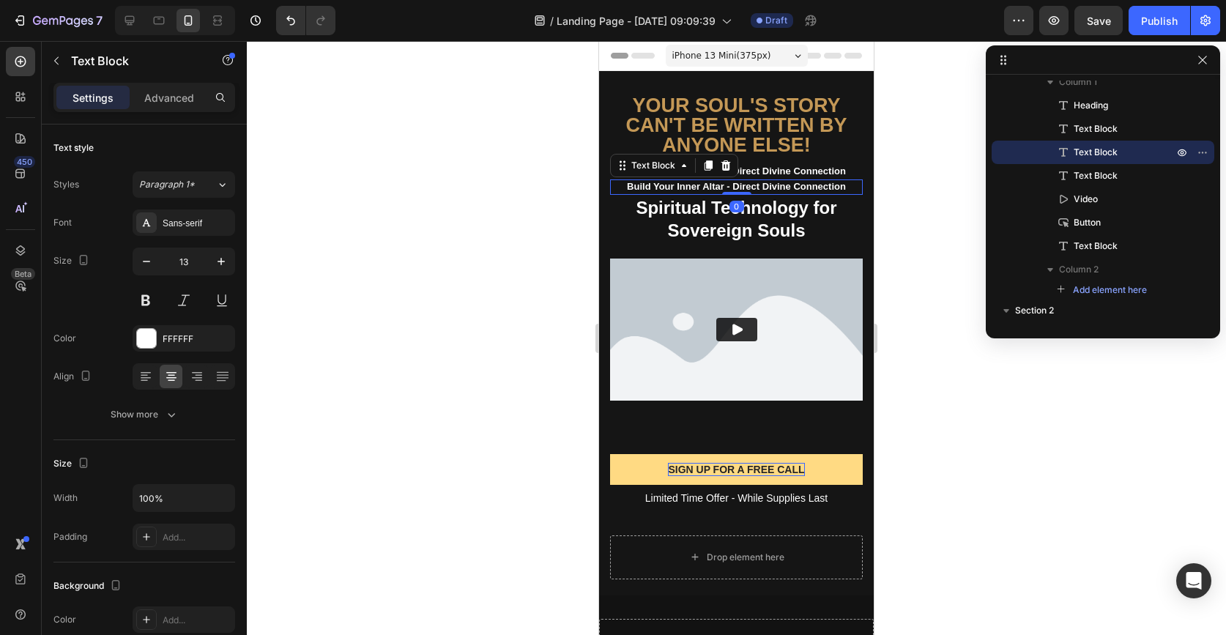
scroll to position [316, 0]
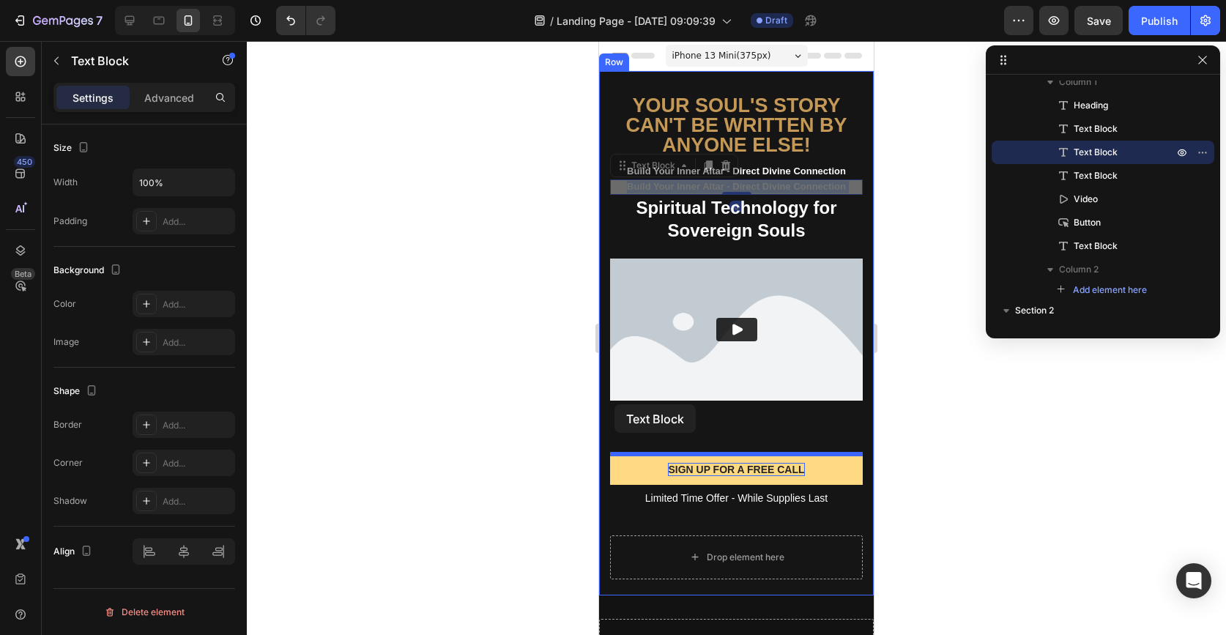
drag, startPoint x: 624, startPoint y: 185, endPoint x: 615, endPoint y: 404, distance: 219.9
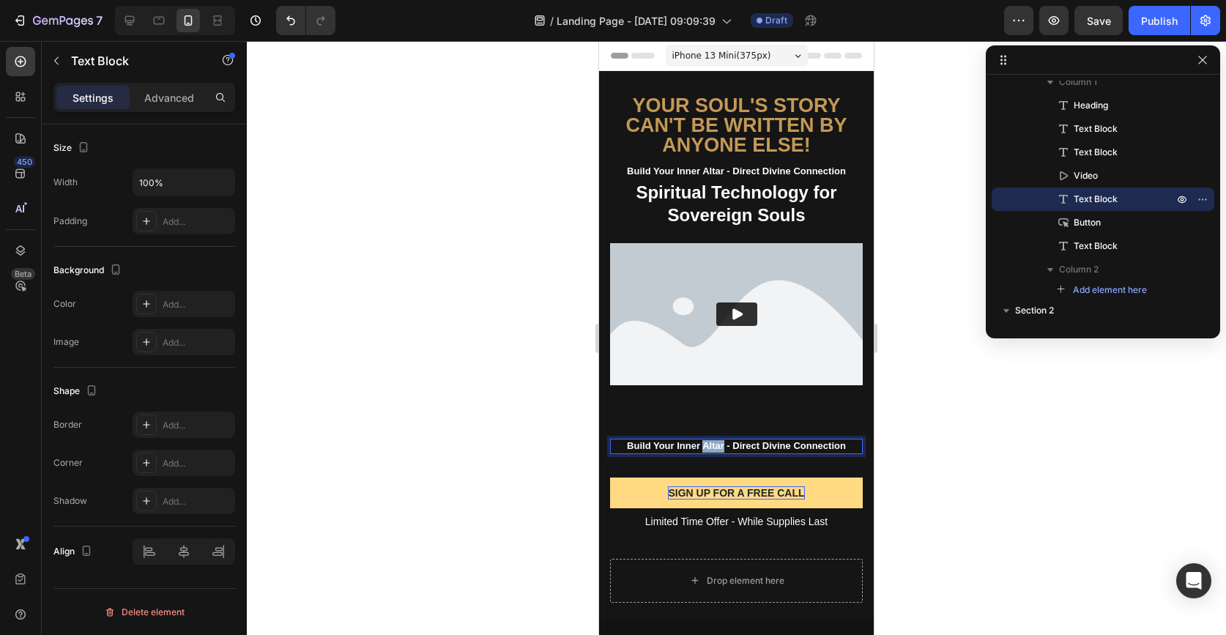
click at [719, 448] on p "Build Your Inner Altar - Direct Divine Connection" at bounding box center [737, 446] width 250 height 12
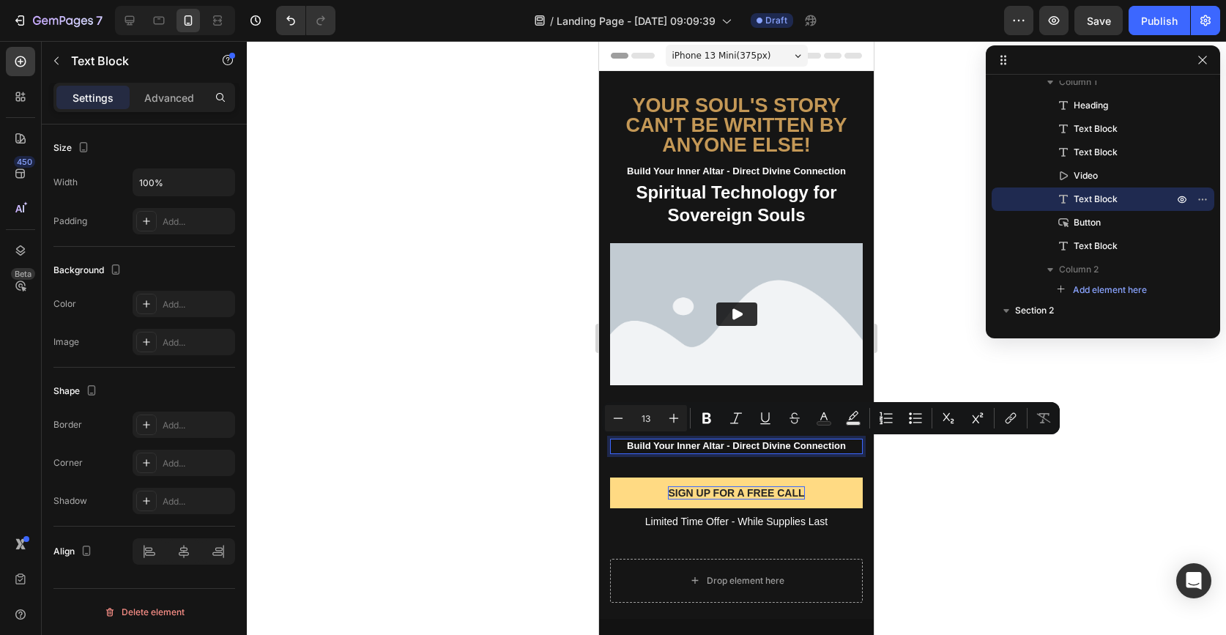
click at [756, 447] on p "Build Your Inner Altar - Direct Divine Connection" at bounding box center [737, 446] width 250 height 12
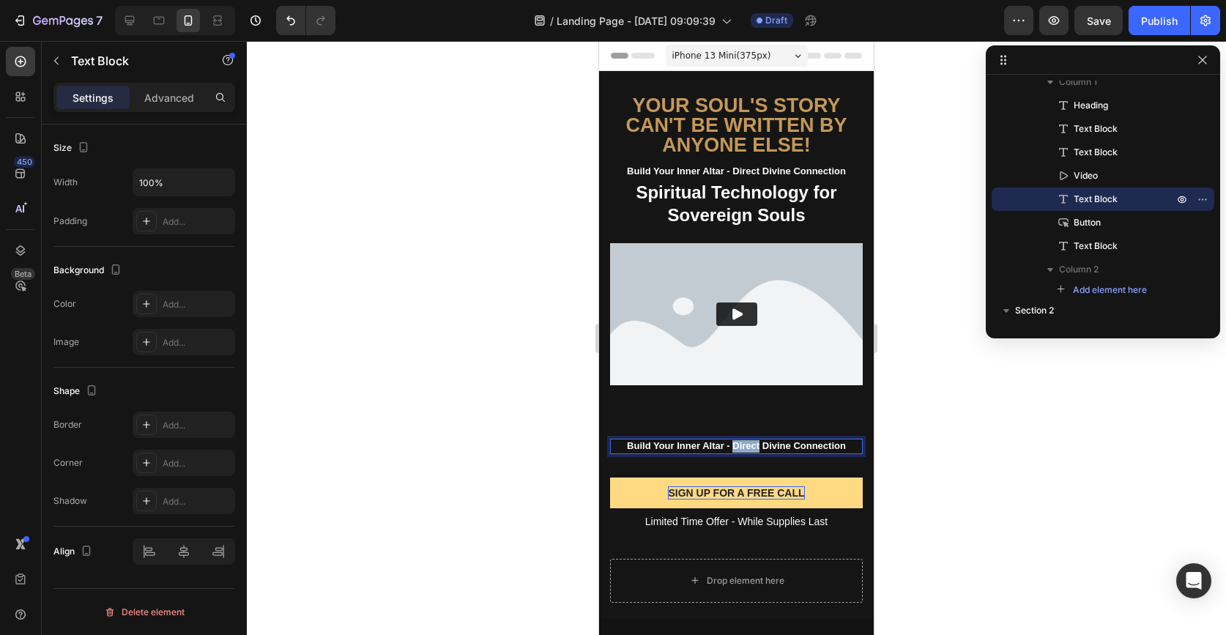
click at [756, 447] on p "Build Your Inner Altar - Direct Divine Connection" at bounding box center [737, 446] width 250 height 12
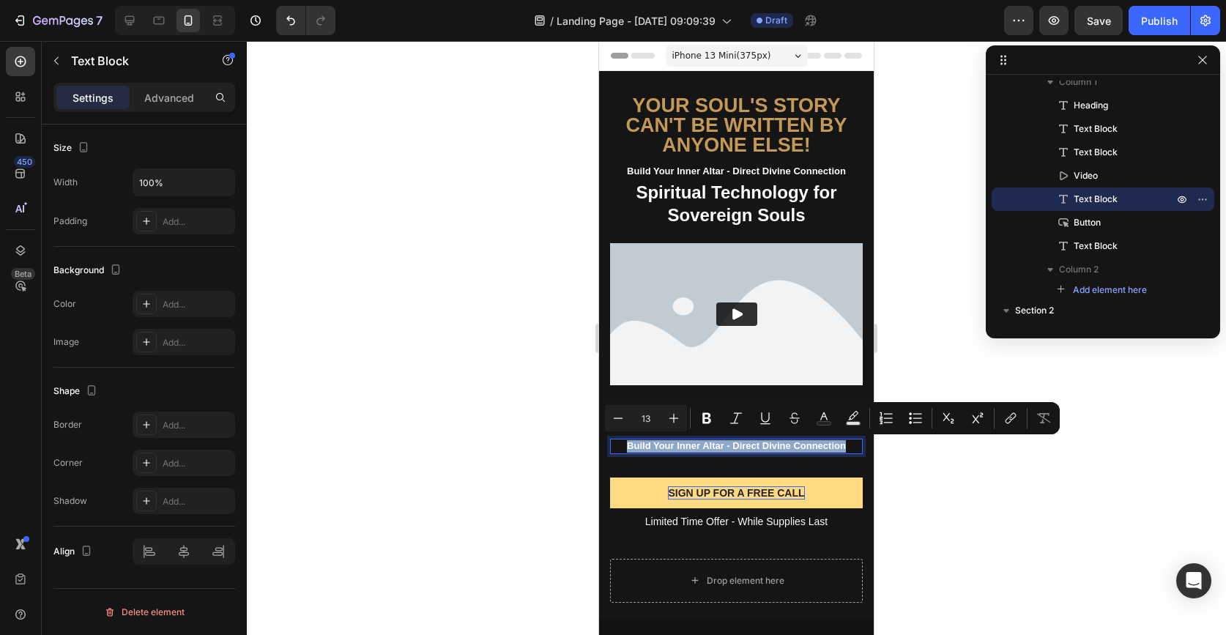
drag, startPoint x: 851, startPoint y: 446, endPoint x: 622, endPoint y: 442, distance: 229.3
click at [622, 442] on p "Build Your Inner Altar - Direct Divine Connection" at bounding box center [737, 446] width 250 height 12
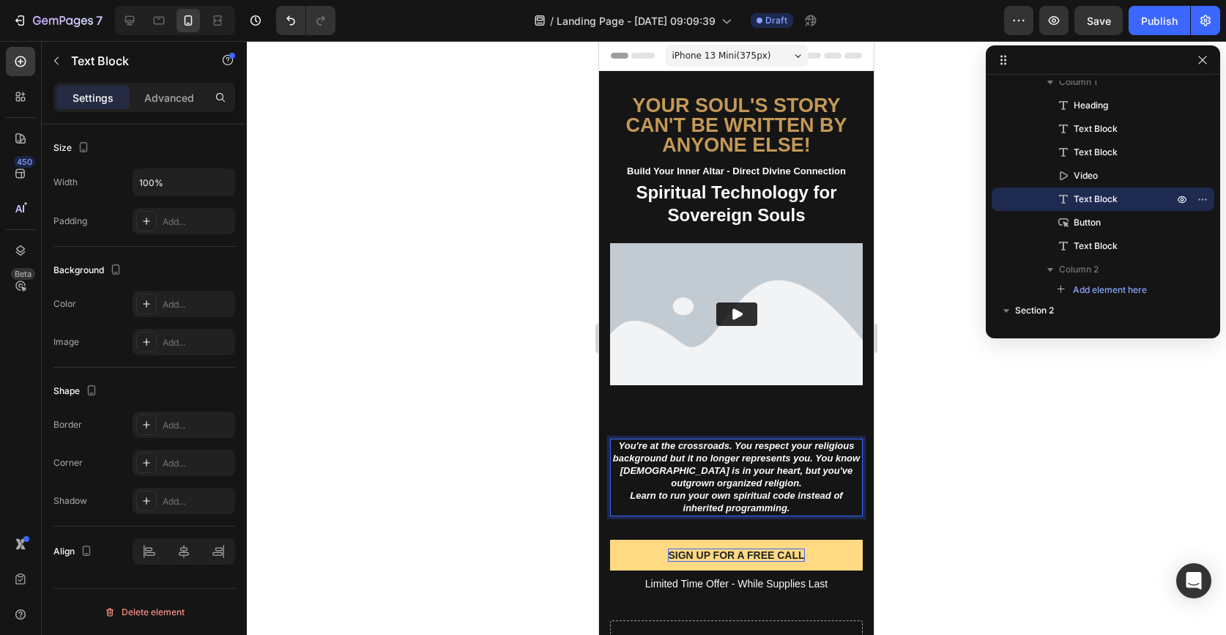
click at [971, 481] on div at bounding box center [736, 338] width 979 height 594
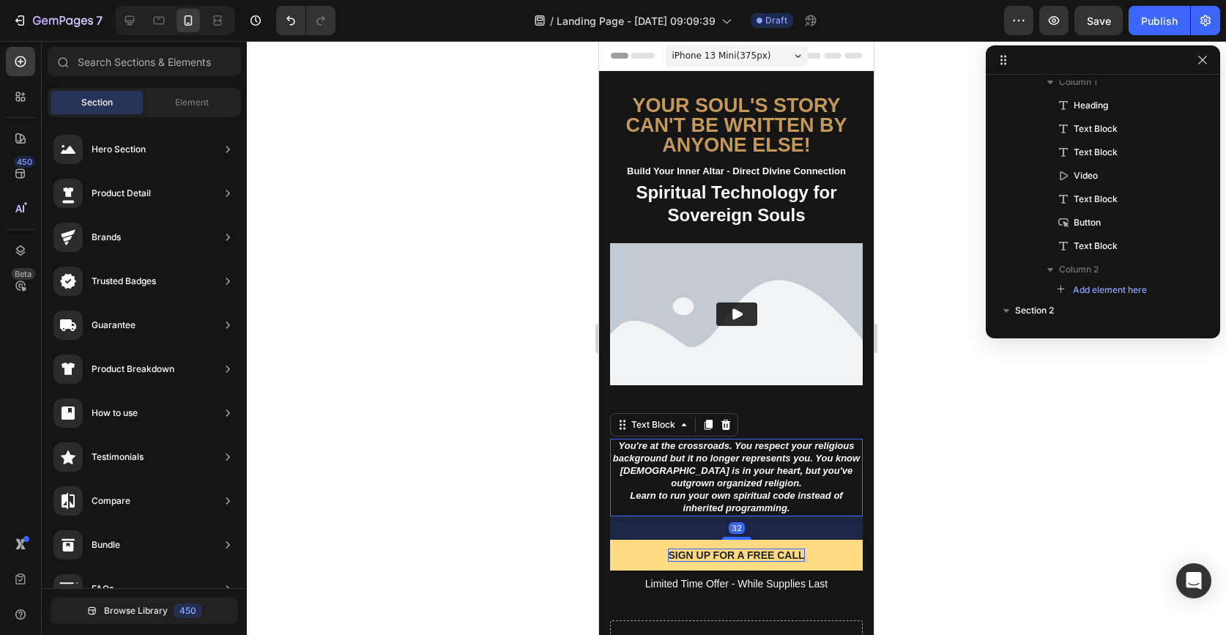
click at [813, 487] on p "You're at the crossroads. You respect your religious background but it no longe…" at bounding box center [737, 465] width 250 height 50
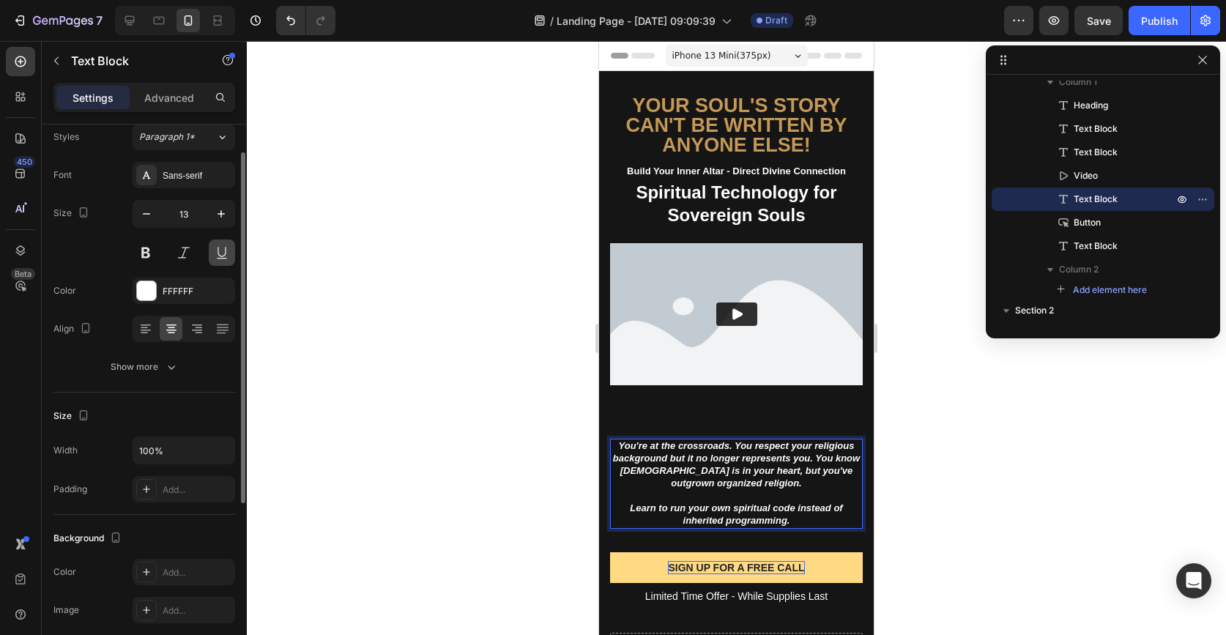
scroll to position [48, 0]
click at [160, 369] on div "Show more" at bounding box center [145, 366] width 68 height 15
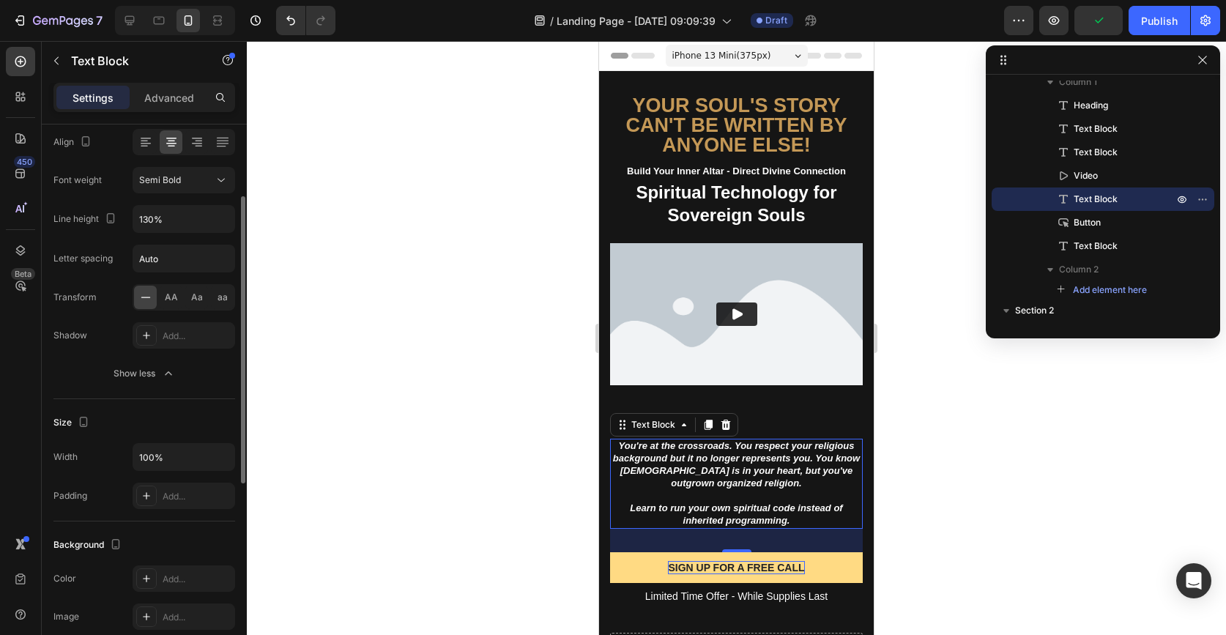
scroll to position [235, 0]
click at [188, 253] on input "Auto" at bounding box center [183, 258] width 101 height 26
type input "1"
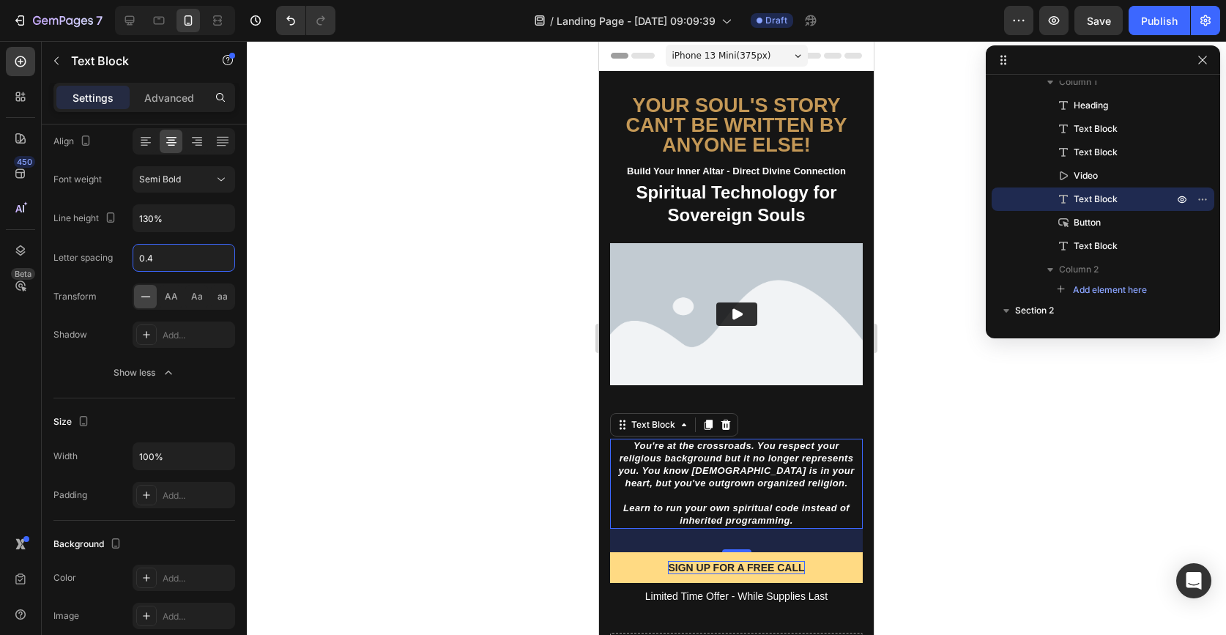
type input "0.4"
click at [347, 307] on div at bounding box center [736, 338] width 979 height 594
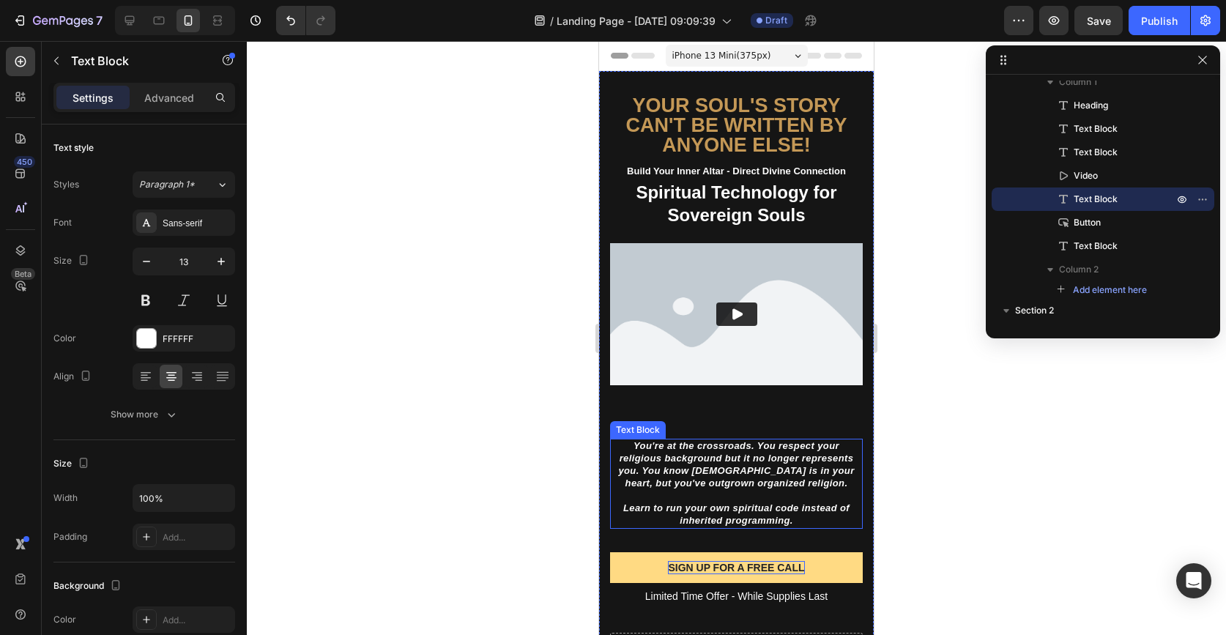
click at [796, 457] on strong "You're at the crossroads. You respect your religious background but it no longe…" at bounding box center [736, 464] width 236 height 48
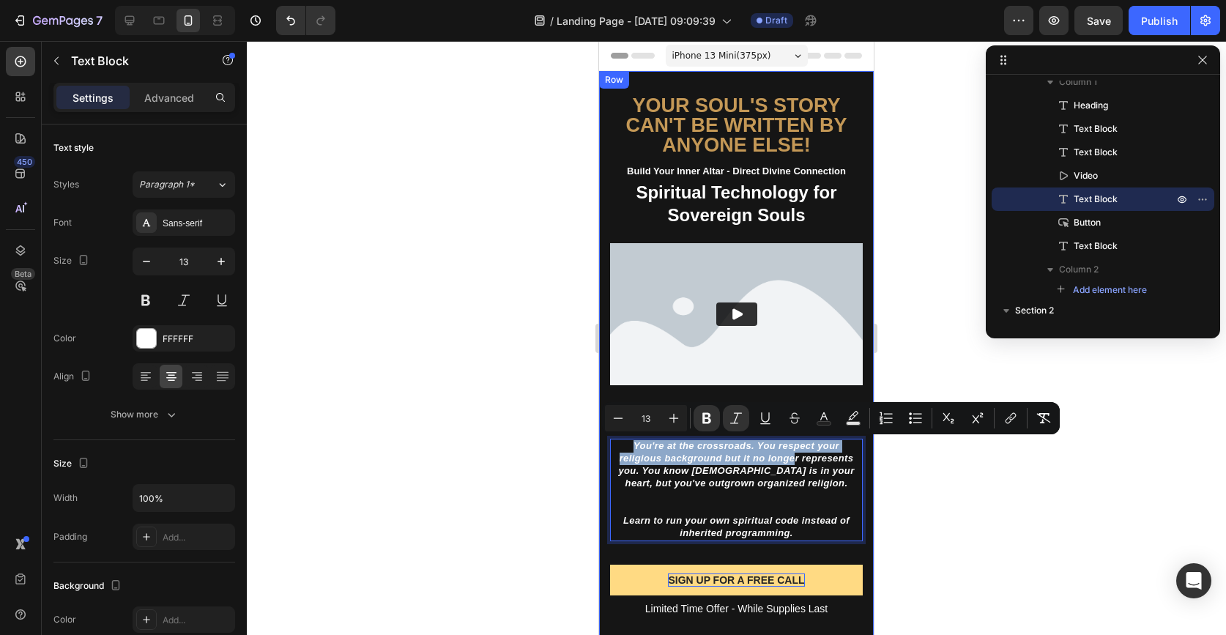
drag, startPoint x: 796, startPoint y: 457, endPoint x: 795, endPoint y: 412, distance: 44.7
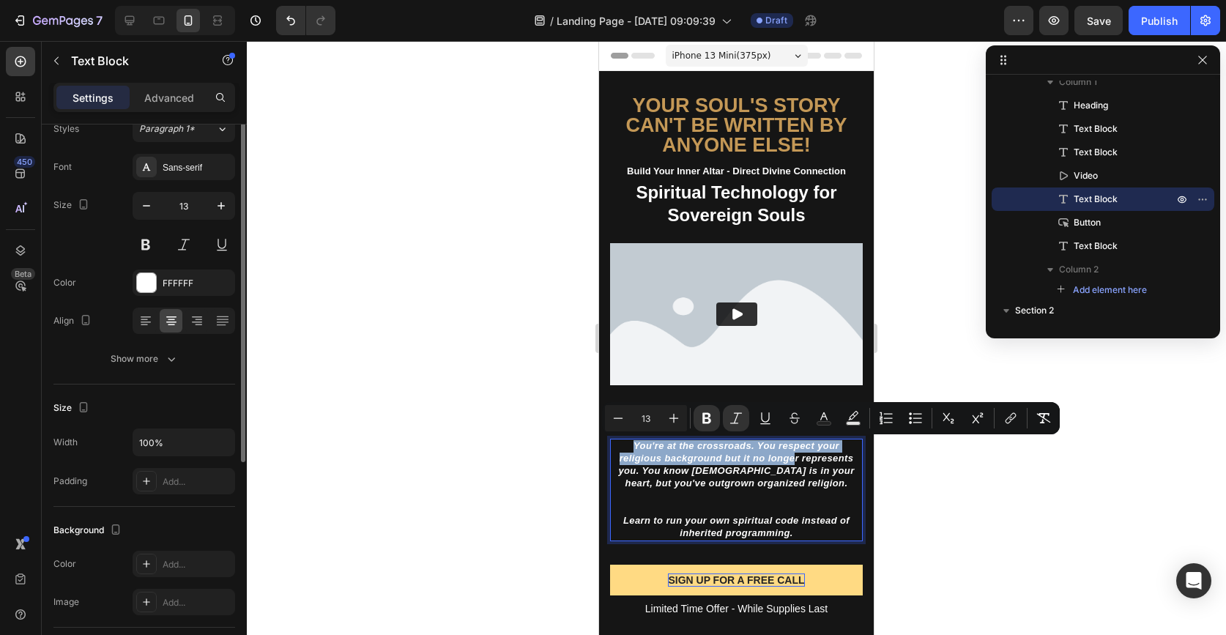
scroll to position [26, 0]
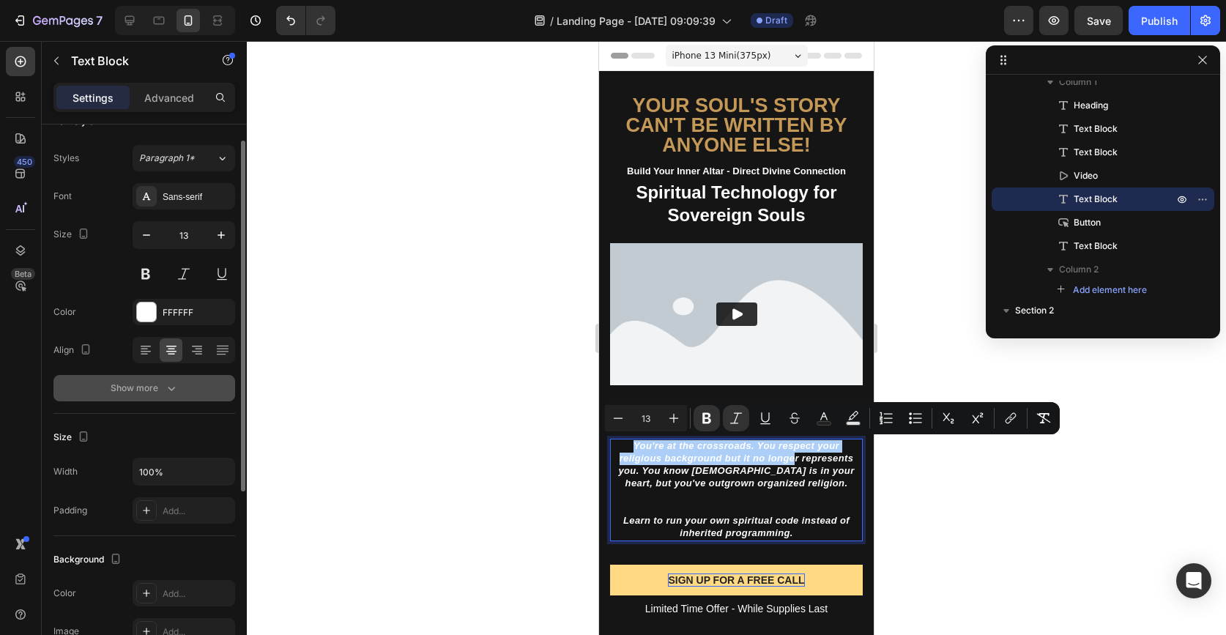
click at [148, 386] on div "Show more" at bounding box center [145, 388] width 68 height 15
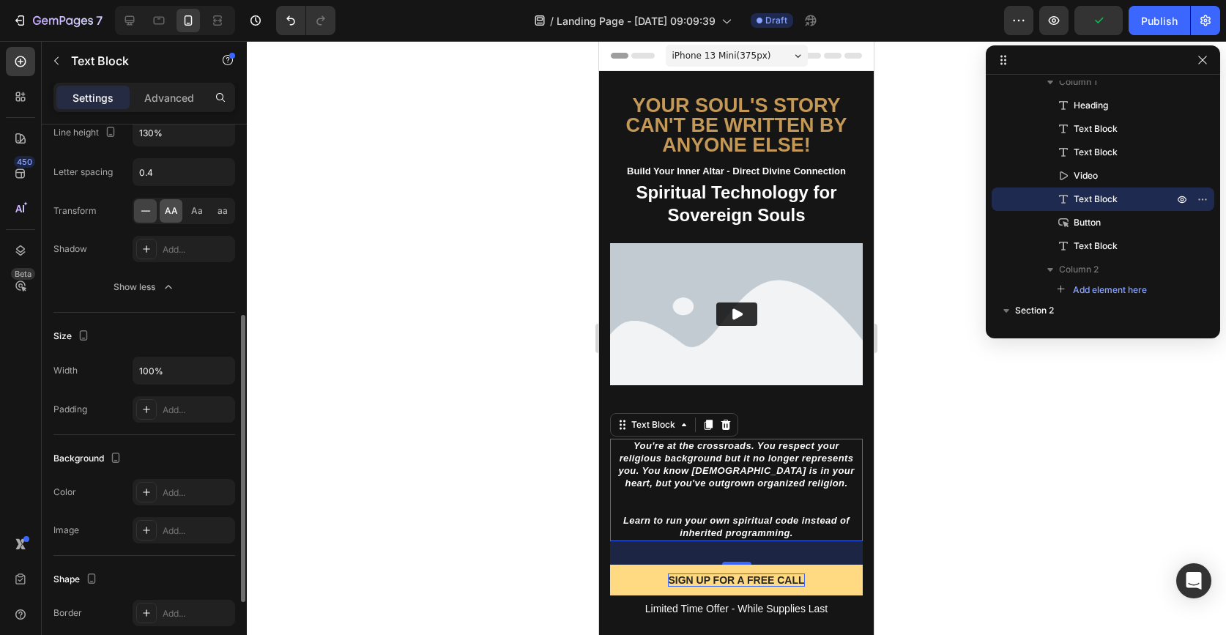
scroll to position [342, 0]
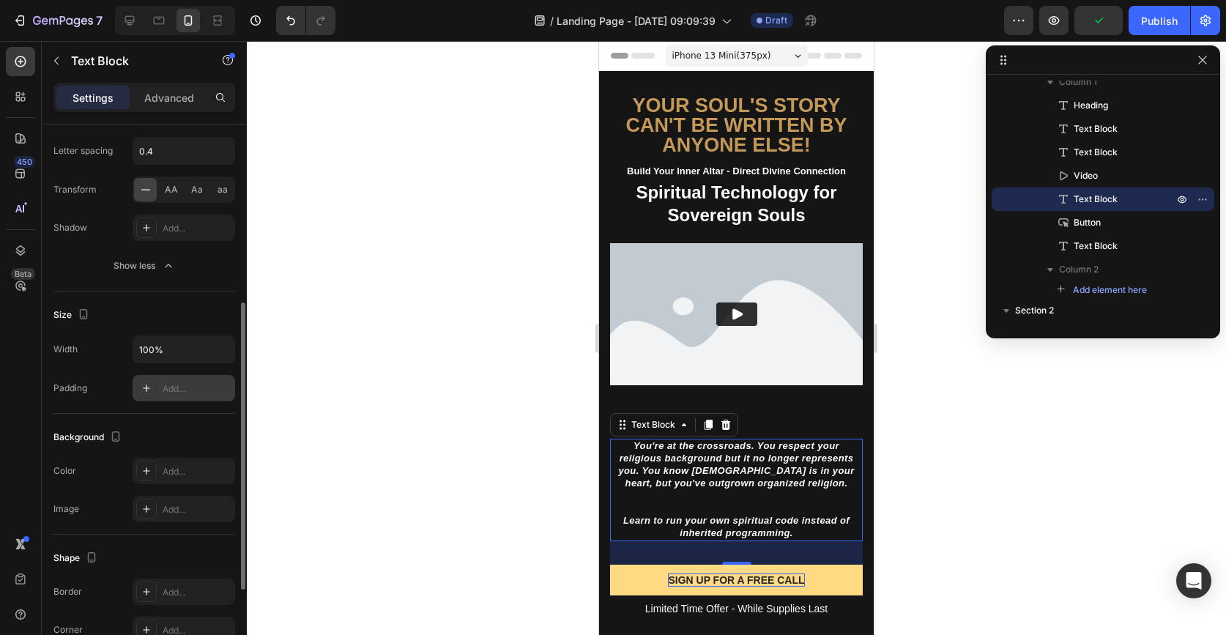
click at [141, 390] on icon at bounding box center [147, 388] width 12 height 12
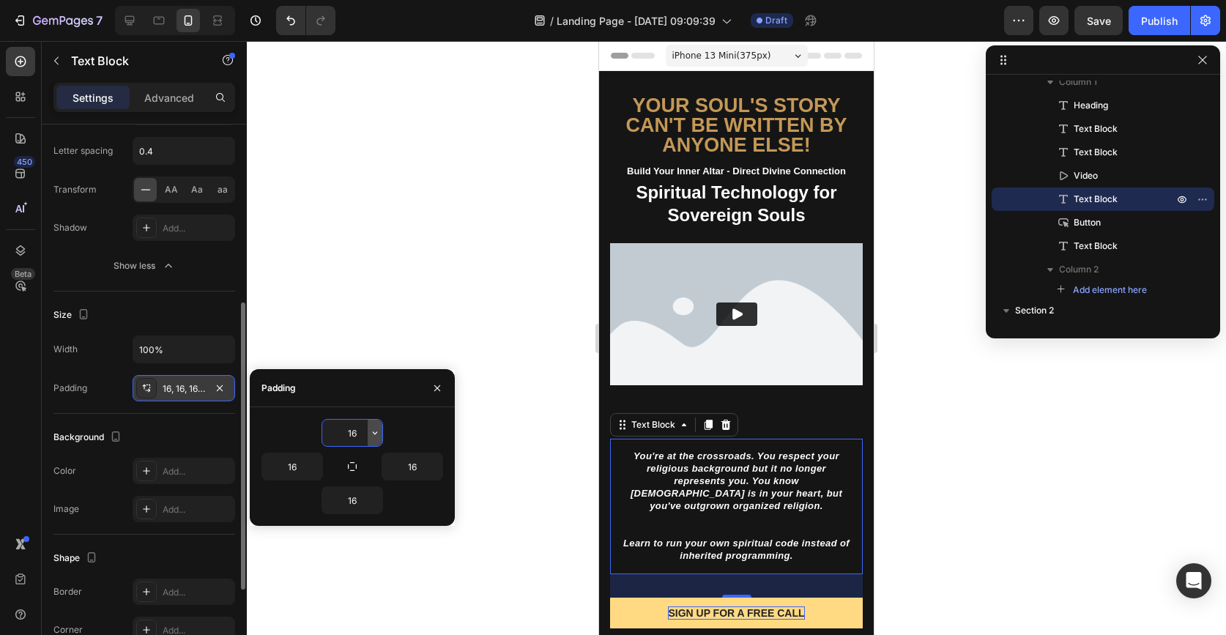
type input "1"
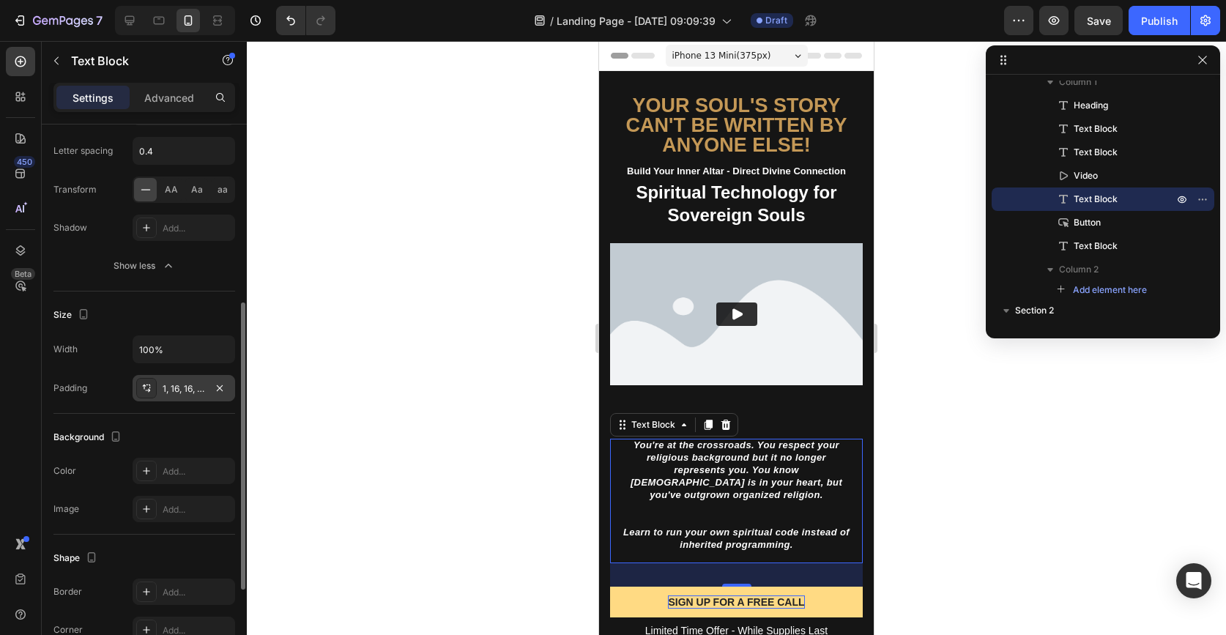
click at [565, 482] on div at bounding box center [736, 338] width 979 height 594
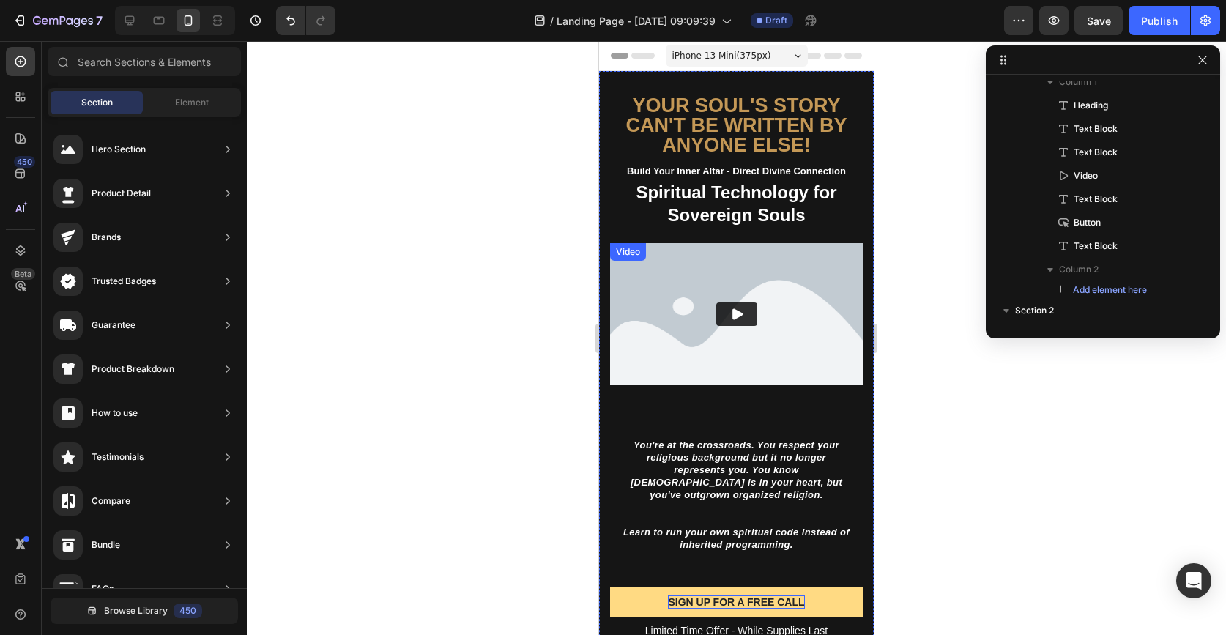
click at [784, 374] on img at bounding box center [736, 314] width 253 height 142
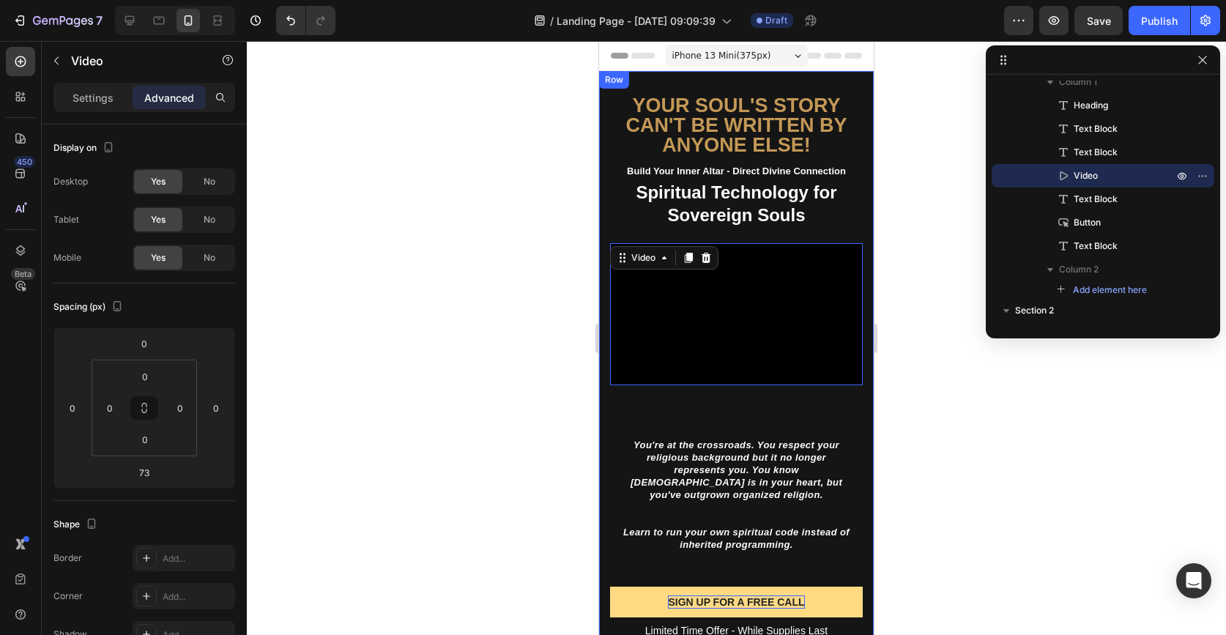
click at [784, 398] on div "YOur soul's story can't be written by anyone else! Heading Build Your Inner Alt…" at bounding box center [736, 380] width 253 height 573
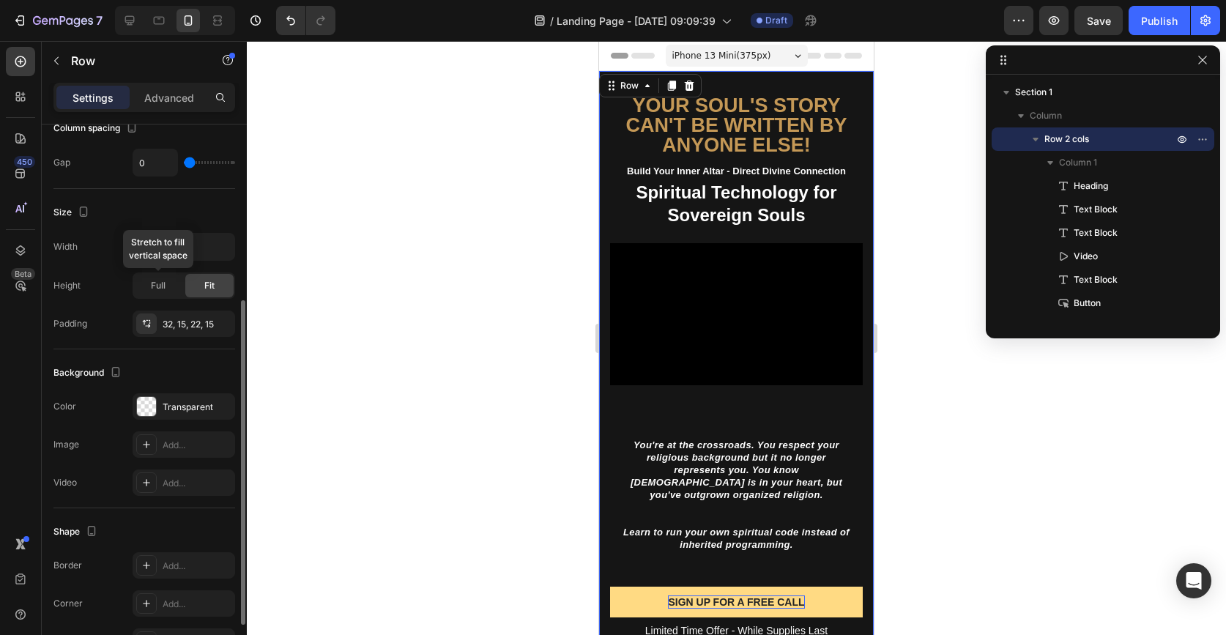
scroll to position [297, 0]
click at [173, 322] on div "32, 15, 22, 15" at bounding box center [184, 324] width 42 height 13
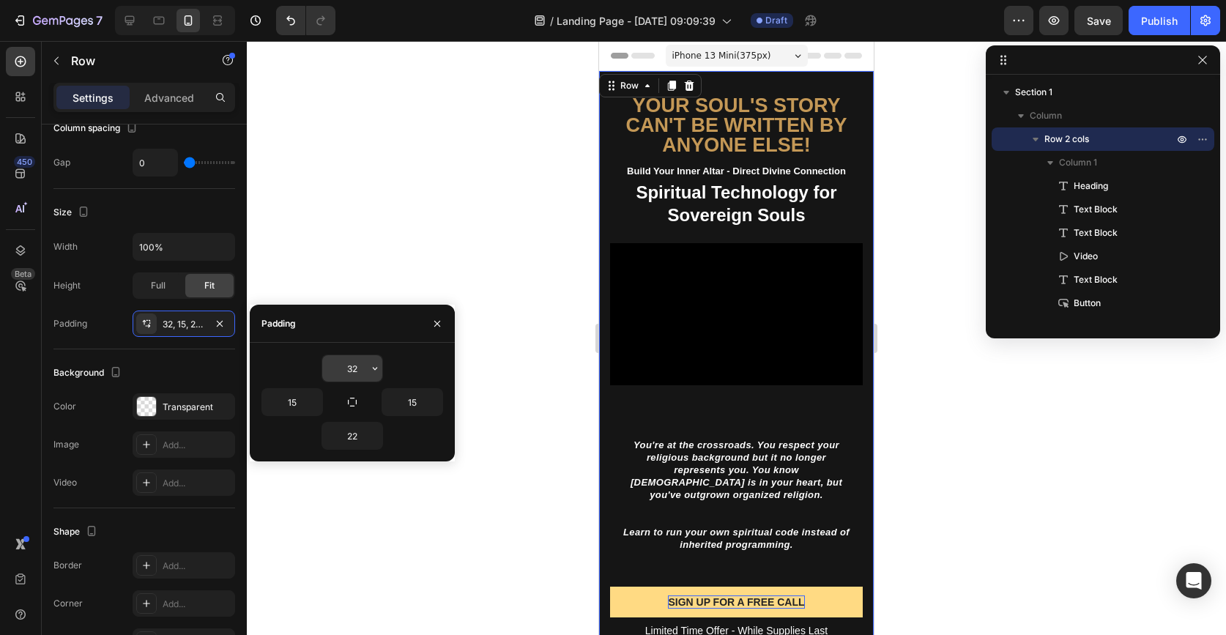
click at [355, 363] on input "32" at bounding box center [352, 368] width 60 height 26
click at [365, 444] on input "22" at bounding box center [352, 436] width 60 height 26
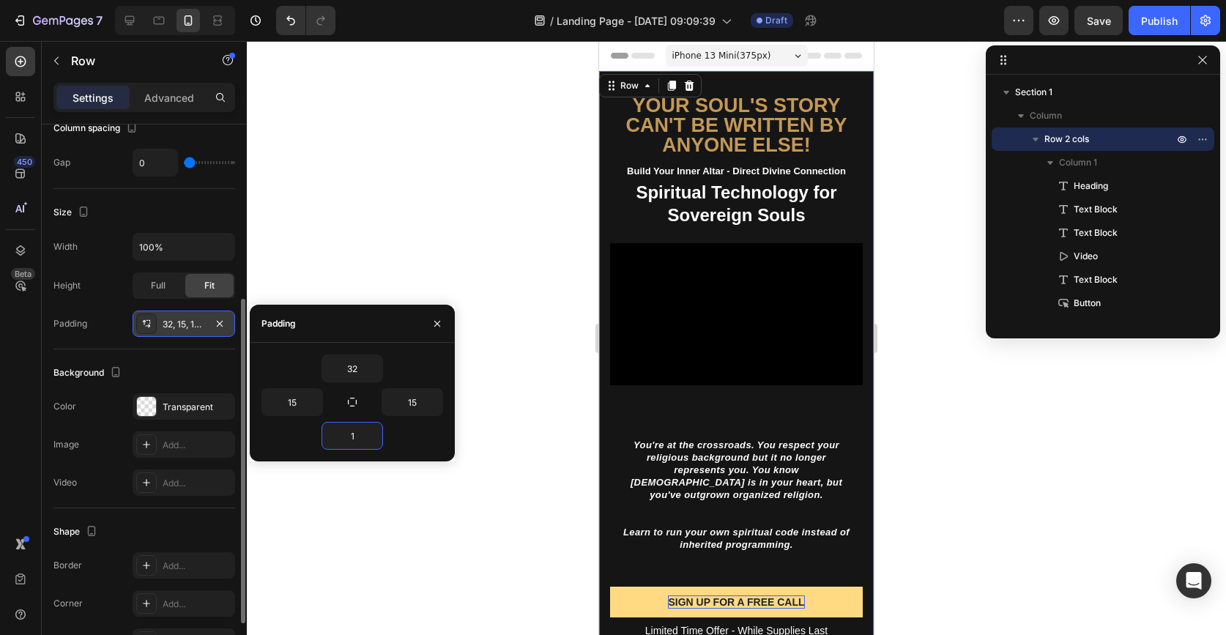
type input "1"
click at [198, 327] on div "32, 15, 10, 15" at bounding box center [184, 324] width 42 height 13
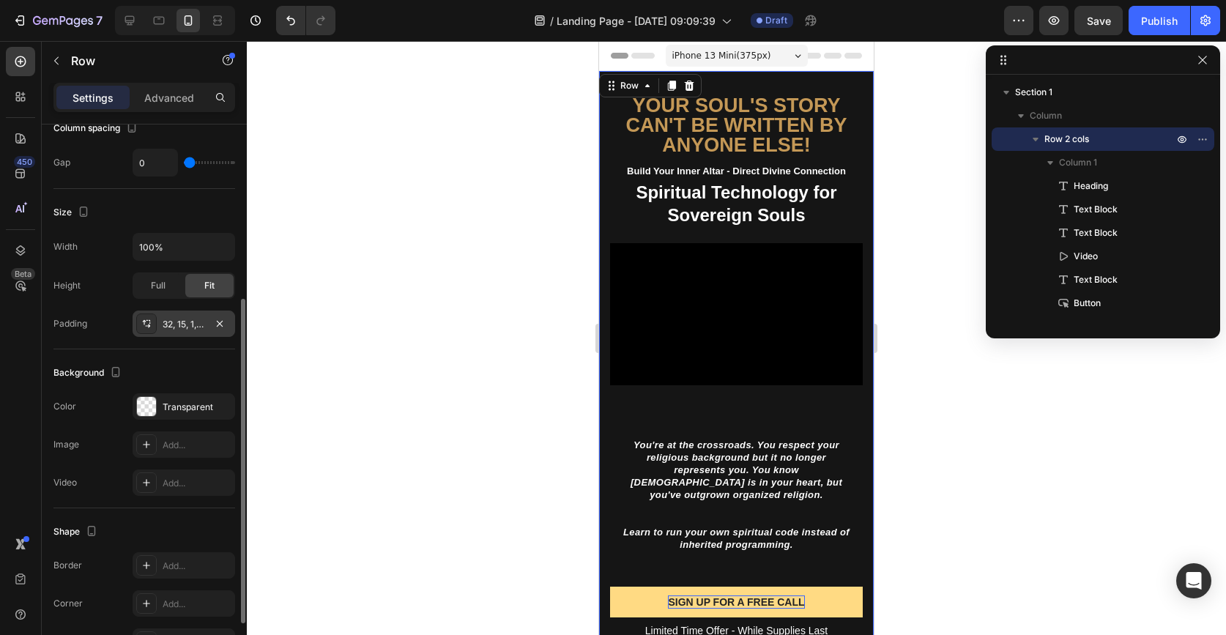
click at [198, 327] on div "32, 15, 1, 15" at bounding box center [184, 324] width 42 height 13
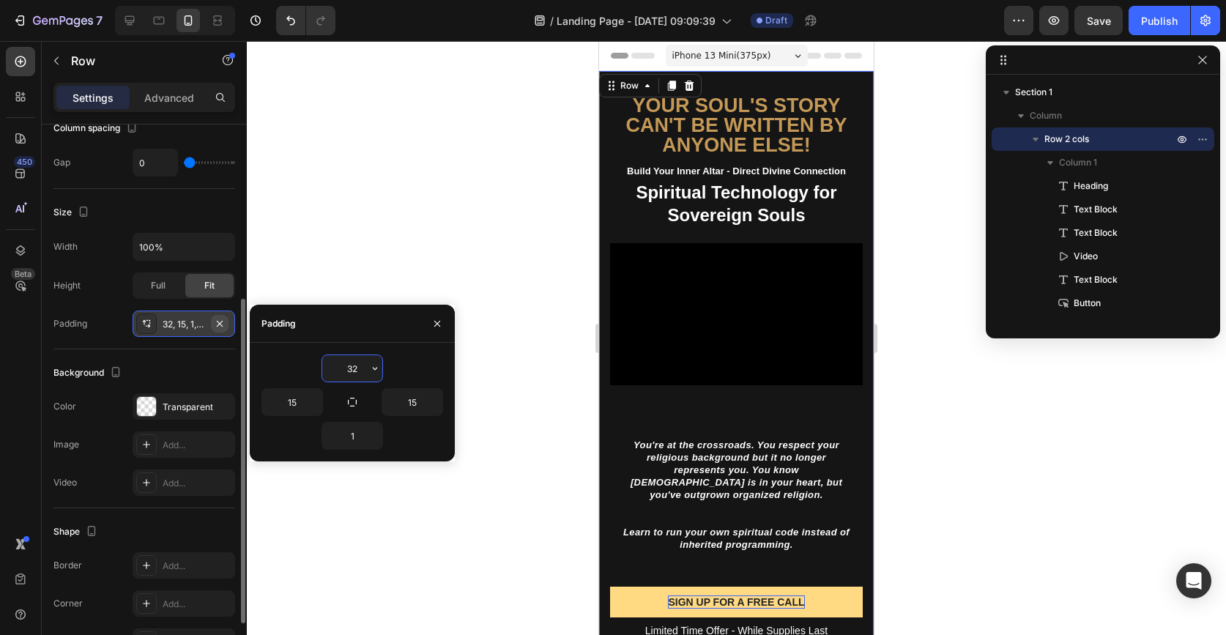
click at [220, 324] on icon "button" at bounding box center [220, 324] width 12 height 12
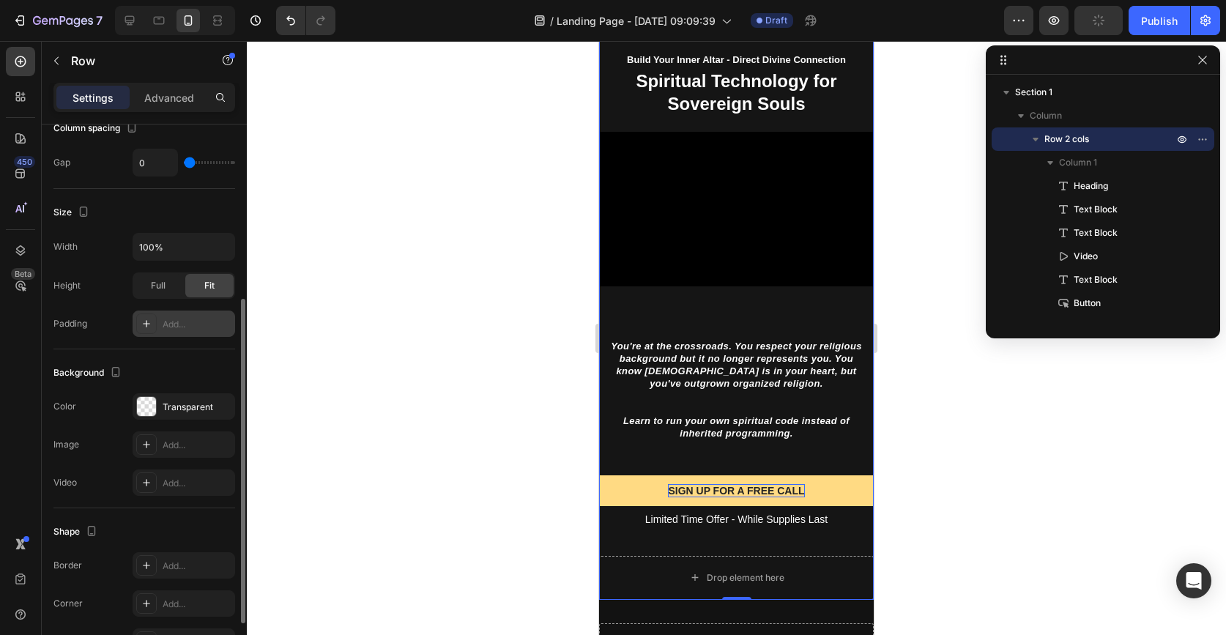
scroll to position [0, 0]
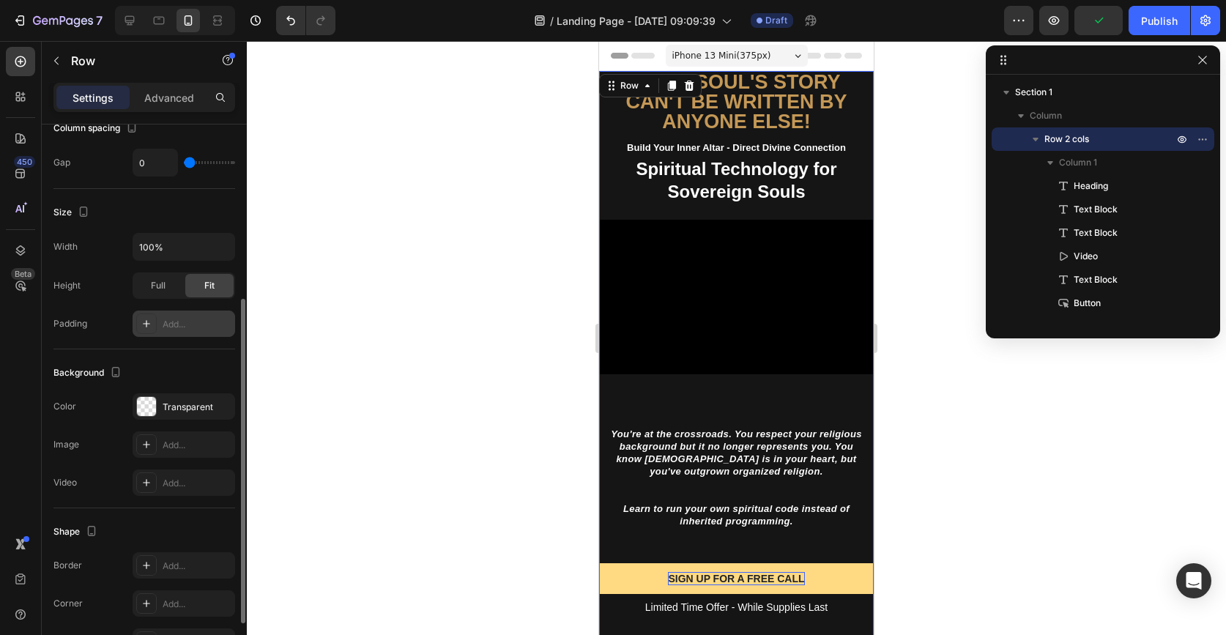
click at [892, 115] on div at bounding box center [736, 338] width 979 height 594
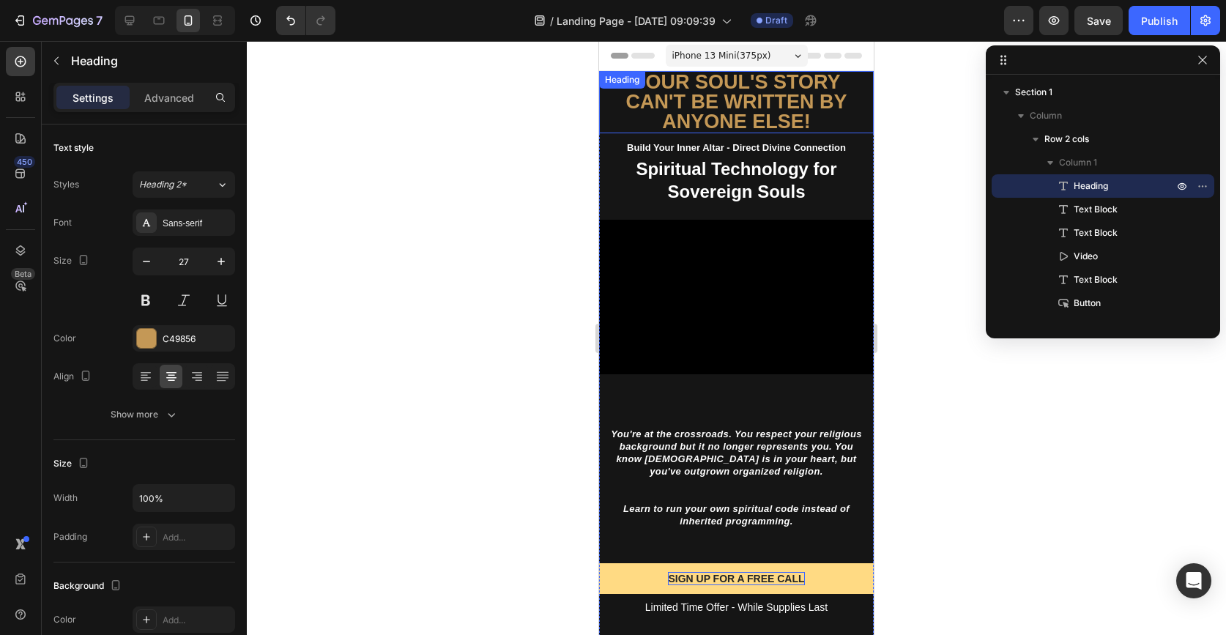
click at [843, 90] on p "YOur soul's story can't be written by anyone else!" at bounding box center [737, 102] width 272 height 59
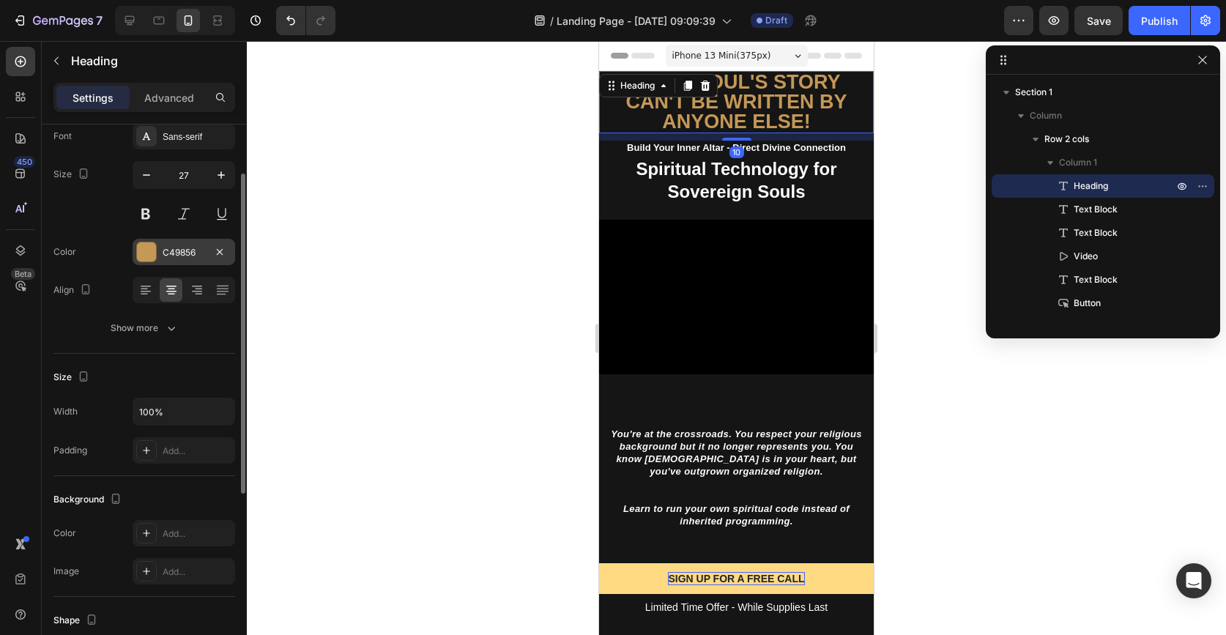
scroll to position [86, 0]
click at [198, 453] on div "Add..." at bounding box center [197, 451] width 69 height 13
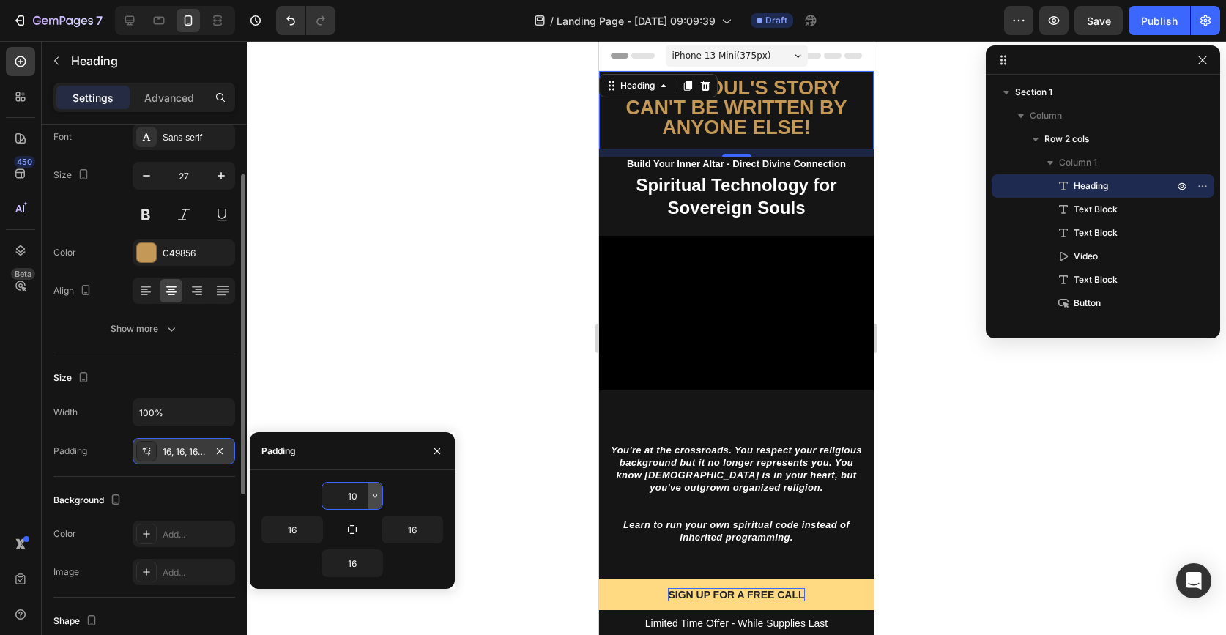
type input "1"
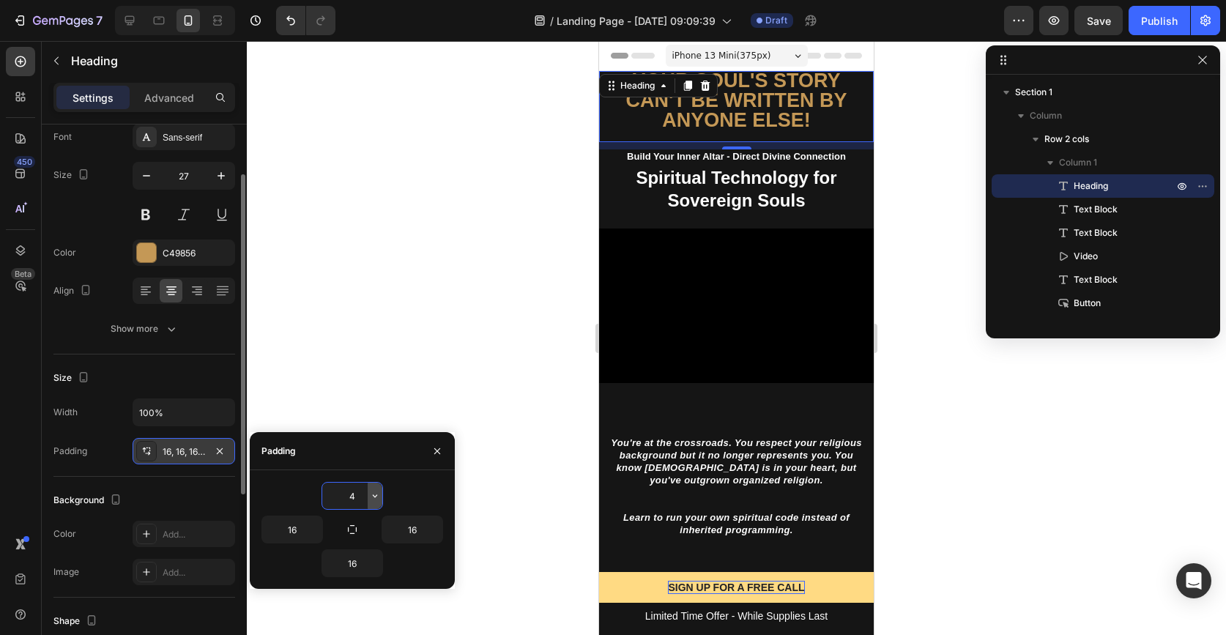
type input "40"
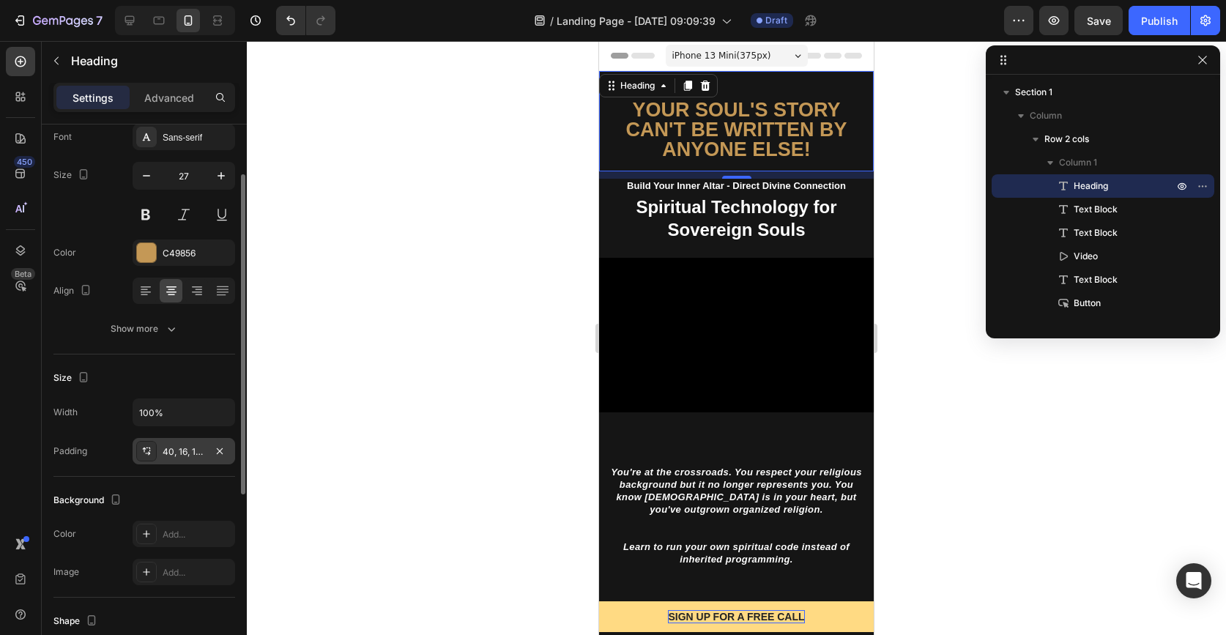
click at [932, 358] on div at bounding box center [736, 338] width 979 height 594
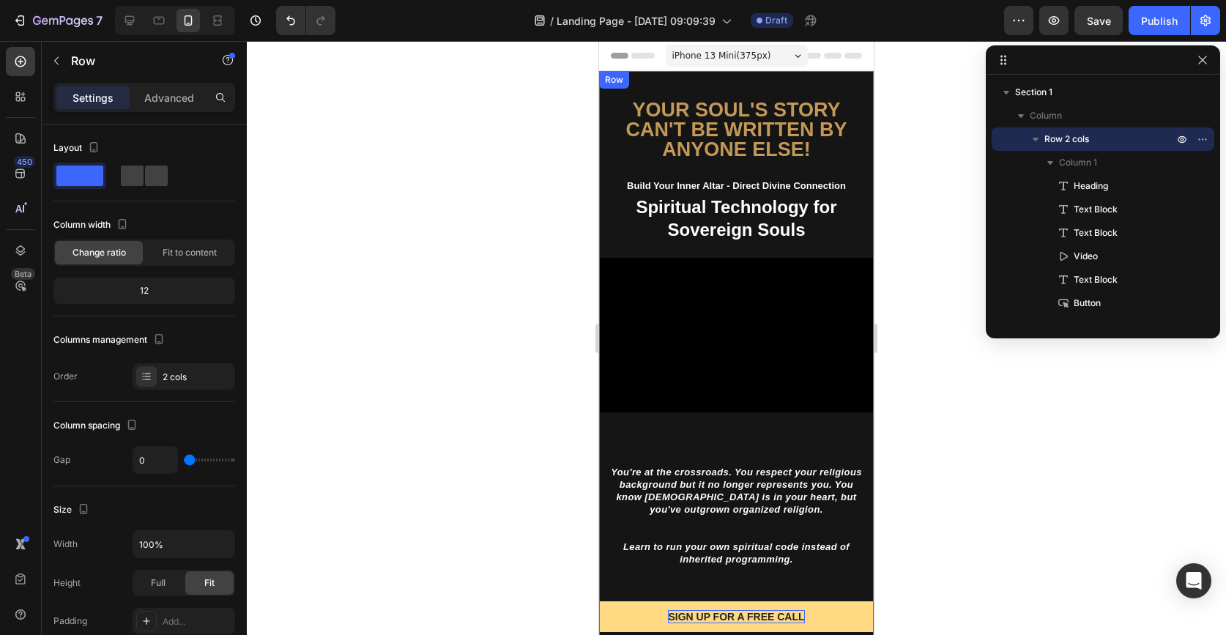
click at [776, 448] on div "YOur soul's story can't be written by anyone else! Heading Build Your Inner Alt…" at bounding box center [736, 376] width 275 height 611
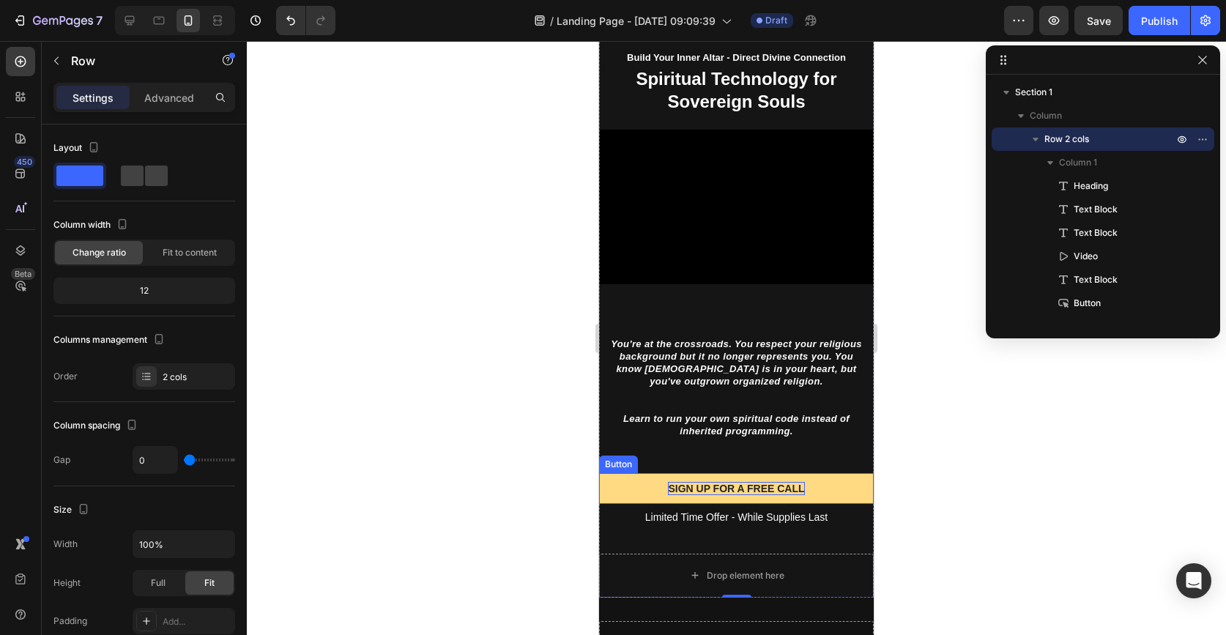
scroll to position [129, 0]
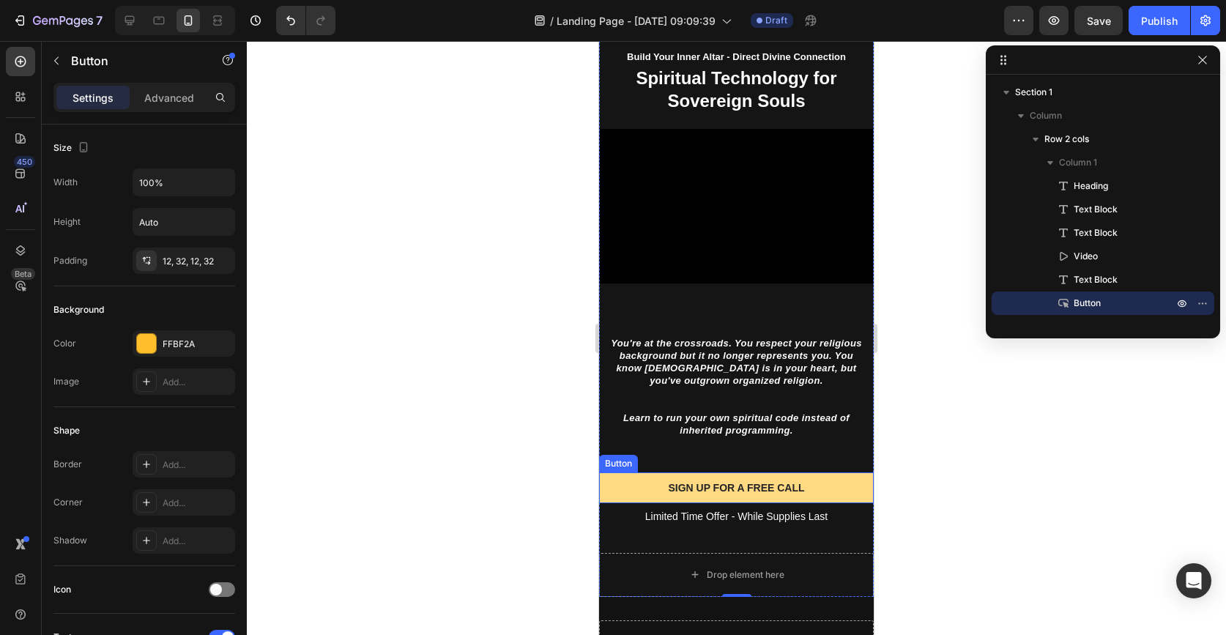
click at [842, 481] on button "SIGN UP FOR A FREE CALL" at bounding box center [736, 487] width 275 height 31
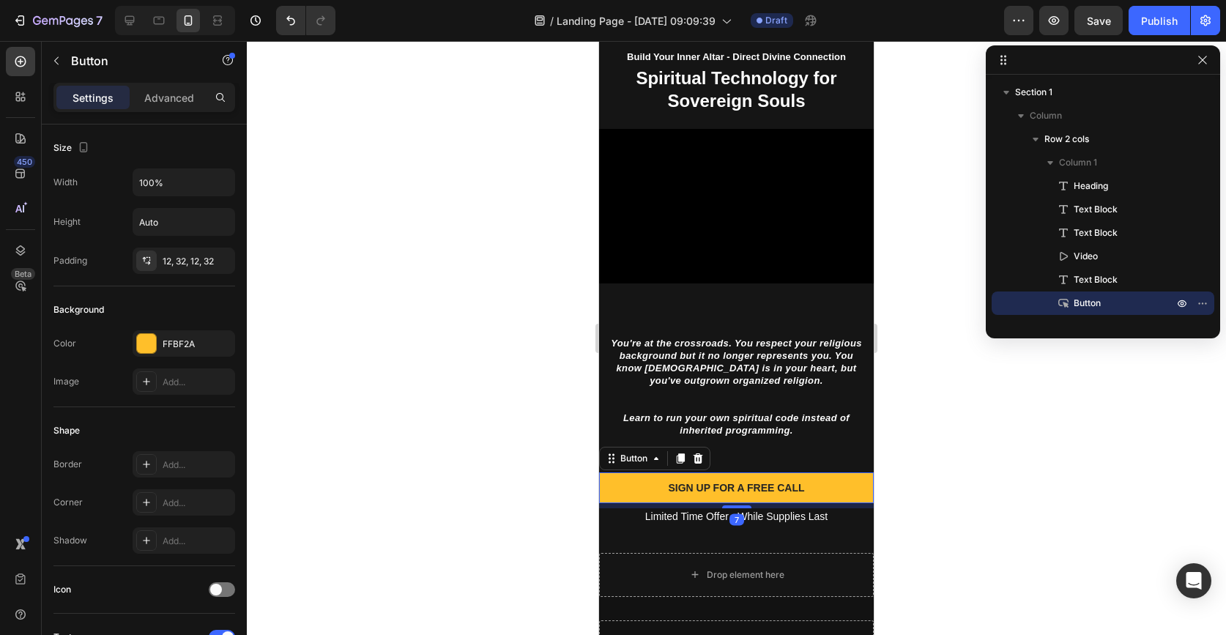
click at [924, 494] on div at bounding box center [736, 338] width 979 height 594
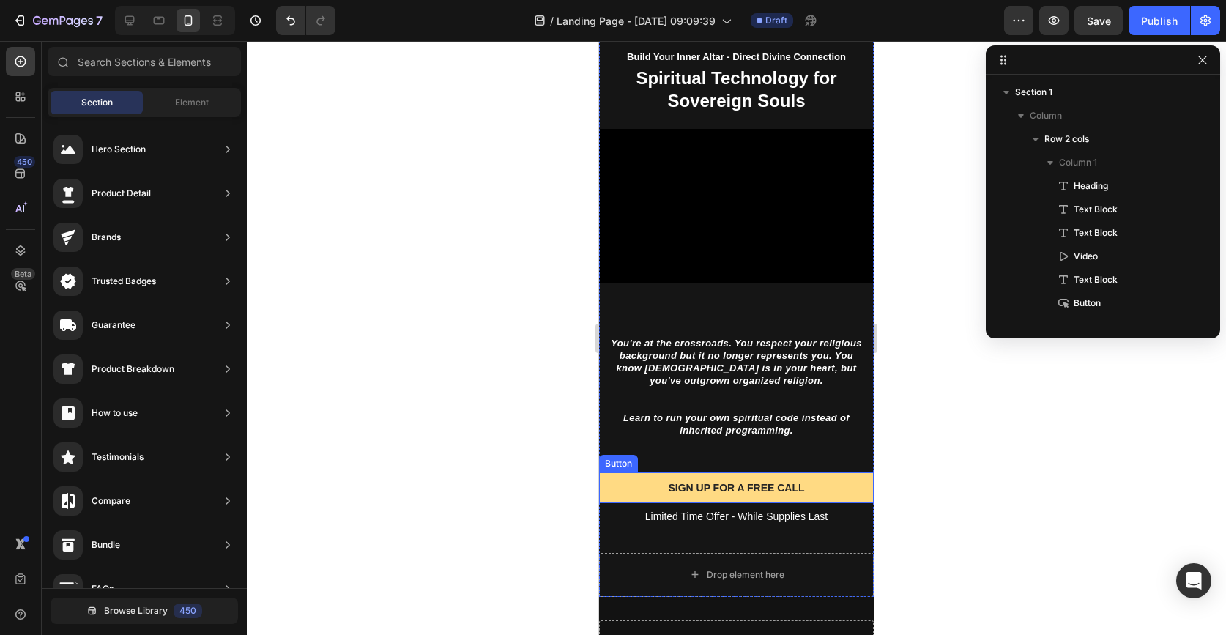
click at [831, 483] on button "SIGN UP FOR A FREE CALL" at bounding box center [736, 487] width 275 height 31
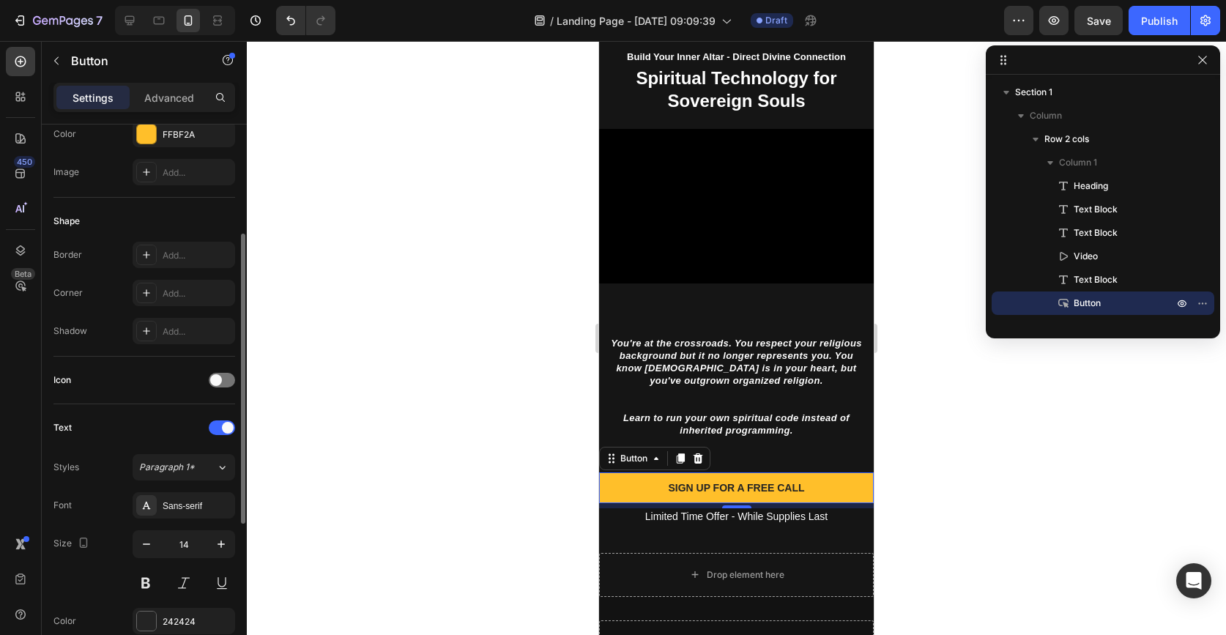
scroll to position [0, 0]
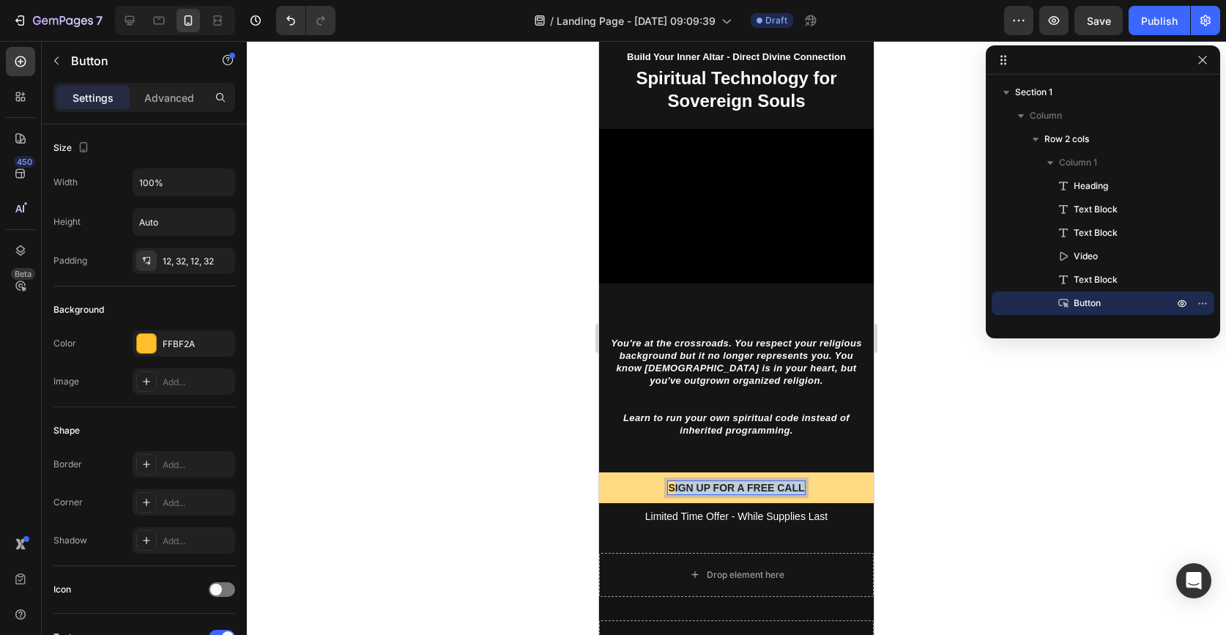
drag, startPoint x: 801, startPoint y: 484, endPoint x: 673, endPoint y: 489, distance: 128.3
click at [673, 489] on p "SIGN UP FOR A FREE CALL" at bounding box center [736, 487] width 136 height 13
click at [599, 472] on button "SGET" at bounding box center [736, 487] width 275 height 31
click at [599, 472] on button "SGET YOU" at bounding box center [736, 487] width 275 height 31
click at [599, 472] on button "SGET YOUR SPIRITUAL" at bounding box center [736, 487] width 275 height 31
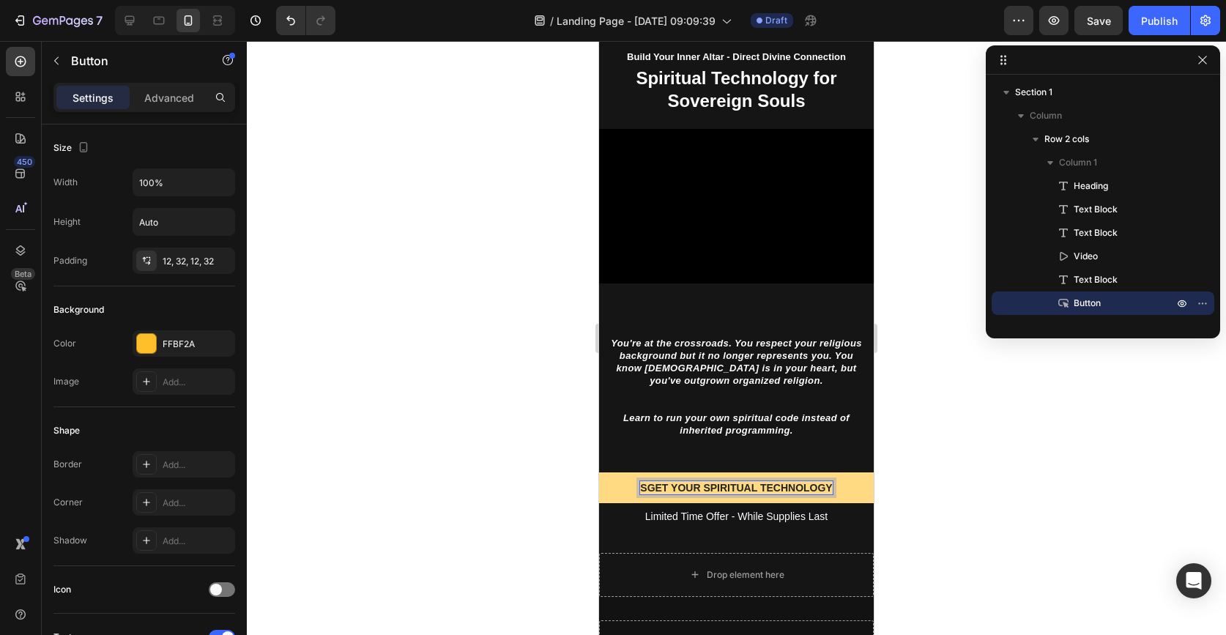
click at [646, 488] on p "SGET YOUR SPIRITUAL TECHNOLOGY" at bounding box center [736, 487] width 192 height 13
click at [552, 472] on div at bounding box center [736, 338] width 979 height 594
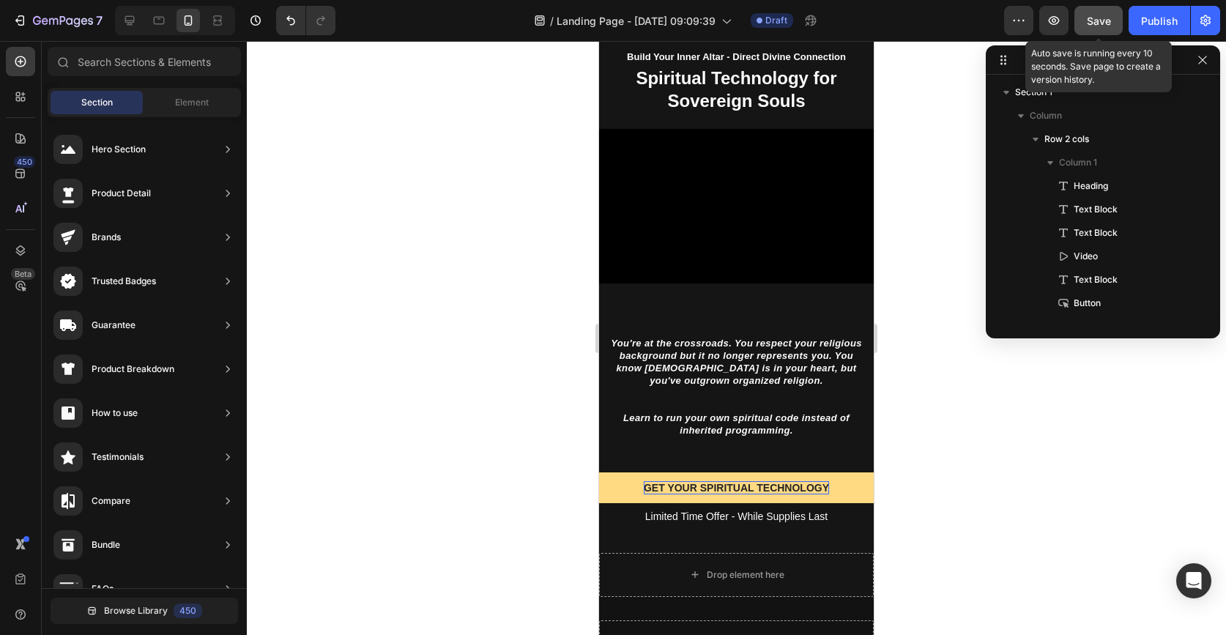
click at [1092, 23] on span "Save" at bounding box center [1099, 21] width 24 height 12
